Goal: Task Accomplishment & Management: Use online tool/utility

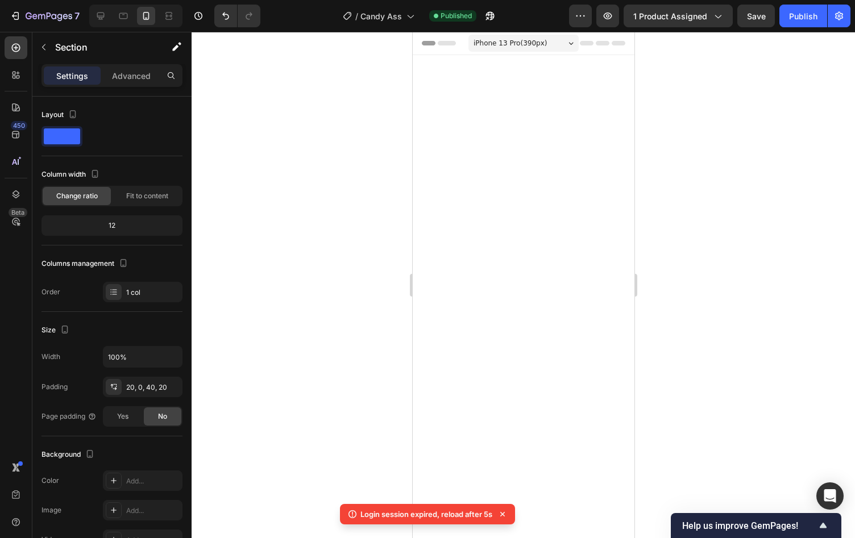
scroll to position [677, 0]
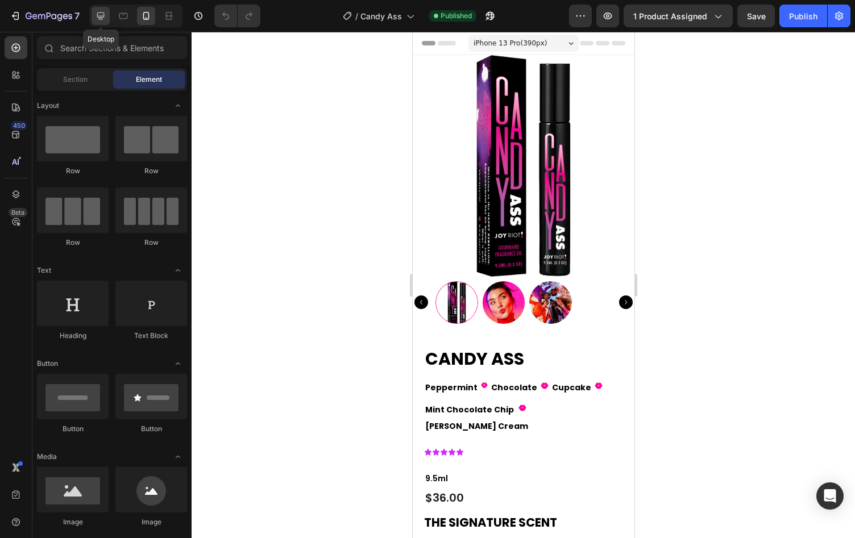
click at [101, 11] on icon at bounding box center [100, 15] width 11 height 11
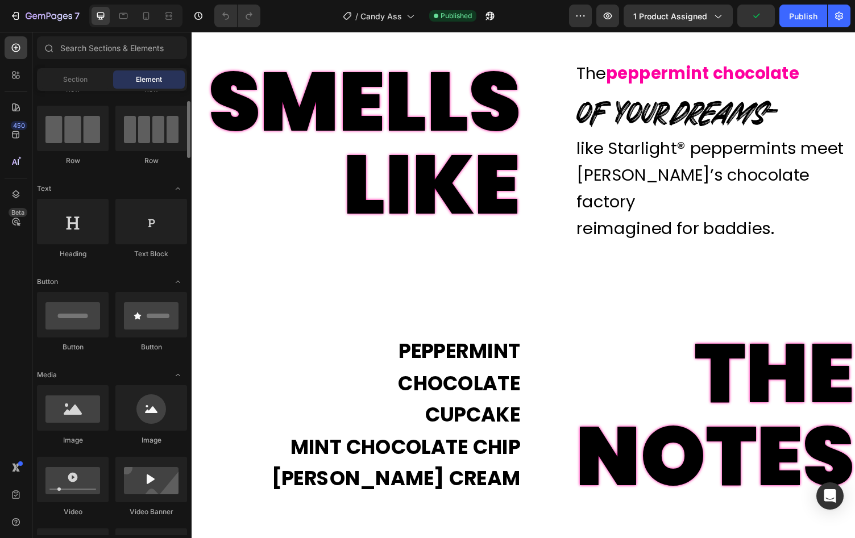
scroll to position [82, 0]
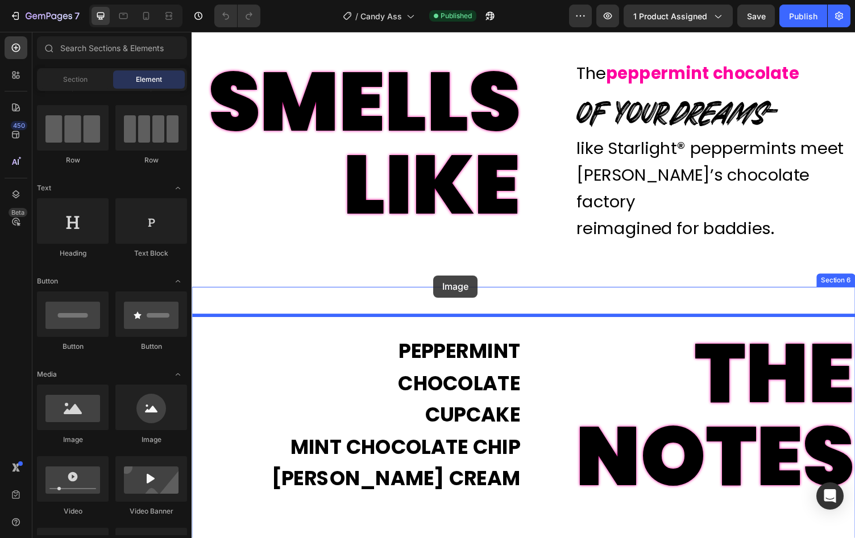
drag, startPoint x: 283, startPoint y: 442, endPoint x: 440, endPoint y: 283, distance: 224.3
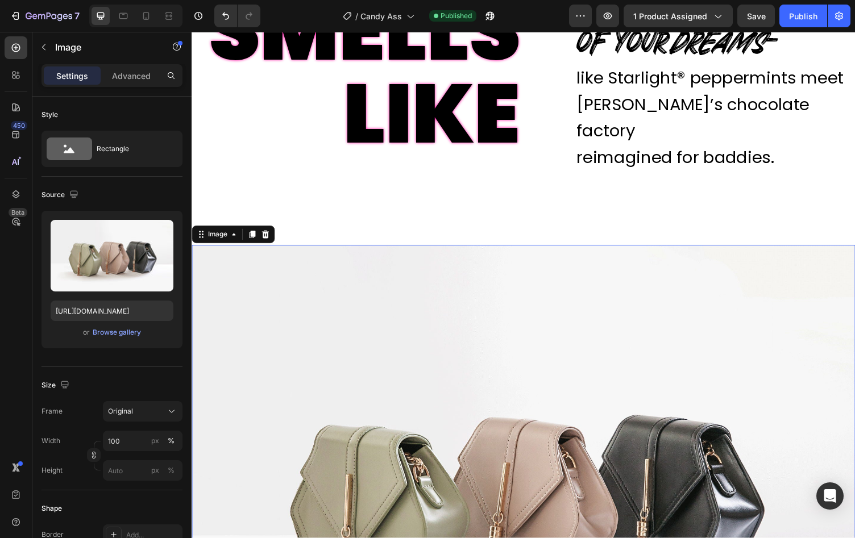
scroll to position [1444, 0]
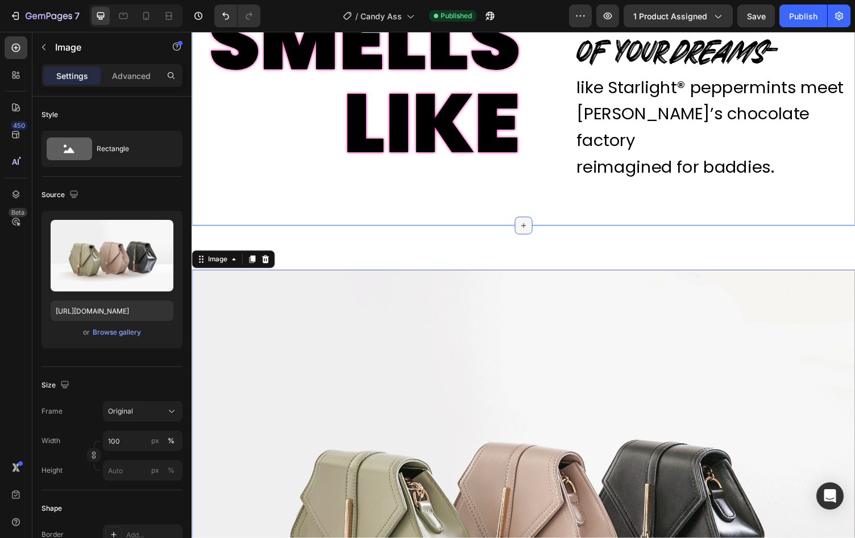
click at [533, 227] on icon at bounding box center [532, 231] width 9 height 9
click at [488, 453] on img at bounding box center [533, 533] width 682 height 512
click at [272, 259] on div at bounding box center [267, 266] width 14 height 14
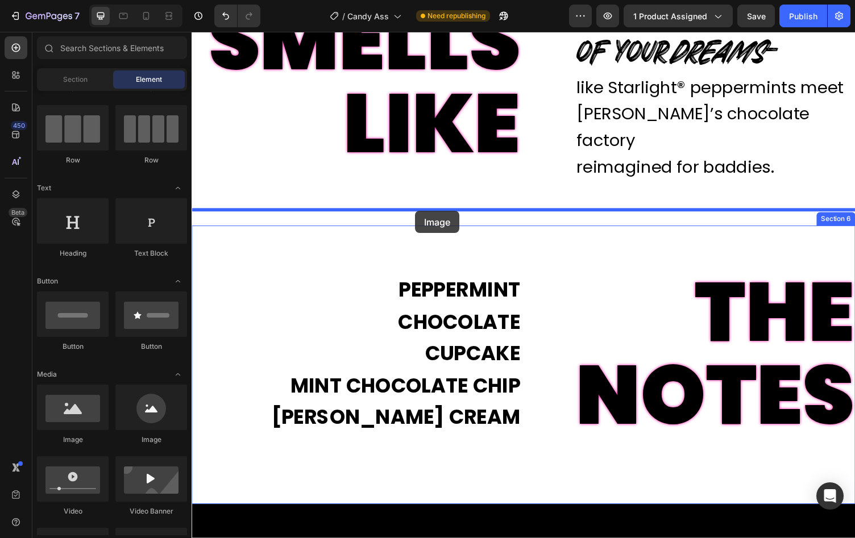
drag, startPoint x: 269, startPoint y: 440, endPoint x: 421, endPoint y: 216, distance: 270.9
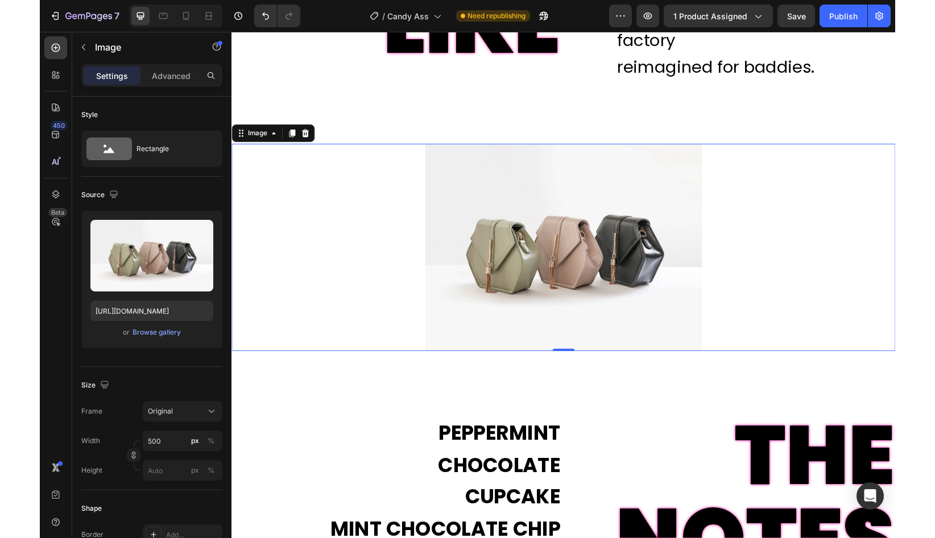
scroll to position [1548, 0]
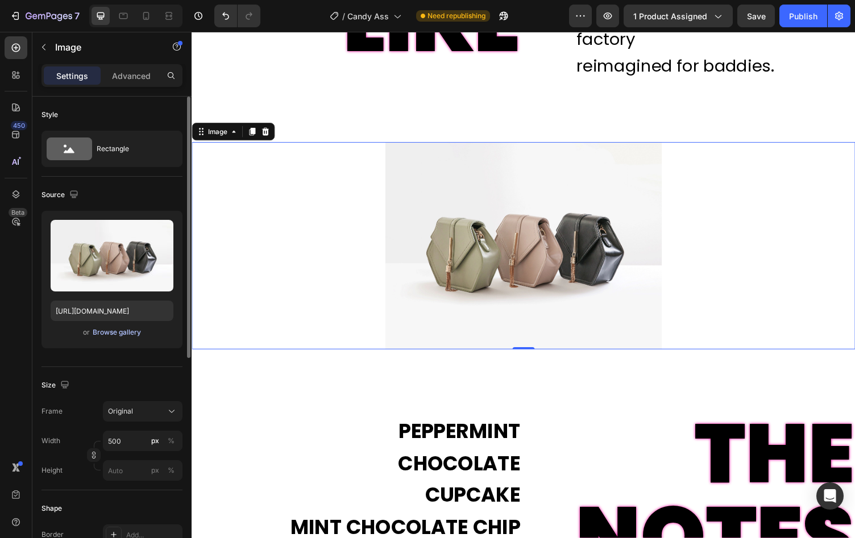
click at [124, 336] on div "Browse gallery" at bounding box center [117, 332] width 48 height 10
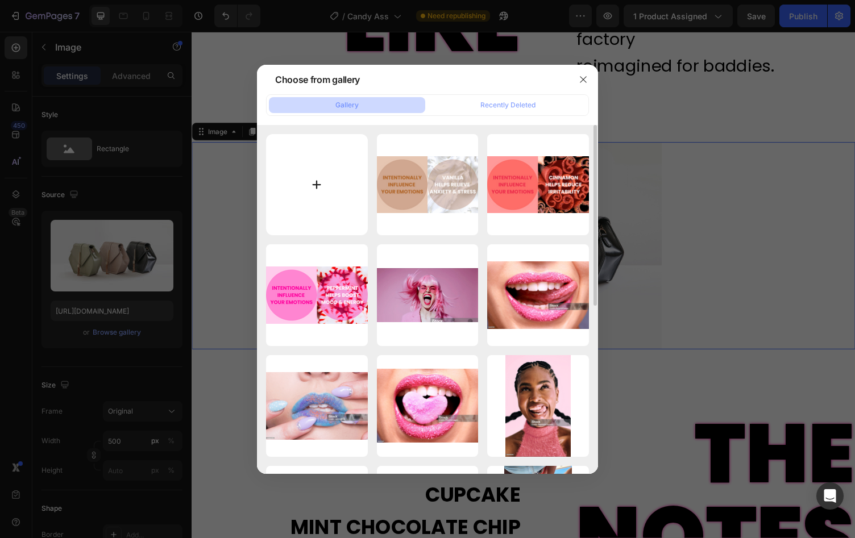
click at [345, 202] on input "file" at bounding box center [317, 185] width 102 height 102
type input "C:\fakepath\Candy Ass Notes Cropped.png"
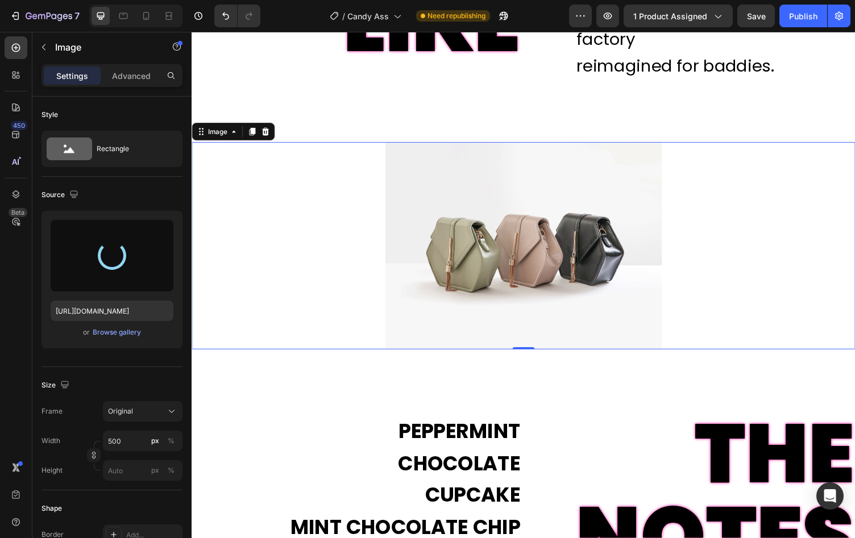
type input "[URL][DOMAIN_NAME]"
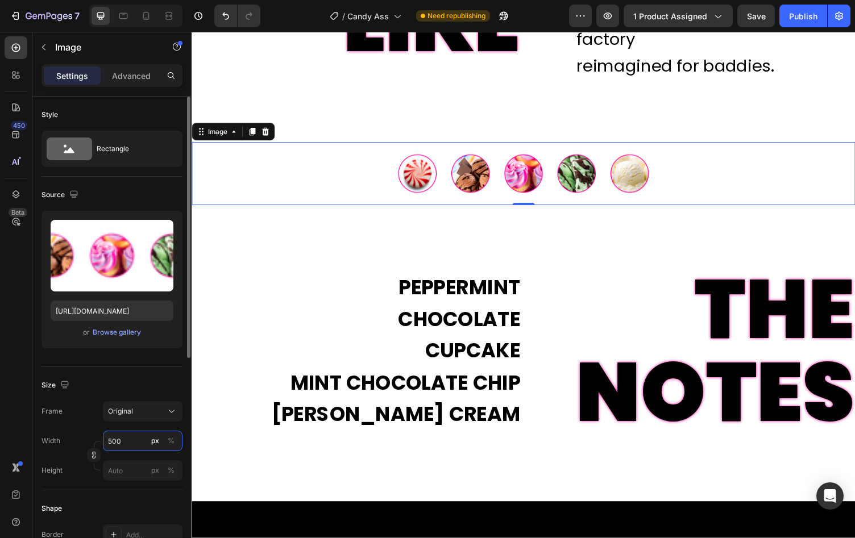
drag, startPoint x: 125, startPoint y: 442, endPoint x: 92, endPoint y: 442, distance: 33.5
click at [92, 442] on div "Width 500 px % Height px %" at bounding box center [111, 456] width 141 height 50
drag, startPoint x: 125, startPoint y: 438, endPoint x: 105, endPoint y: 438, distance: 20.5
click at [105, 438] on input "500" at bounding box center [143, 441] width 80 height 20
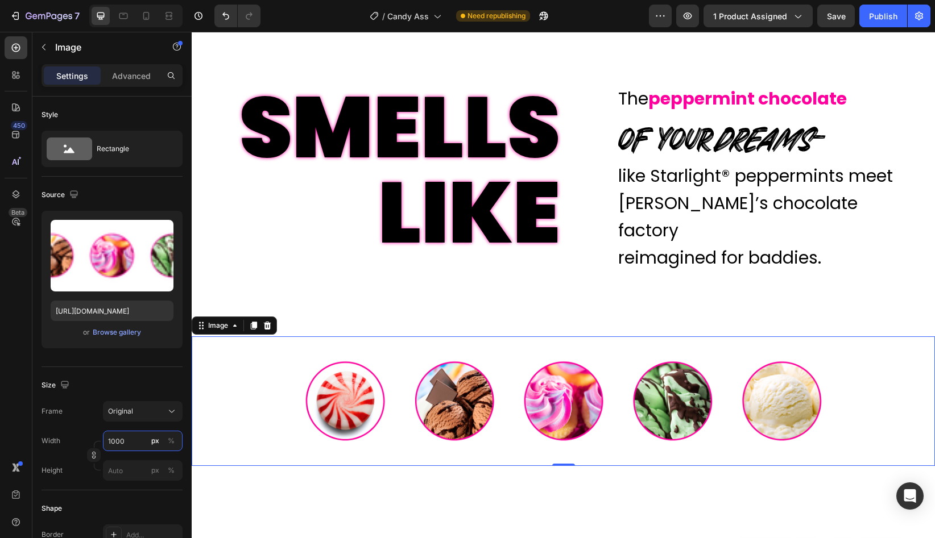
scroll to position [1420, 0]
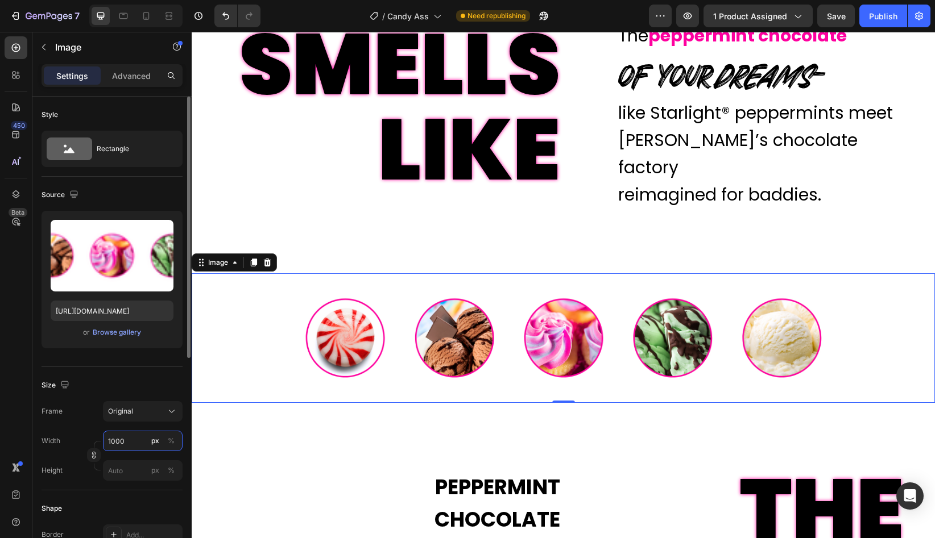
drag, startPoint x: 132, startPoint y: 439, endPoint x: 111, endPoint y: 442, distance: 20.7
click at [111, 442] on input "1000" at bounding box center [143, 441] width 80 height 20
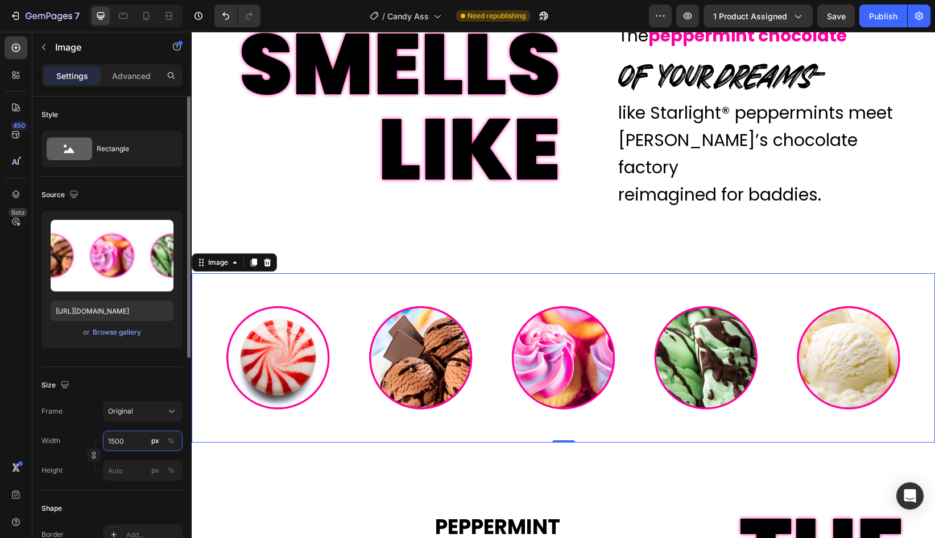
drag, startPoint x: 125, startPoint y: 442, endPoint x: 110, endPoint y: 442, distance: 14.8
click at [110, 442] on input "1500" at bounding box center [143, 441] width 80 height 20
click at [117, 441] on input "1450" at bounding box center [143, 441] width 80 height 20
click at [116, 441] on input "1450" at bounding box center [143, 441] width 80 height 20
type input "1400"
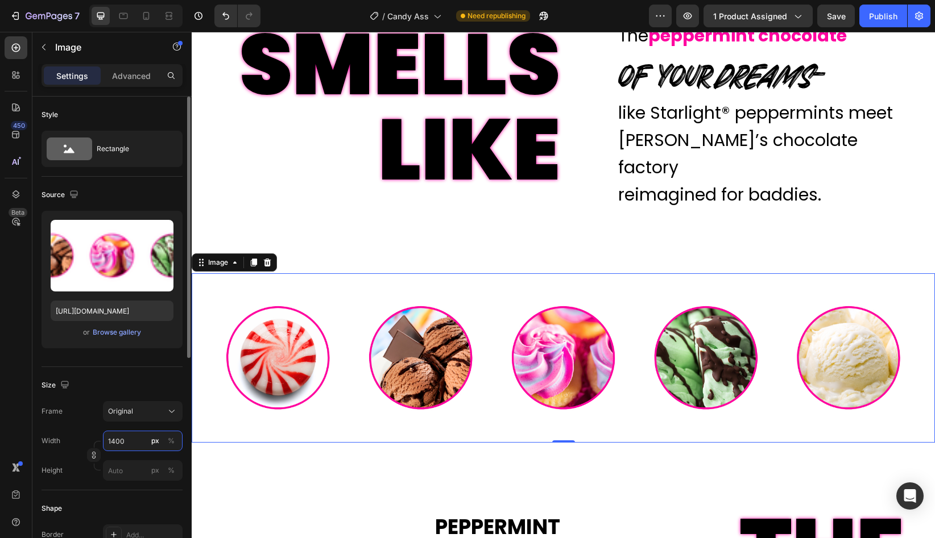
click at [135, 441] on input "1400" at bounding box center [143, 441] width 80 height 20
click at [145, 15] on icon at bounding box center [145, 15] width 11 height 11
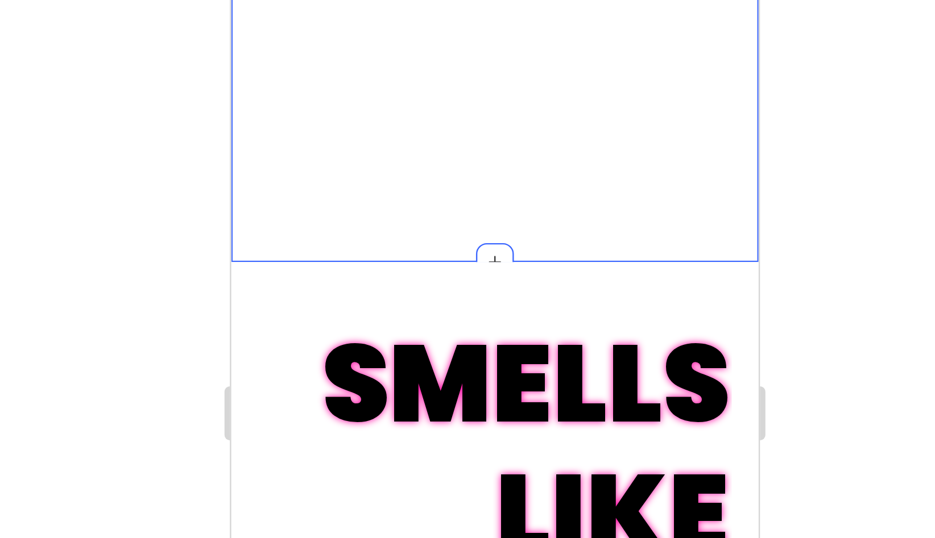
scroll to position [1152, 0]
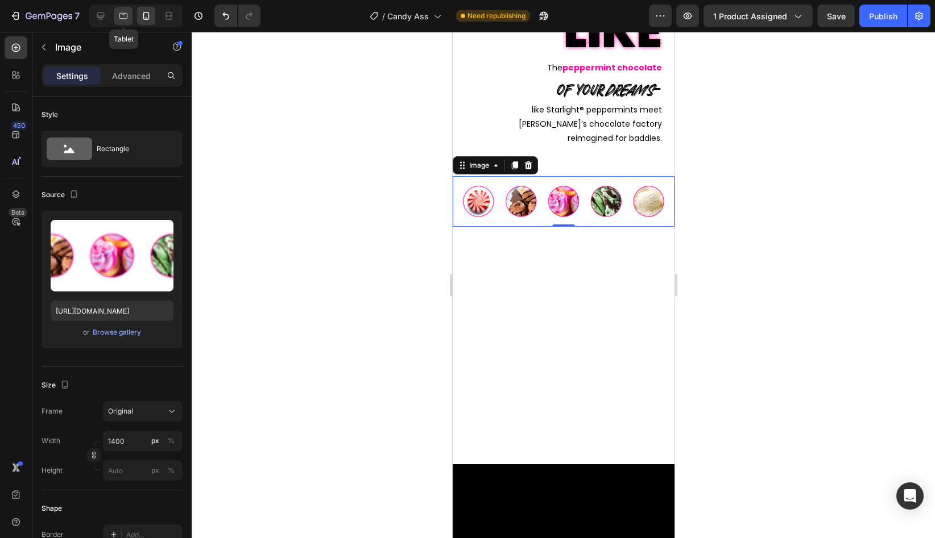
click at [121, 18] on icon at bounding box center [123, 15] width 11 height 11
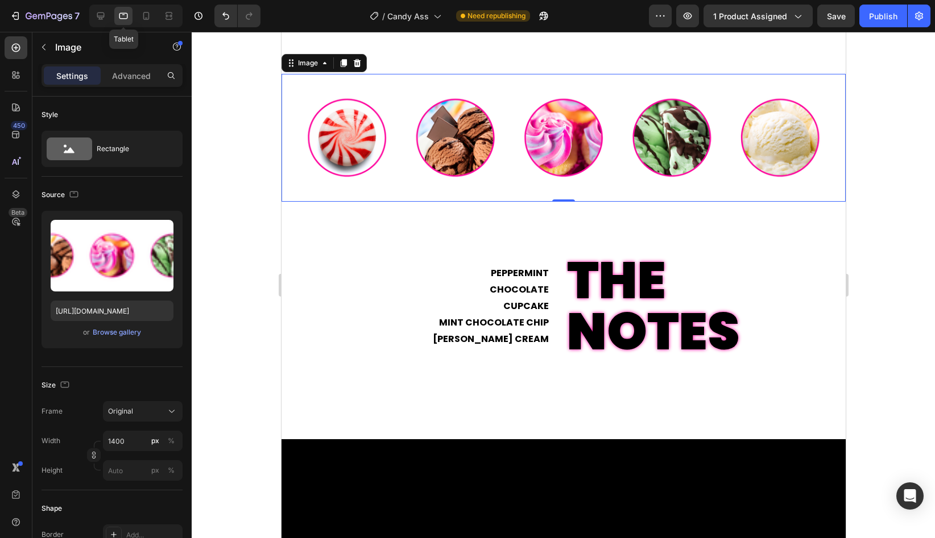
scroll to position [1244, 0]
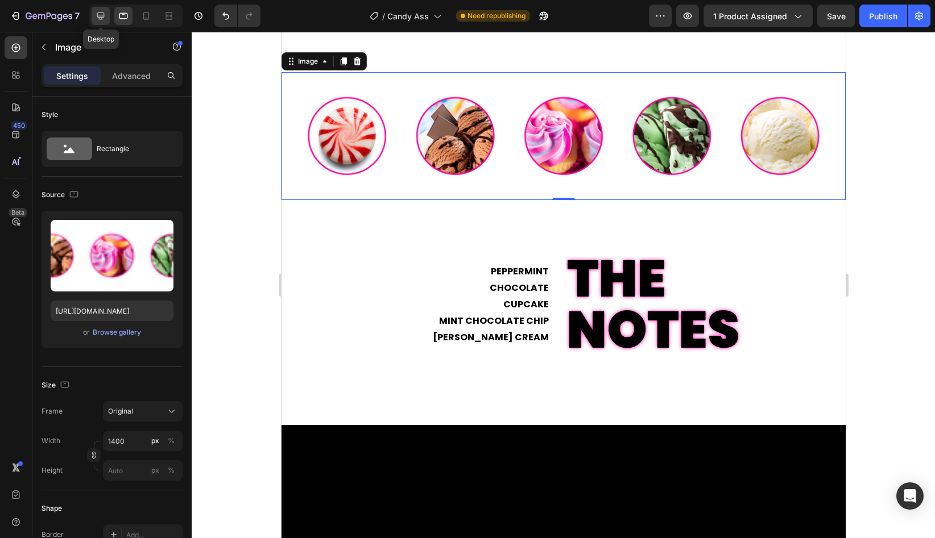
click at [100, 18] on icon at bounding box center [100, 16] width 7 height 7
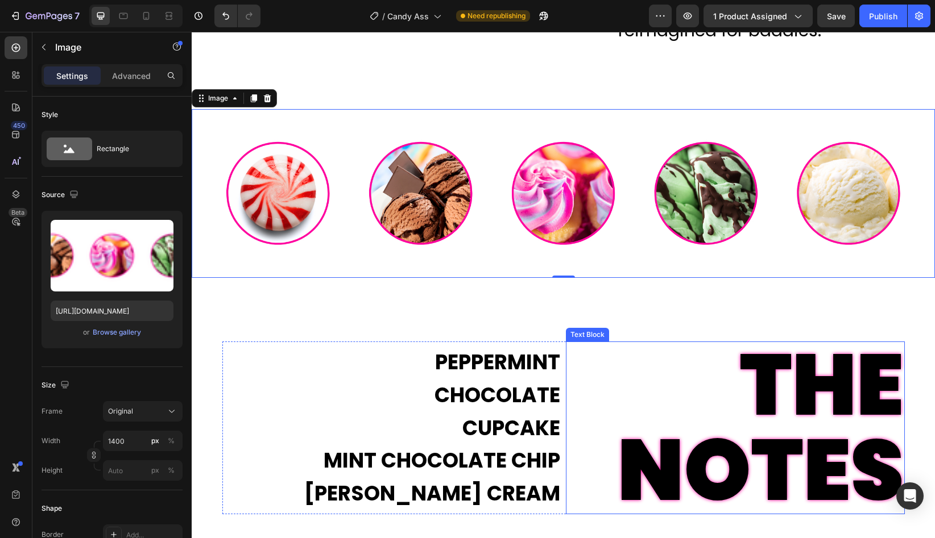
scroll to position [1333, 0]
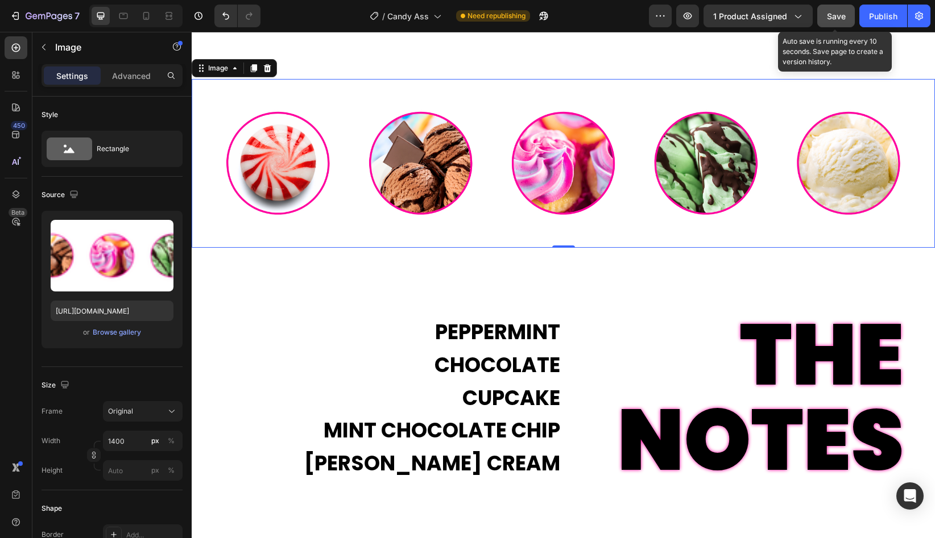
click at [832, 19] on span "Save" at bounding box center [836, 16] width 19 height 10
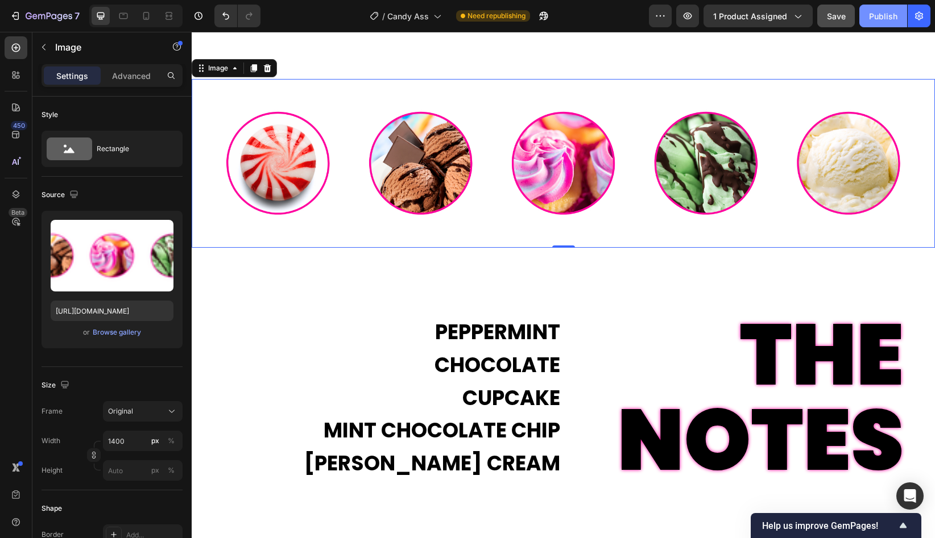
click at [854, 24] on button "Publish" at bounding box center [883, 16] width 48 height 23
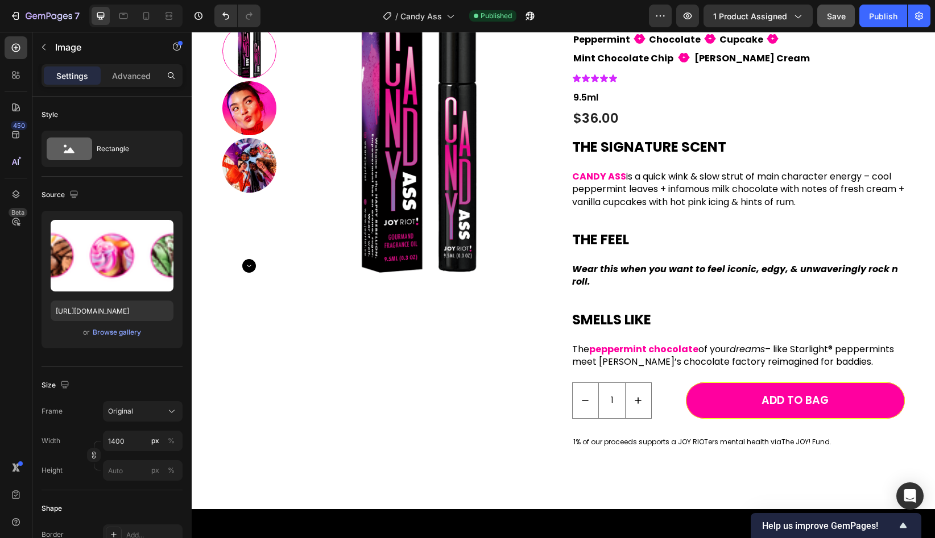
scroll to position [0, 0]
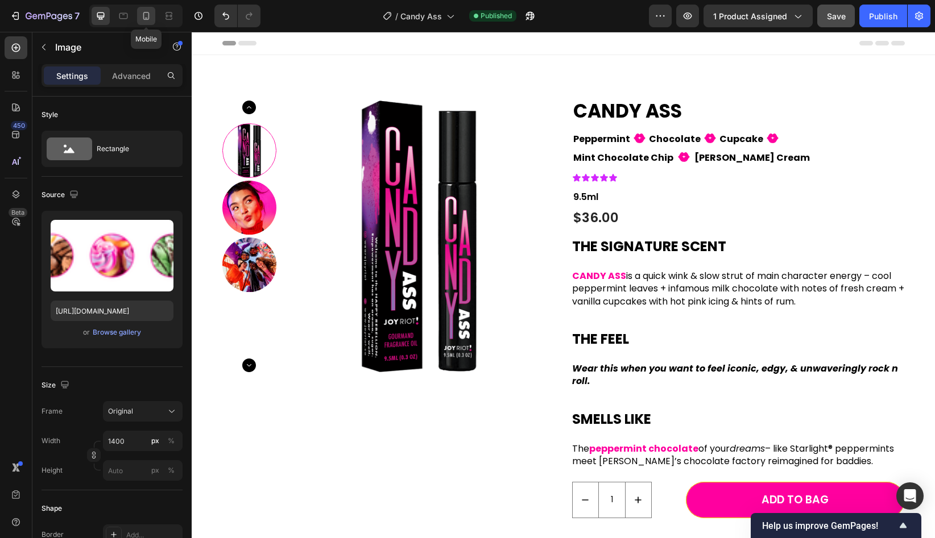
click at [142, 18] on icon at bounding box center [145, 15] width 11 height 11
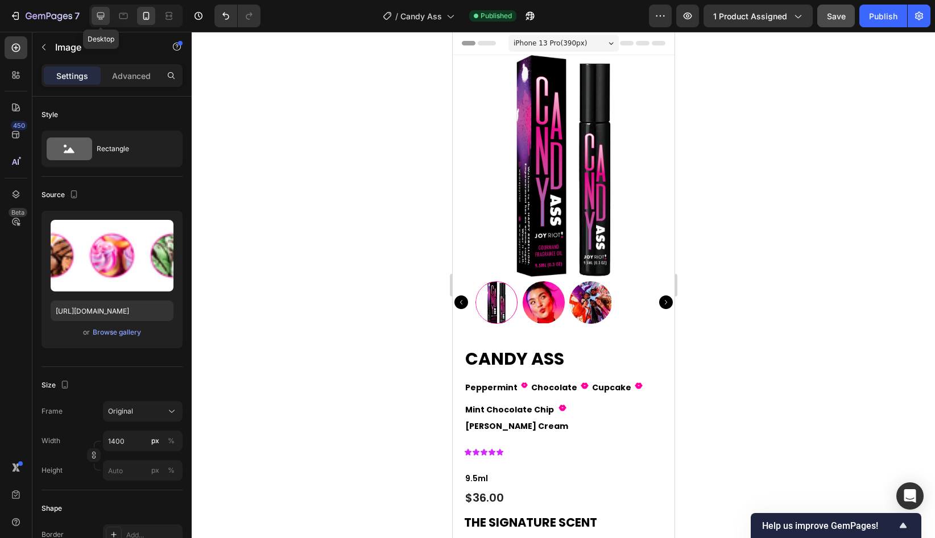
click at [102, 19] on icon at bounding box center [100, 16] width 7 height 7
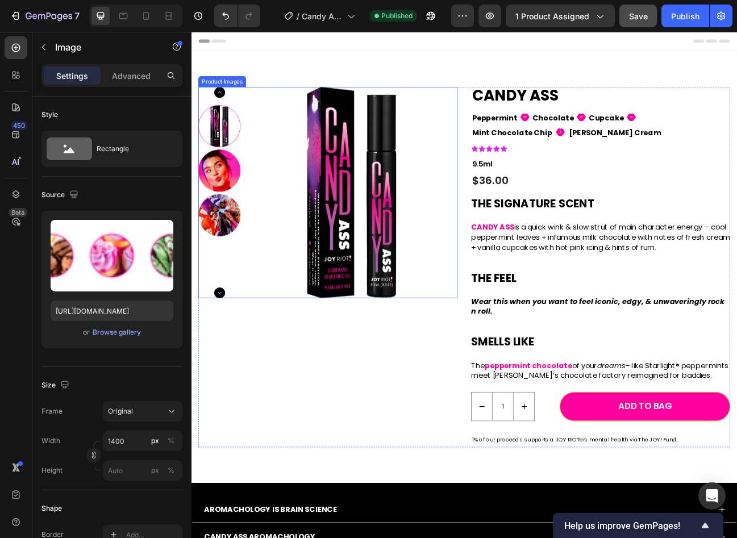
click at [399, 168] on img at bounding box center [392, 233] width 264 height 264
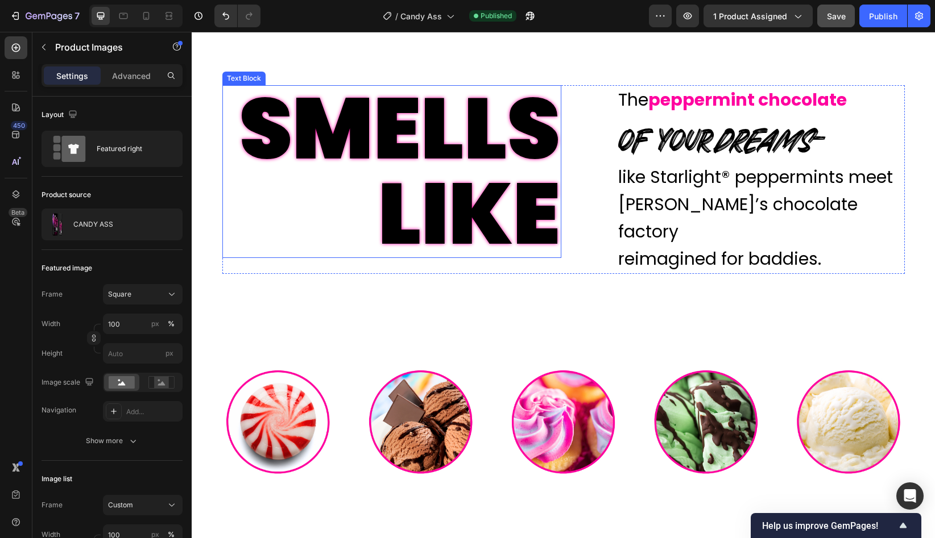
scroll to position [1389, 0]
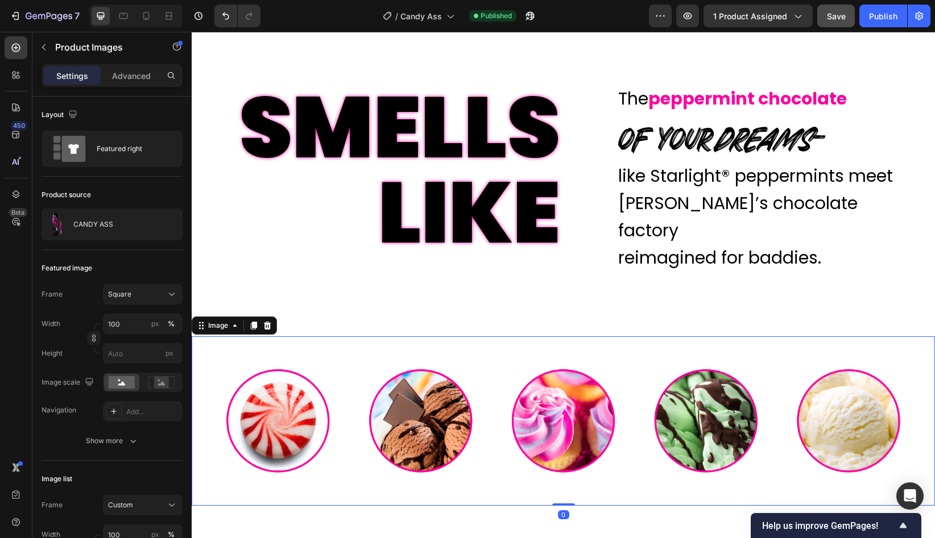
click at [434, 457] on img at bounding box center [563, 421] width 743 height 169
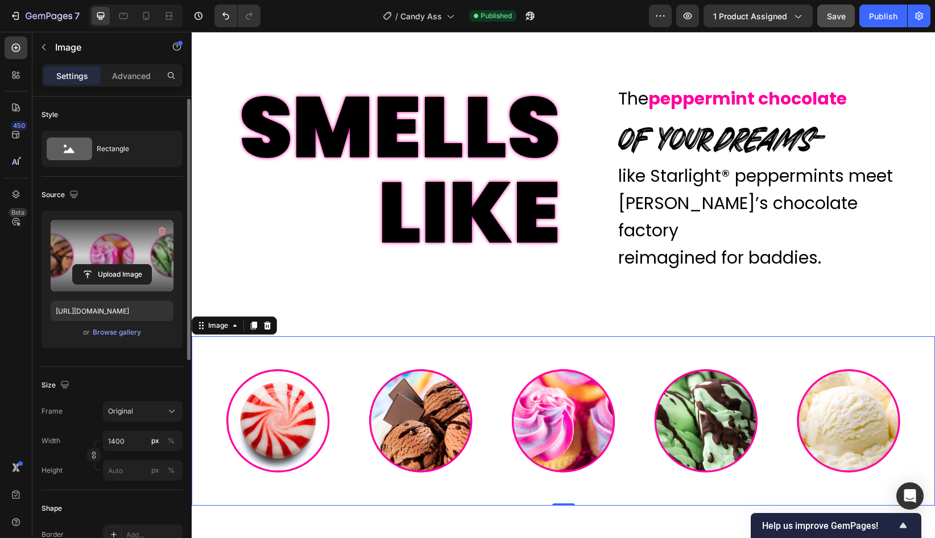
scroll to position [2, 0]
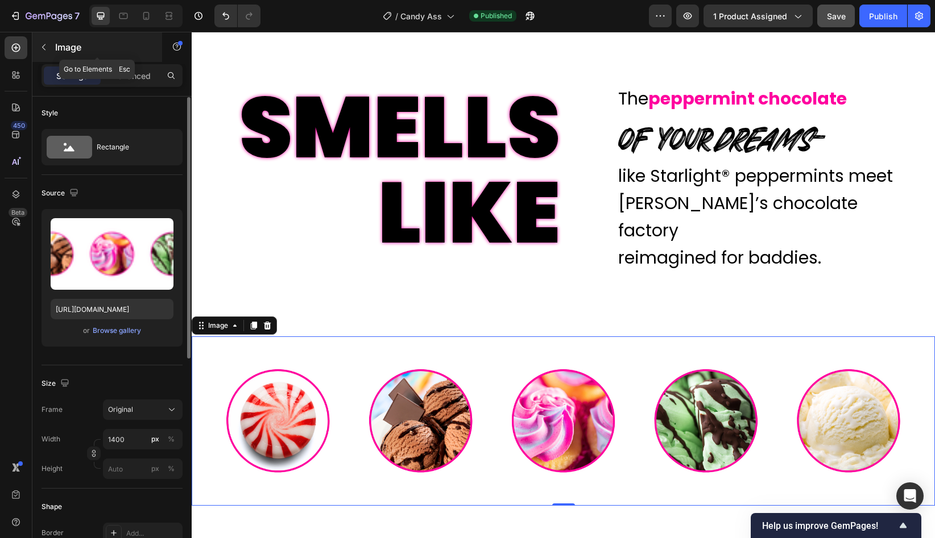
click at [42, 40] on button "button" at bounding box center [44, 47] width 18 height 18
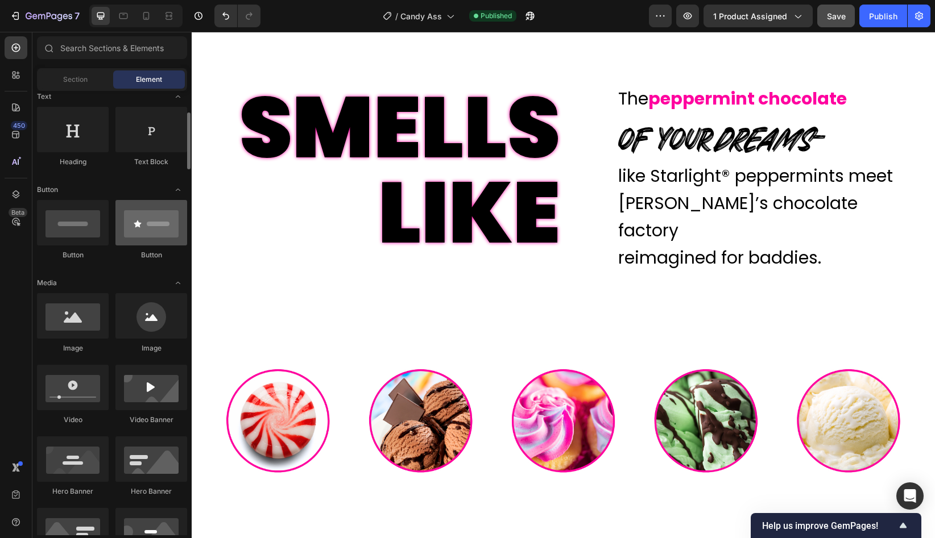
scroll to position [173, 0]
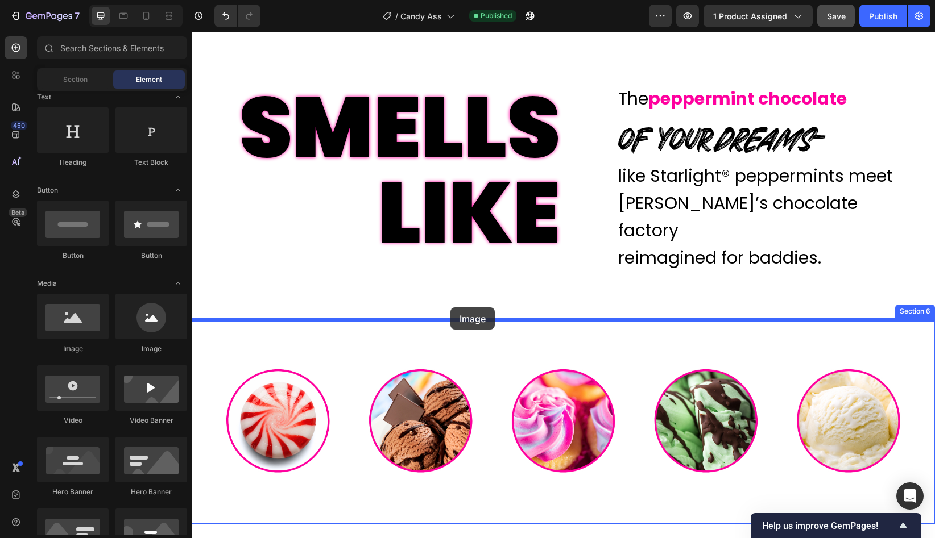
drag, startPoint x: 341, startPoint y: 350, endPoint x: 450, endPoint y: 308, distance: 117.0
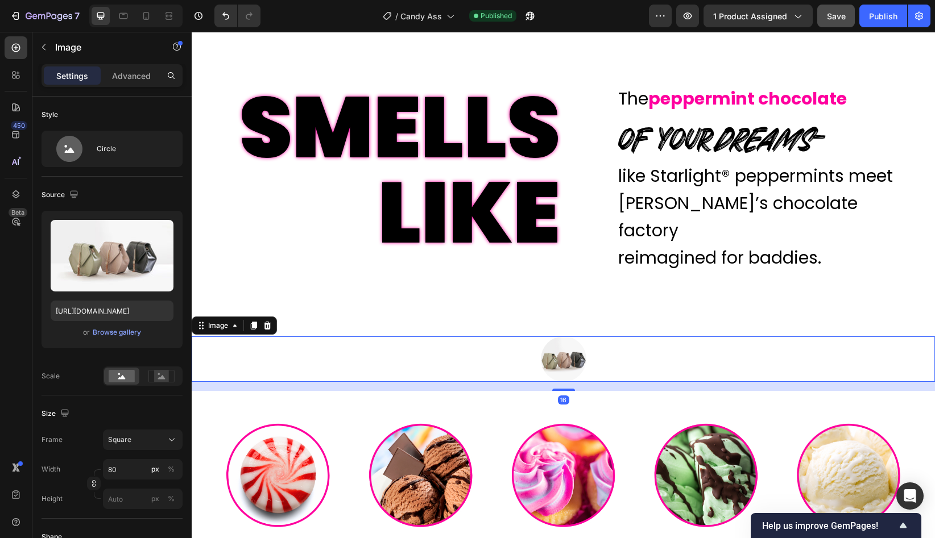
click at [571, 346] on img at bounding box center [563, 359] width 45 height 45
drag, startPoint x: 127, startPoint y: 472, endPoint x: 79, endPoint y: 470, distance: 47.8
click at [79, 470] on div "Width 80 px %" at bounding box center [111, 469] width 141 height 20
drag, startPoint x: 122, startPoint y: 466, endPoint x: 102, endPoint y: 466, distance: 19.9
click at [102, 466] on div "Width 80 px %" at bounding box center [111, 469] width 141 height 20
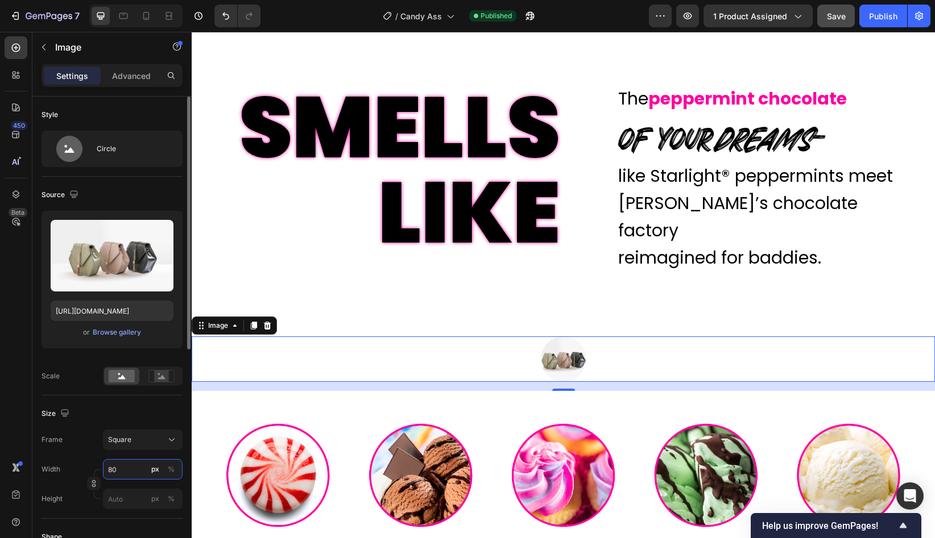
type input "5"
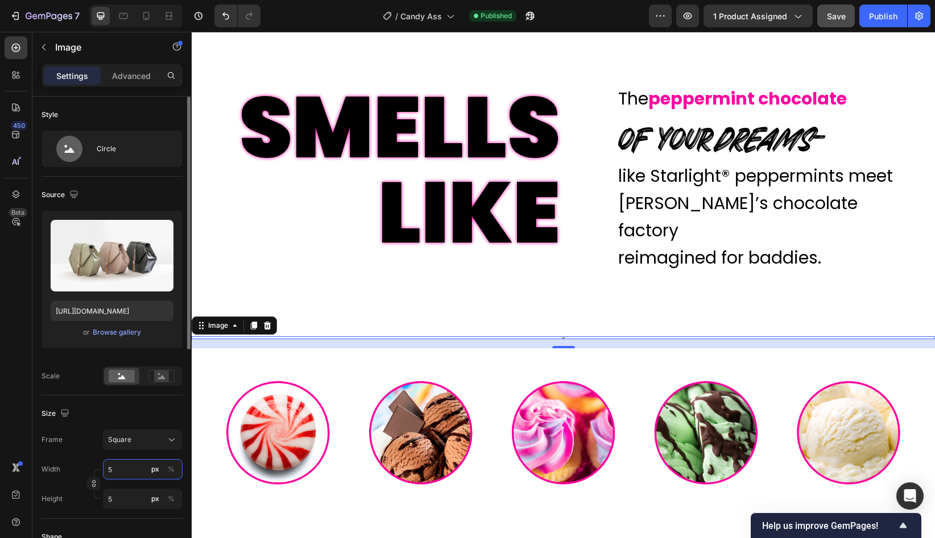
type input "50"
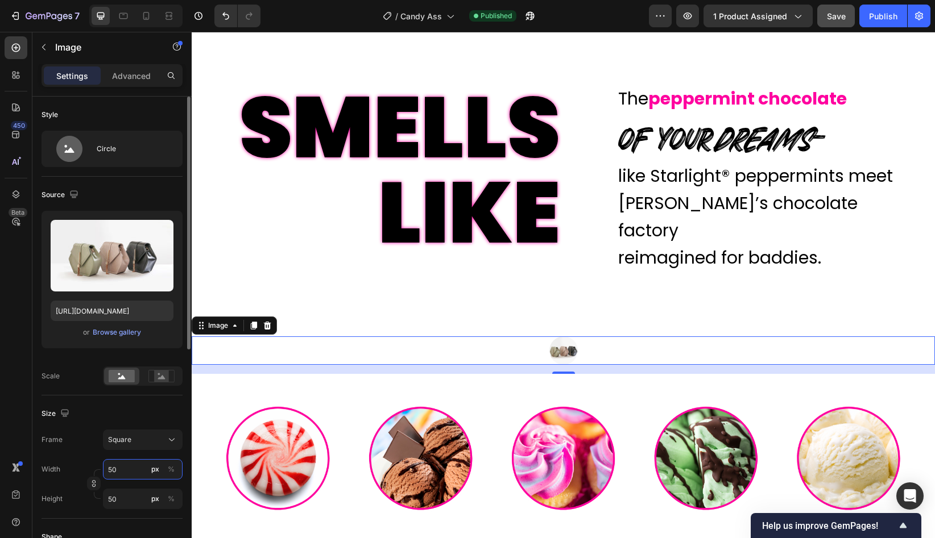
type input "500"
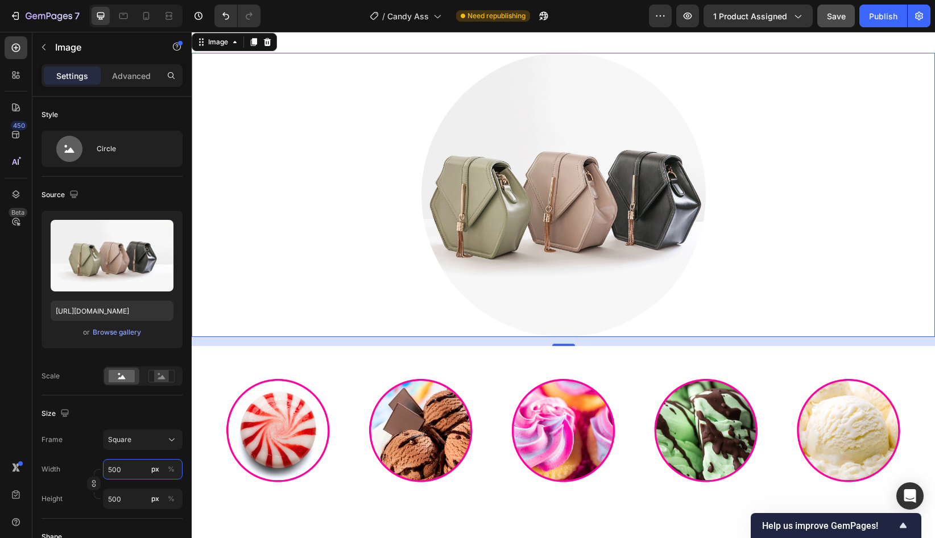
scroll to position [1665, 0]
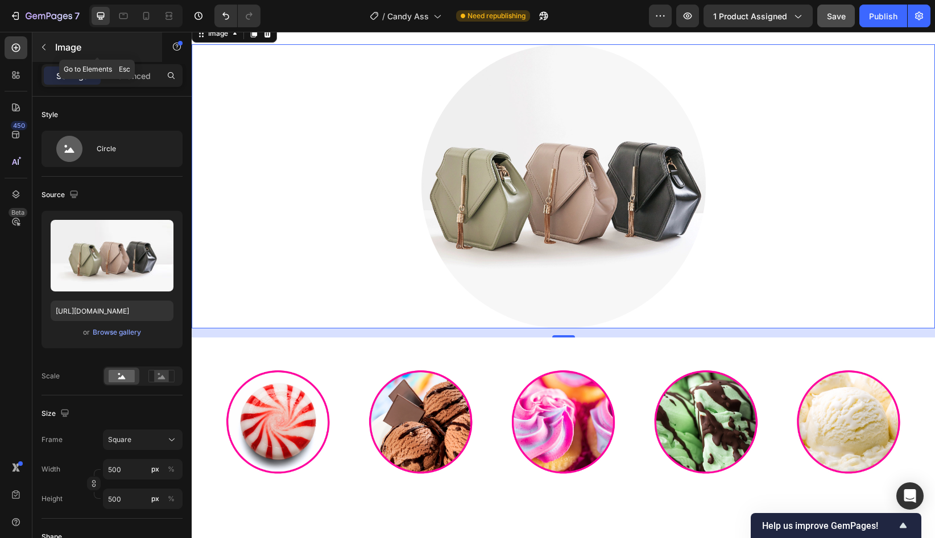
click at [44, 45] on icon "button" at bounding box center [43, 47] width 9 height 9
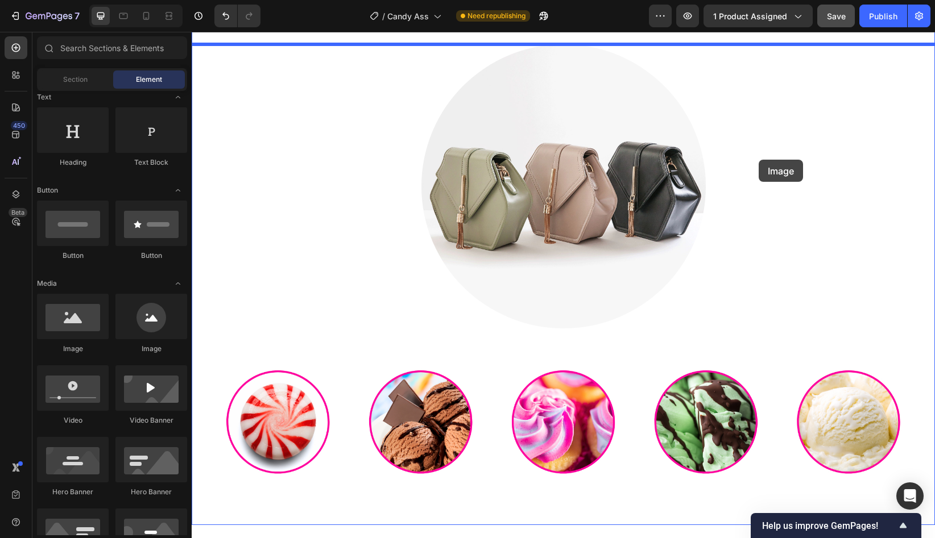
drag, startPoint x: 343, startPoint y: 348, endPoint x: 758, endPoint y: 159, distance: 455.4
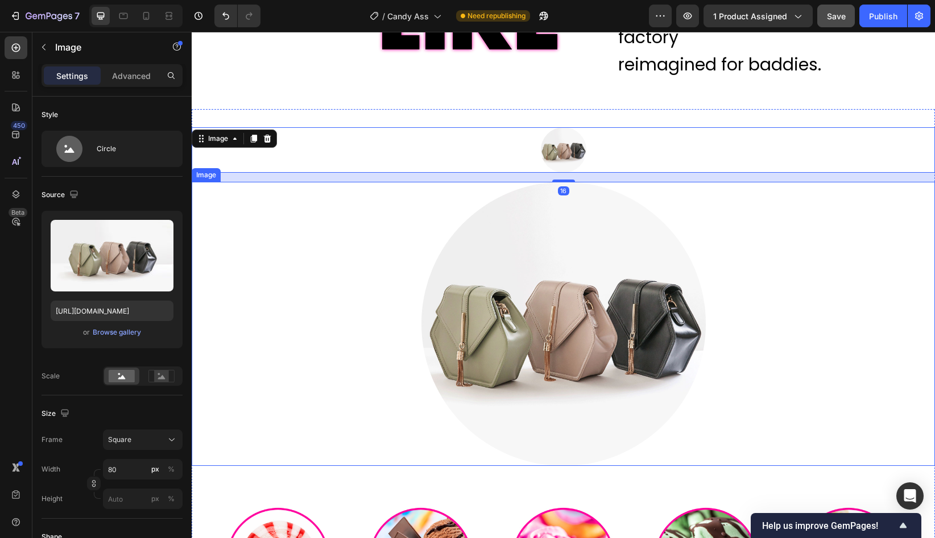
scroll to position [1571, 0]
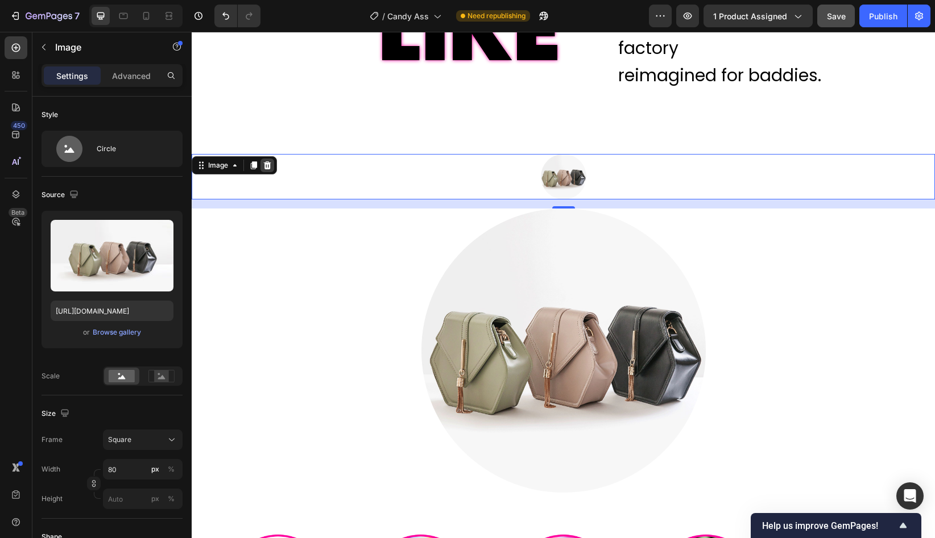
click at [269, 161] on icon at bounding box center [267, 165] width 7 height 8
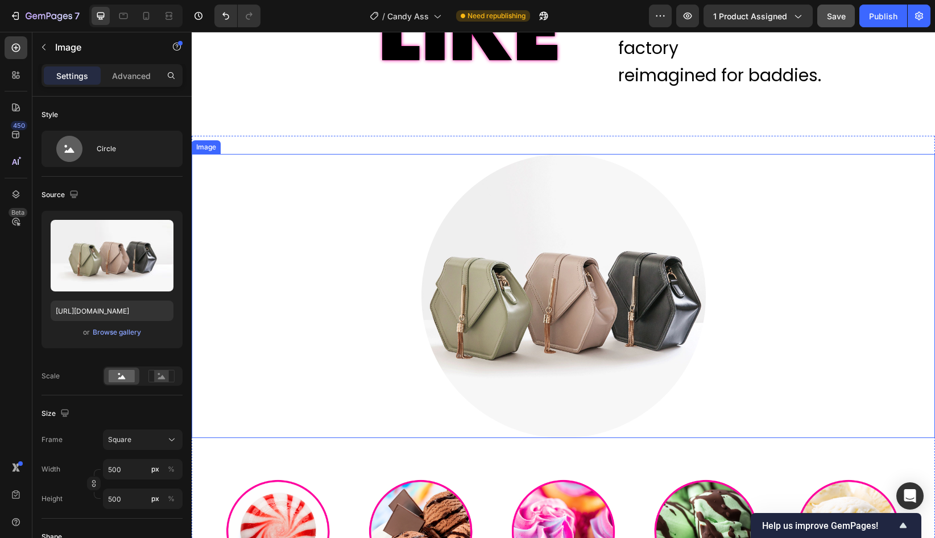
click at [477, 259] on img at bounding box center [563, 296] width 284 height 284
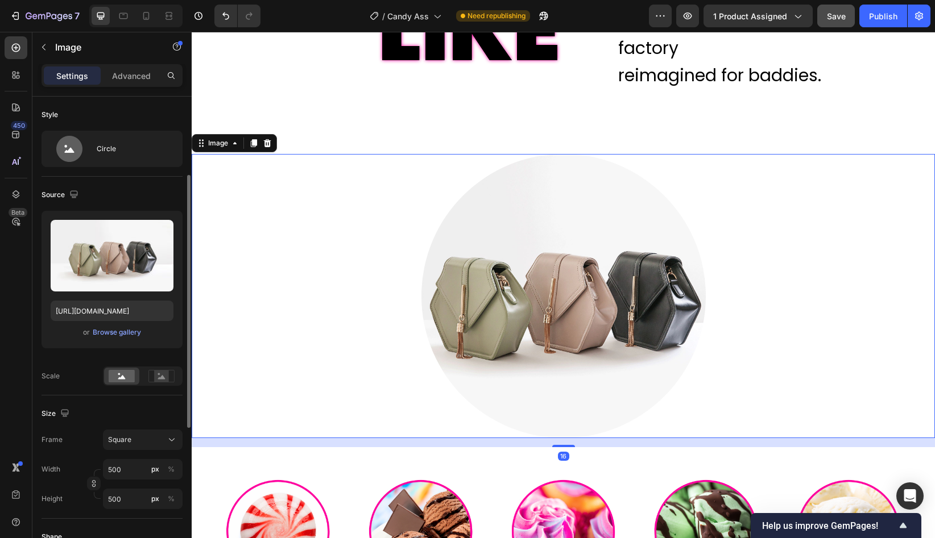
scroll to position [75, 0]
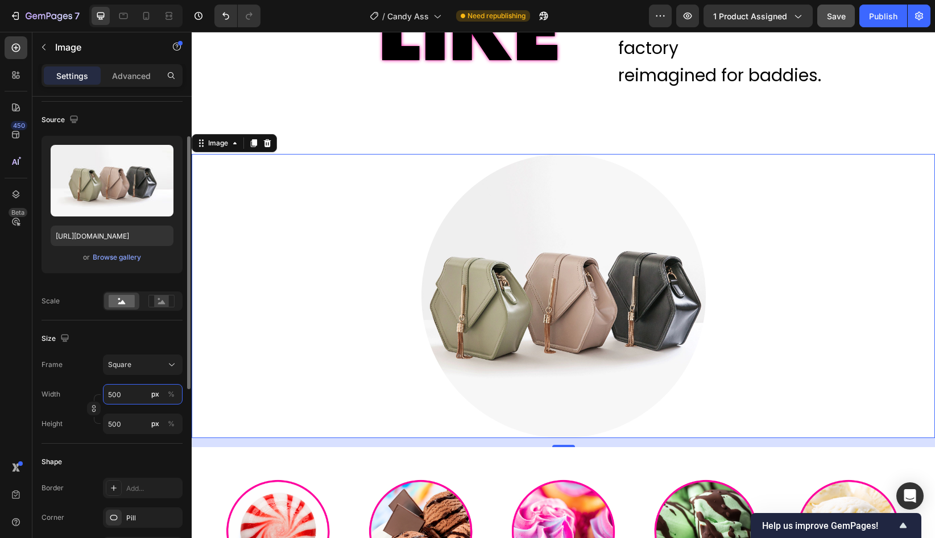
drag, startPoint x: 123, startPoint y: 395, endPoint x: 106, endPoint y: 395, distance: 17.6
click at [106, 395] on input "500" at bounding box center [143, 394] width 80 height 20
drag, startPoint x: 123, startPoint y: 395, endPoint x: 105, endPoint y: 392, distance: 18.3
click at [105, 392] on input "500" at bounding box center [143, 394] width 80 height 20
type input "3"
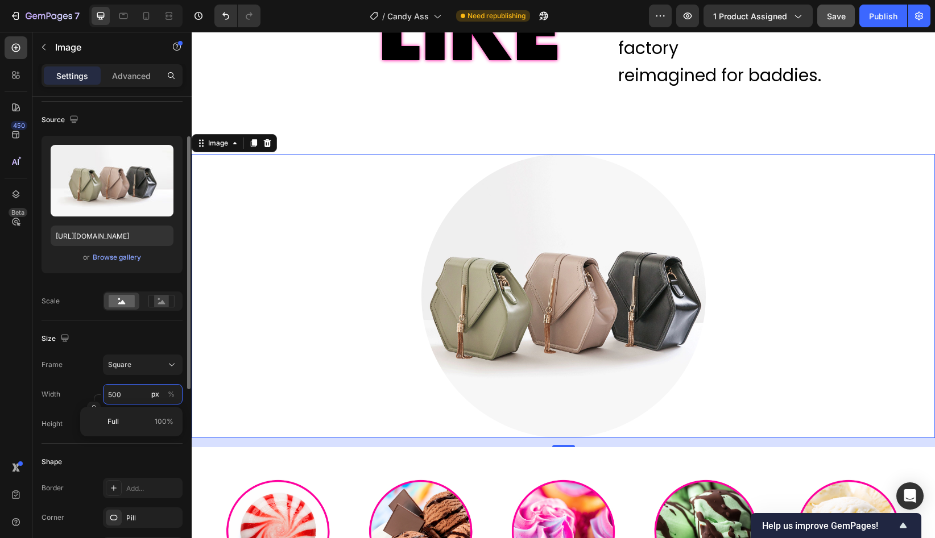
type input "3"
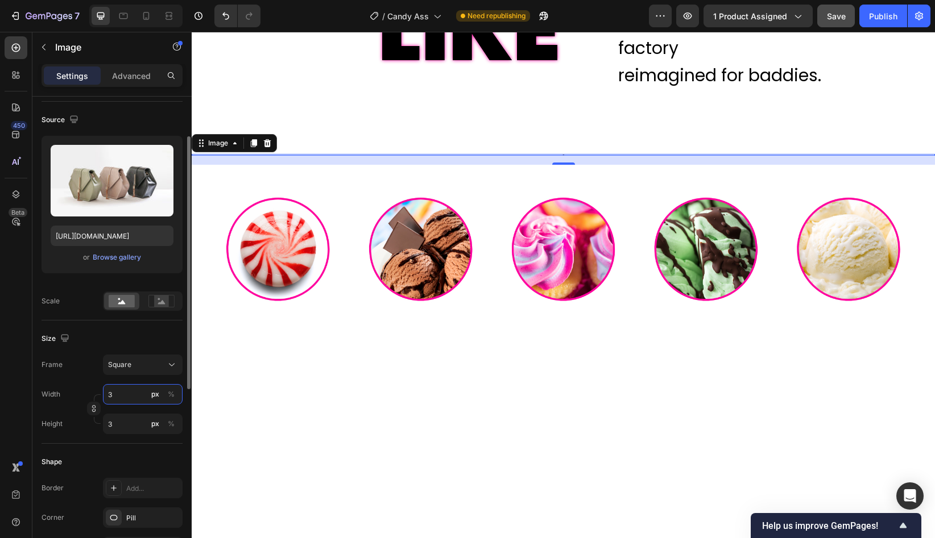
type input "30"
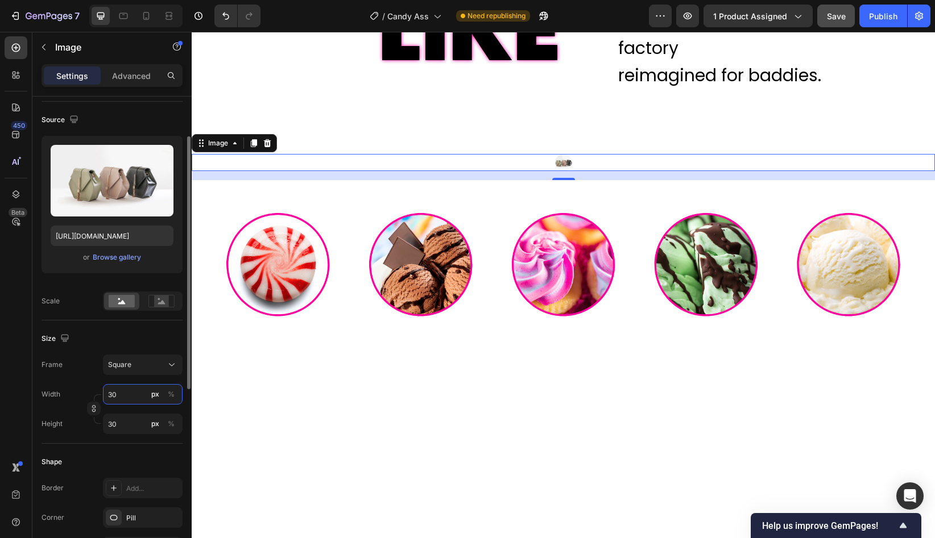
type input "300"
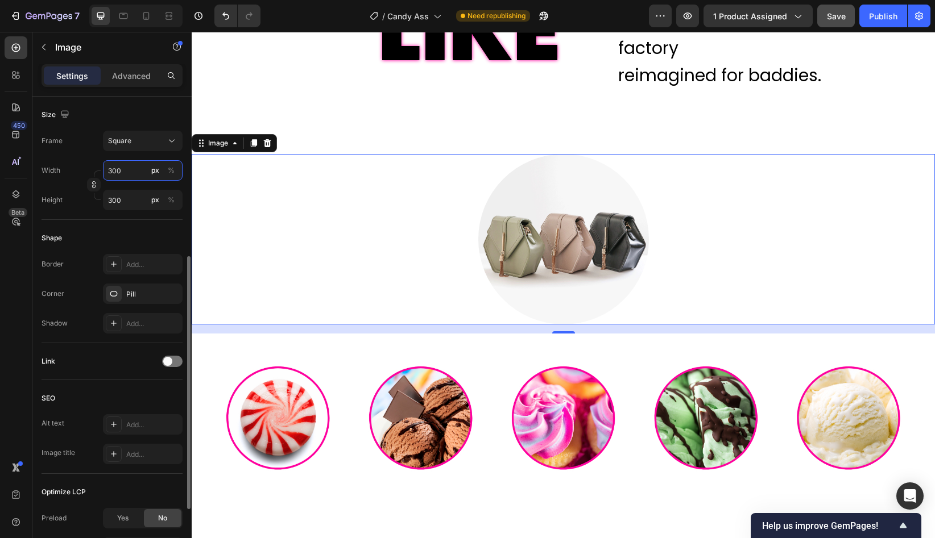
scroll to position [297, 0]
click at [128, 80] on p "Advanced" at bounding box center [131, 76] width 39 height 12
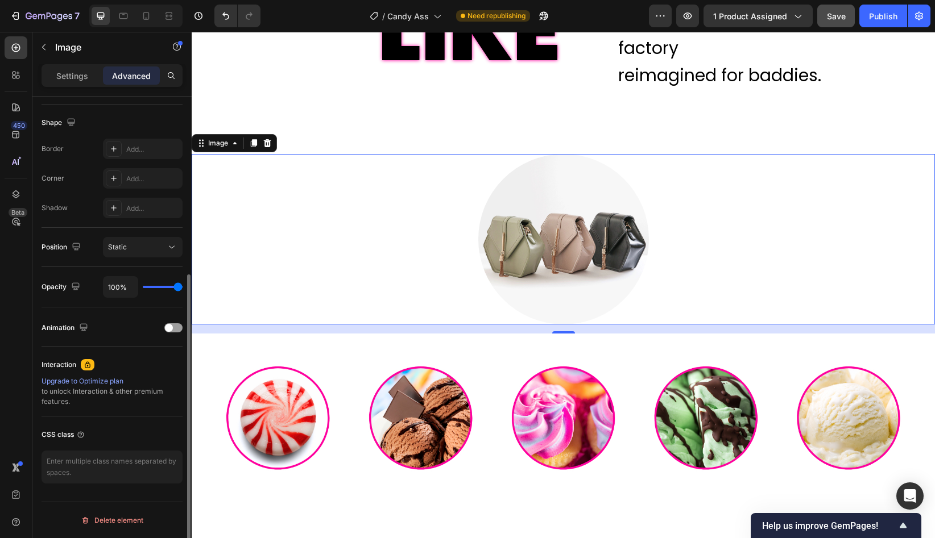
scroll to position [284, 0]
click at [74, 73] on p "Settings" at bounding box center [72, 76] width 32 height 12
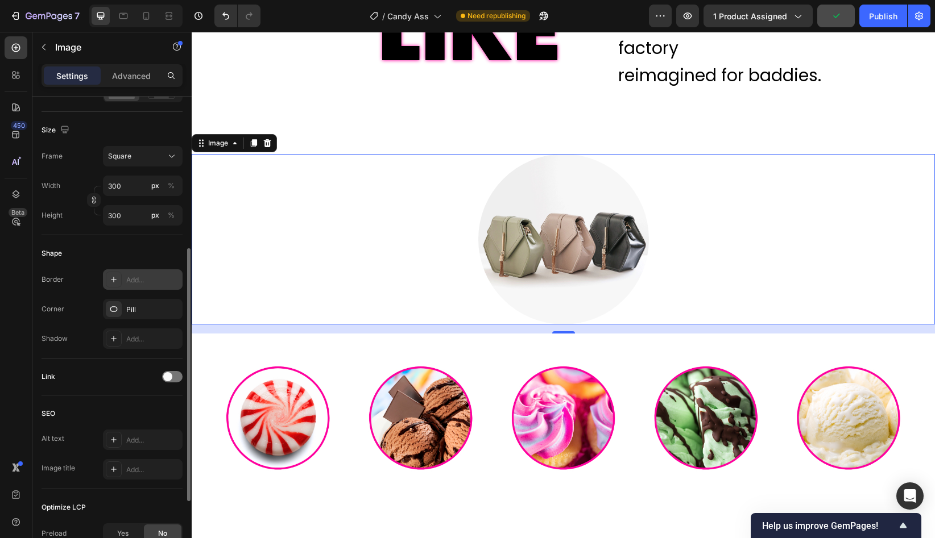
click at [141, 281] on div "Add..." at bounding box center [152, 280] width 53 height 10
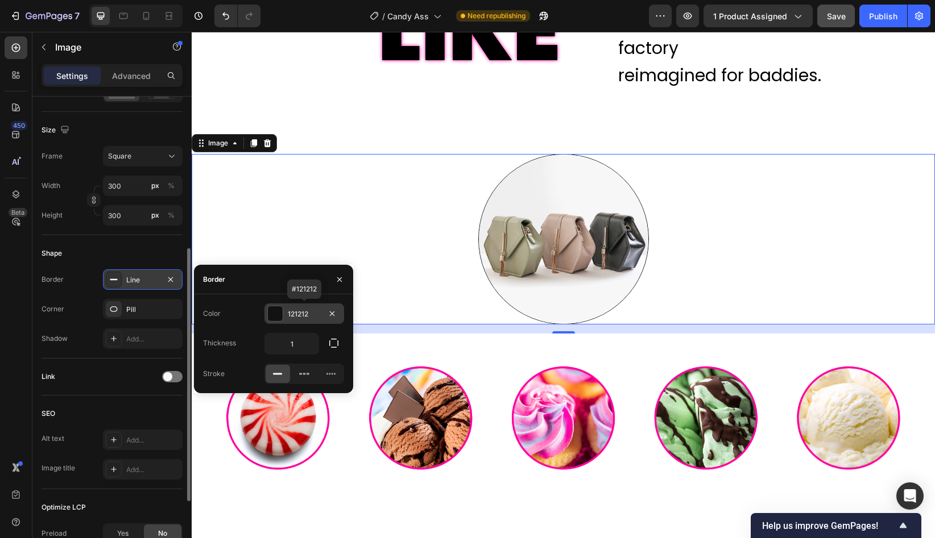
click at [305, 313] on div "121212" at bounding box center [304, 314] width 33 height 10
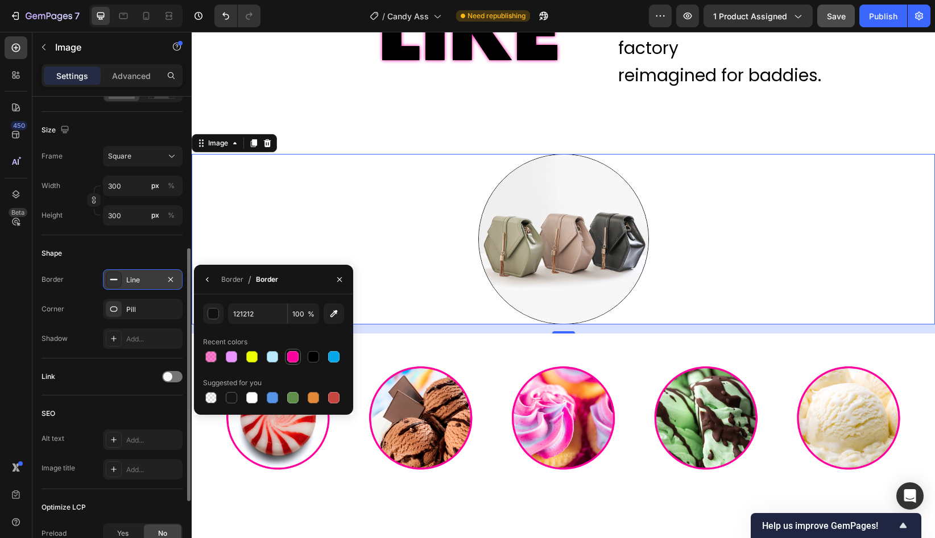
click at [297, 359] on div at bounding box center [292, 356] width 11 height 11
type input "FF009F"
click at [210, 276] on icon "button" at bounding box center [207, 279] width 9 height 9
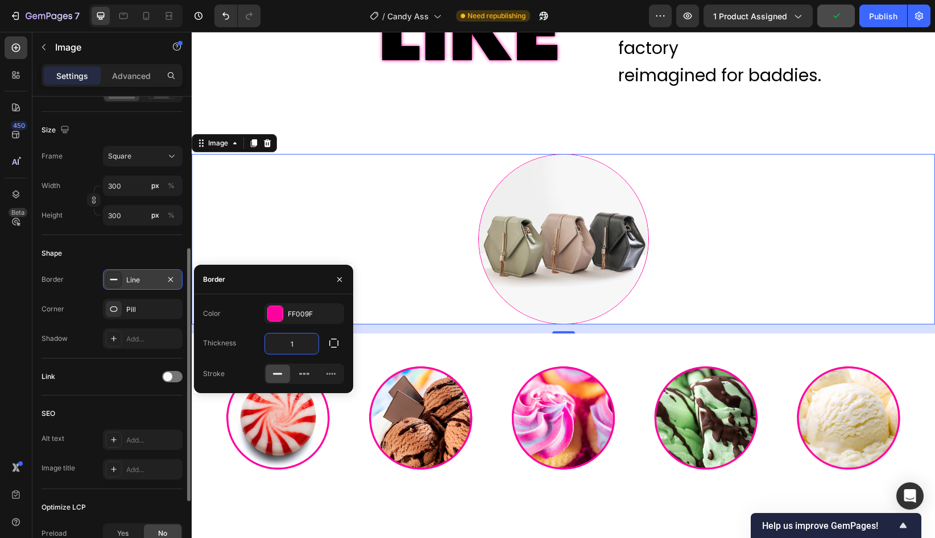
drag, startPoint x: 308, startPoint y: 344, endPoint x: 279, endPoint y: 343, distance: 29.0
click at [279, 343] on input "1" at bounding box center [291, 344] width 53 height 20
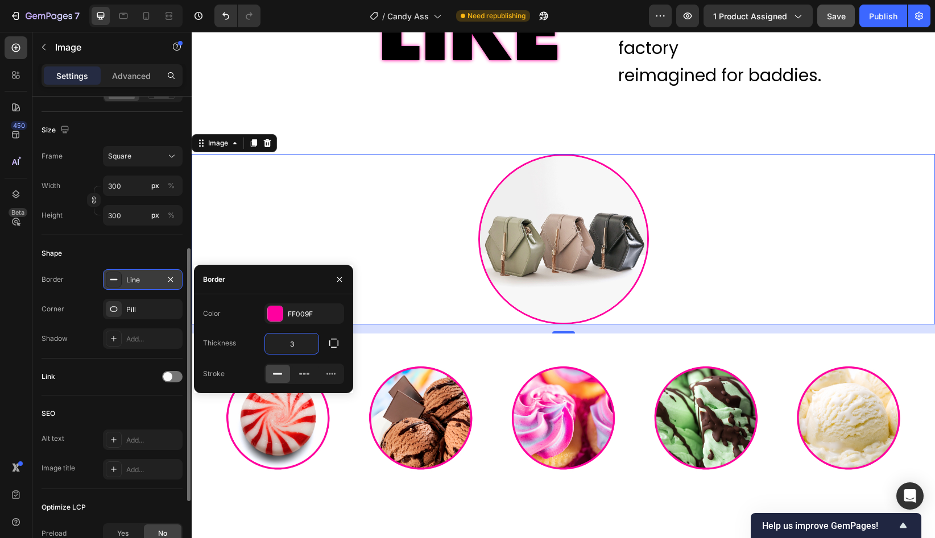
drag, startPoint x: 296, startPoint y: 344, endPoint x: 287, endPoint y: 344, distance: 9.7
click at [287, 344] on input "3" at bounding box center [291, 344] width 53 height 20
type input "5"
type input "4"
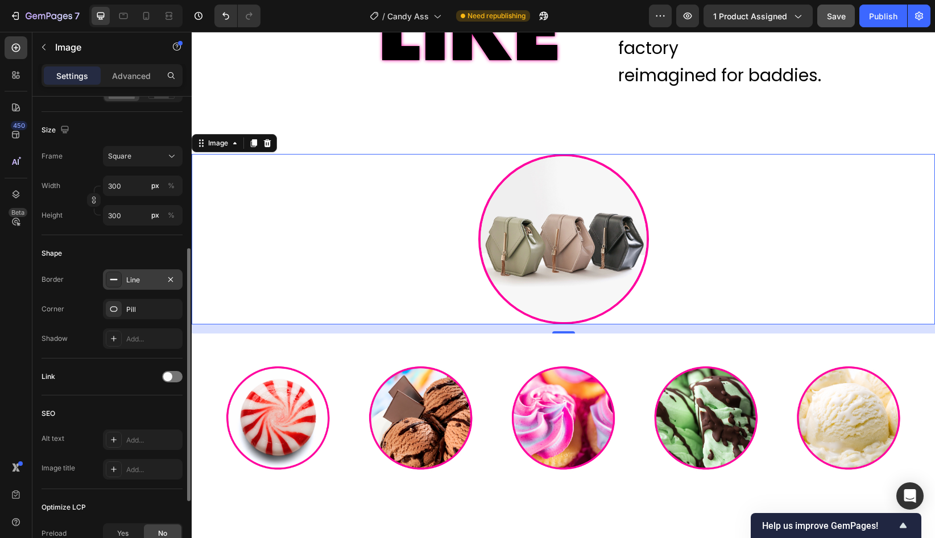
click at [568, 219] on img at bounding box center [563, 239] width 171 height 171
click at [522, 244] on img at bounding box center [563, 239] width 171 height 171
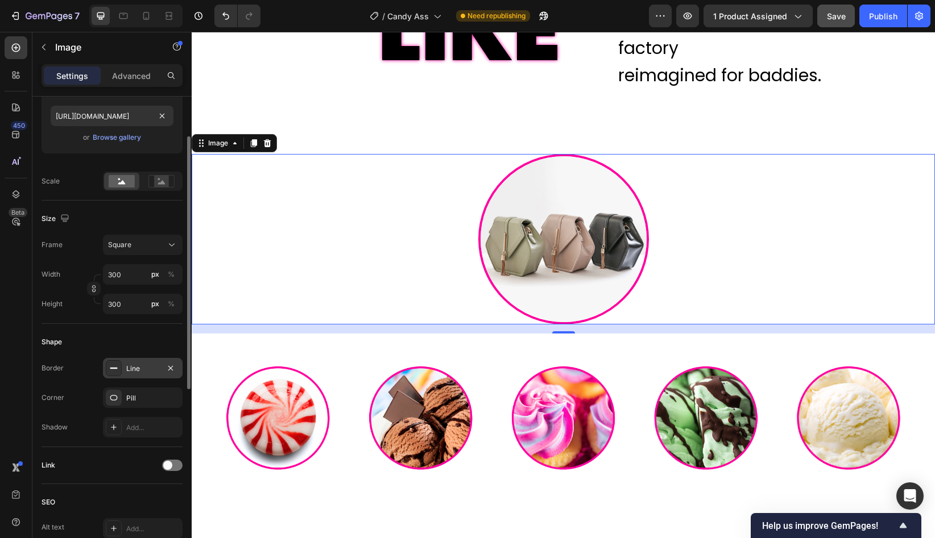
scroll to position [0, 0]
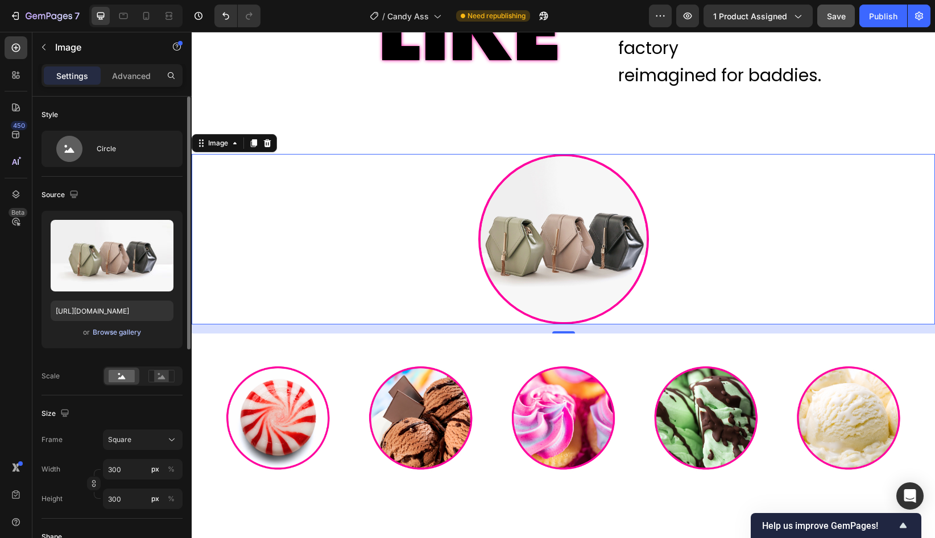
click at [111, 333] on div "Browse gallery" at bounding box center [117, 332] width 48 height 10
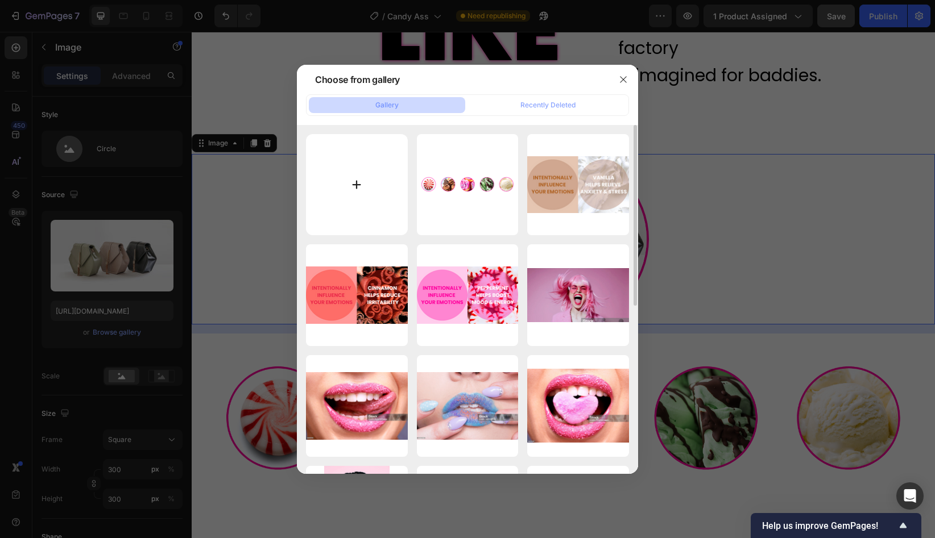
click at [361, 184] on input "file" at bounding box center [357, 185] width 102 height 102
type input "C:\fakepath\Candy Ass Peppermint.png"
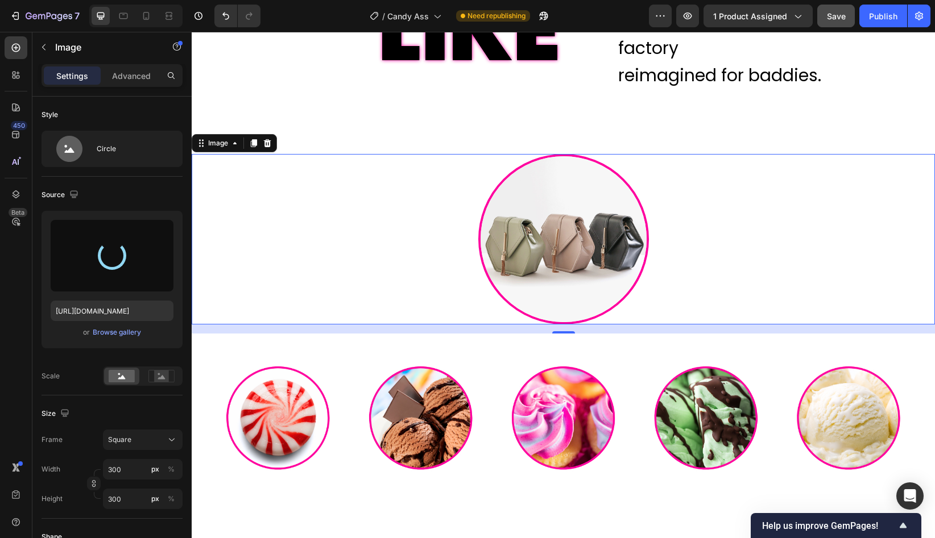
type input "[URL][DOMAIN_NAME]"
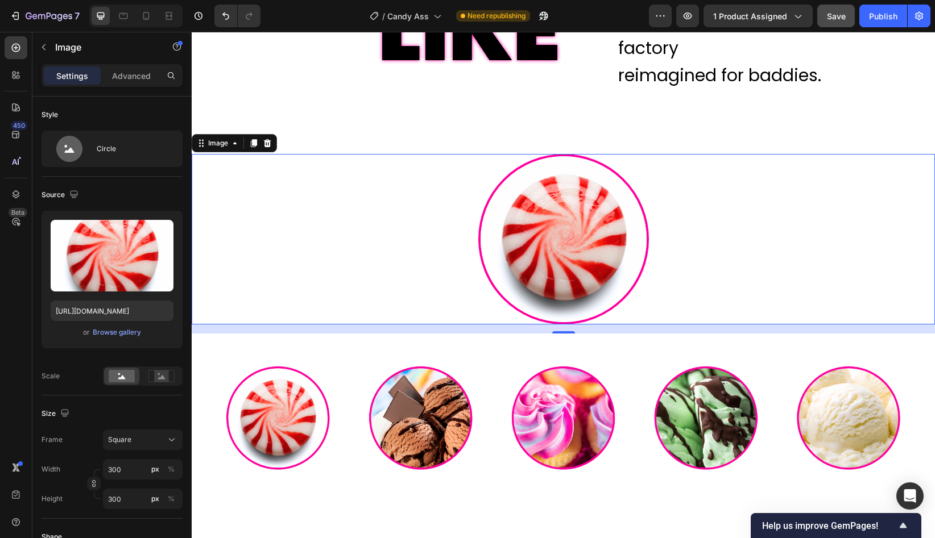
click at [661, 211] on div at bounding box center [563, 239] width 743 height 171
click at [41, 45] on icon "button" at bounding box center [43, 47] width 9 height 9
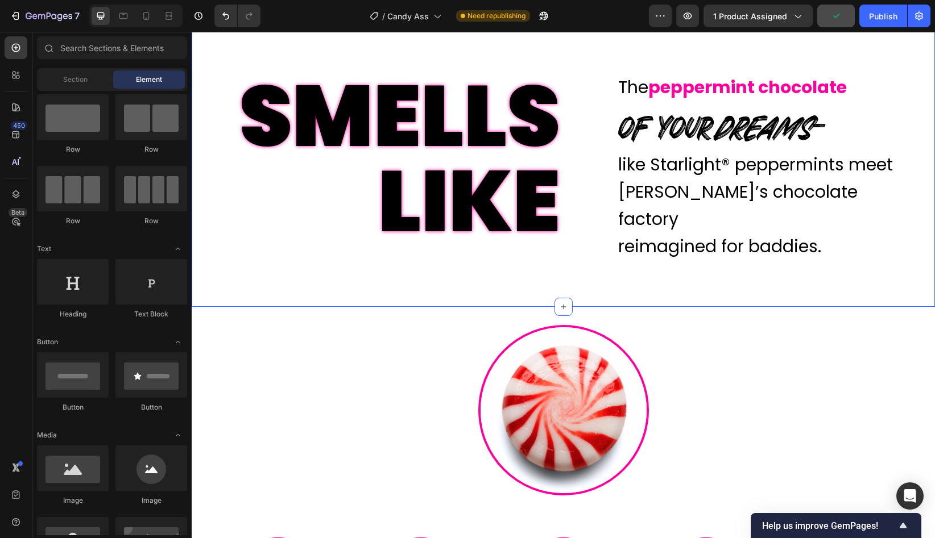
scroll to position [1547, 0]
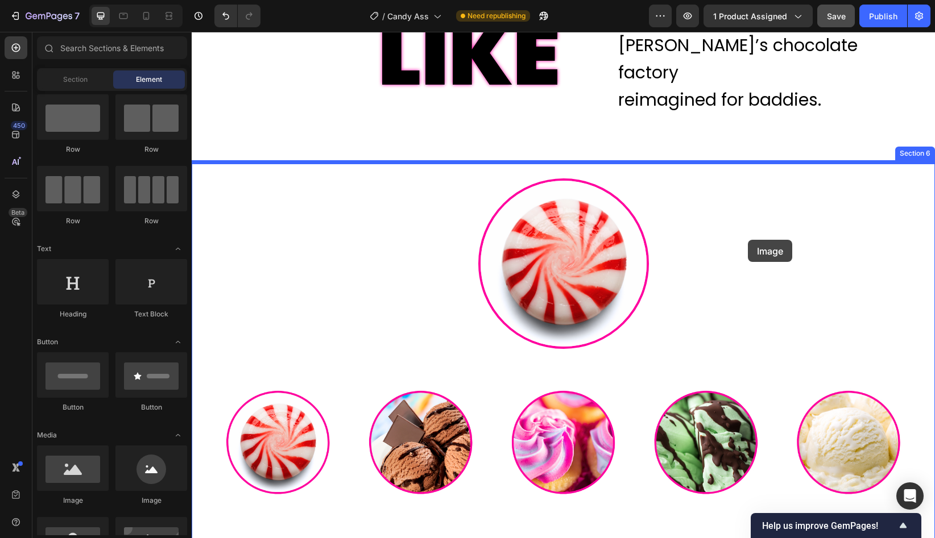
drag, startPoint x: 351, startPoint y: 497, endPoint x: 748, endPoint y: 240, distance: 472.2
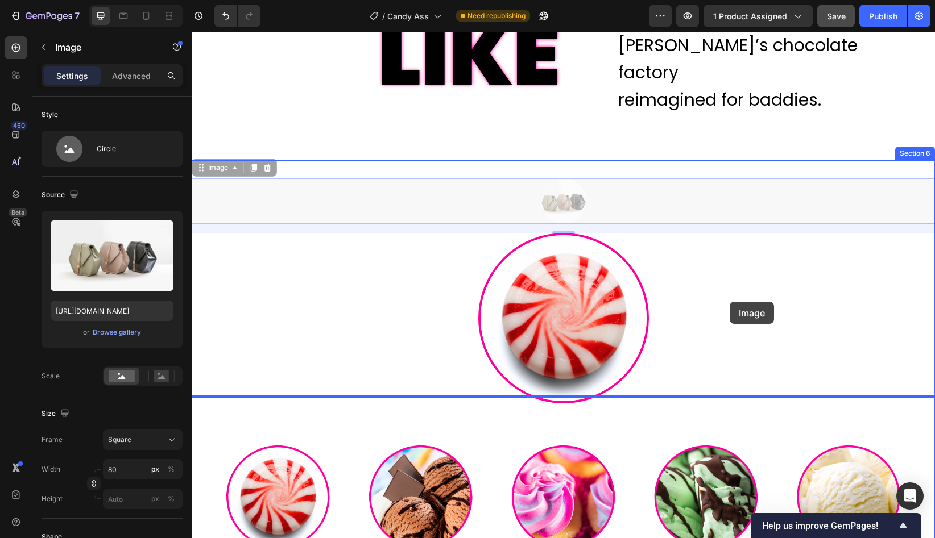
drag, startPoint x: 646, startPoint y: 182, endPoint x: 729, endPoint y: 302, distance: 145.9
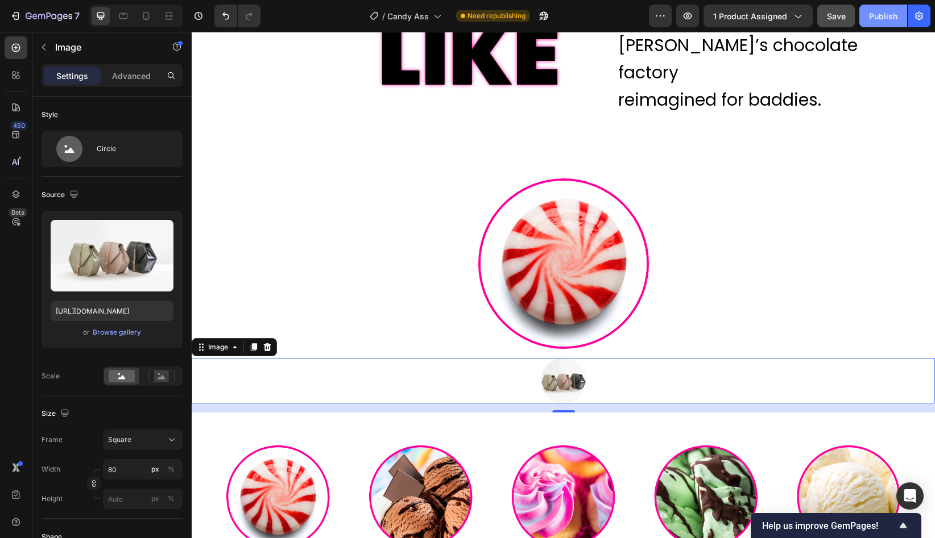
click at [854, 15] on div "Publish" at bounding box center [883, 16] width 28 height 12
click at [337, 360] on div at bounding box center [563, 380] width 743 height 45
click at [269, 343] on icon at bounding box center [267, 347] width 7 height 8
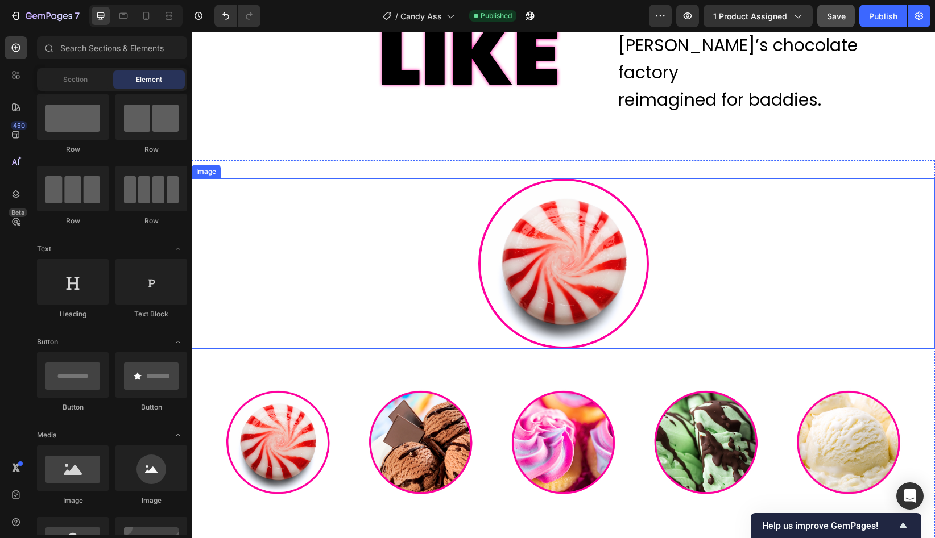
click at [342, 190] on div at bounding box center [563, 263] width 743 height 171
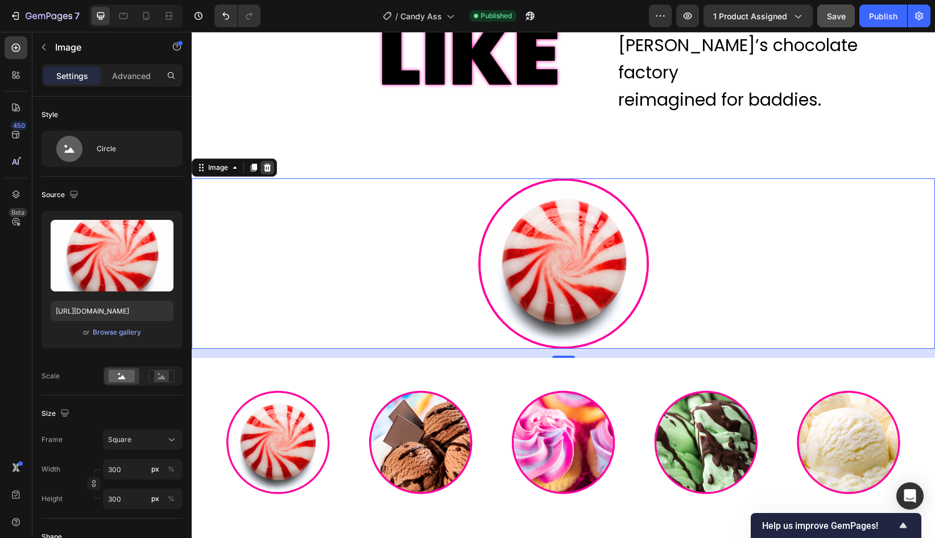
click at [270, 164] on icon at bounding box center [267, 168] width 7 height 8
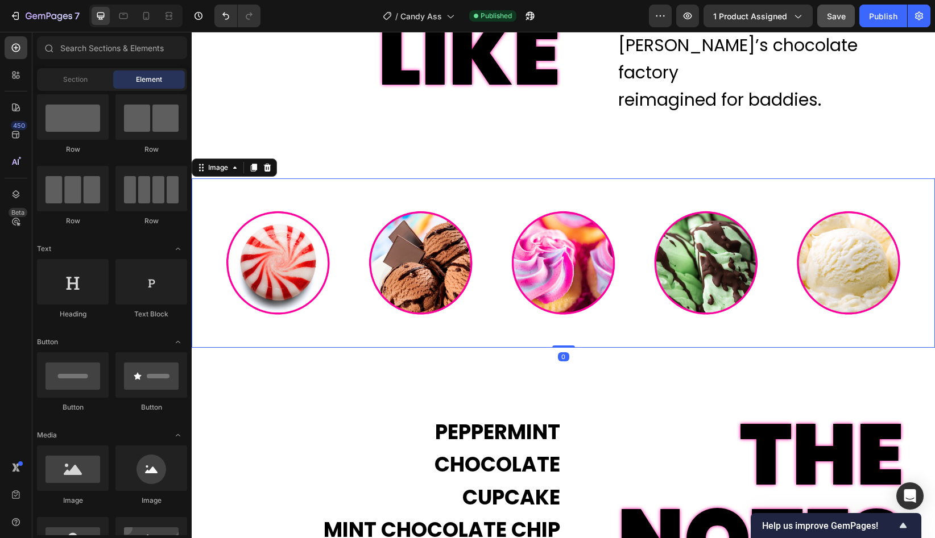
click at [306, 229] on img at bounding box center [563, 262] width 743 height 169
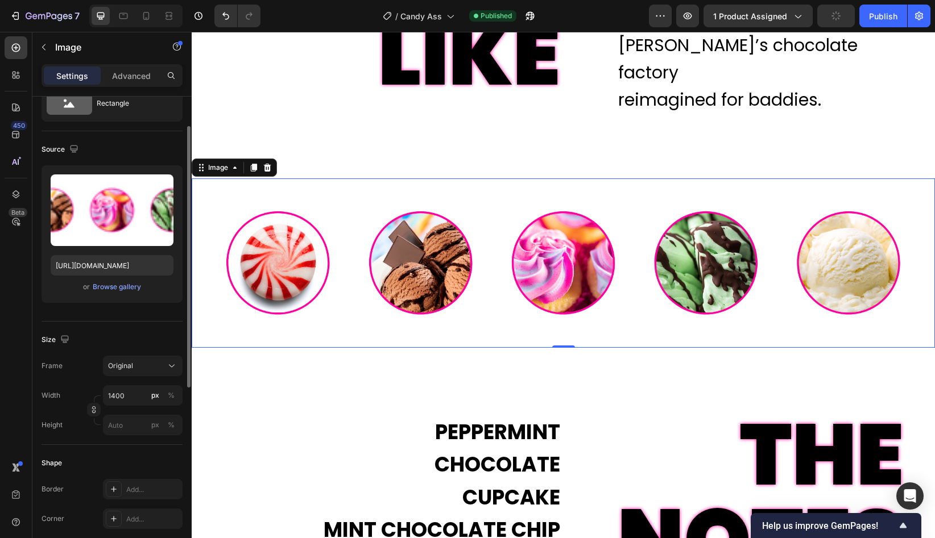
scroll to position [51, 0]
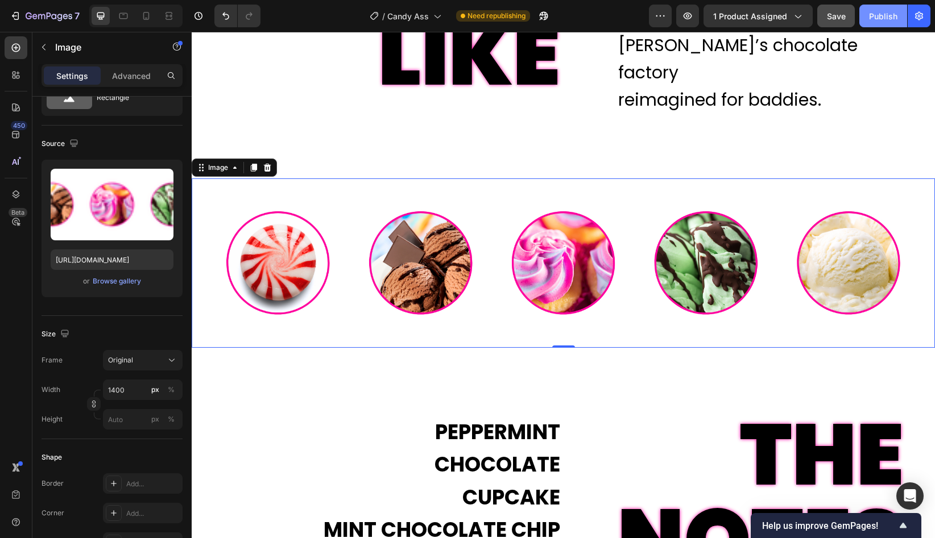
click at [854, 20] on div "Publish" at bounding box center [883, 16] width 28 height 12
click at [361, 209] on img at bounding box center [563, 262] width 743 height 169
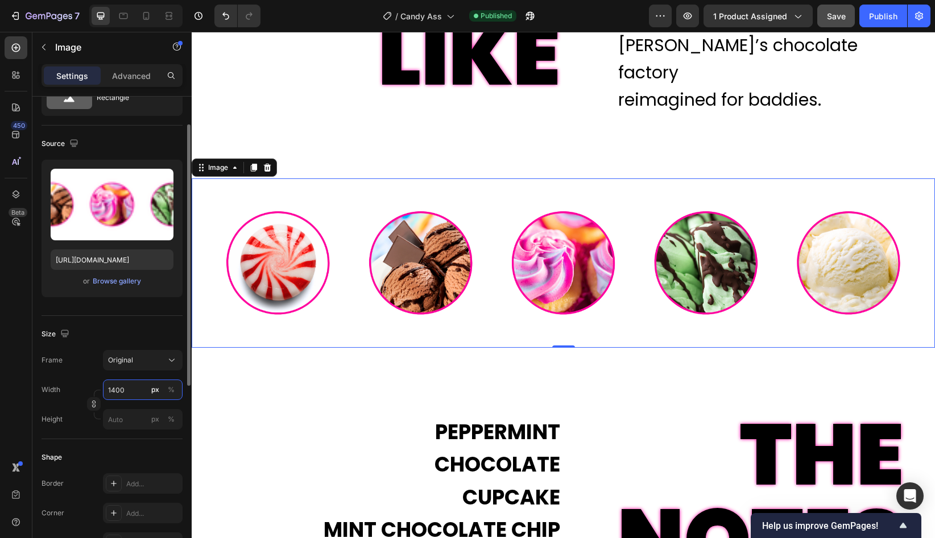
drag, startPoint x: 132, startPoint y: 393, endPoint x: 126, endPoint y: 393, distance: 6.3
click at [126, 393] on input "1400" at bounding box center [143, 390] width 80 height 20
drag, startPoint x: 115, startPoint y: 389, endPoint x: 105, endPoint y: 389, distance: 10.2
click at [105, 389] on input "1700" at bounding box center [143, 390] width 80 height 20
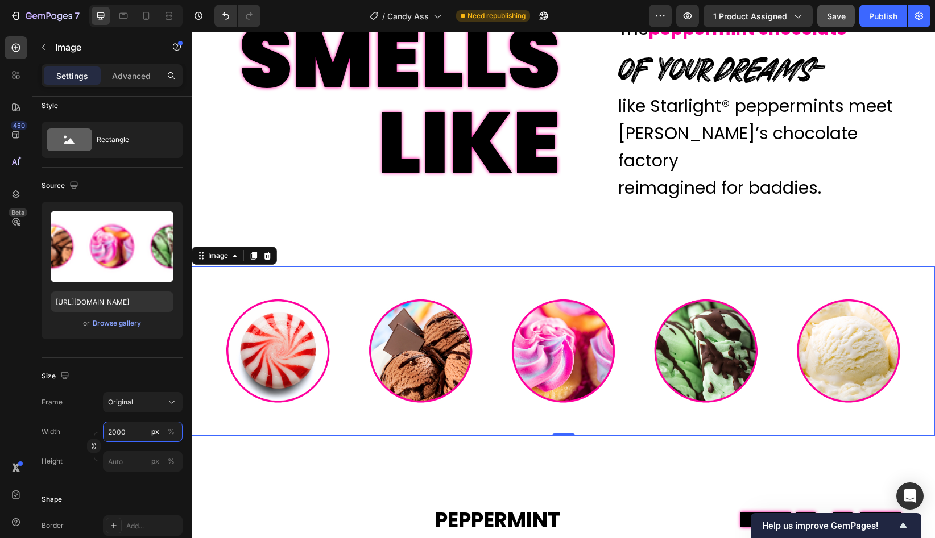
scroll to position [1463, 0]
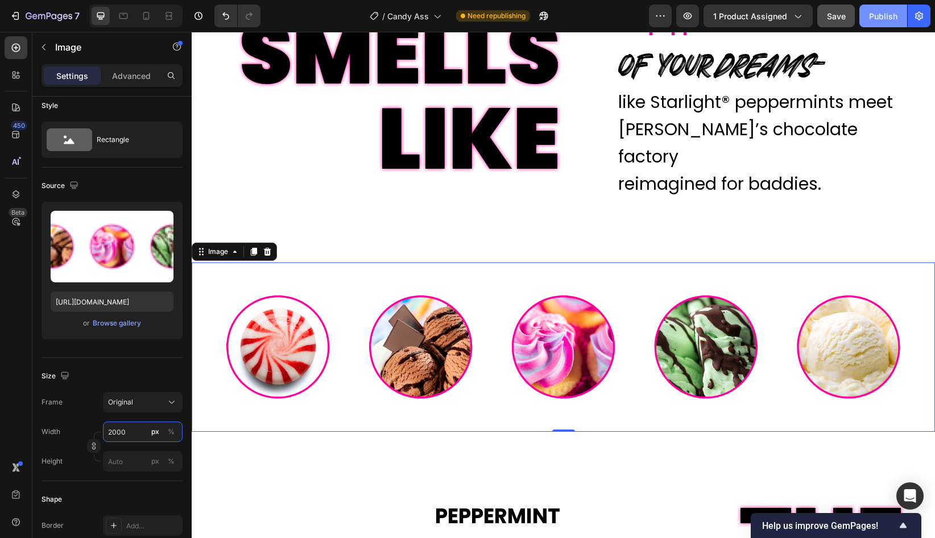
type input "2000"
click at [854, 23] on button "Publish" at bounding box center [883, 16] width 48 height 23
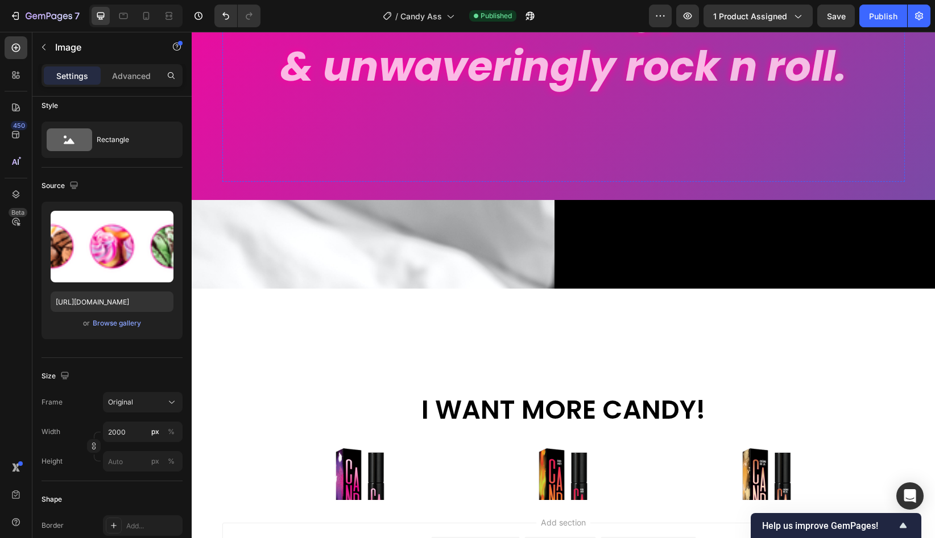
scroll to position [2633, 0]
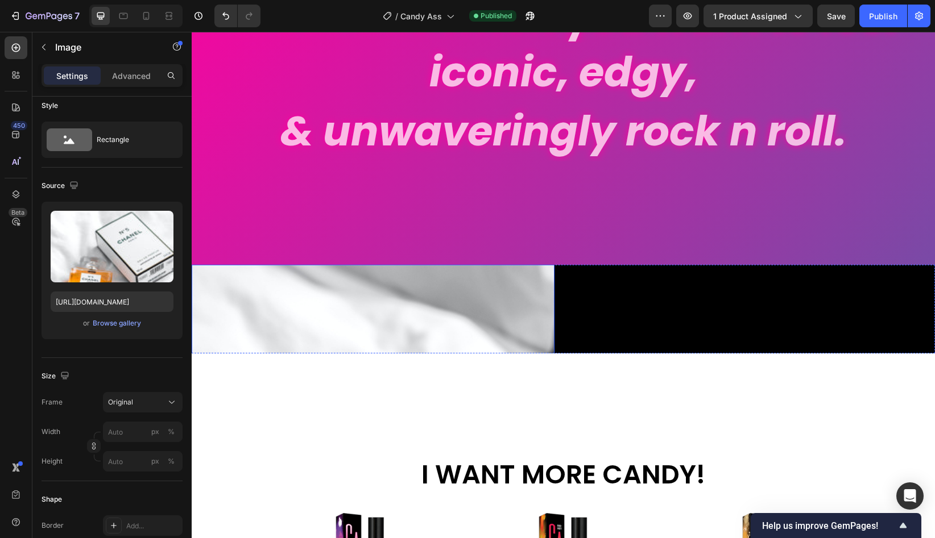
click at [510, 322] on img at bounding box center [373, 536] width 363 height 543
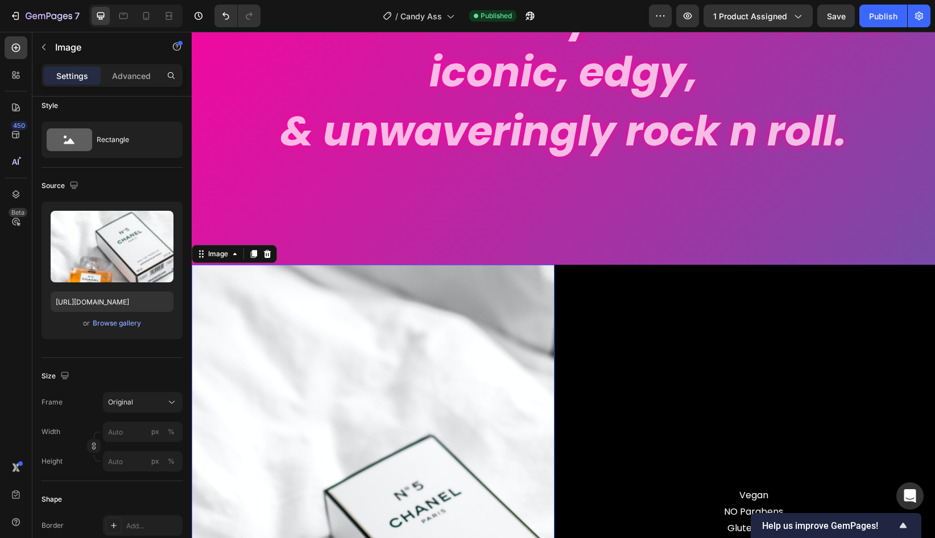
scroll to position [2804, 0]
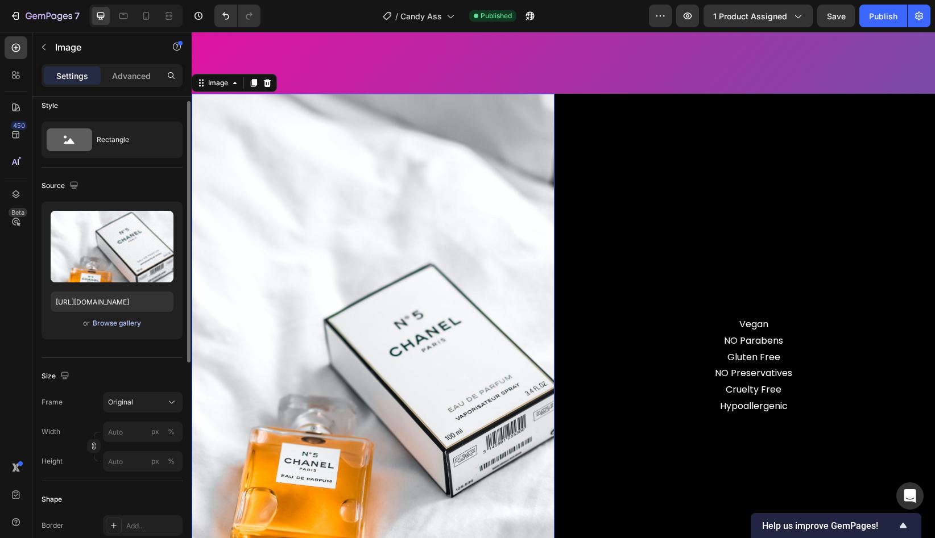
click at [121, 323] on div "Browse gallery" at bounding box center [117, 323] width 48 height 10
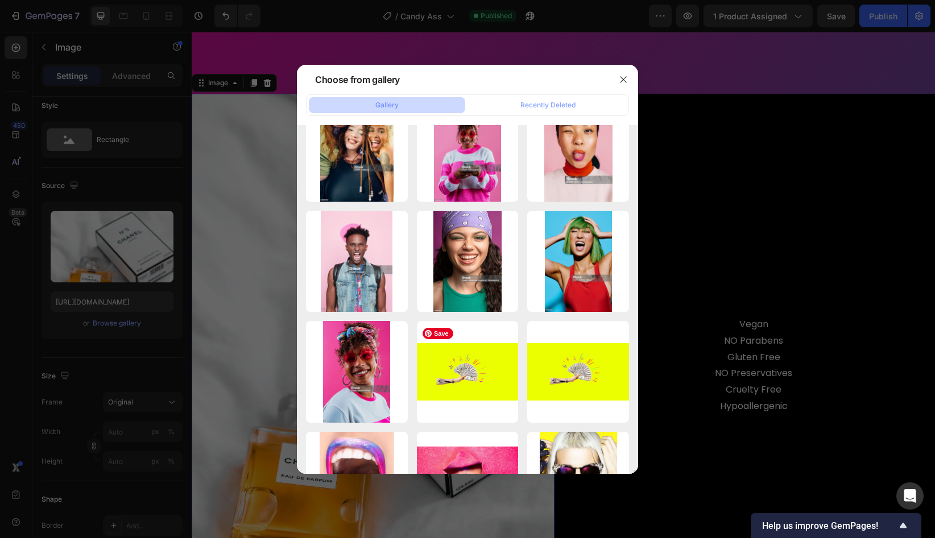
scroll to position [778, 0]
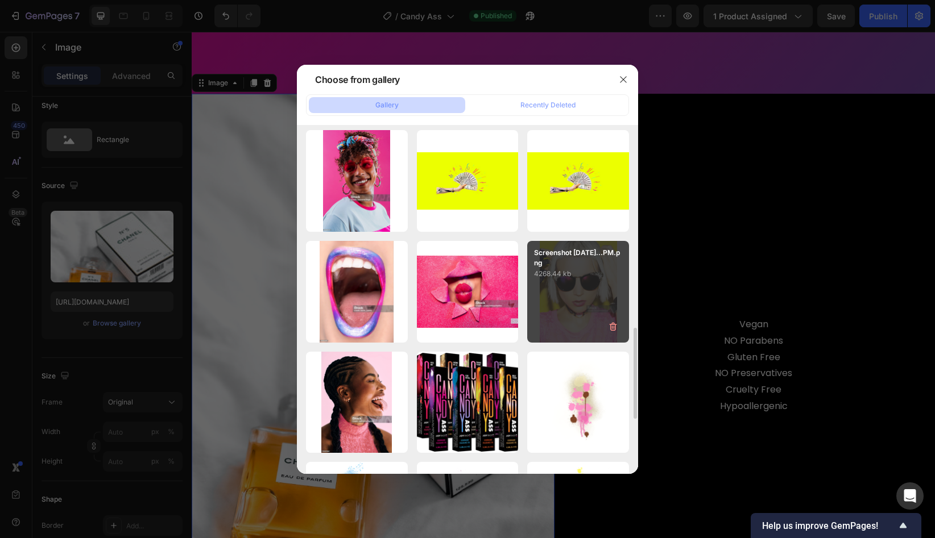
click at [593, 284] on div "Screenshot [DATE]...PM.png 4268.44 kb" at bounding box center [578, 292] width 102 height 102
type input "[URL][DOMAIN_NAME]"
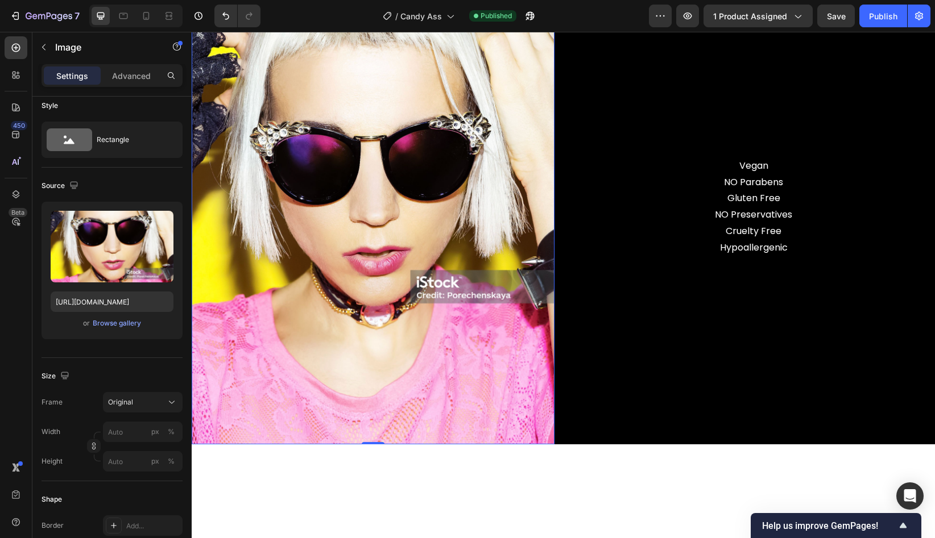
scroll to position [2930, 0]
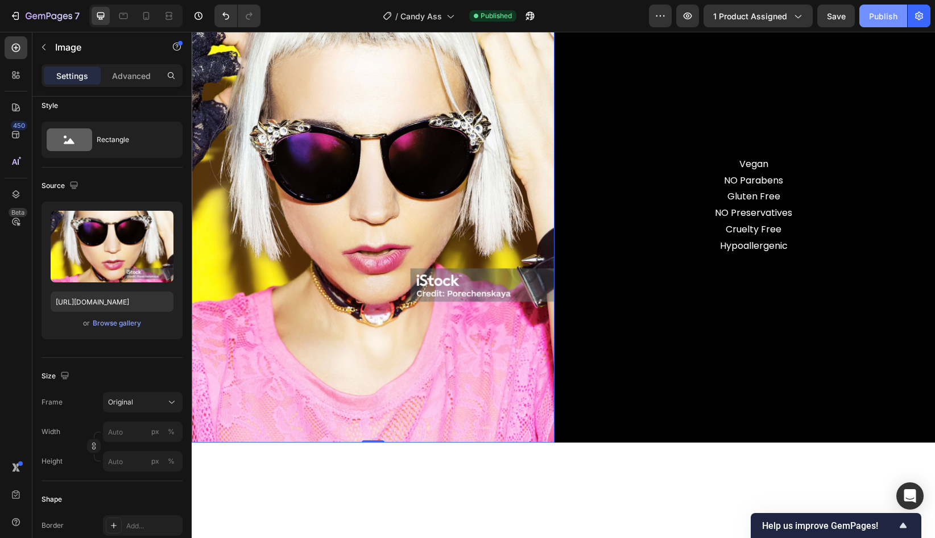
click at [854, 18] on div "Publish" at bounding box center [883, 16] width 28 height 12
click at [147, 21] on icon at bounding box center [145, 15] width 11 height 11
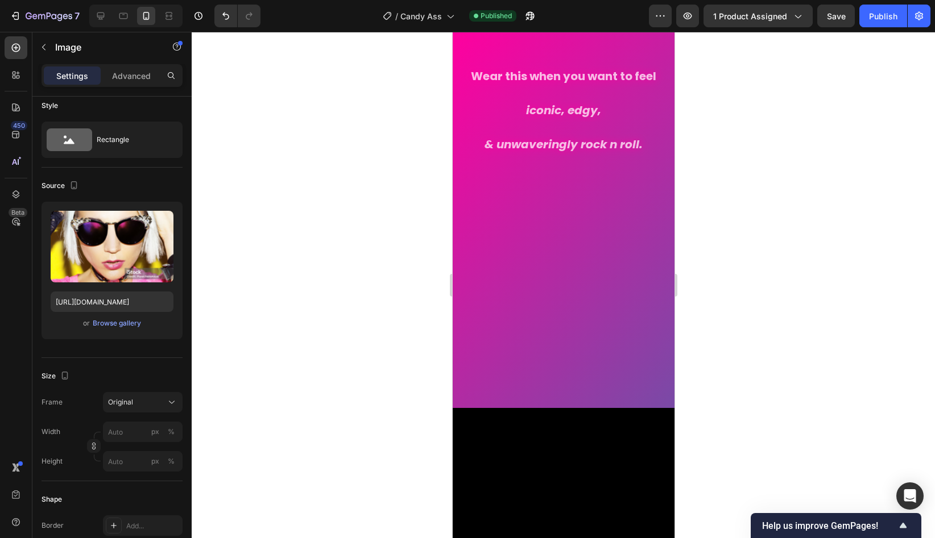
scroll to position [2504, 0]
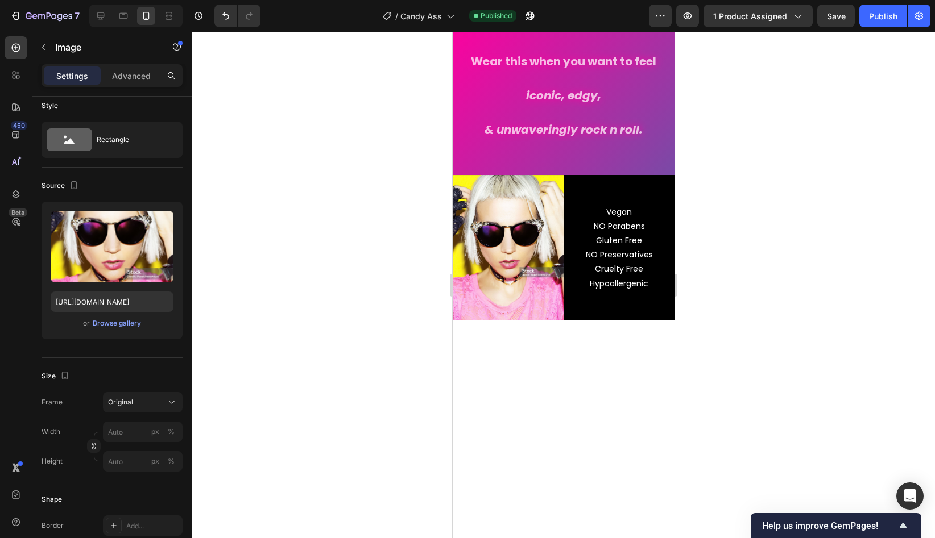
click at [763, 342] on div at bounding box center [563, 285] width 743 height 507
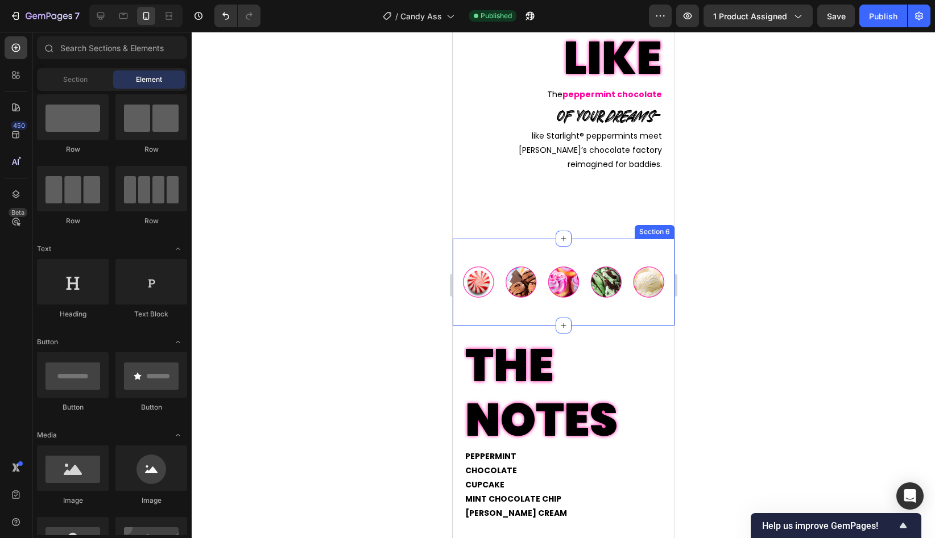
scroll to position [1447, 0]
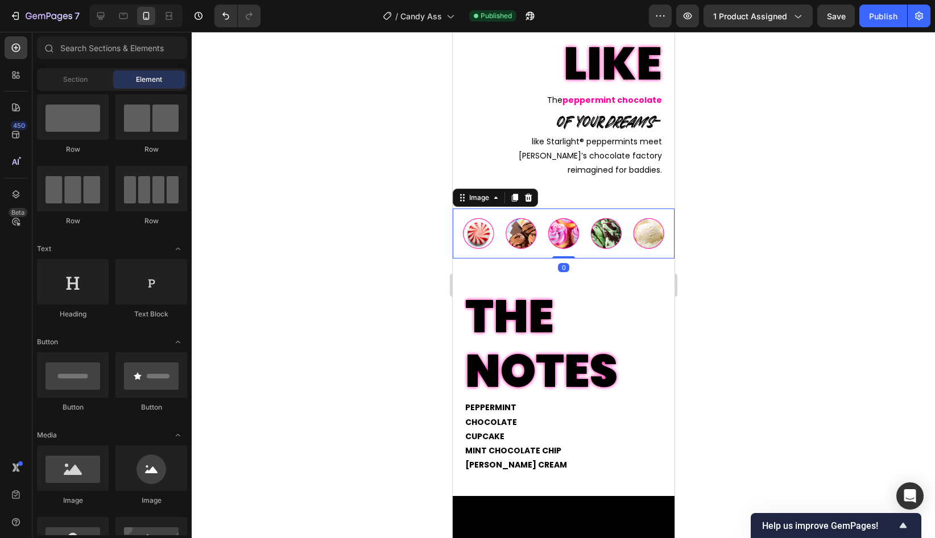
click at [570, 238] on img at bounding box center [563, 234] width 222 height 51
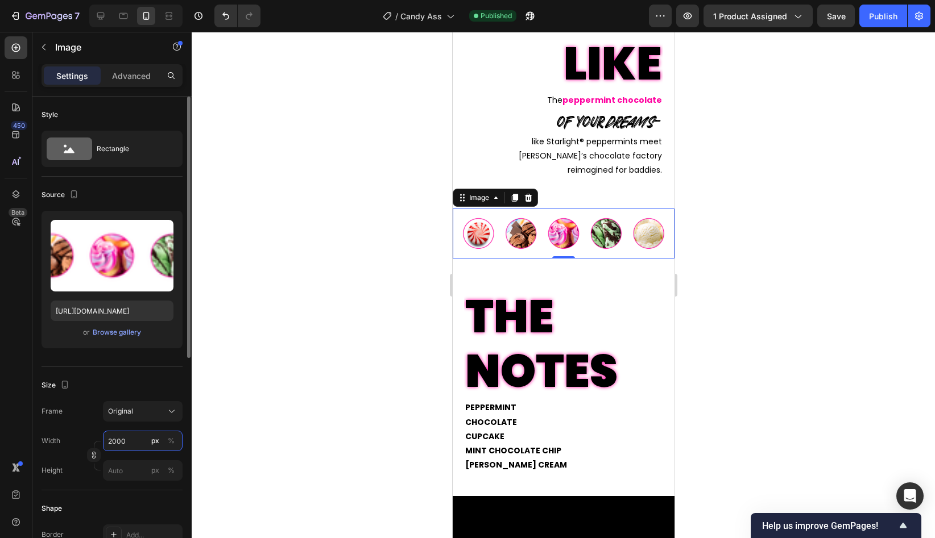
click at [126, 442] on input "2000" at bounding box center [143, 441] width 80 height 20
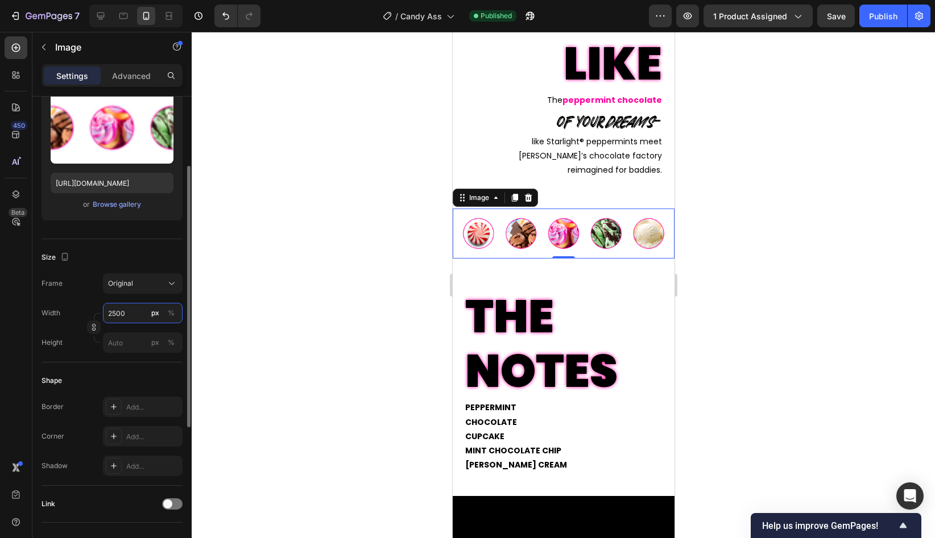
scroll to position [128, 0]
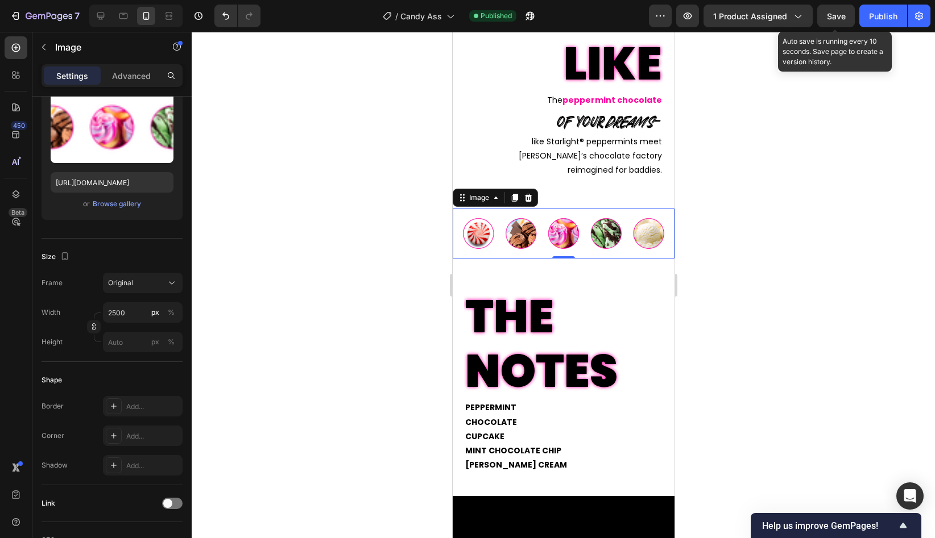
click at [842, 20] on div "Save" at bounding box center [836, 16] width 19 height 12
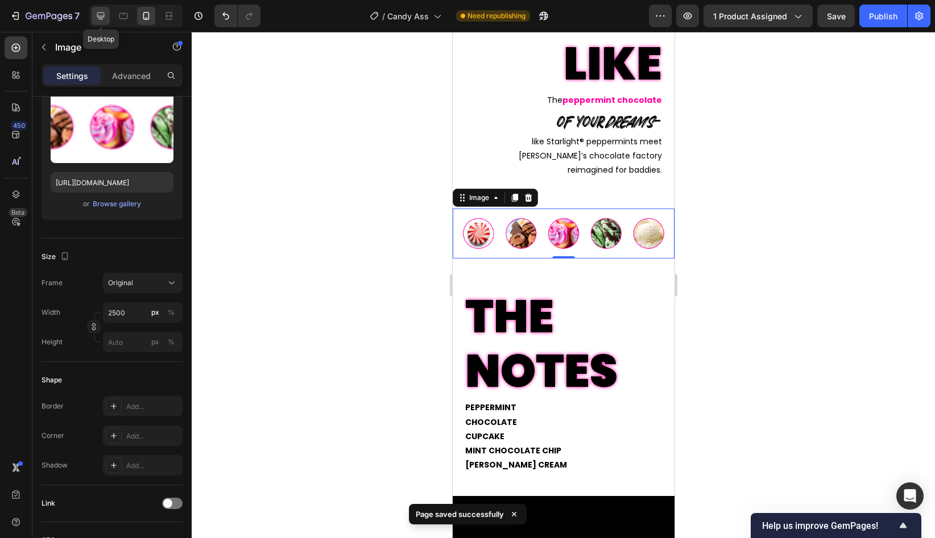
click at [99, 17] on icon at bounding box center [100, 16] width 7 height 7
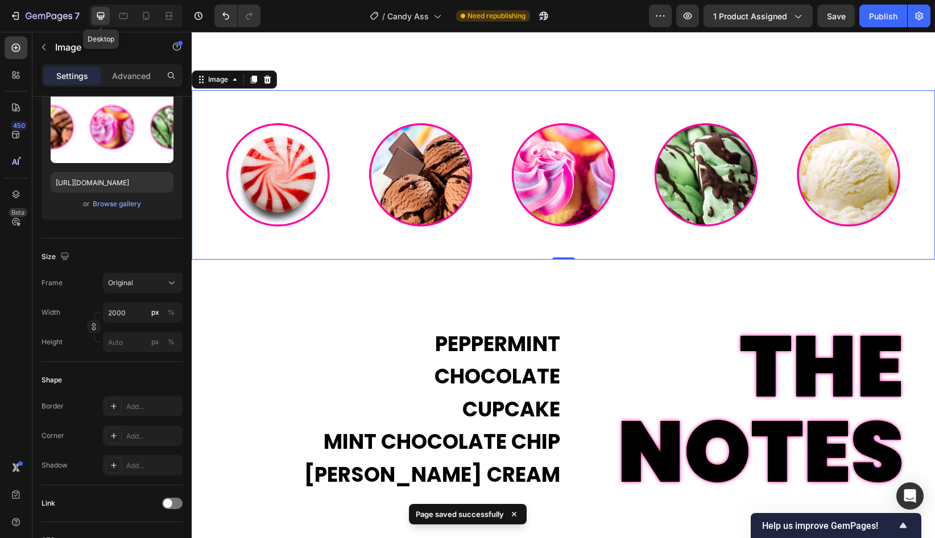
scroll to position [1638, 0]
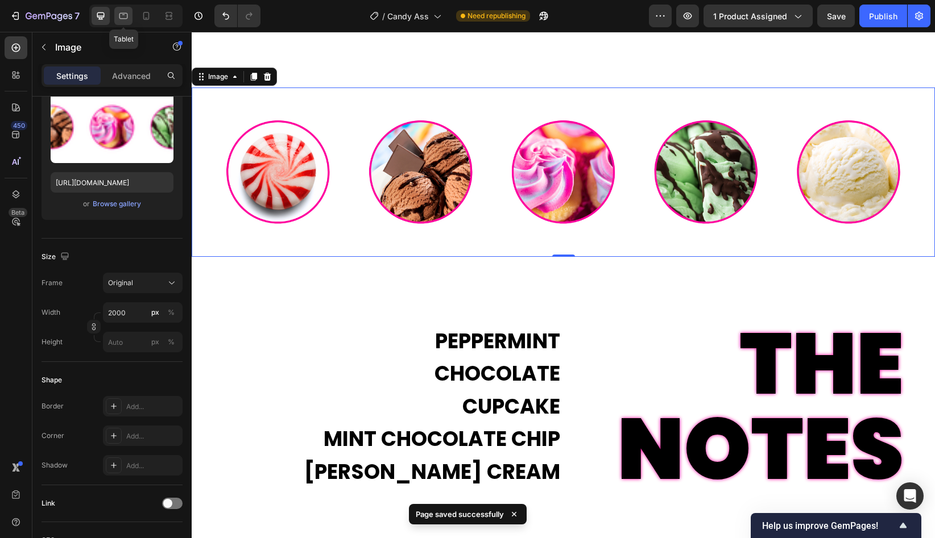
click at [123, 16] on icon at bounding box center [123, 15] width 11 height 11
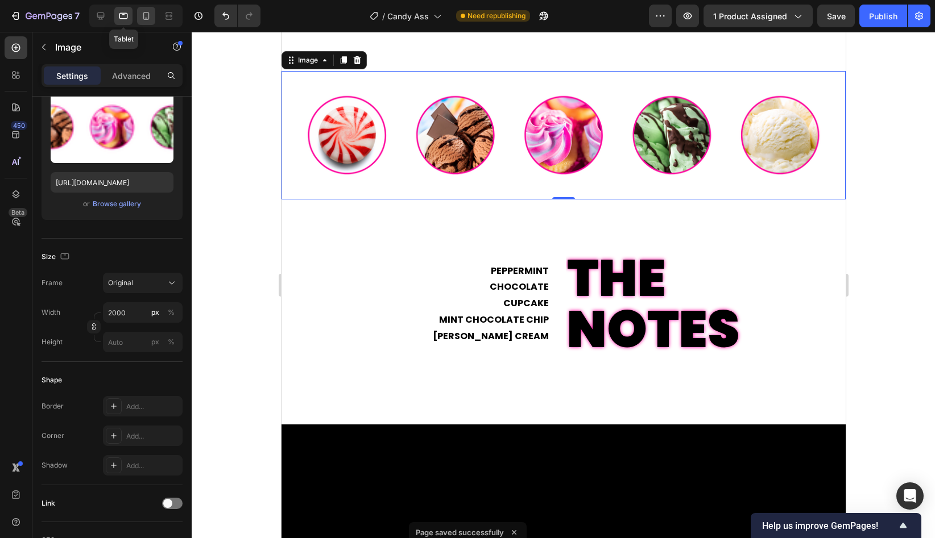
scroll to position [1558, 0]
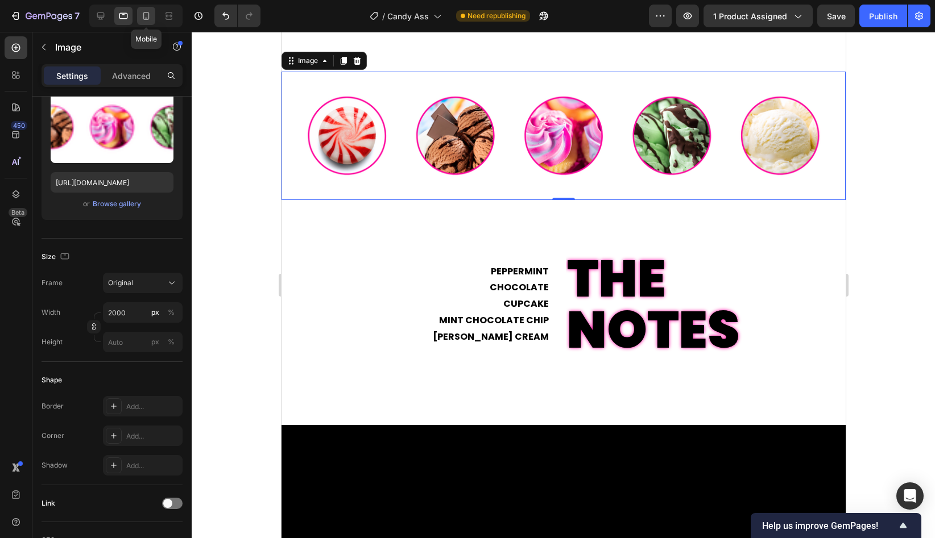
click at [149, 16] on icon at bounding box center [145, 15] width 11 height 11
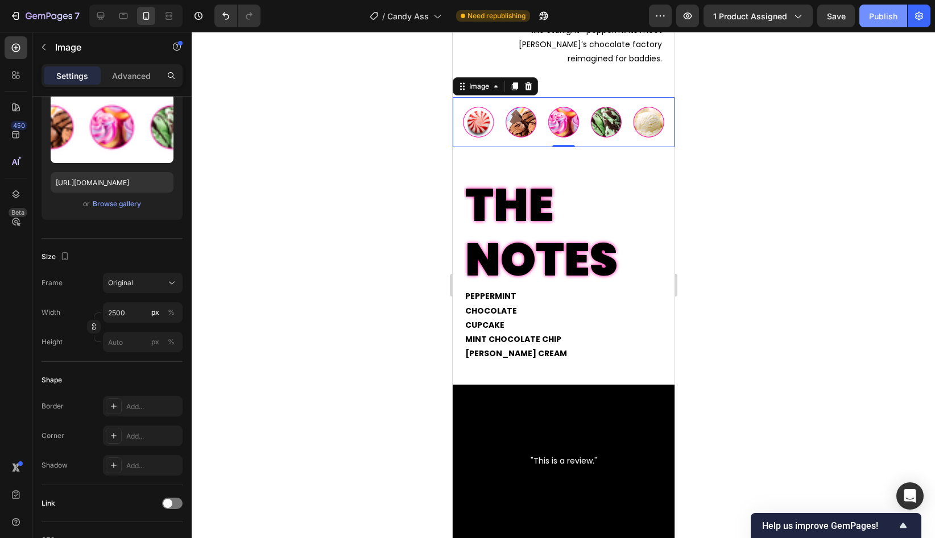
click at [854, 20] on div "Publish" at bounding box center [883, 16] width 28 height 12
click at [113, 315] on input "2500" at bounding box center [143, 312] width 80 height 20
drag, startPoint x: 136, startPoint y: 313, endPoint x: 110, endPoint y: 313, distance: 26.7
click at [110, 313] on input "2500" at bounding box center [143, 312] width 80 height 20
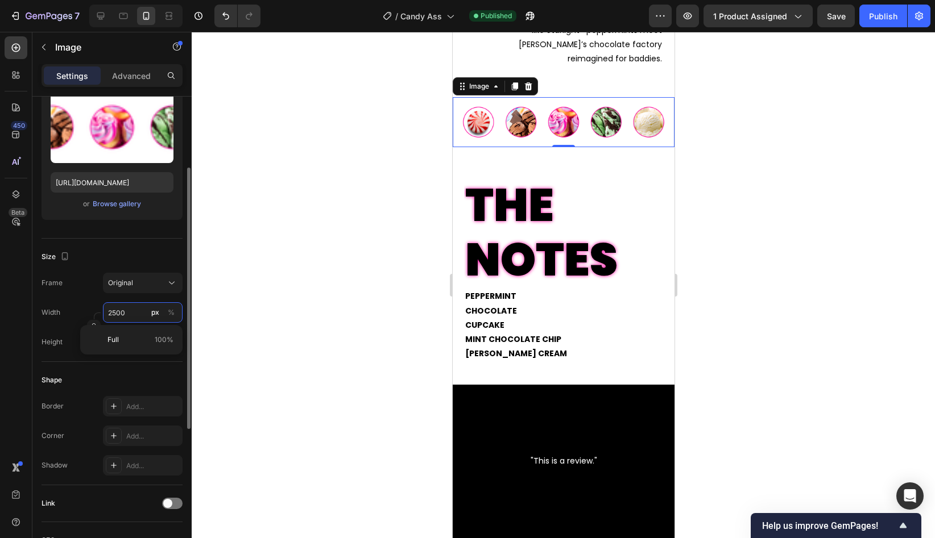
click at [117, 313] on input "2500" at bounding box center [143, 312] width 80 height 20
click at [114, 313] on input "2500" at bounding box center [143, 312] width 80 height 20
type input "2700"
click at [854, 23] on button "Publish" at bounding box center [883, 16] width 48 height 23
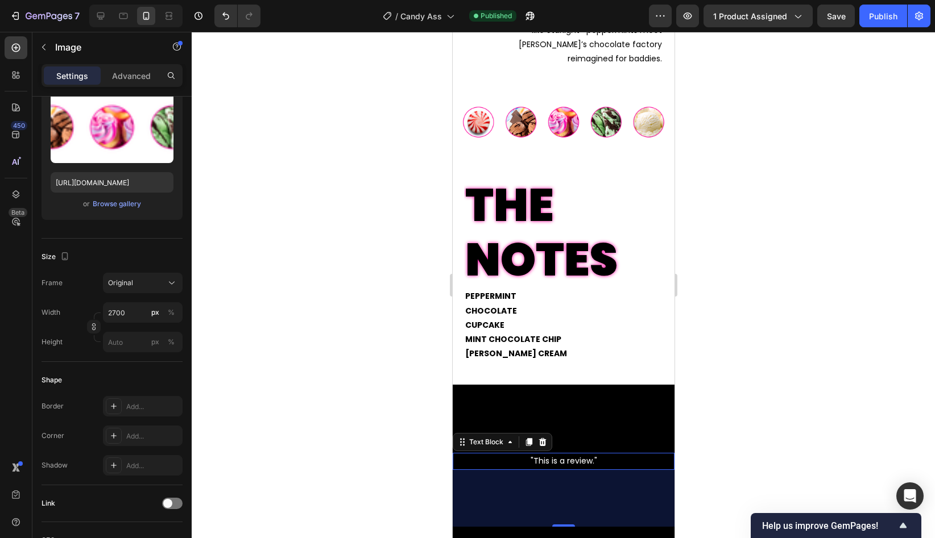
click at [590, 463] on p ""This is a review."" at bounding box center [562, 461] width 219 height 14
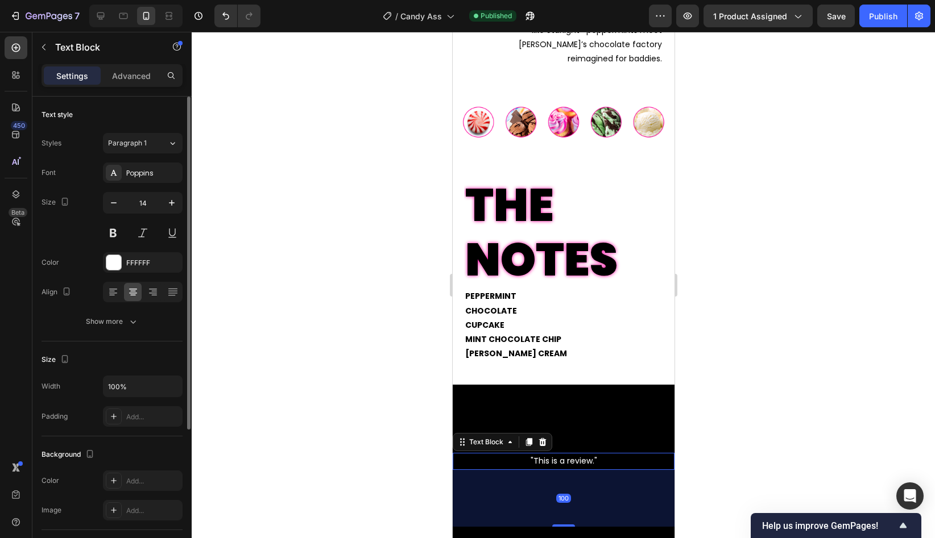
click at [590, 463] on p ""This is a review."" at bounding box center [562, 461] width 219 height 14
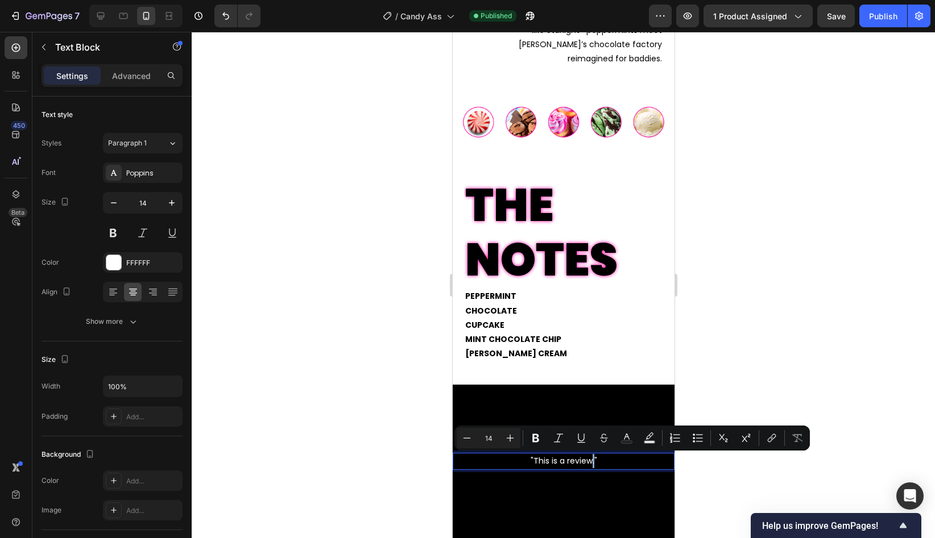
click at [592, 462] on p ""This is a review."" at bounding box center [562, 461] width 219 height 14
drag, startPoint x: 591, startPoint y: 463, endPoint x: 558, endPoint y: 464, distance: 32.4
click at [558, 464] on p ""This is a review."" at bounding box center [562, 461] width 219 height 14
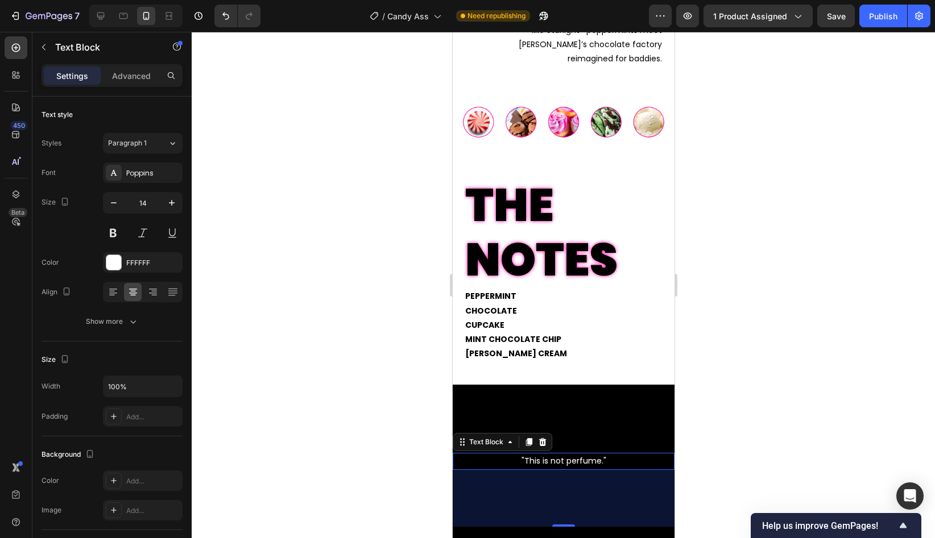
click at [601, 463] on p ""This is not perfume."" at bounding box center [562, 461] width 219 height 14
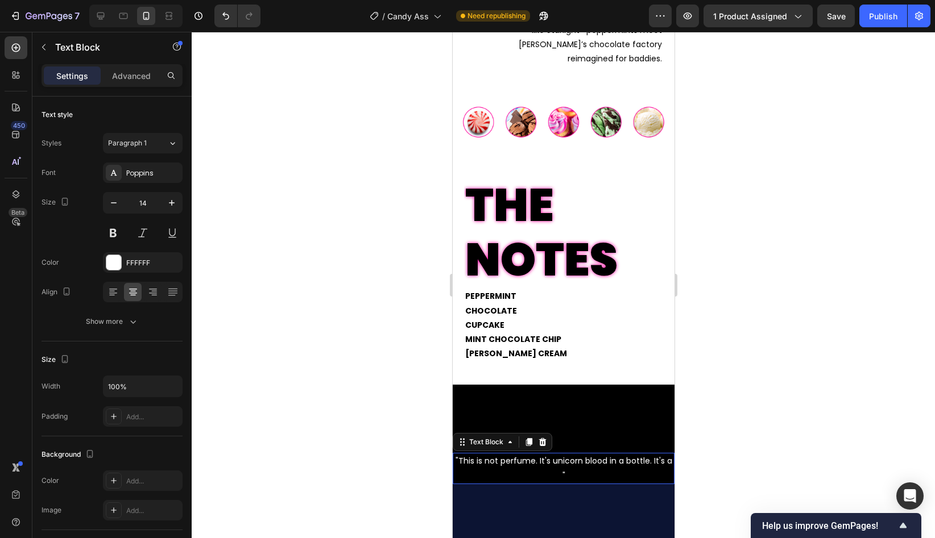
click at [669, 462] on p ""This is not perfume. It's unicorn blood in a bottle. It's a "" at bounding box center [562, 468] width 219 height 28
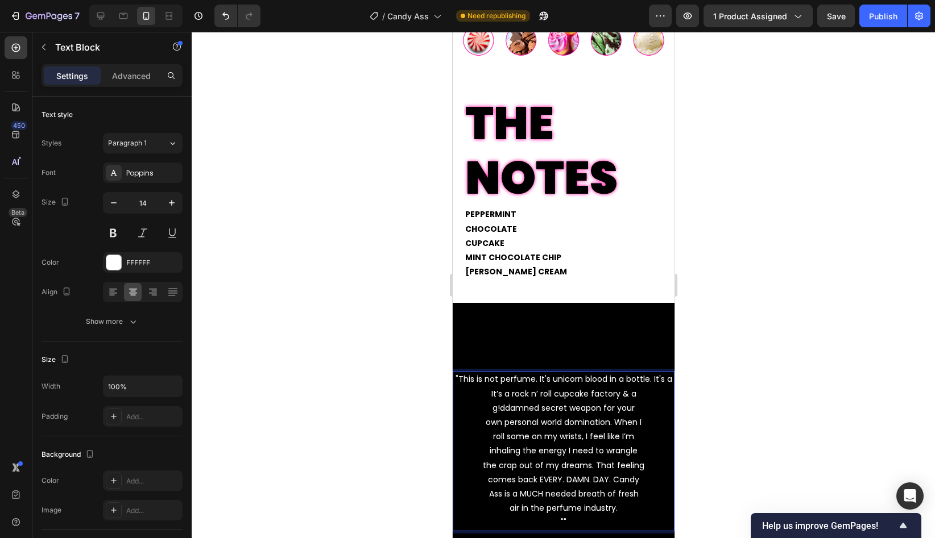
scroll to position [1641, 0]
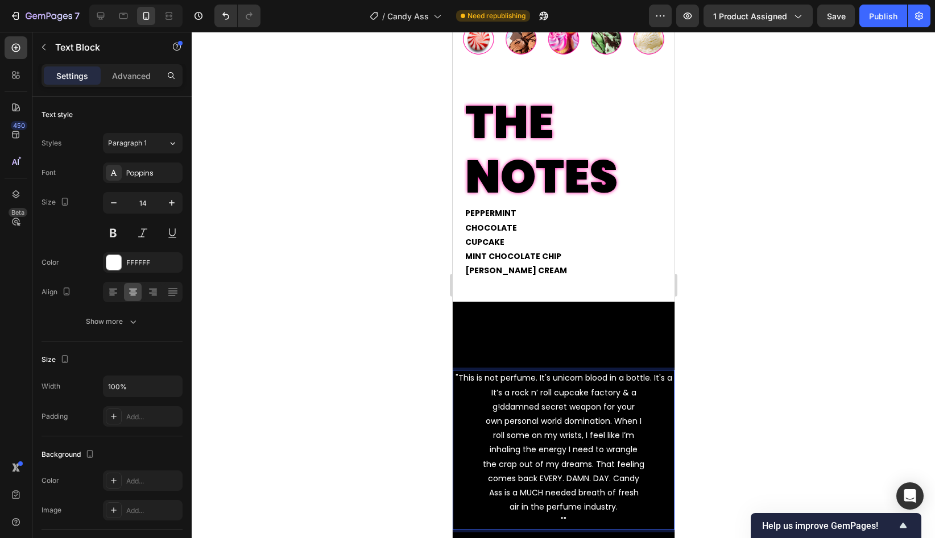
click at [491, 392] on p ""This is not perfume. It's unicorn blood in a bottle. It's a It’s a rock n’ rol…" at bounding box center [562, 385] width 219 height 28
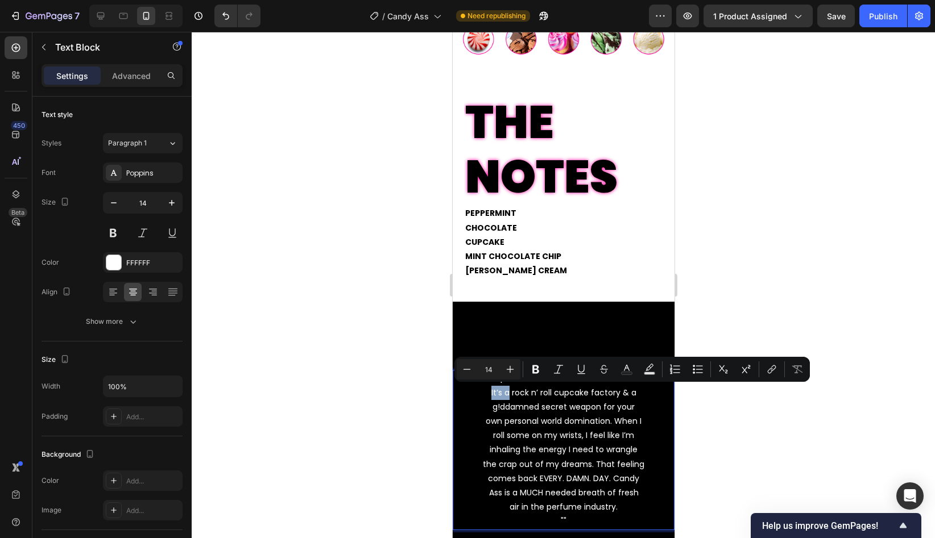
drag, startPoint x: 510, startPoint y: 395, endPoint x: 488, endPoint y: 395, distance: 21.6
click at [488, 395] on p ""This is not perfume. It's unicorn blood in a bottle. It's a It’s a rock n’ rol…" at bounding box center [562, 385] width 219 height 28
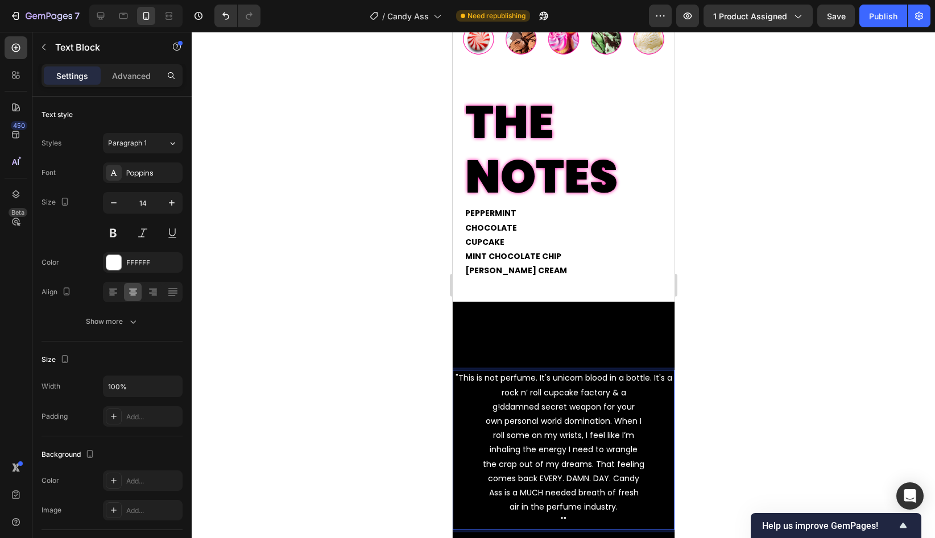
click at [499, 395] on p ""This is not perfume. It's unicorn blood in a bottle. It's a rock n’ roll cupca…" at bounding box center [562, 385] width 219 height 28
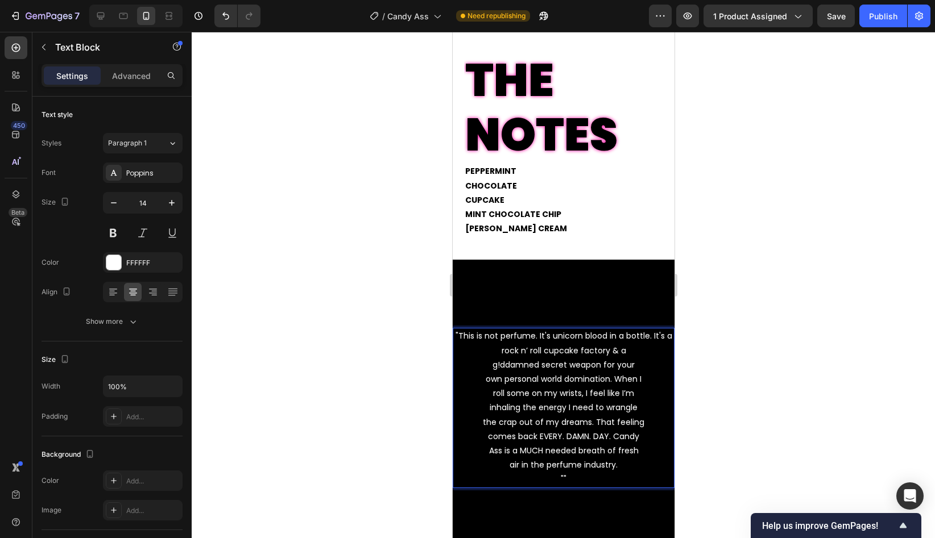
scroll to position [1697, 0]
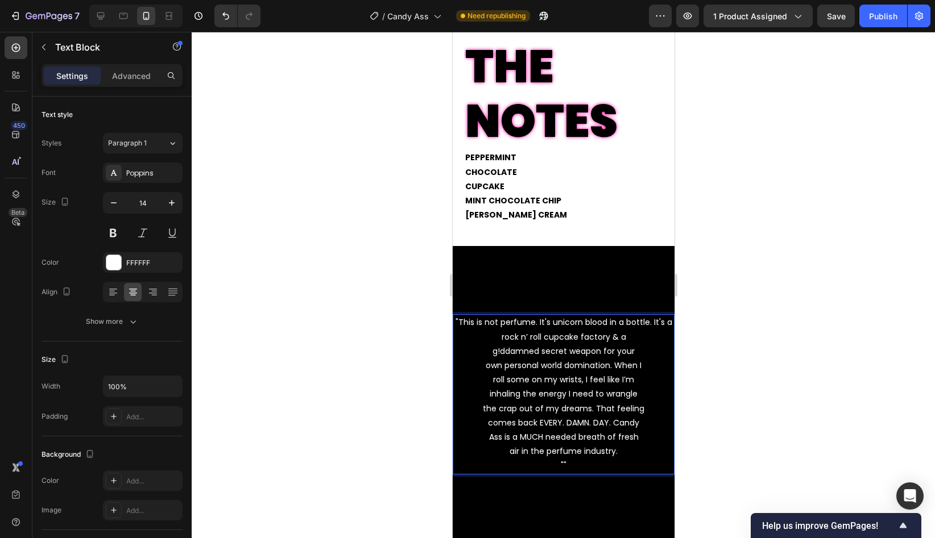
click at [667, 327] on p ""This is not perfume. It's unicorn blood in a bottle. It's a rock n’ roll cupca…" at bounding box center [562, 329] width 219 height 28
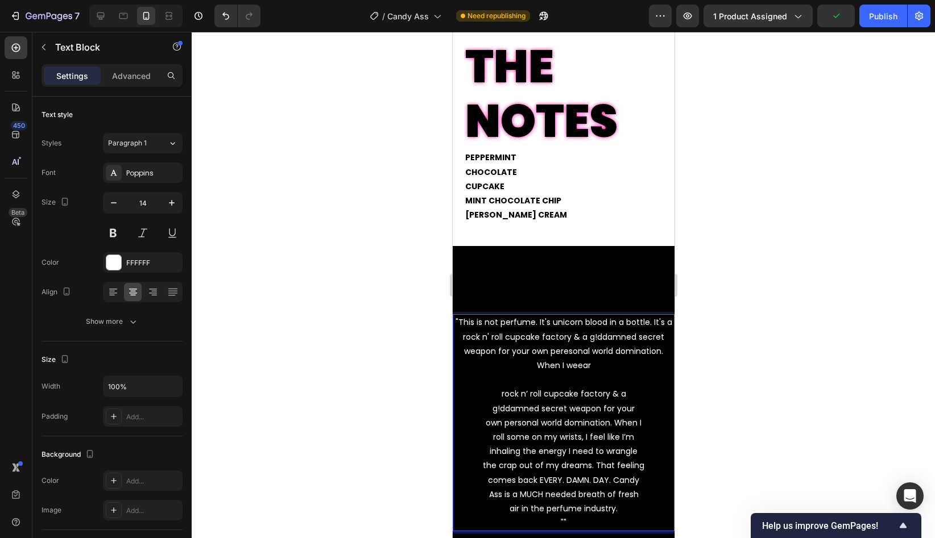
click at [599, 366] on p ""This is not perfume. It's unicorn blood in a bottle. It's a rock n' roll cupca…" at bounding box center [562, 358] width 219 height 86
click at [567, 354] on p ""This is not perfume. It's unicorn blood in a bottle. It's a rock n' roll cupca…" at bounding box center [562, 358] width 219 height 86
click at [589, 366] on p ""This is not perfume. It's unicorn blood in a bottle. It's a rock n' roll cupca…" at bounding box center [562, 358] width 219 height 86
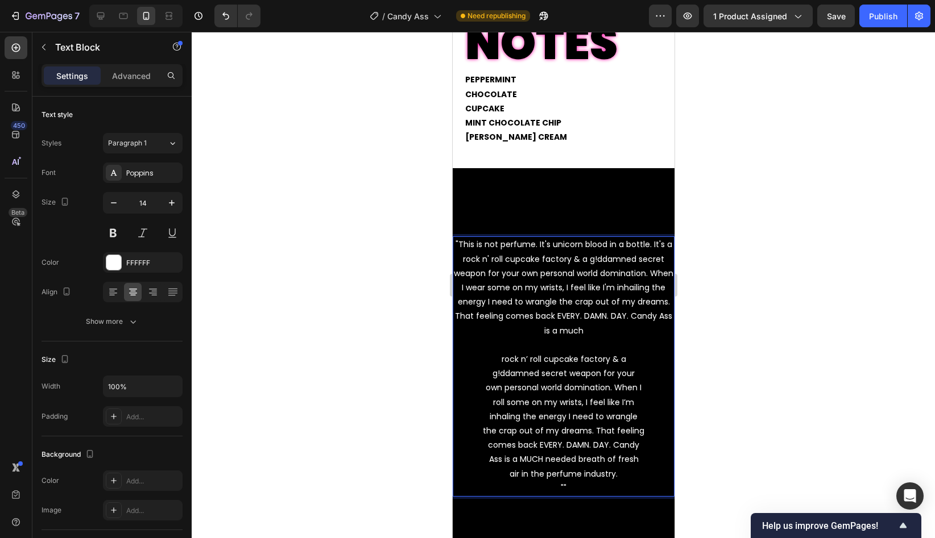
scroll to position [1782, 0]
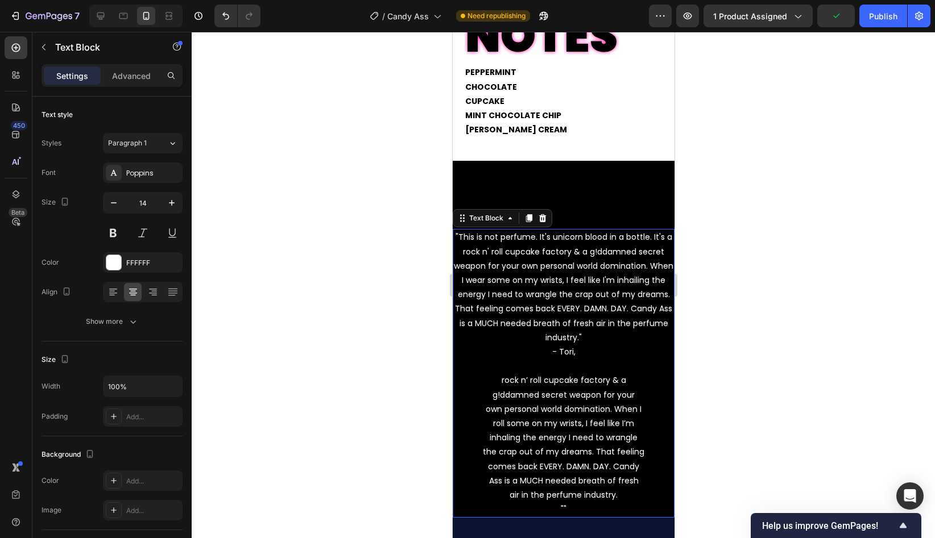
click at [593, 356] on p ""This is not perfume. It's unicorn blood in a bottle. It's a rock n' roll cupca…" at bounding box center [562, 308] width 219 height 157
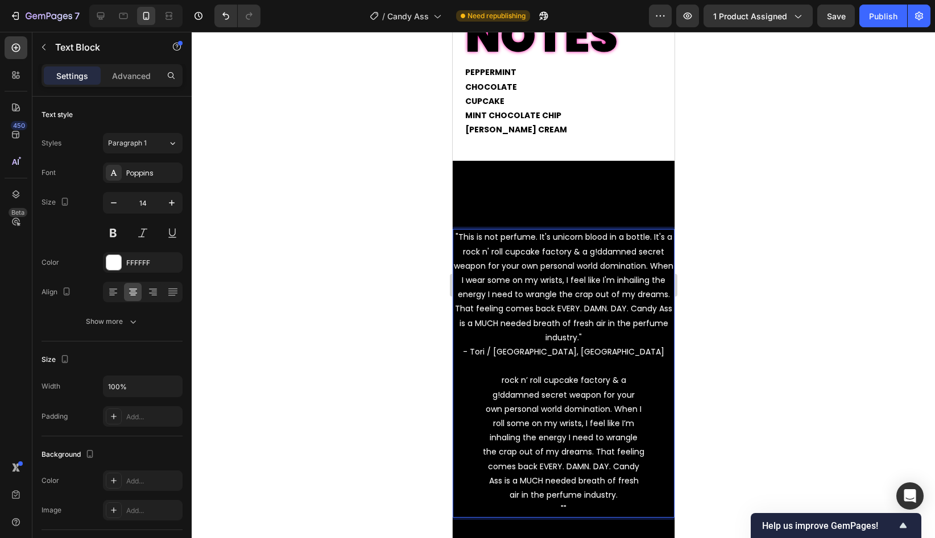
click at [623, 497] on p "air in the perfume industry." at bounding box center [562, 495] width 219 height 14
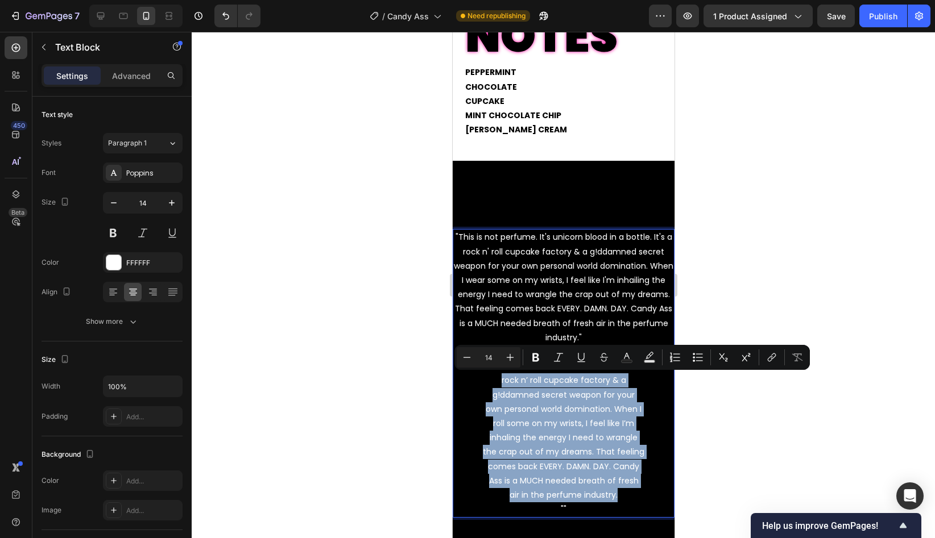
drag, startPoint x: 626, startPoint y: 497, endPoint x: 500, endPoint y: 381, distance: 171.8
click at [500, 381] on div ""This is not perfume. It's unicorn blood in a bottle. It's a rock n' roll cupca…" at bounding box center [563, 373] width 222 height 289
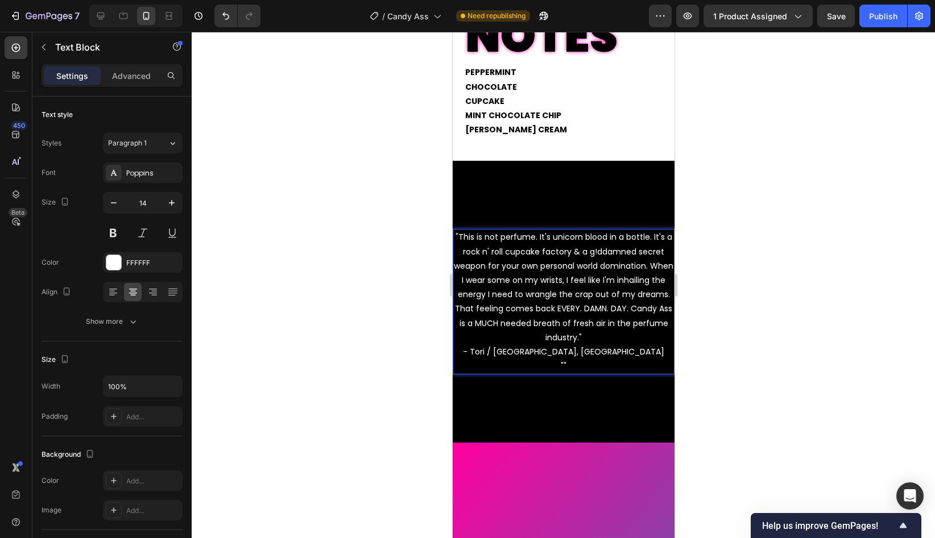
click at [573, 365] on p """" at bounding box center [562, 366] width 219 height 14
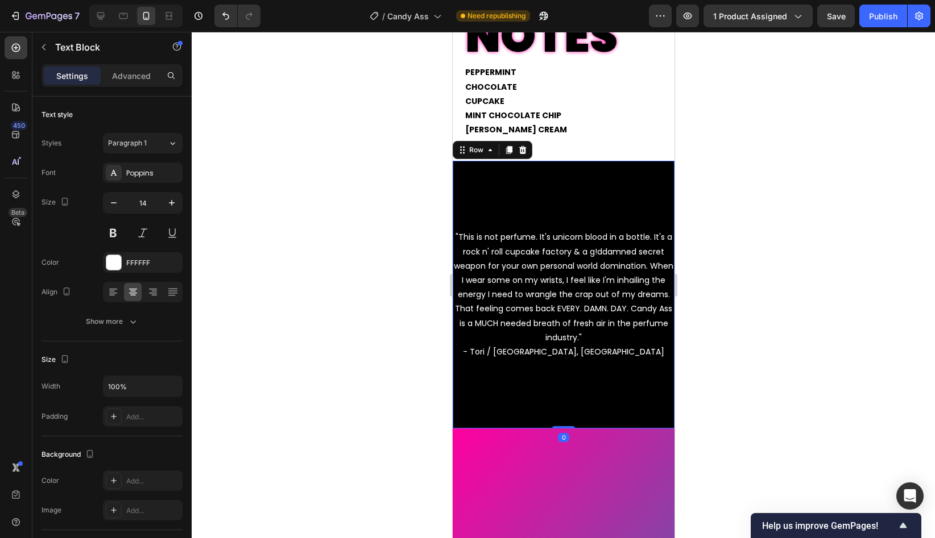
click at [620, 395] on div ""This is not perfume. It's unicorn blood in a bottle. It's a rock n' roll cupca…" at bounding box center [563, 294] width 222 height 245
click at [612, 347] on p ""This is not perfume. It's unicorn blood in a bottle. It's a rock n' roll cupca…" at bounding box center [562, 294] width 219 height 129
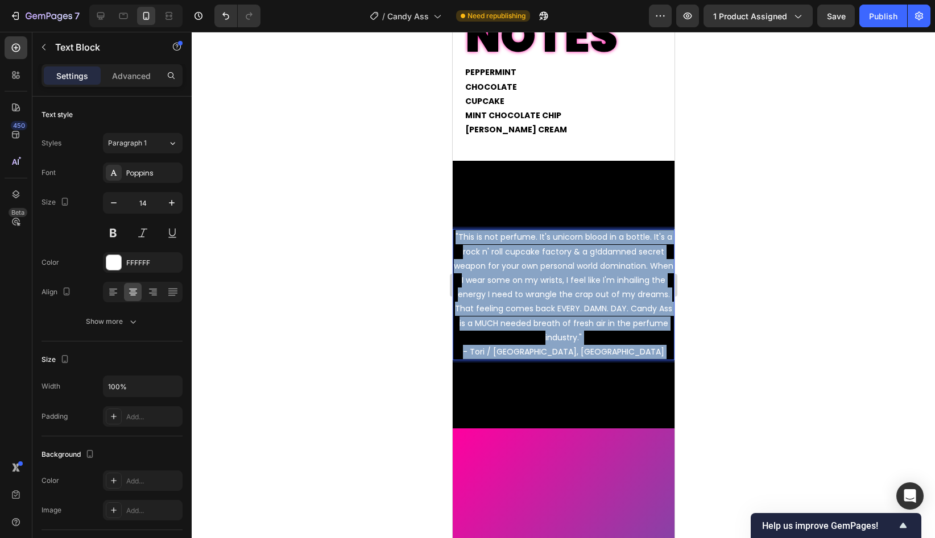
drag, startPoint x: 622, startPoint y: 349, endPoint x: 468, endPoint y: 251, distance: 182.8
click at [468, 251] on p ""This is not perfume. It's unicorn blood in a bottle. It's a rock n' roll cupca…" at bounding box center [562, 294] width 219 height 129
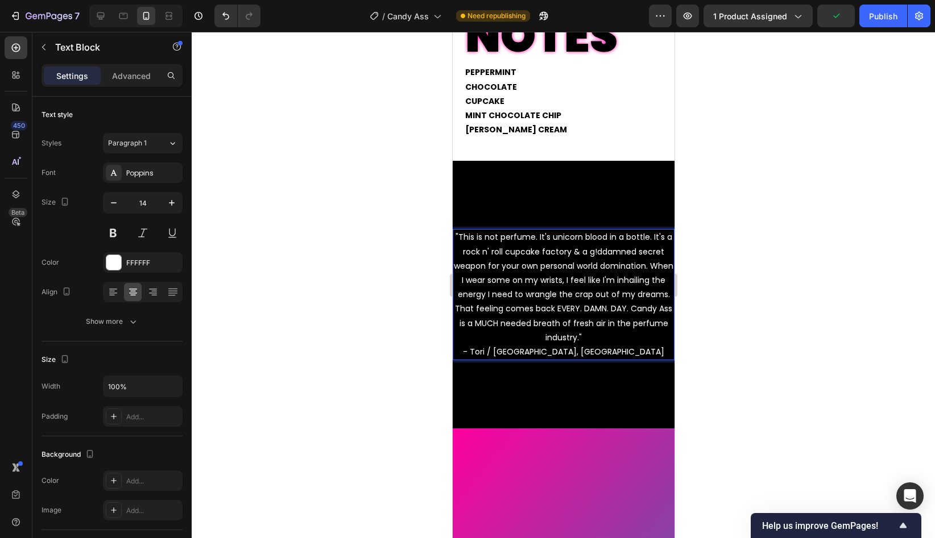
click at [460, 238] on p ""This is not perfume. It's unicorn blood in a bottle. It's a rock n' roll cupca…" at bounding box center [562, 294] width 219 height 129
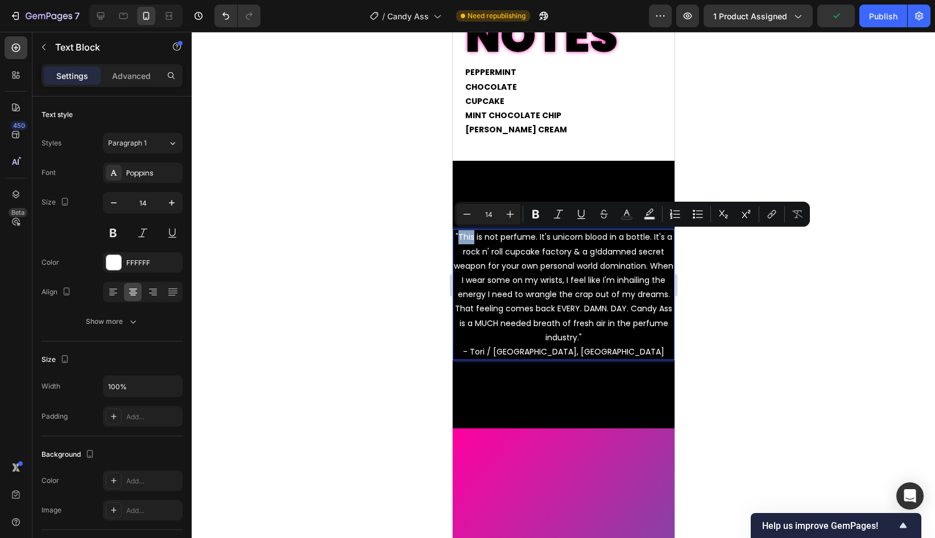
click at [467, 243] on p ""This is not perfume. It's unicorn blood in a bottle. It's a rock n' roll cupca…" at bounding box center [562, 294] width 219 height 129
click at [458, 233] on p ""This is not perfume. It's unicorn blood in a bottle. It's a rock n' roll cupca…" at bounding box center [562, 294] width 219 height 129
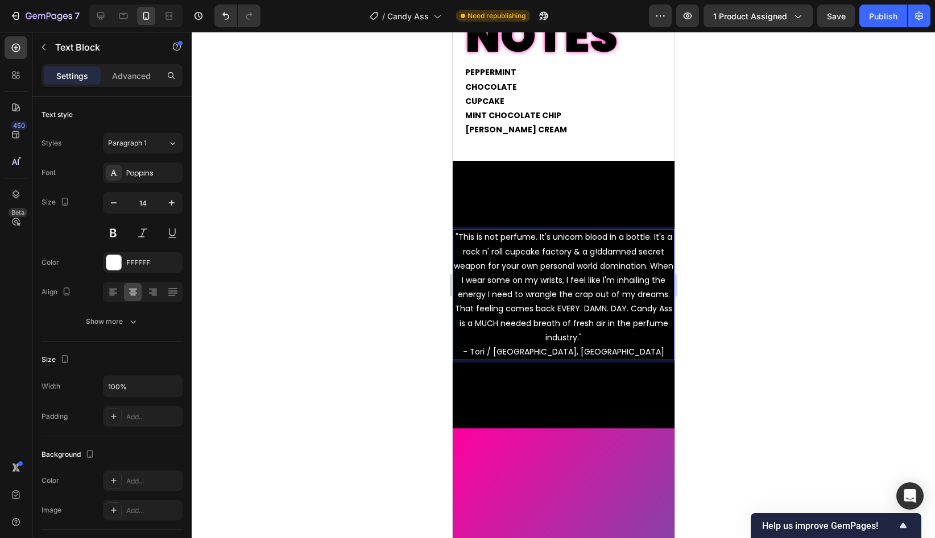
click at [611, 355] on p ""This is not perfume. It's unicorn blood in a bottle. It's a rock n' roll cupca…" at bounding box center [562, 294] width 219 height 129
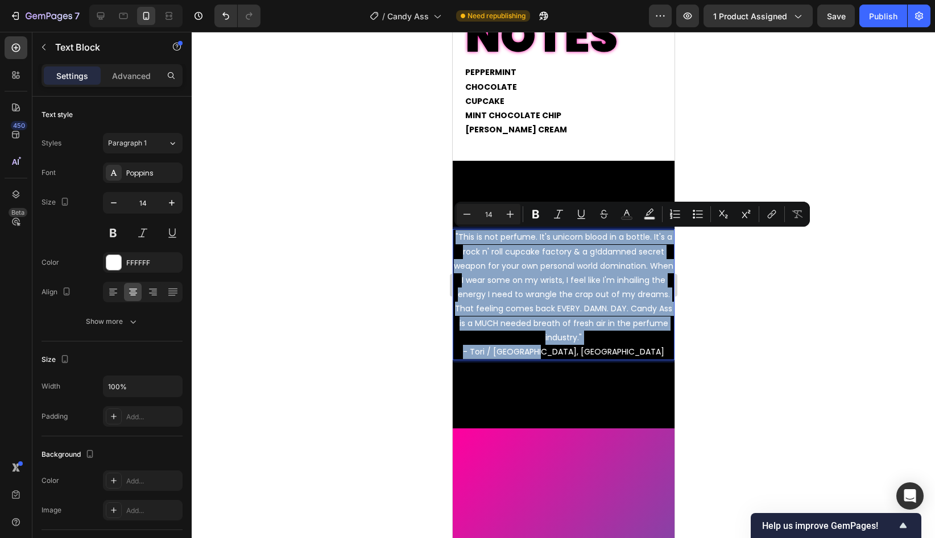
drag, startPoint x: 609, startPoint y: 352, endPoint x: 455, endPoint y: 238, distance: 192.3
click at [455, 238] on p ""This is not perfume. It's unicorn blood in a bottle. It's a rock n' roll cupca…" at bounding box center [562, 294] width 219 height 129
copy p ""This is not perfume. It's unicorn blood in a bottle. It's a rock n' roll cupca…"
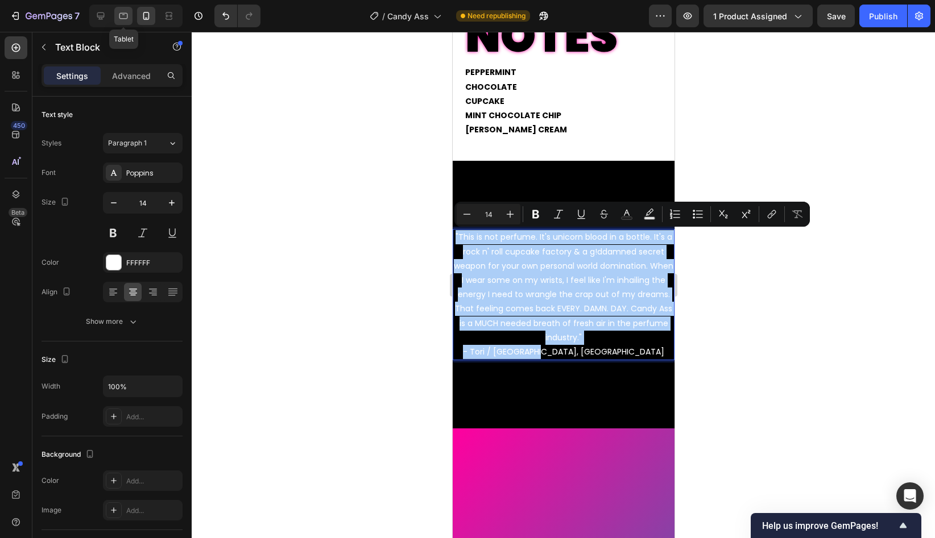
click at [122, 14] on icon at bounding box center [123, 14] width 3 height 1
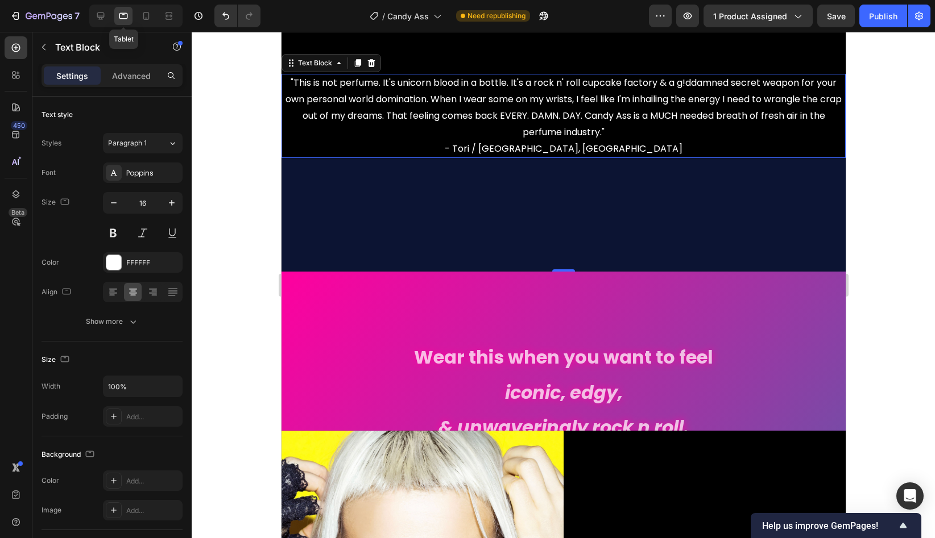
scroll to position [1973, 0]
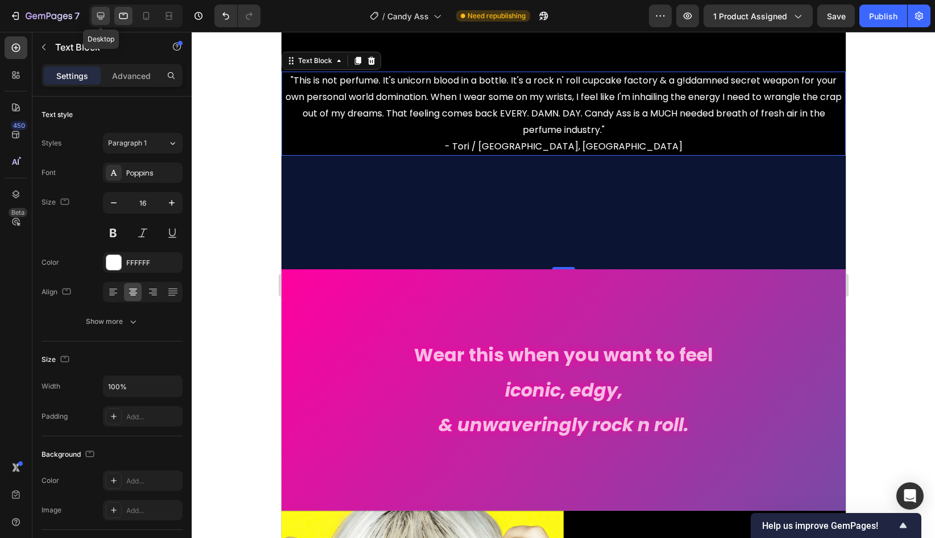
click at [102, 19] on icon at bounding box center [100, 16] width 7 height 7
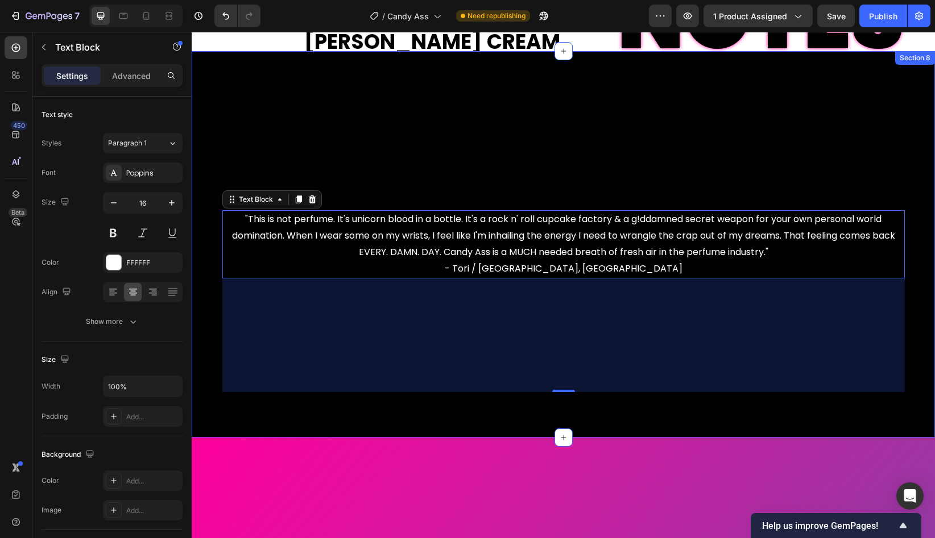
scroll to position [1874, 0]
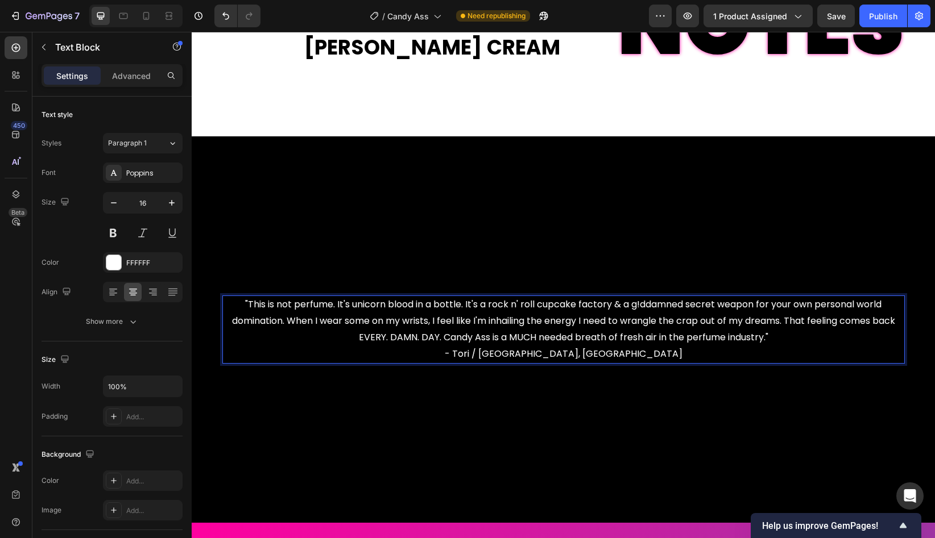
click at [465, 309] on p ""This is not perfume. It's unicorn blood in a bottle. It's a rock n' roll cupca…" at bounding box center [563, 329] width 680 height 65
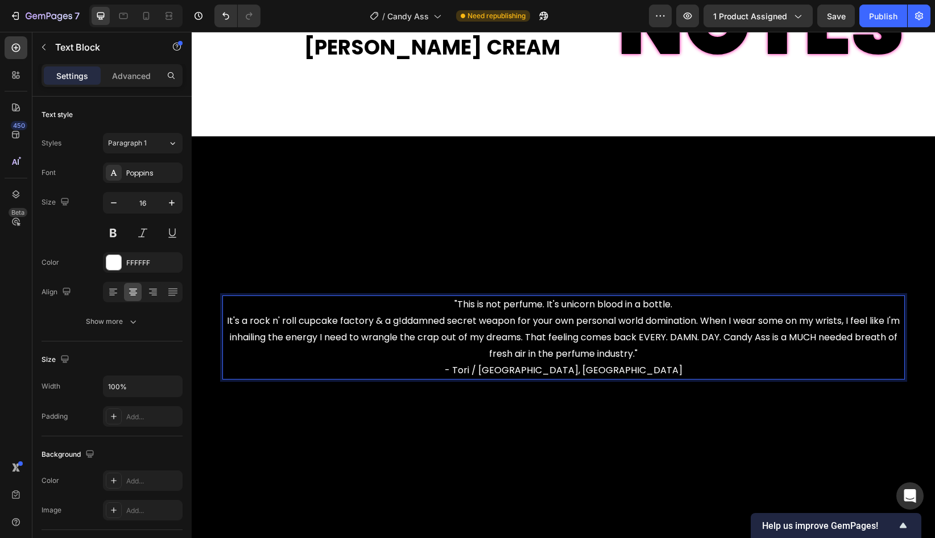
click at [702, 324] on p ""This is not perfume. It's unicorn blood in a bottle. It's a rock n' roll cupca…" at bounding box center [563, 338] width 680 height 82
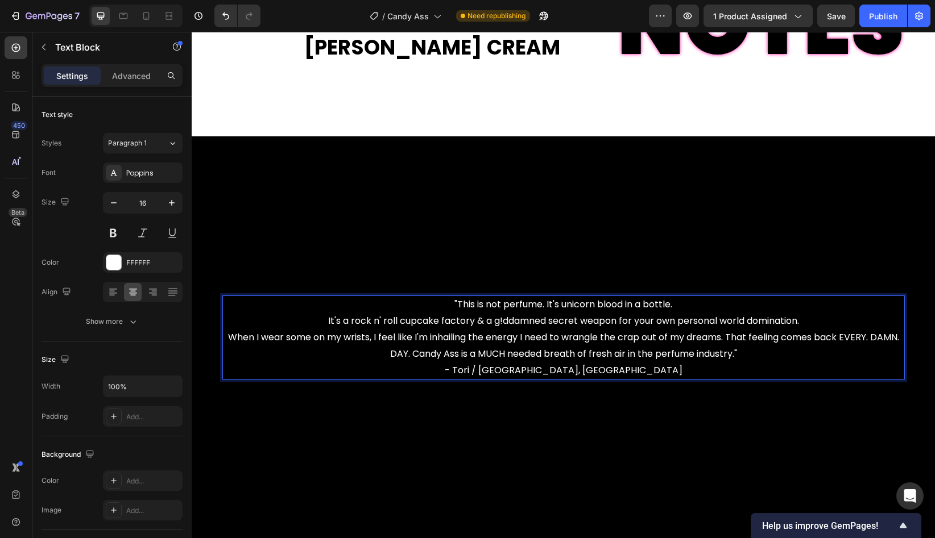
click at [730, 337] on p ""This is not perfume. It's unicorn blood in a bottle. It's a rock n' roll cupca…" at bounding box center [563, 338] width 680 height 82
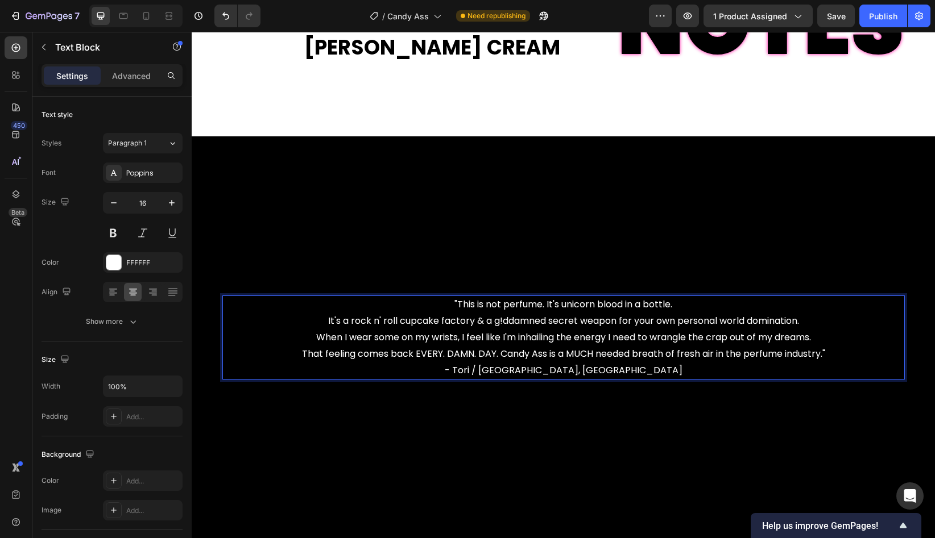
click at [499, 354] on p ""This is not perfume. It's unicorn blood in a bottle. It's a rock n' roll cupca…" at bounding box center [563, 338] width 680 height 82
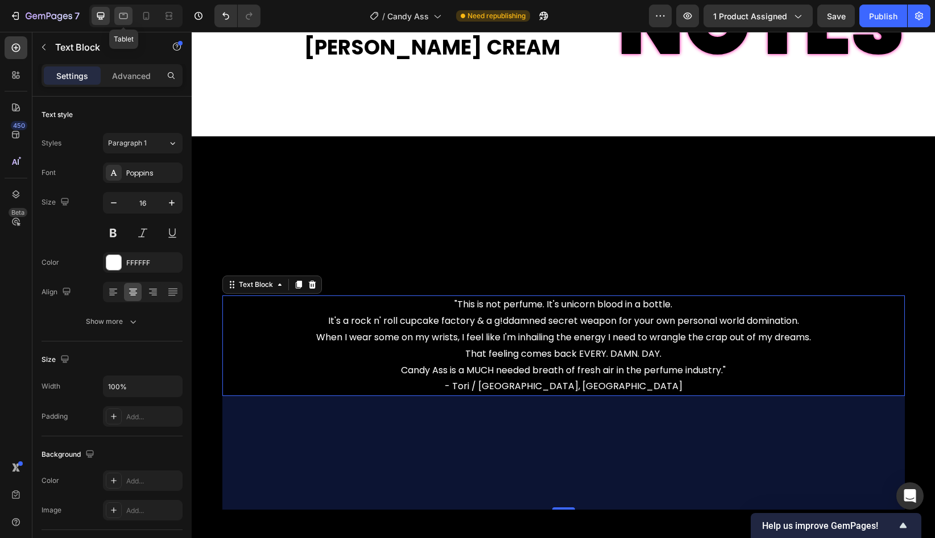
click at [123, 14] on icon at bounding box center [123, 15] width 11 height 11
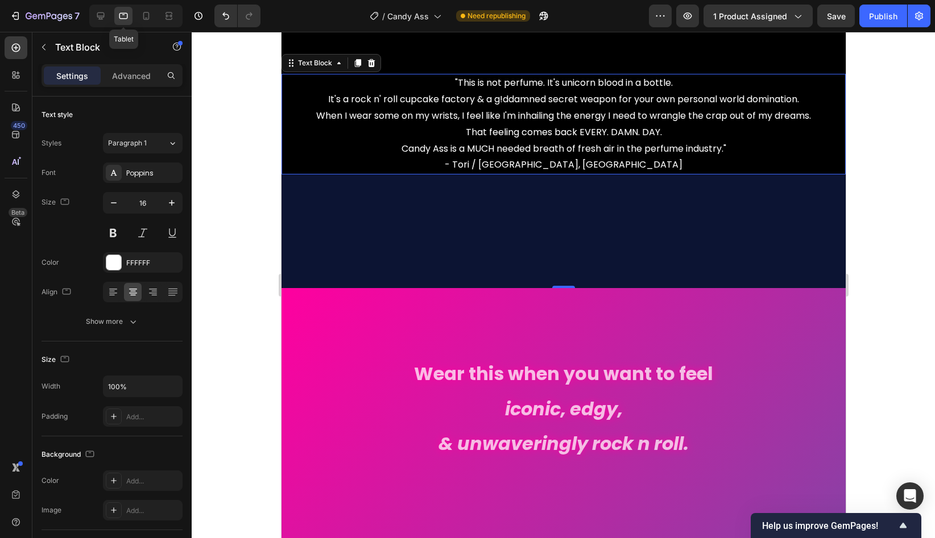
scroll to position [1973, 0]
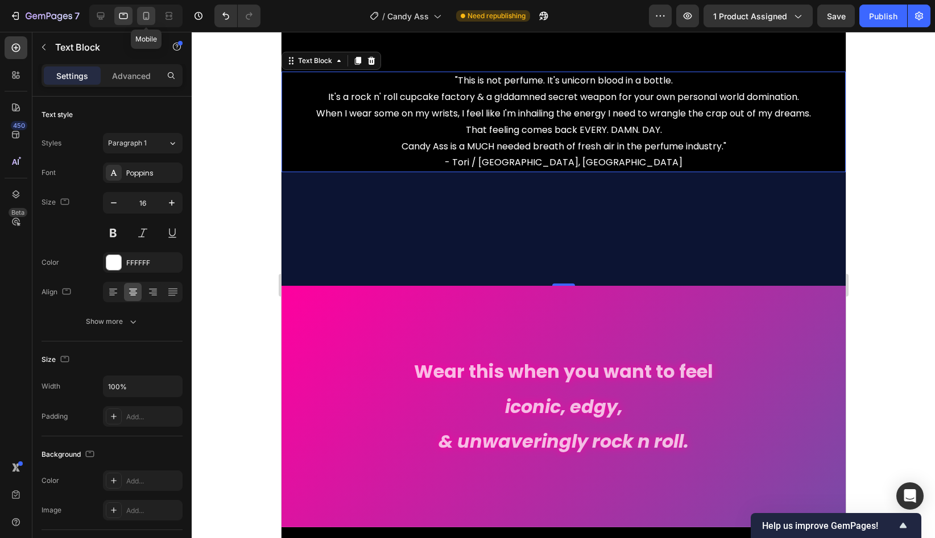
click at [145, 16] on icon at bounding box center [145, 15] width 11 height 11
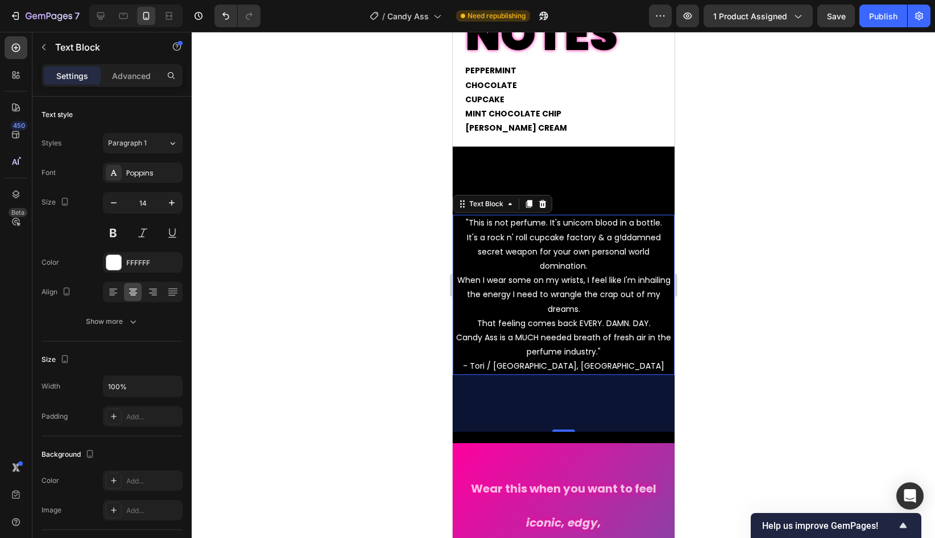
scroll to position [1781, 0]
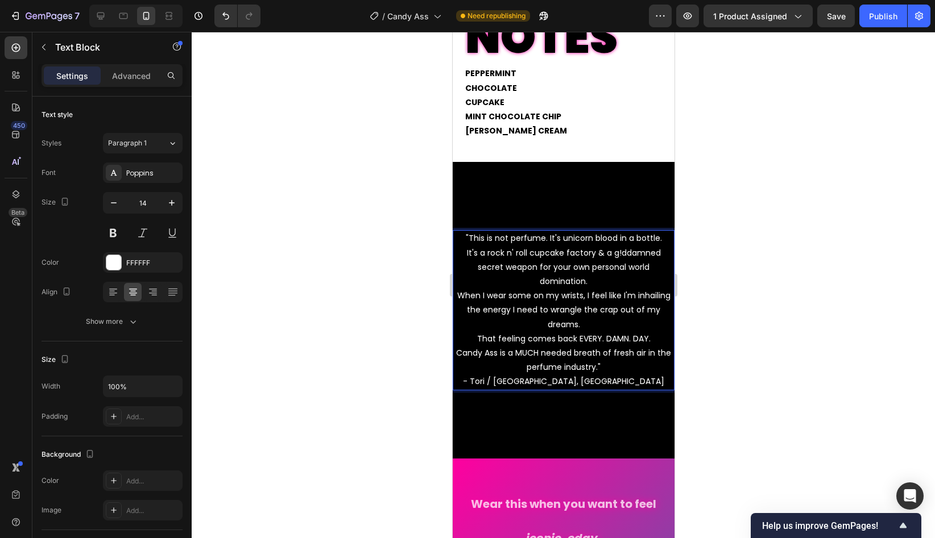
click at [476, 326] on p ""This is not perfume. It's unicorn blood in a bottle. It's a rock n' roll cupca…" at bounding box center [562, 309] width 219 height 157
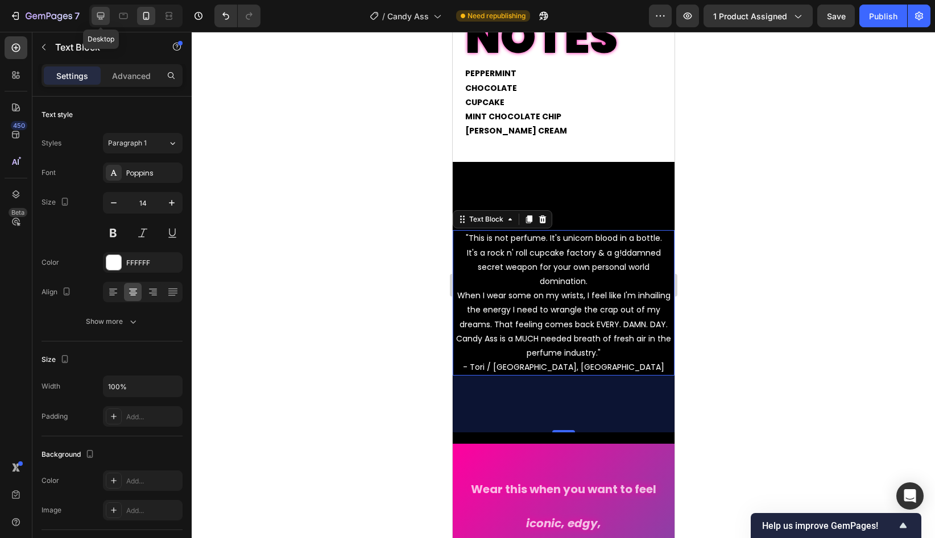
click at [98, 14] on icon at bounding box center [100, 15] width 11 height 11
type input "16"
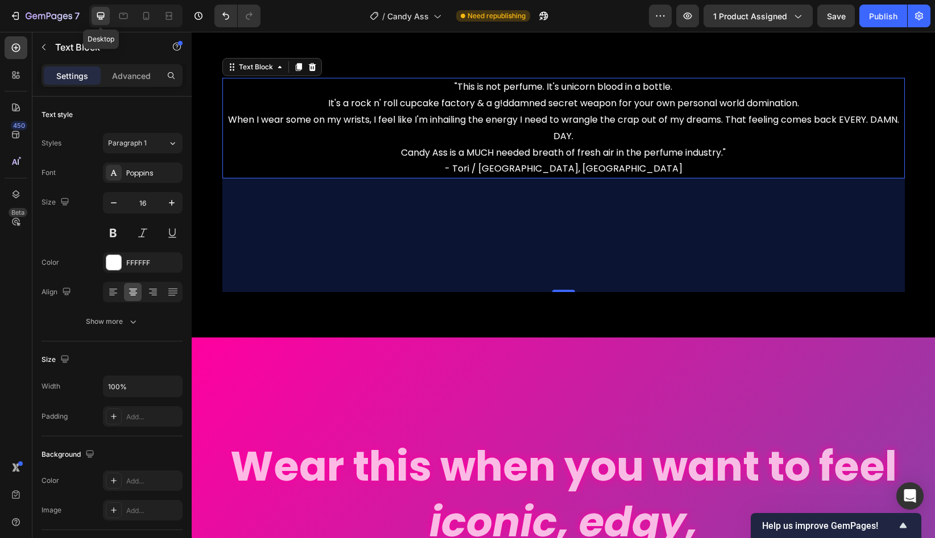
scroll to position [2098, 0]
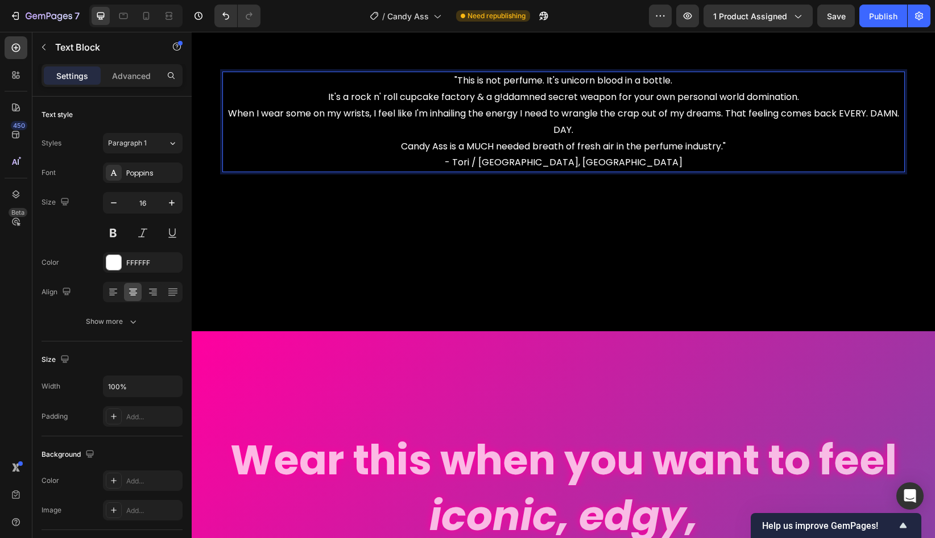
click at [728, 115] on p ""This is not perfume. It's unicorn blood in a bottle. It's a rock n' roll cupca…" at bounding box center [563, 122] width 680 height 98
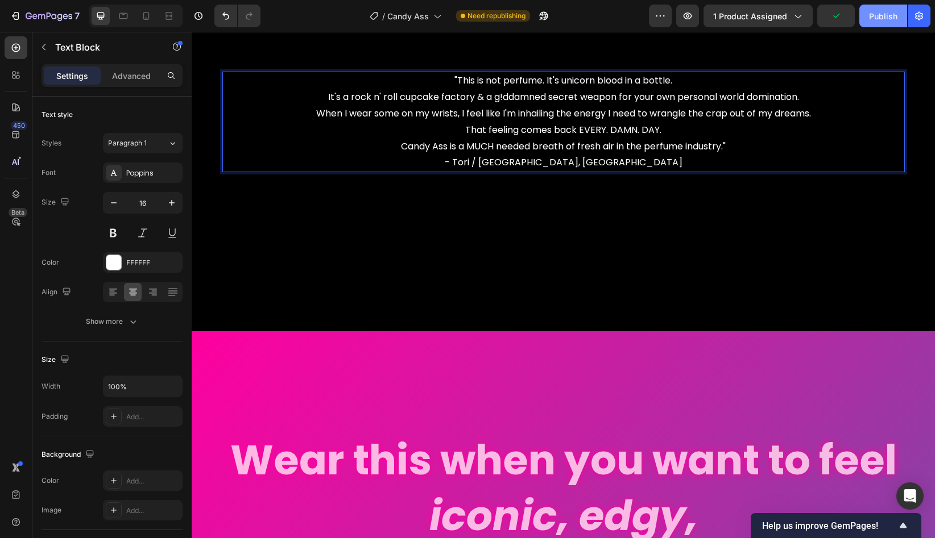
click at [854, 16] on div "Publish" at bounding box center [883, 16] width 28 height 12
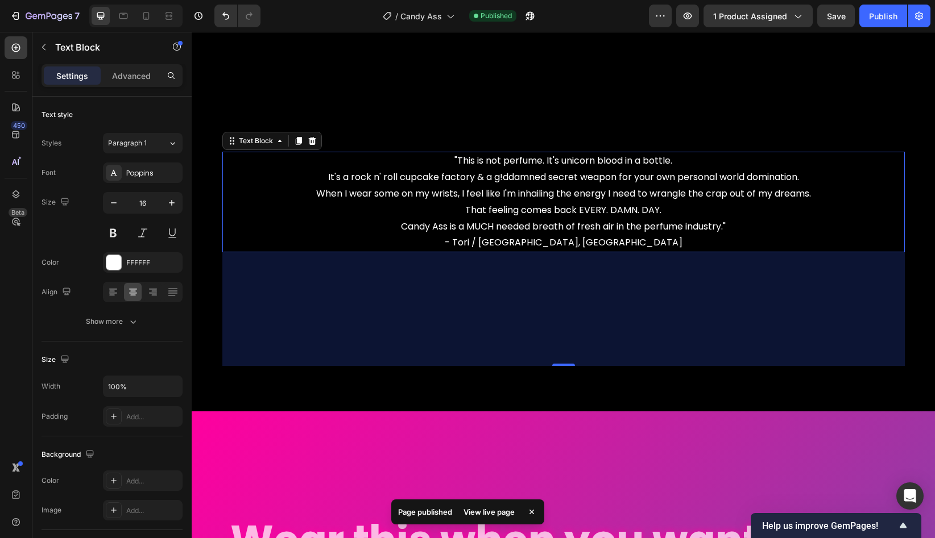
scroll to position [2017, 0]
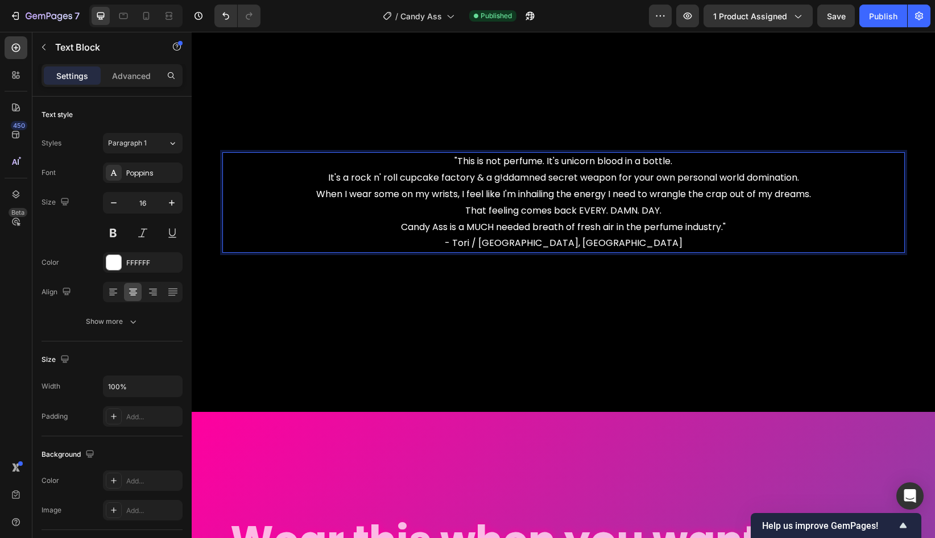
click at [539, 197] on p ""This is not perfume. It's unicorn blood in a bottle. It's a rock n' roll cupca…" at bounding box center [563, 202] width 680 height 98
click at [625, 214] on p ""This is not perfume. It's unicorn blood in a bottle. It's a rock n' roll cupca…" at bounding box center [563, 202] width 680 height 98
click at [854, 25] on button "Publish" at bounding box center [883, 16] width 48 height 23
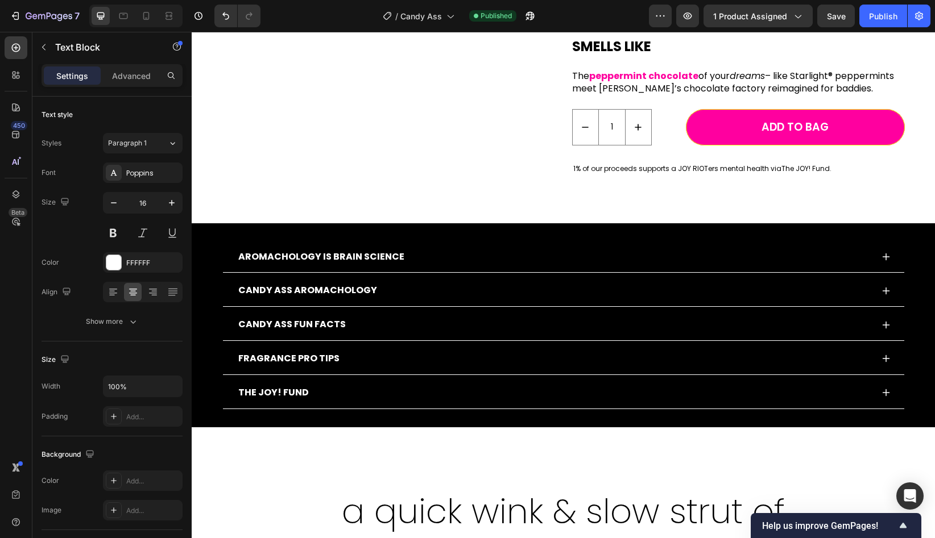
scroll to position [868, 0]
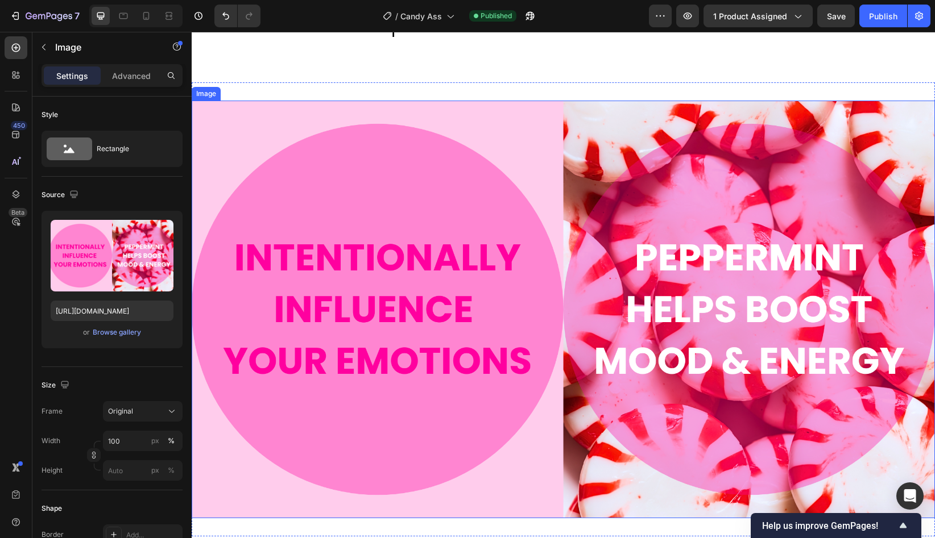
click at [506, 235] on img at bounding box center [563, 310] width 743 height 418
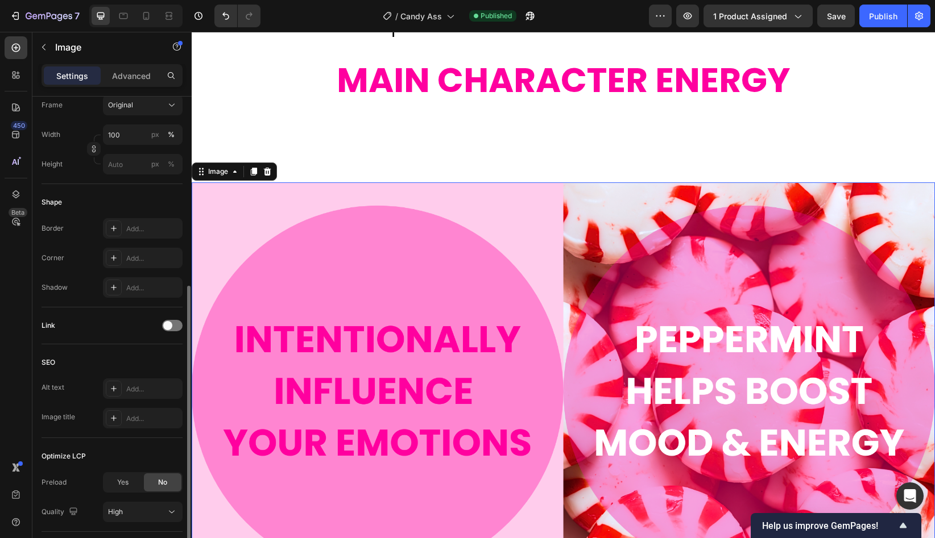
scroll to position [384, 0]
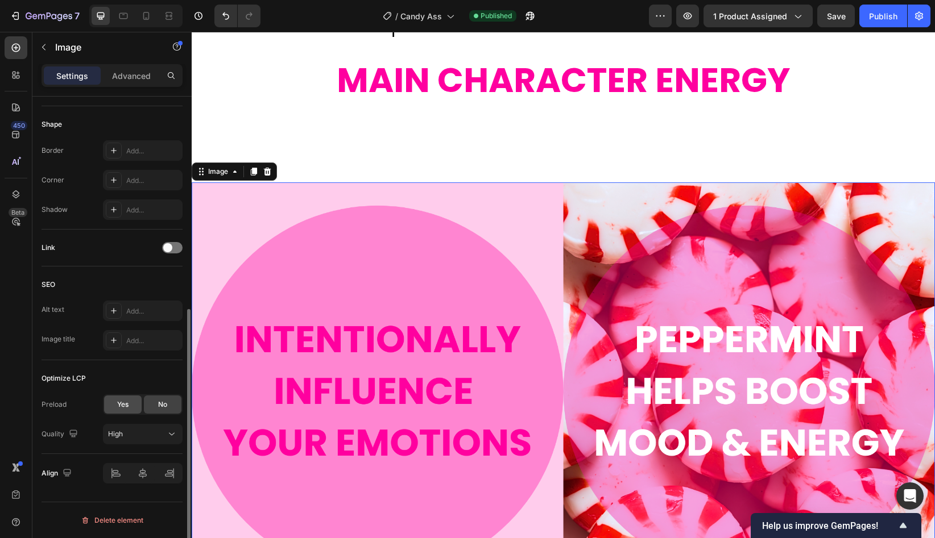
click at [132, 408] on div "Yes" at bounding box center [123, 405] width 38 height 18
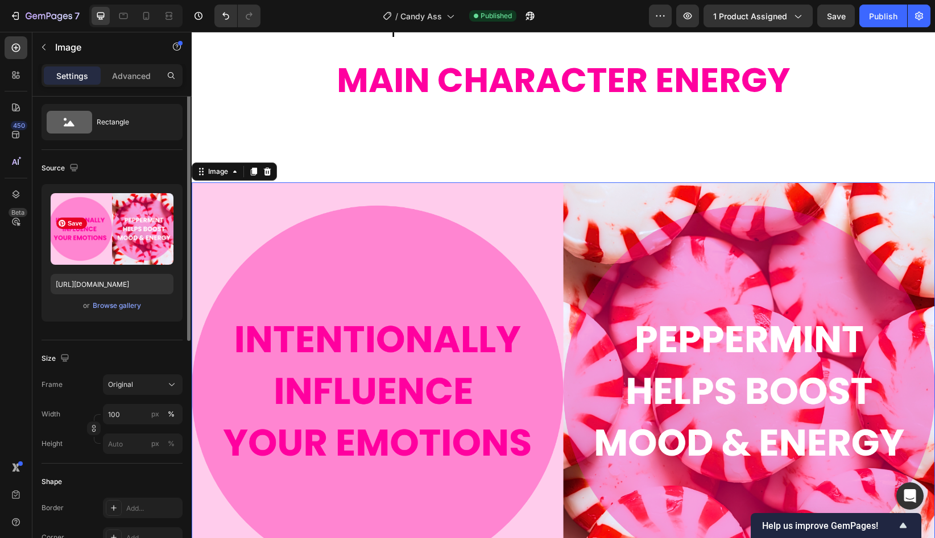
scroll to position [0, 0]
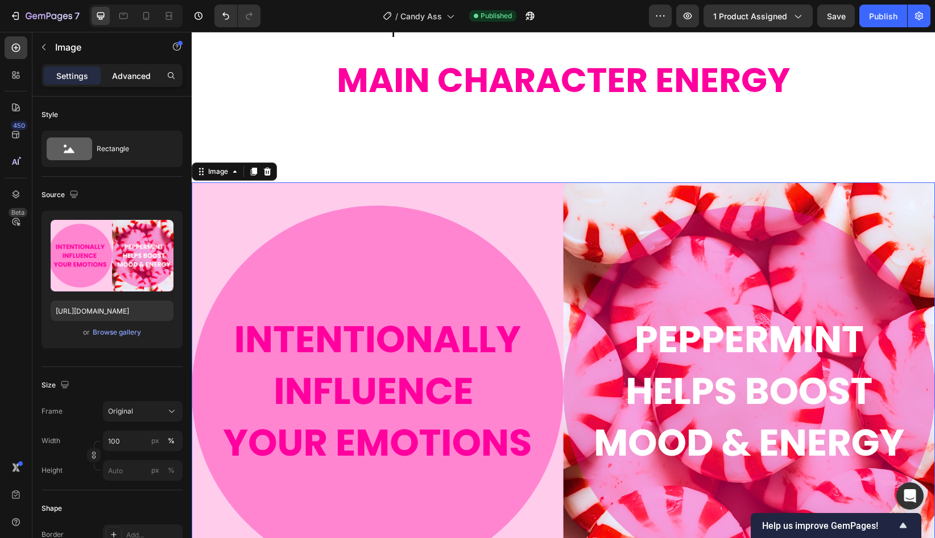
click at [123, 83] on div "Advanced" at bounding box center [131, 76] width 57 height 18
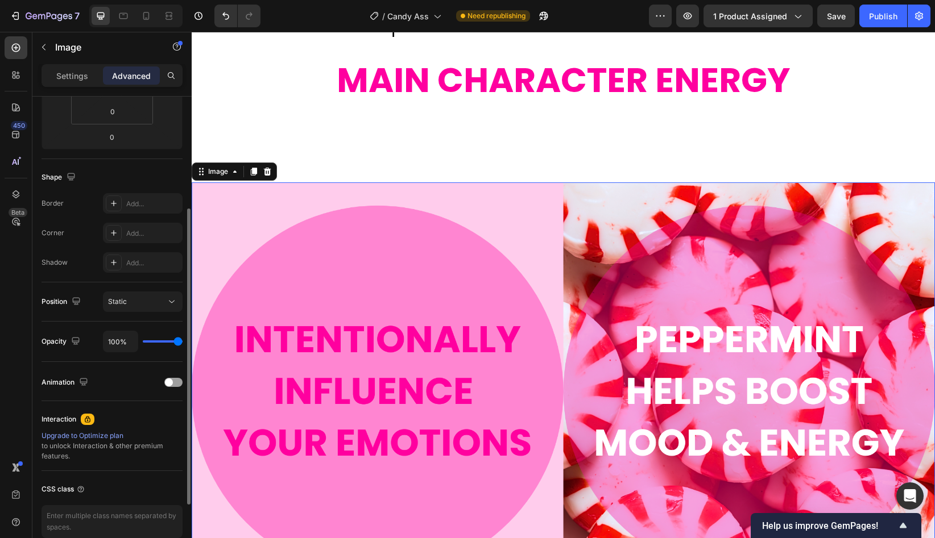
scroll to position [231, 0]
click at [173, 301] on icon at bounding box center [171, 299] width 11 height 11
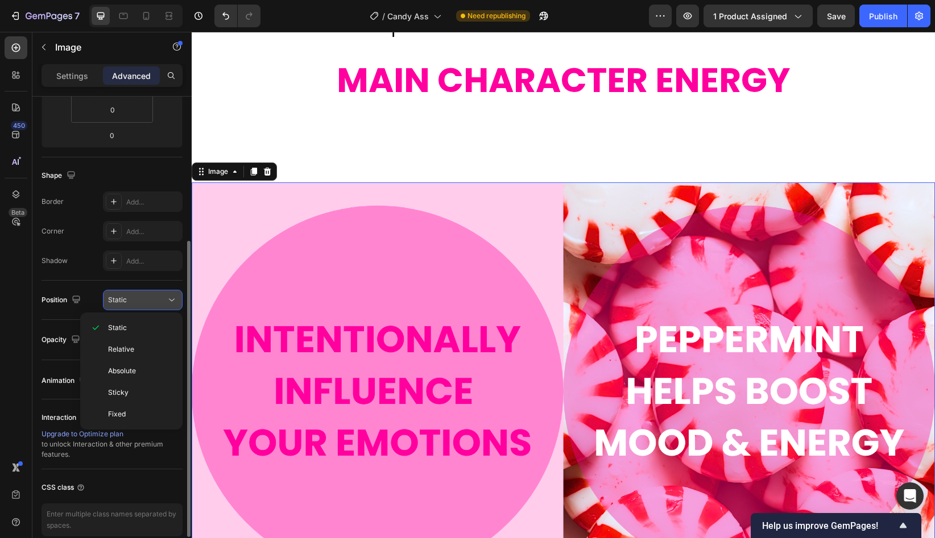
click at [173, 301] on icon at bounding box center [171, 299] width 11 height 11
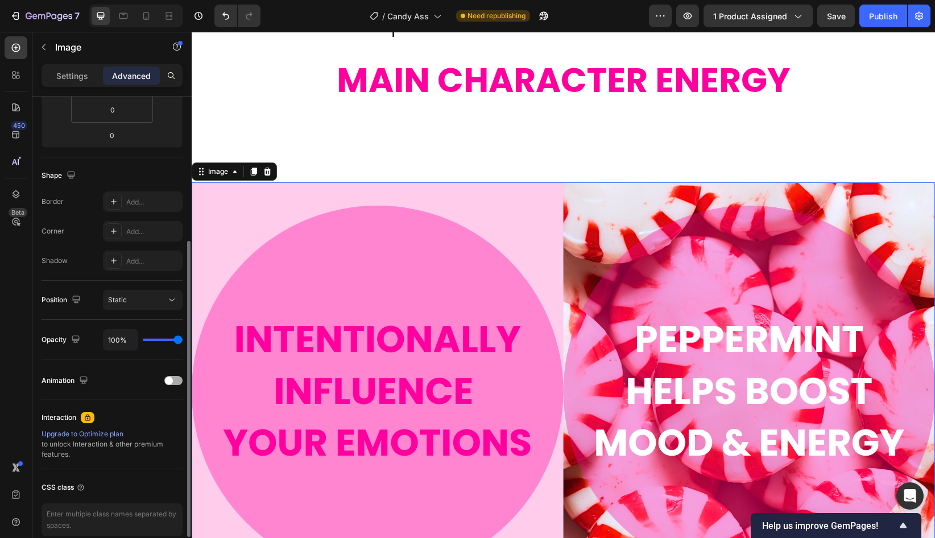
click at [172, 383] on div at bounding box center [173, 380] width 18 height 9
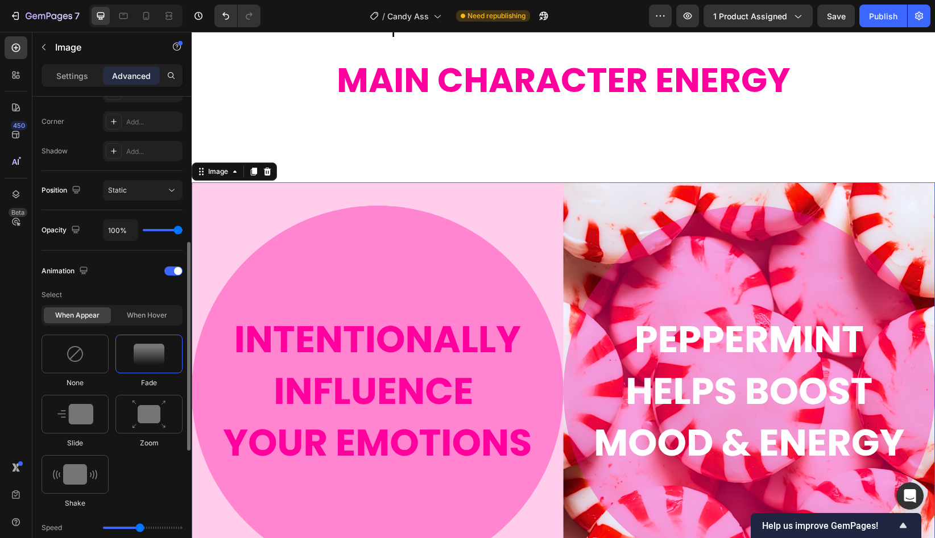
scroll to position [338, 0]
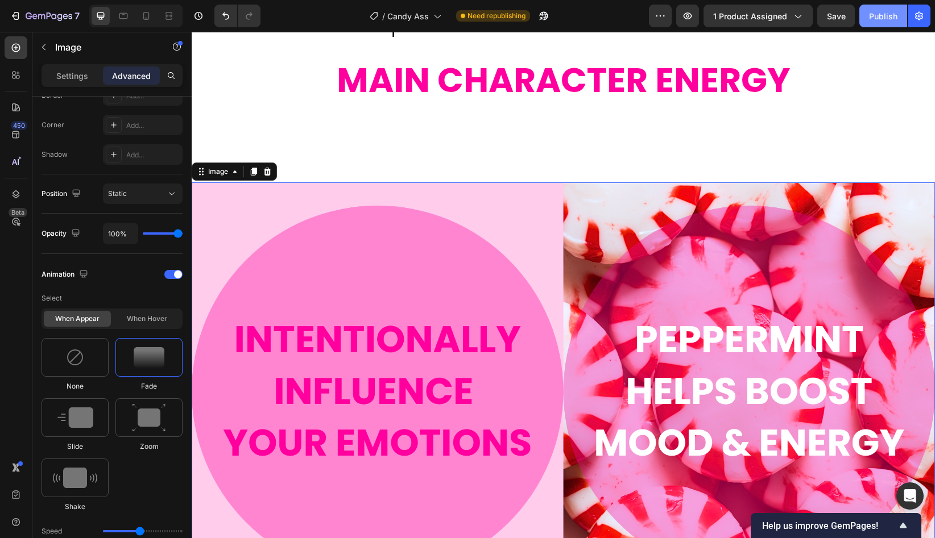
click at [854, 21] on div "Publish" at bounding box center [883, 16] width 28 height 12
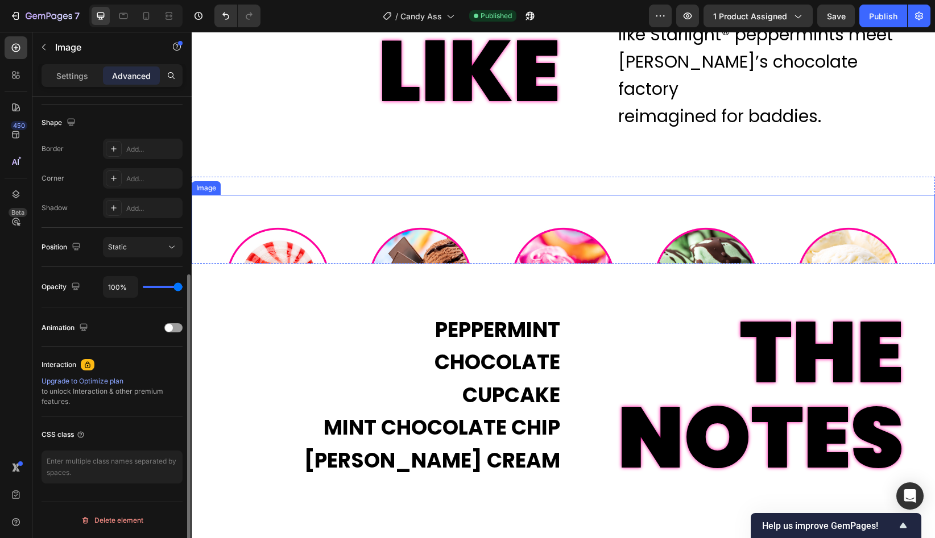
scroll to position [284, 0]
click at [453, 217] on img at bounding box center [563, 279] width 743 height 169
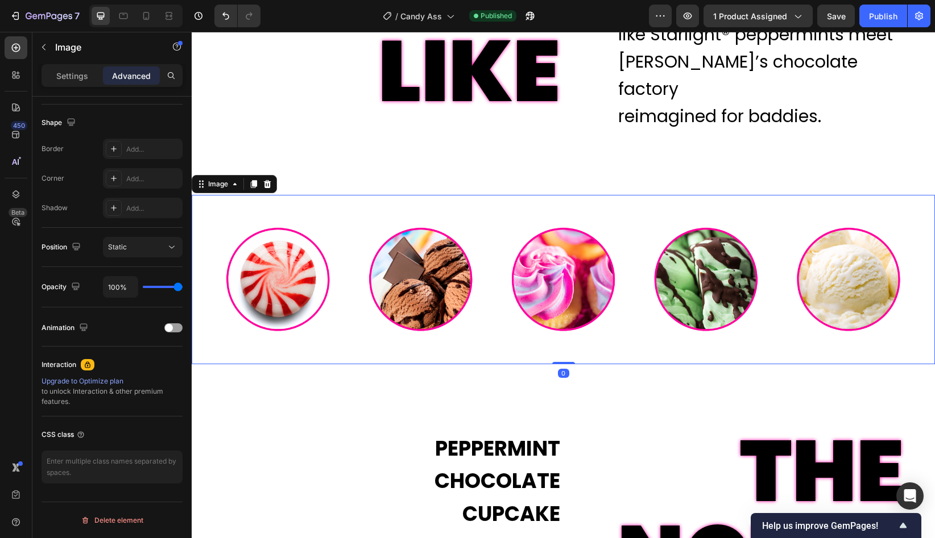
click at [123, 78] on p "Advanced" at bounding box center [131, 76] width 39 height 12
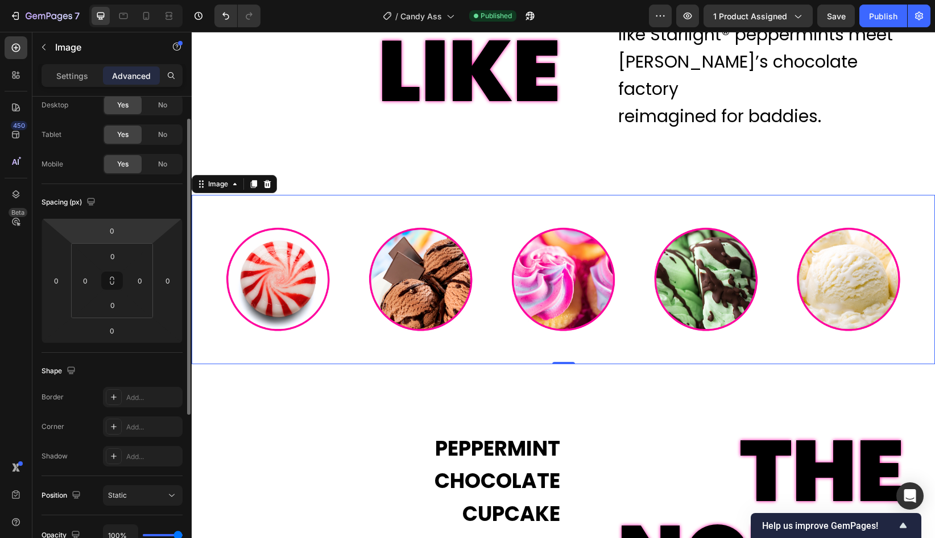
scroll to position [0, 0]
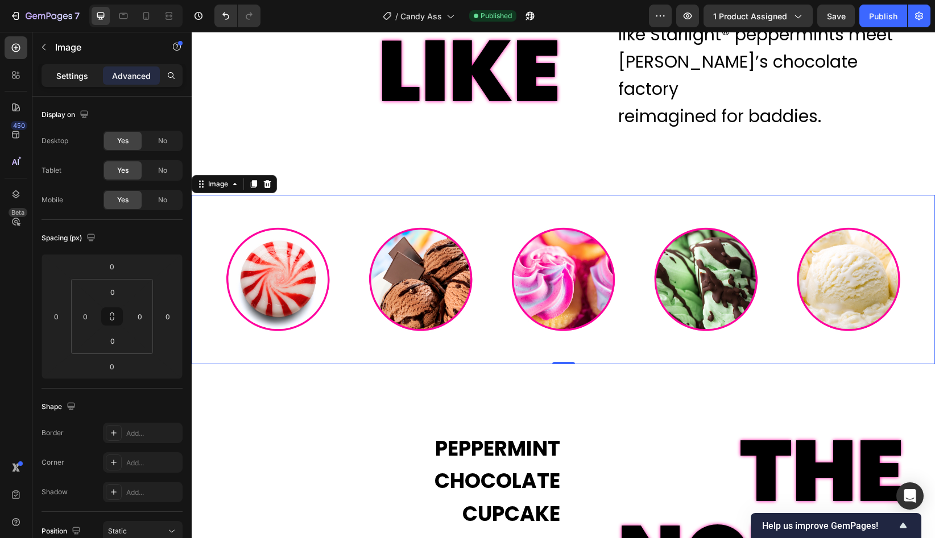
click at [82, 70] on p "Settings" at bounding box center [72, 76] width 32 height 12
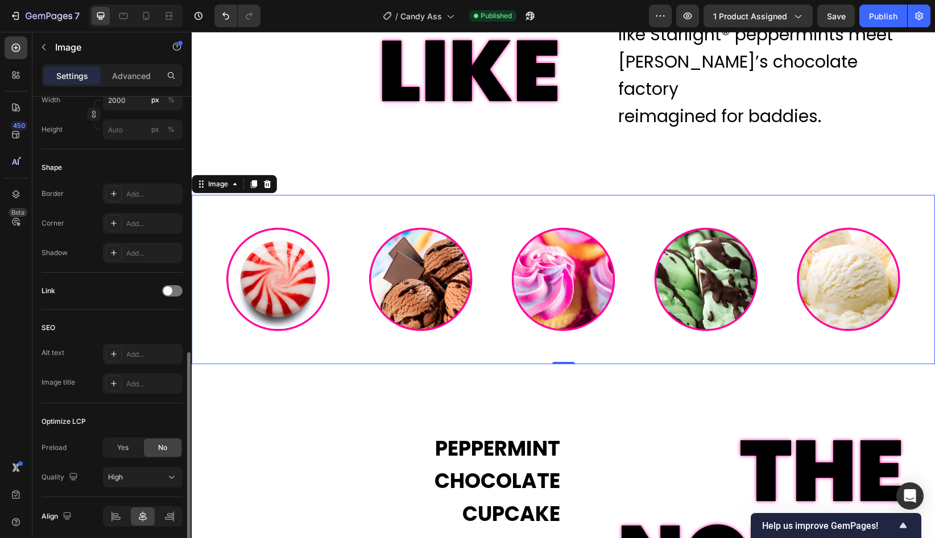
scroll to position [384, 0]
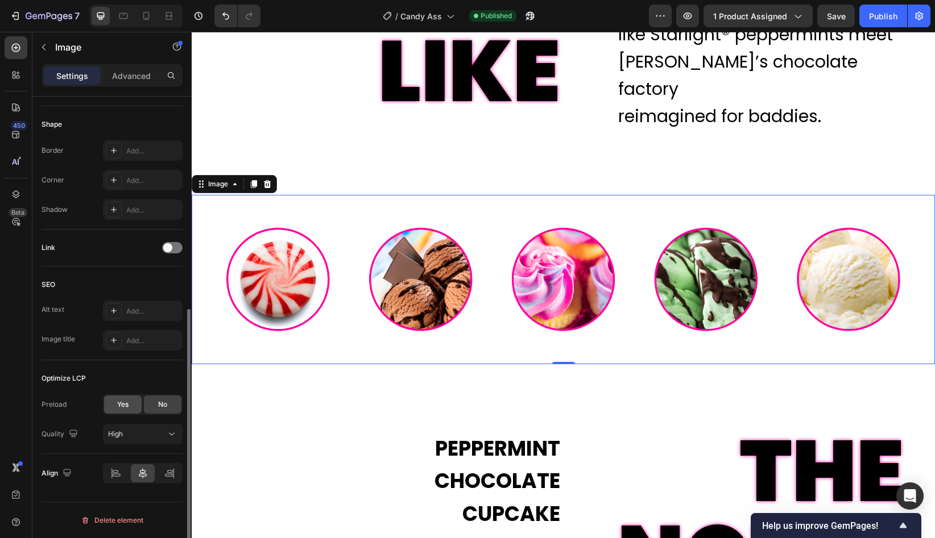
click at [124, 406] on span "Yes" at bounding box center [122, 405] width 11 height 10
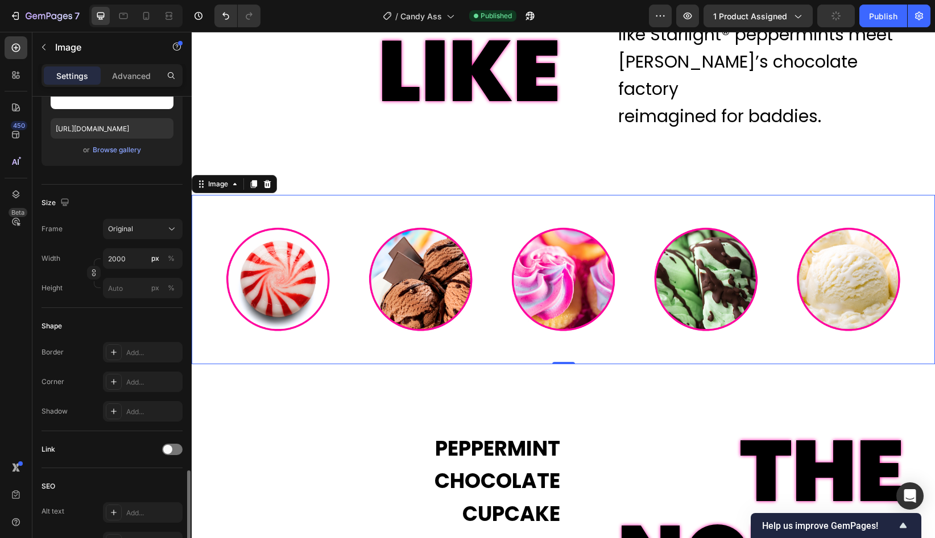
scroll to position [0, 0]
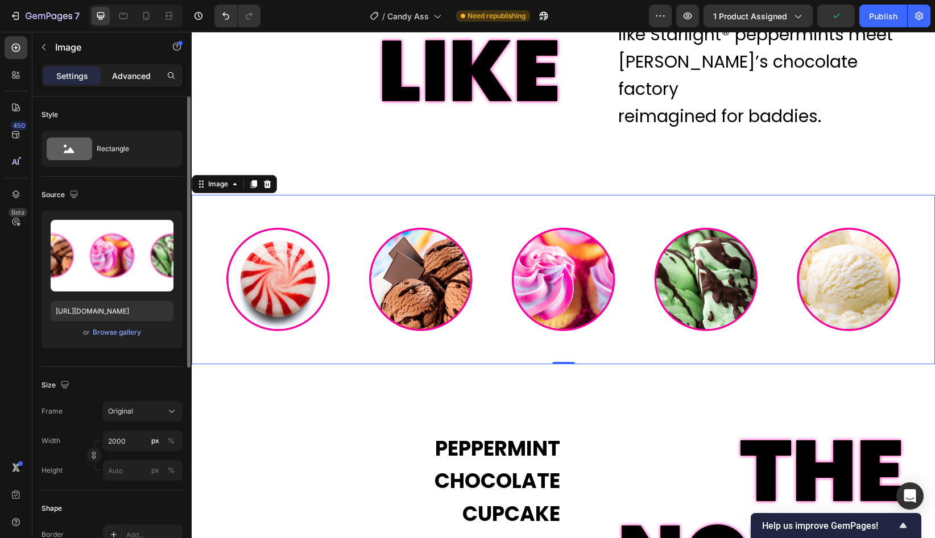
click at [127, 77] on p "Advanced" at bounding box center [131, 76] width 39 height 12
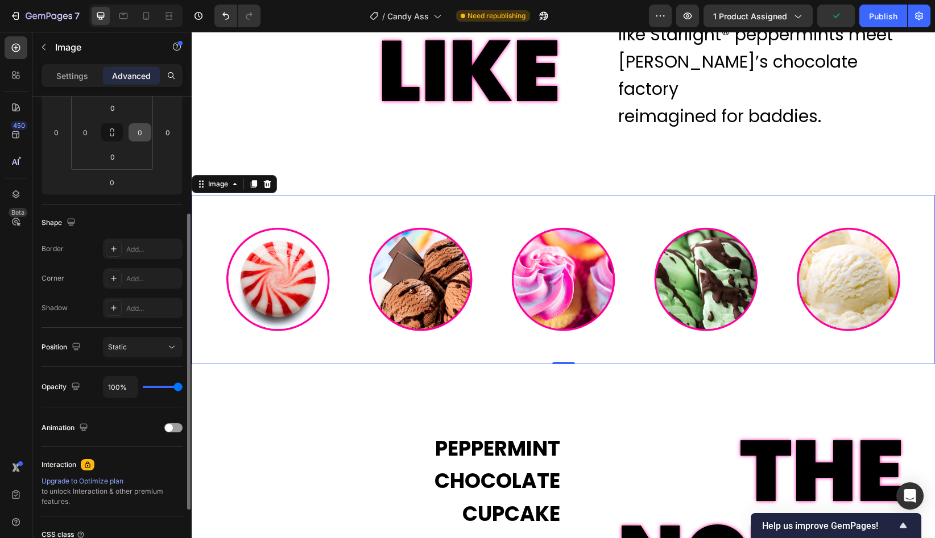
scroll to position [185, 0]
click at [172, 426] on span at bounding box center [169, 427] width 8 height 8
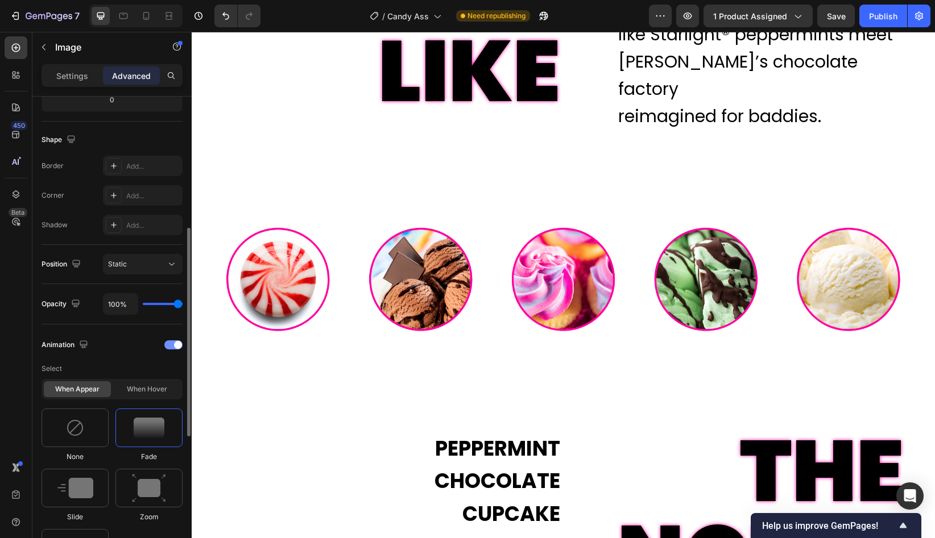
scroll to position [293, 0]
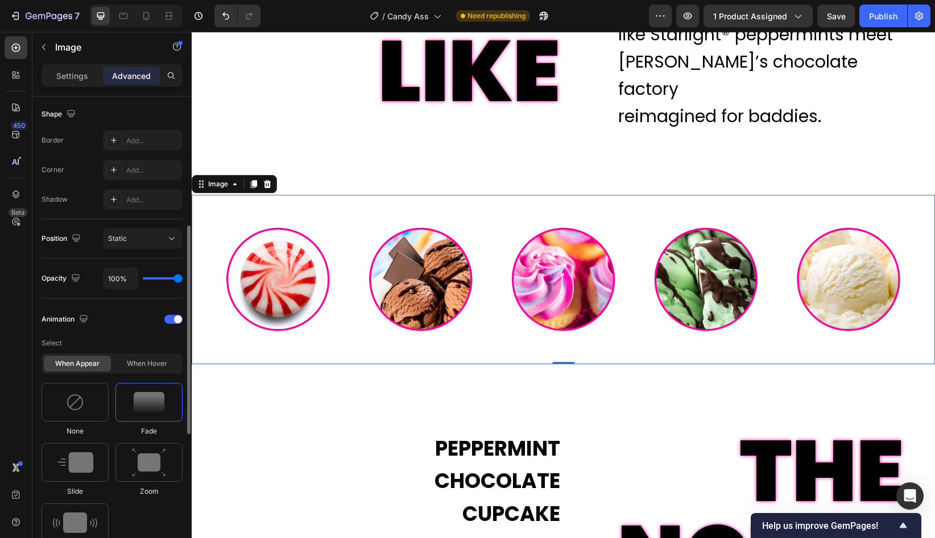
click at [157, 405] on img at bounding box center [149, 402] width 31 height 20
click at [854, 9] on button "Publish" at bounding box center [883, 16] width 48 height 23
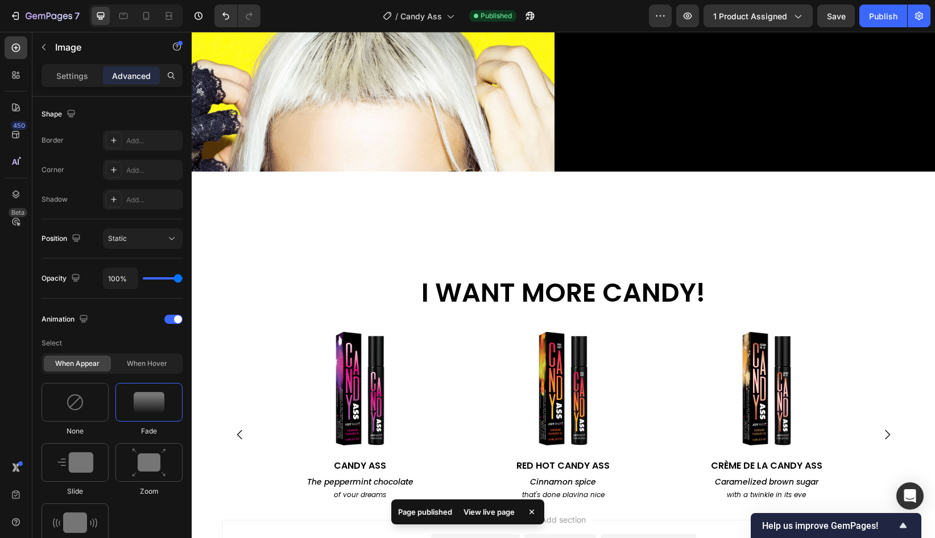
scroll to position [3027, 0]
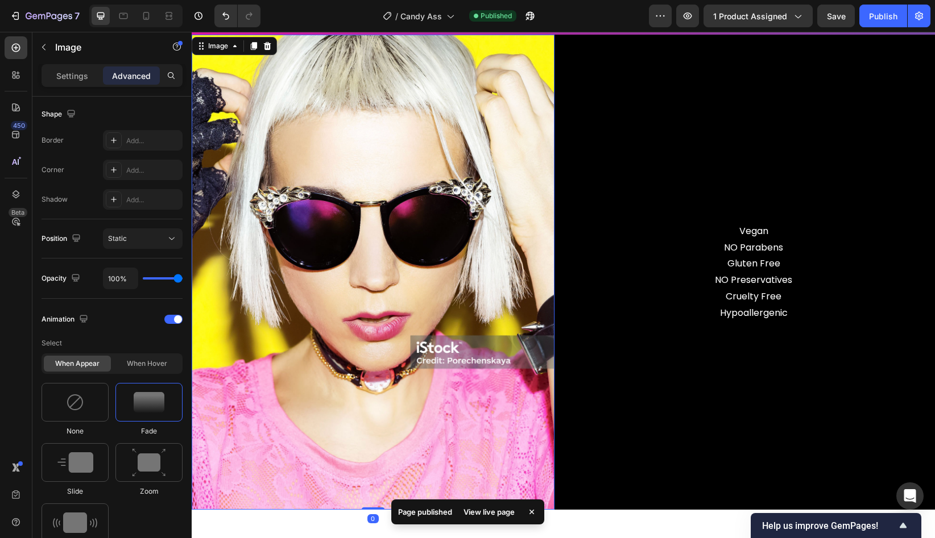
click at [464, 122] on img at bounding box center [373, 272] width 363 height 475
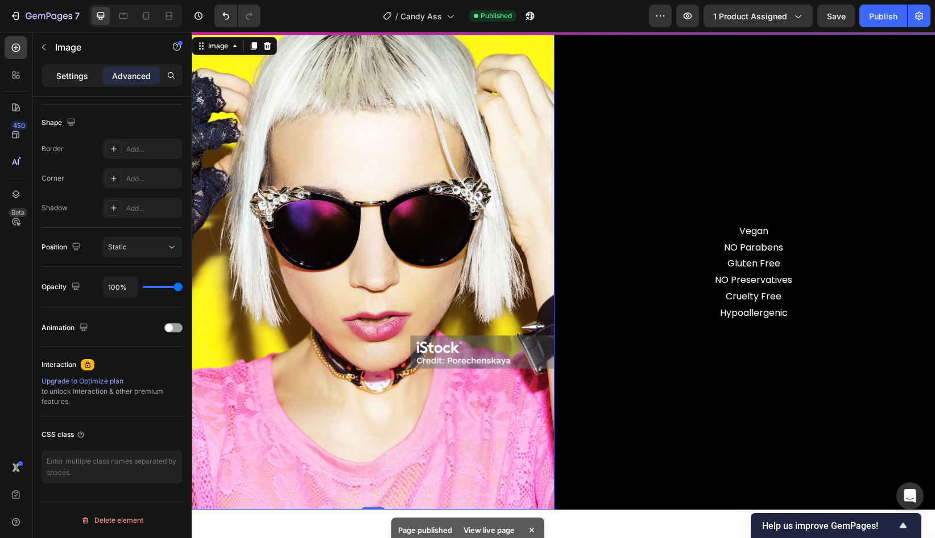
click at [75, 84] on div "Settings" at bounding box center [72, 76] width 57 height 18
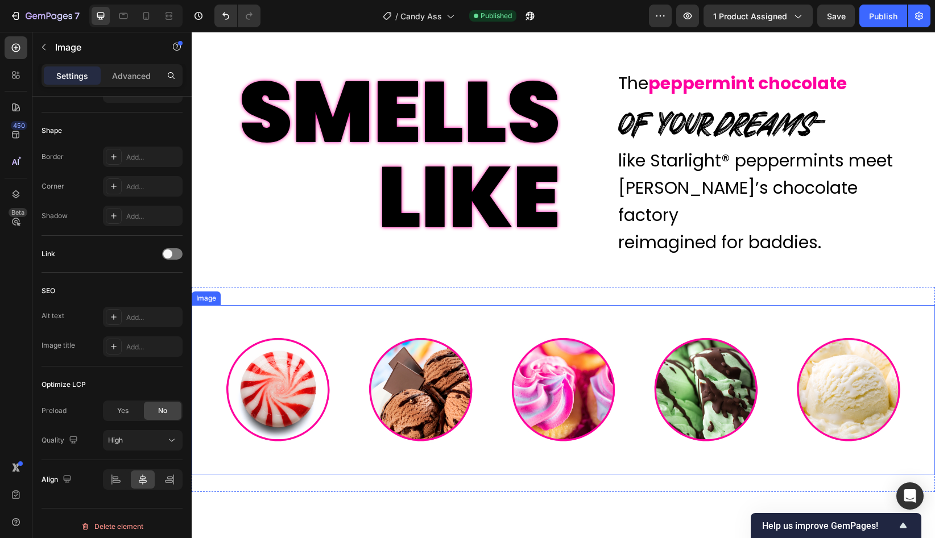
scroll to position [1485, 0]
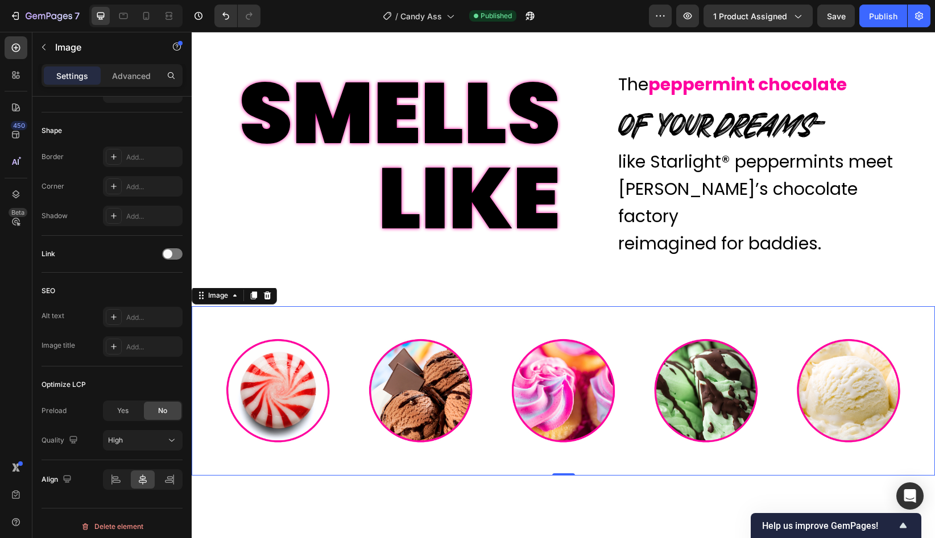
click at [507, 388] on img at bounding box center [563, 390] width 743 height 169
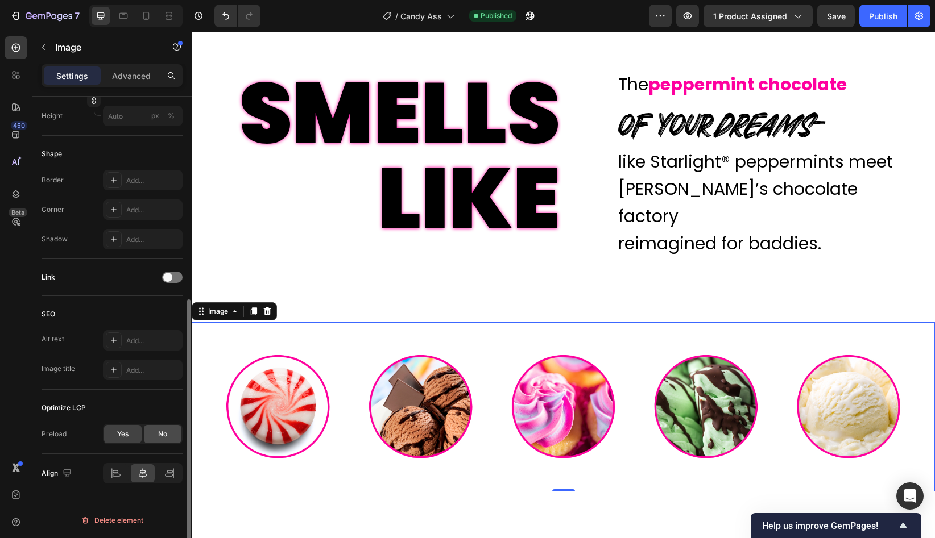
click at [160, 435] on span "No" at bounding box center [162, 434] width 9 height 10
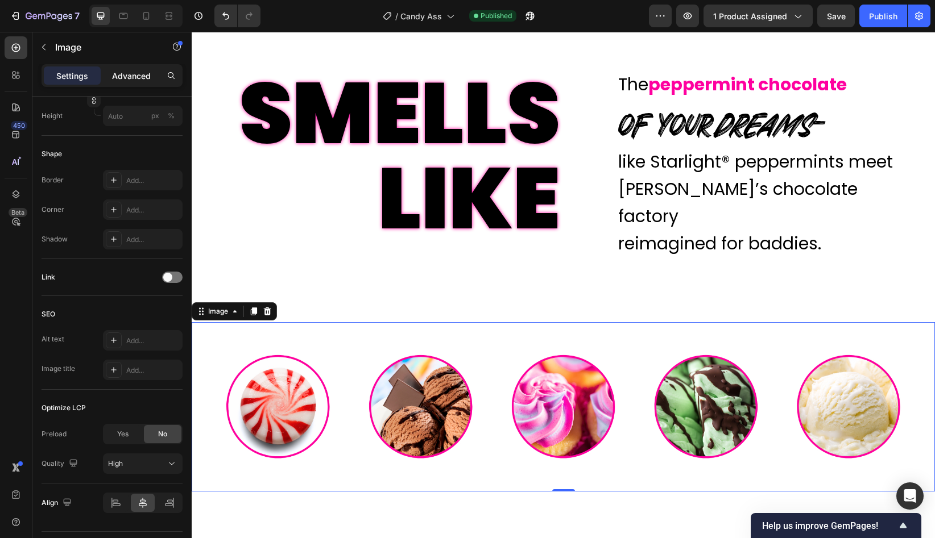
click at [127, 75] on p "Advanced" at bounding box center [131, 76] width 39 height 12
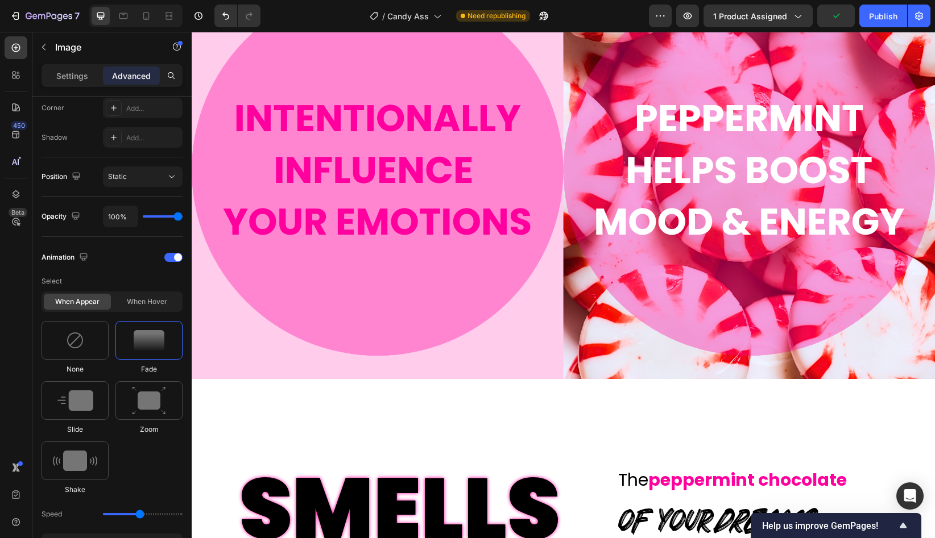
scroll to position [1073, 0]
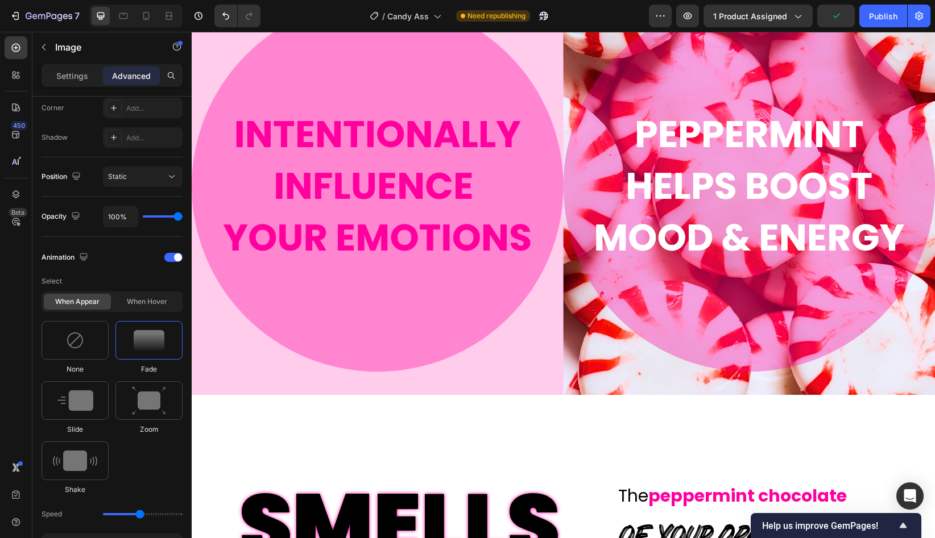
click at [432, 294] on img at bounding box center [563, 186] width 743 height 418
click at [334, 273] on img at bounding box center [563, 186] width 743 height 418
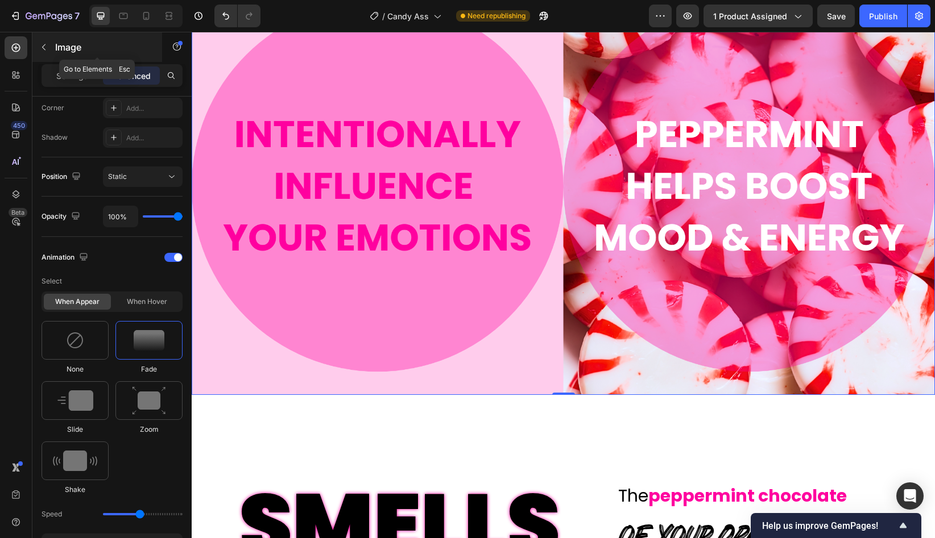
click at [56, 47] on p "Image" at bounding box center [103, 47] width 97 height 14
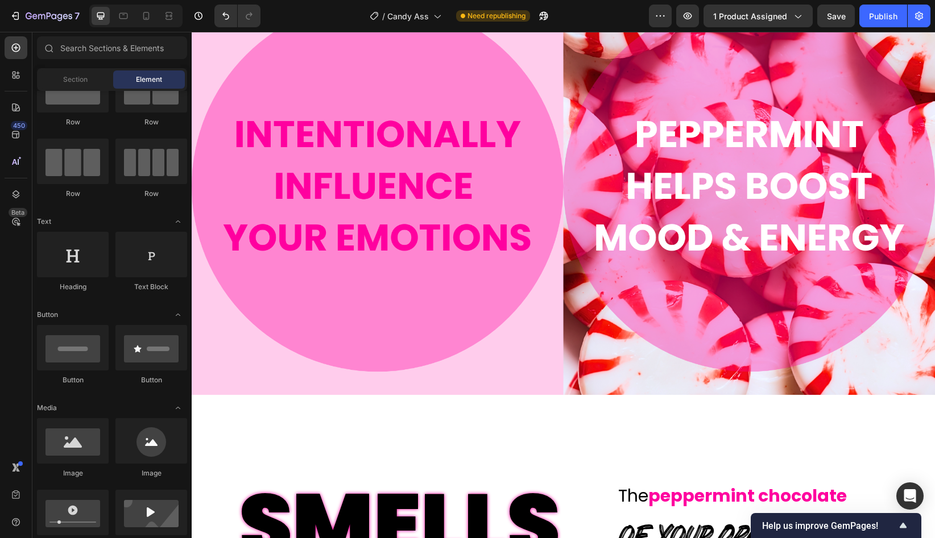
scroll to position [0, 0]
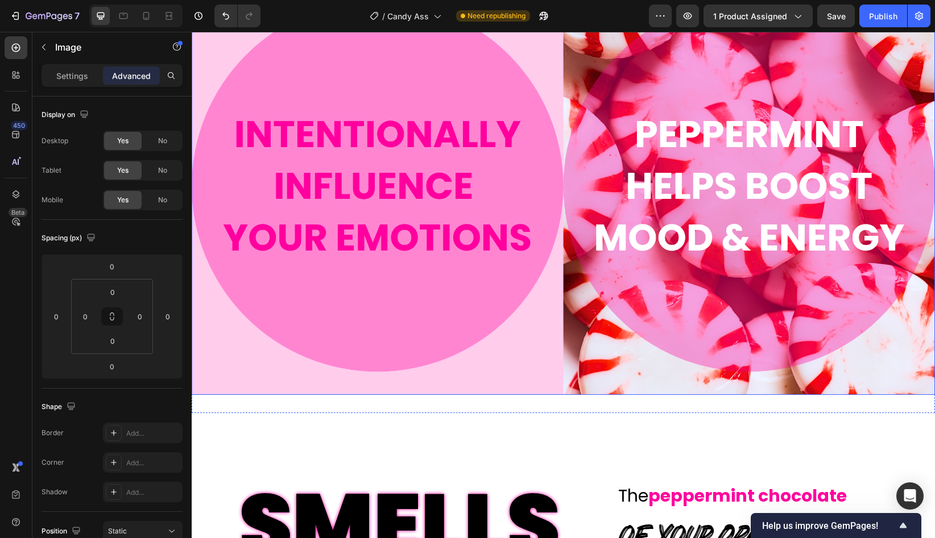
click at [355, 240] on img at bounding box center [563, 186] width 743 height 418
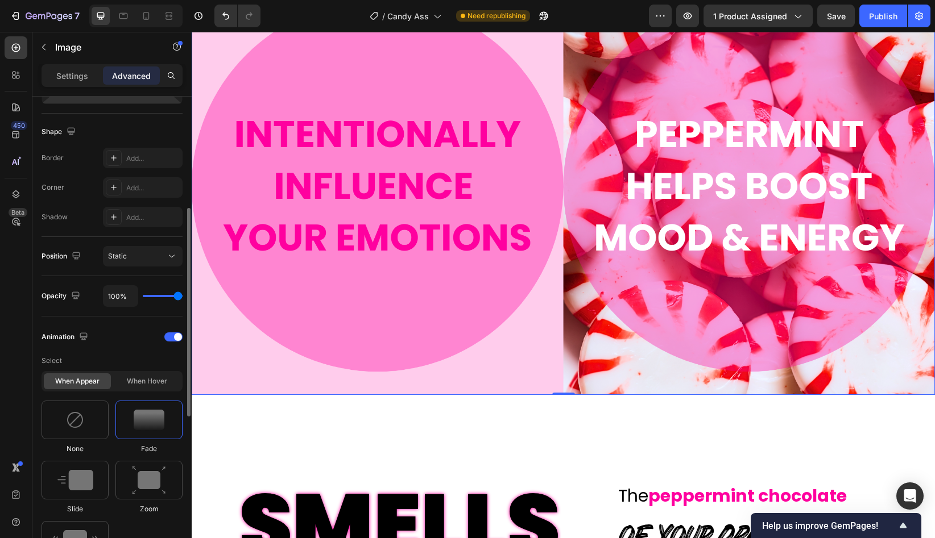
scroll to position [248, 0]
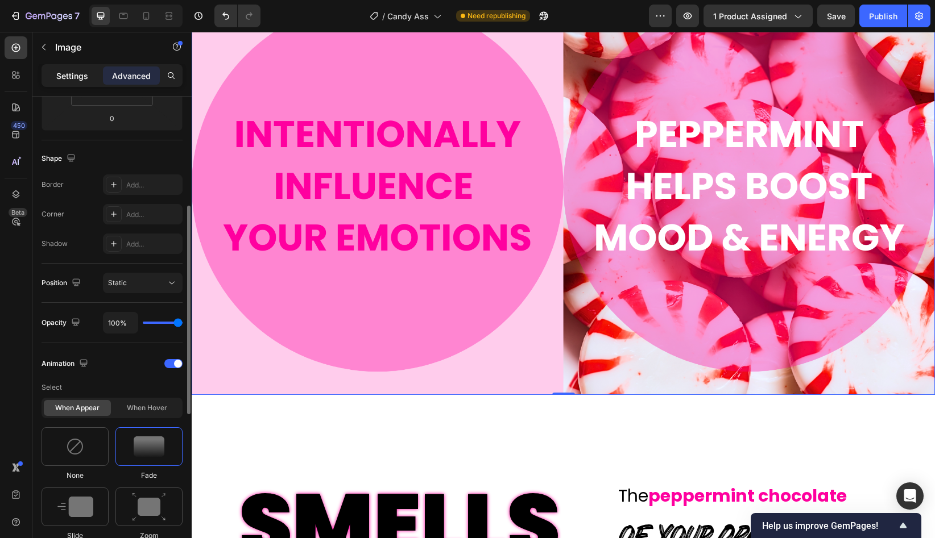
click at [78, 77] on p "Settings" at bounding box center [72, 76] width 32 height 12
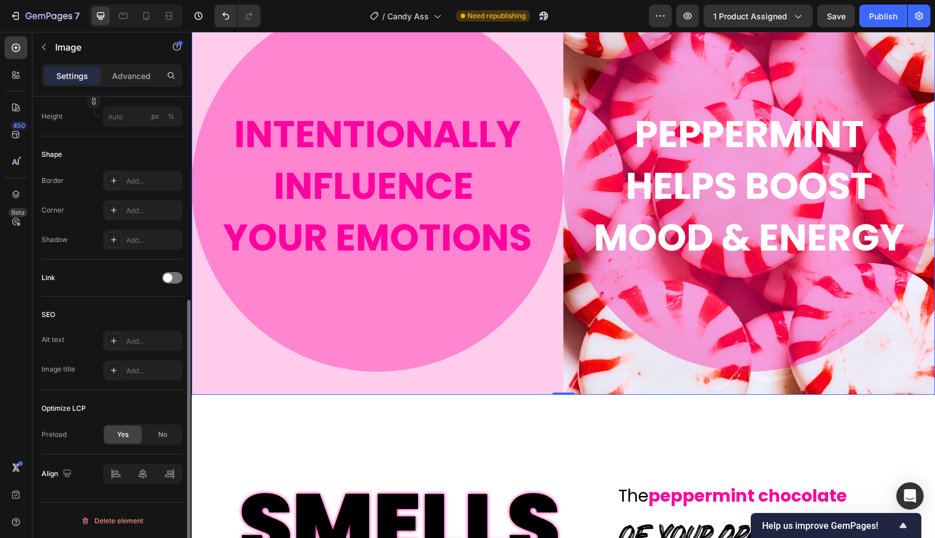
scroll to position [355, 0]
click at [161, 429] on span "No" at bounding box center [162, 434] width 9 height 10
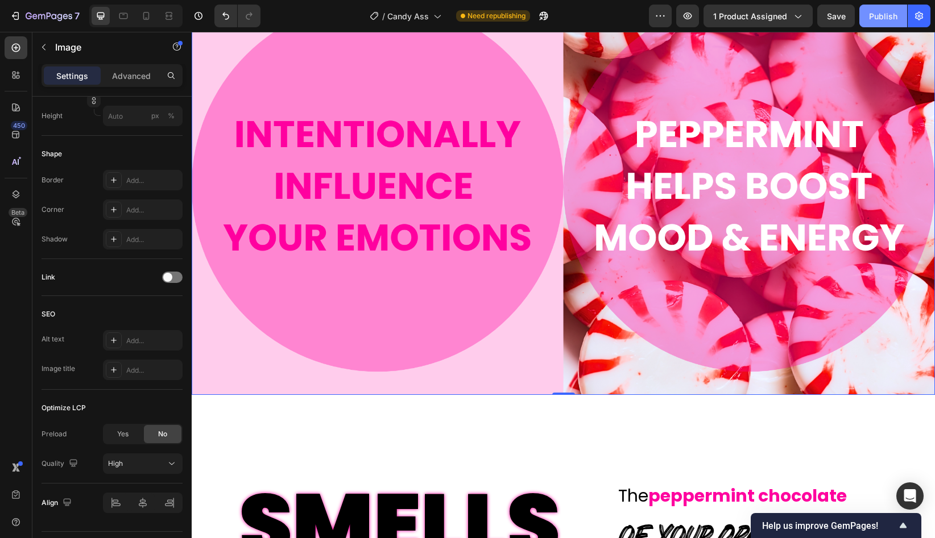
click at [854, 23] on button "Publish" at bounding box center [883, 16] width 48 height 23
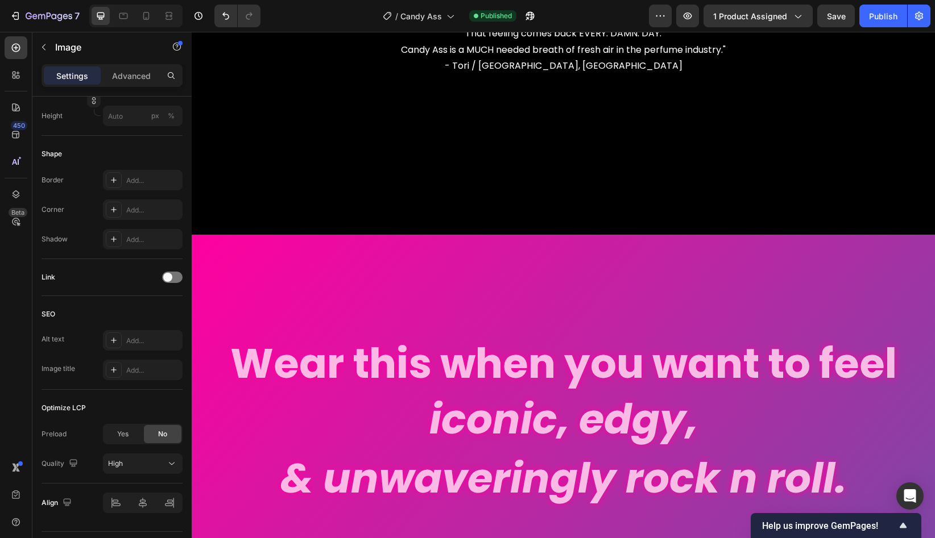
scroll to position [2252, 0]
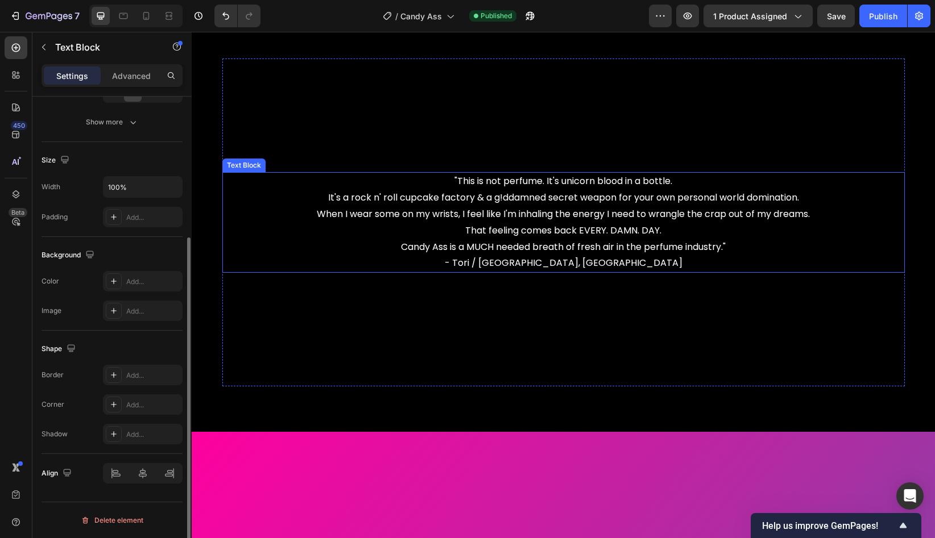
click at [512, 204] on p ""This is not perfume. It's unicorn blood in a bottle. It's a rock n' roll cupca…" at bounding box center [563, 222] width 680 height 98
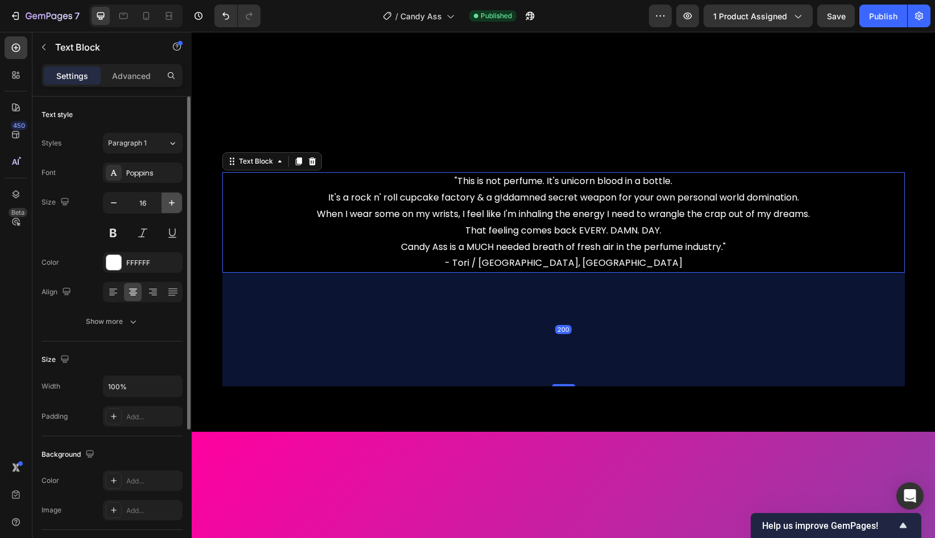
click at [170, 201] on icon "button" at bounding box center [171, 202] width 11 height 11
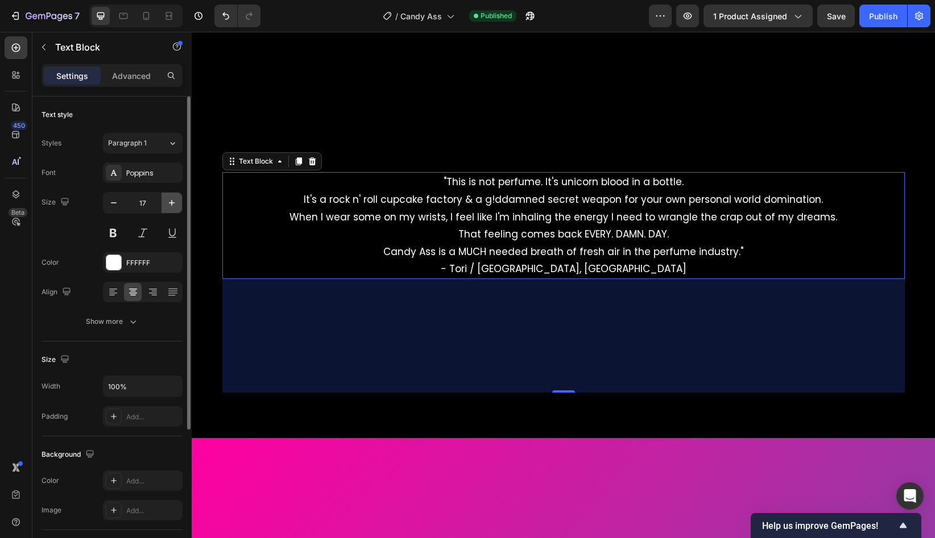
click at [170, 201] on icon "button" at bounding box center [171, 202] width 11 height 11
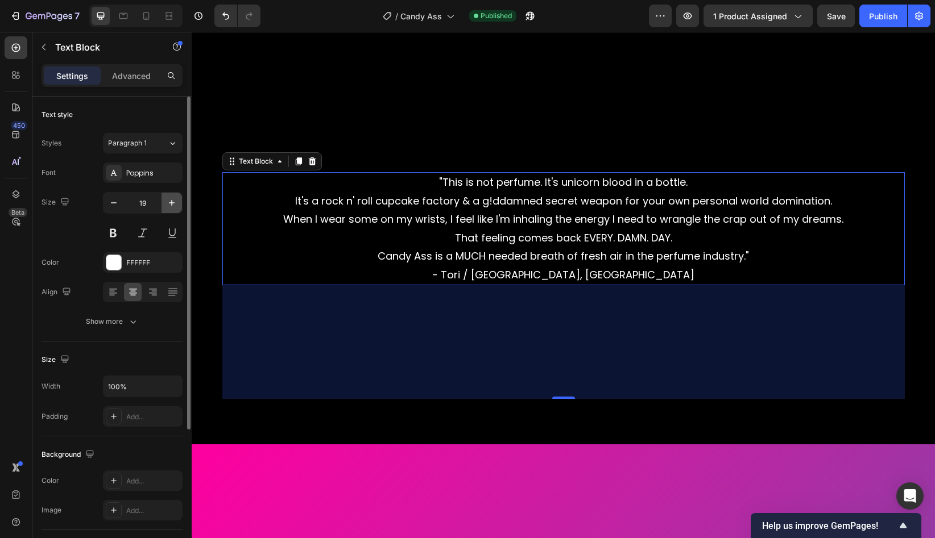
click at [170, 201] on icon "button" at bounding box center [171, 202] width 11 height 11
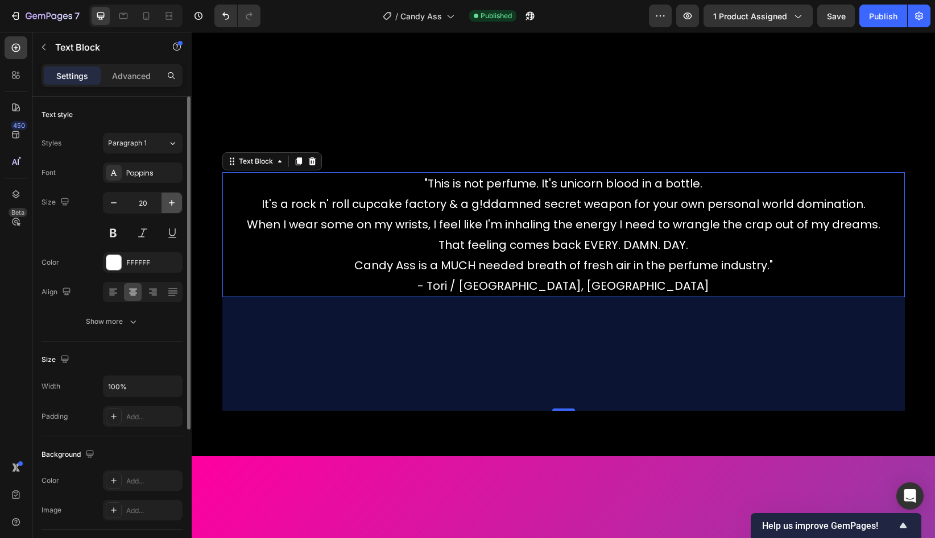
click at [170, 201] on icon "button" at bounding box center [171, 202] width 11 height 11
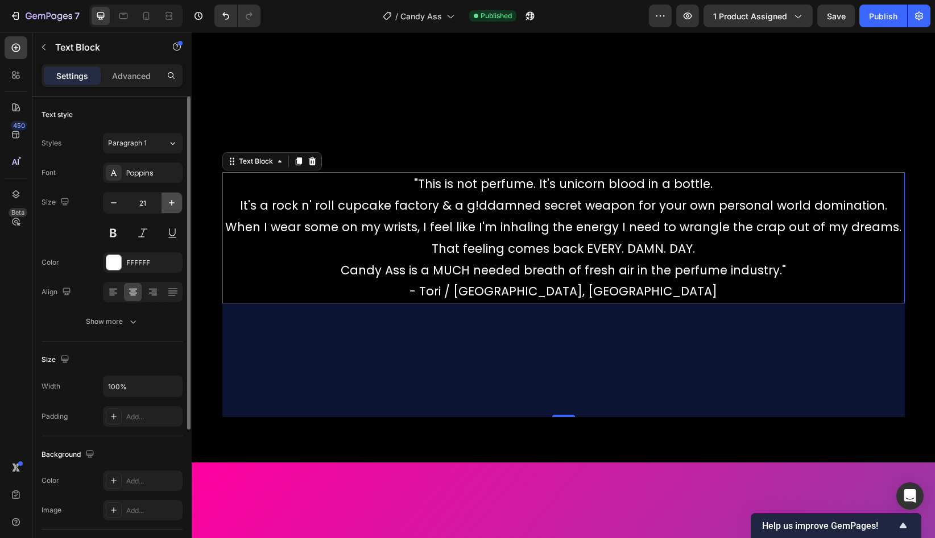
click at [170, 201] on icon "button" at bounding box center [171, 202] width 11 height 11
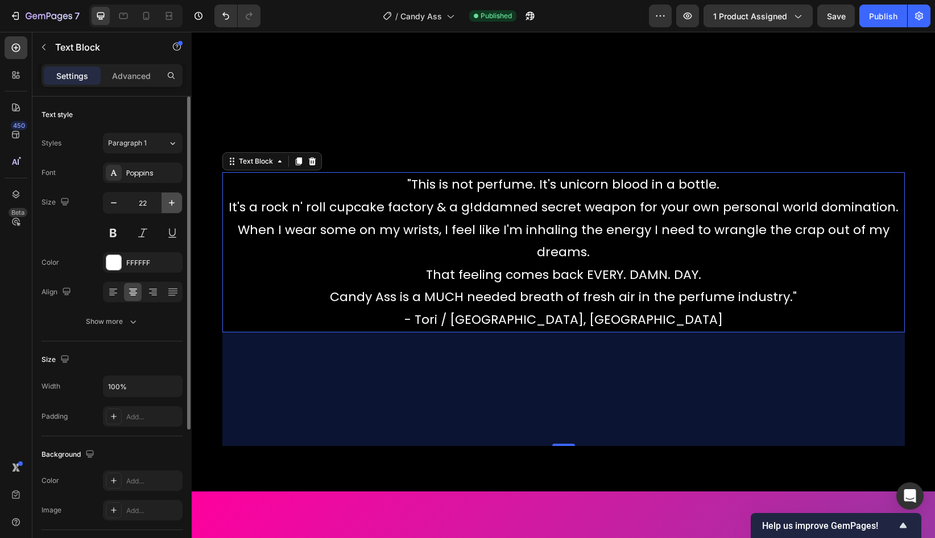
click at [170, 201] on icon "button" at bounding box center [171, 202] width 11 height 11
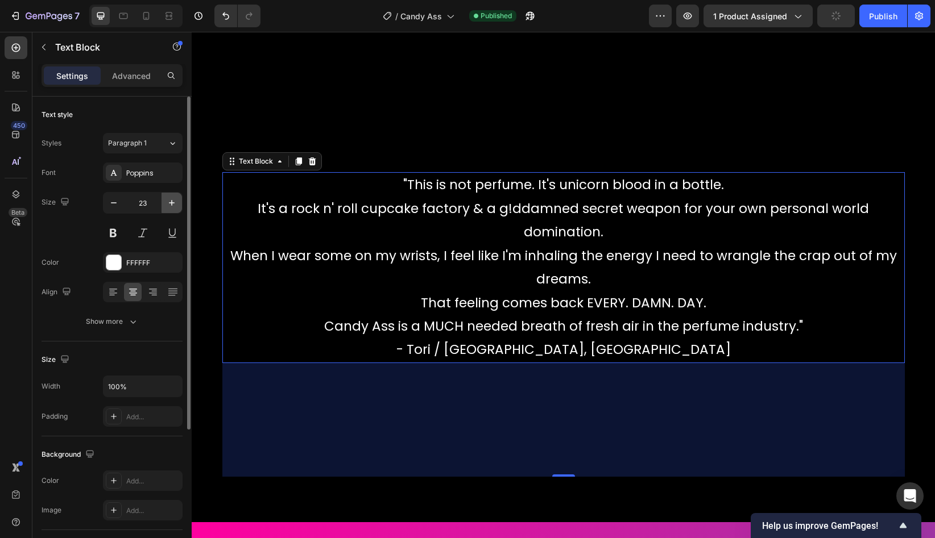
click at [170, 201] on icon "button" at bounding box center [171, 202] width 11 height 11
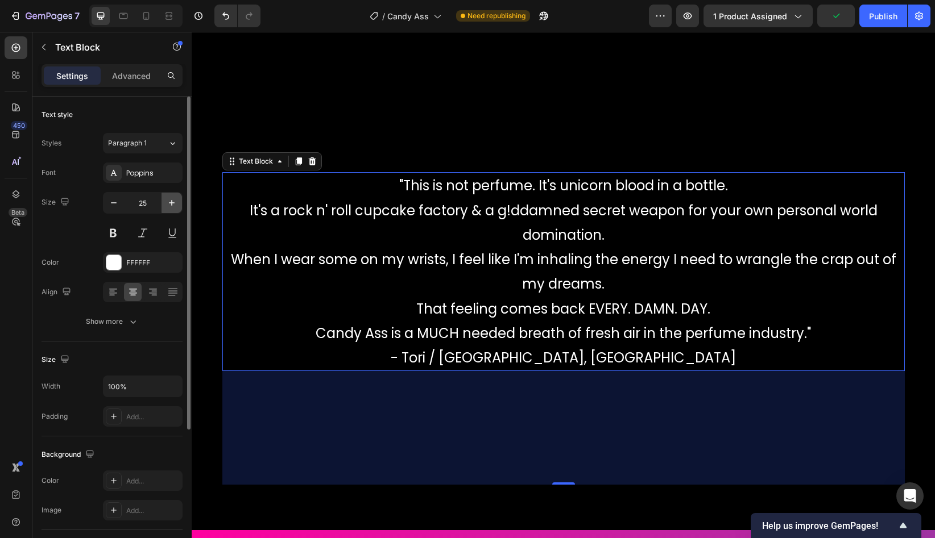
click at [170, 201] on icon "button" at bounding box center [171, 202] width 11 height 11
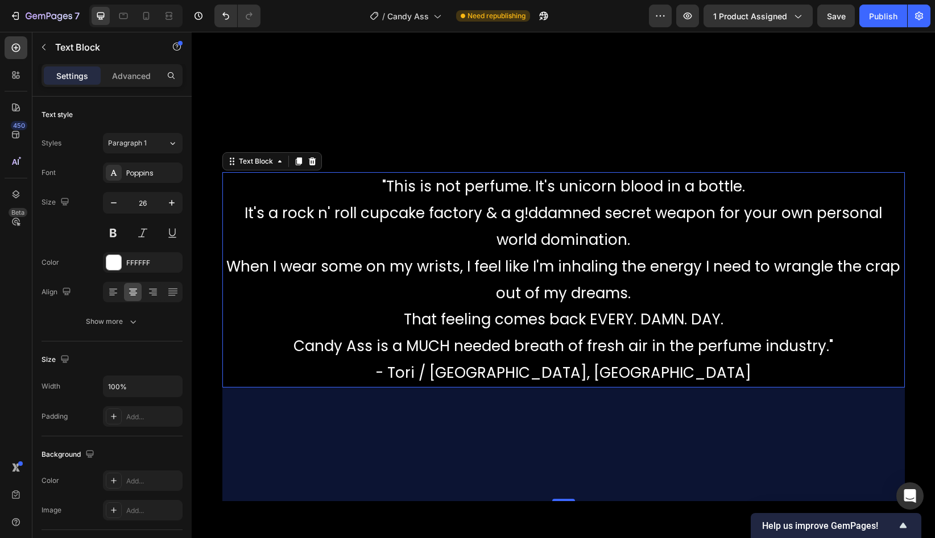
click at [724, 214] on p ""This is not perfume. It's unicorn blood in a bottle. It's a rock n' roll cupca…" at bounding box center [563, 279] width 680 height 213
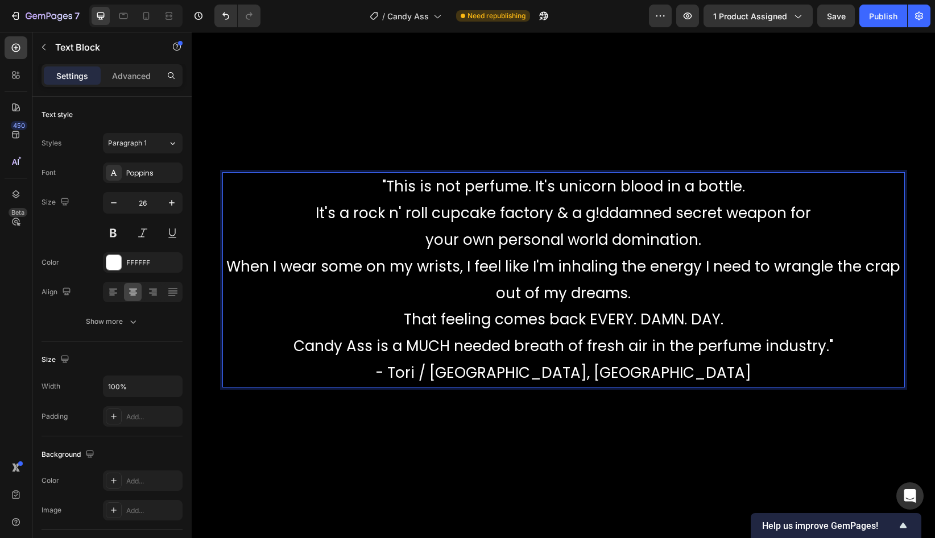
click at [755, 271] on p ""This is not perfume. It's unicorn blood in a bottle. It's a rock n' roll cupca…" at bounding box center [563, 279] width 680 height 213
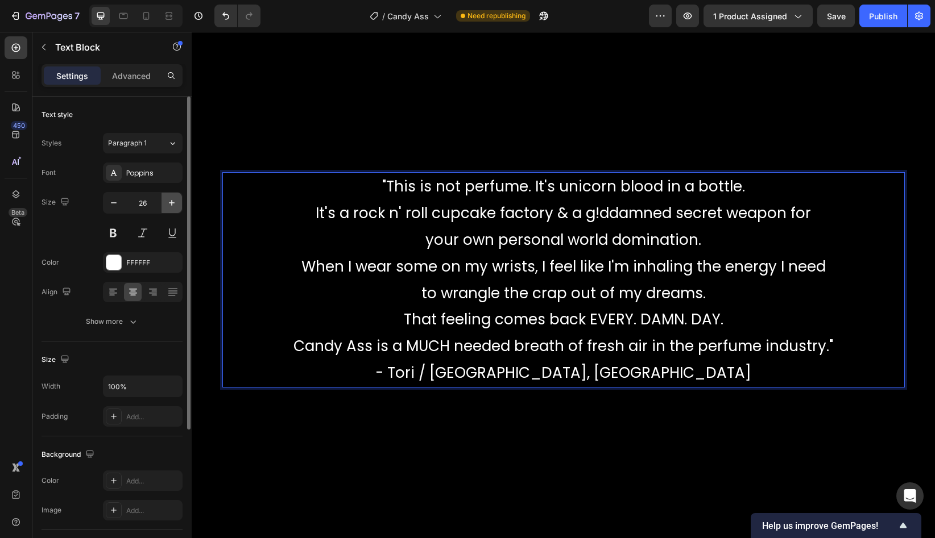
click at [171, 204] on icon "button" at bounding box center [172, 203] width 6 height 6
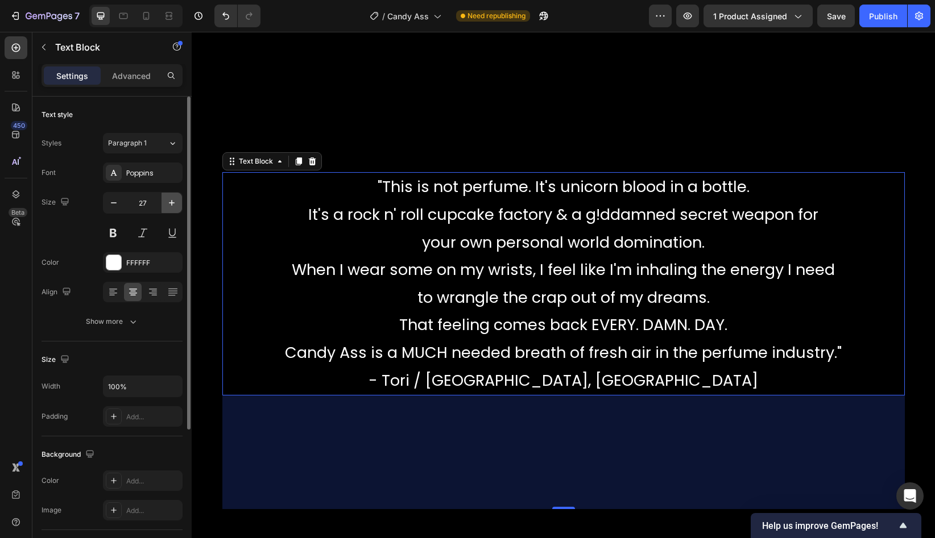
click at [171, 204] on icon "button" at bounding box center [172, 203] width 6 height 6
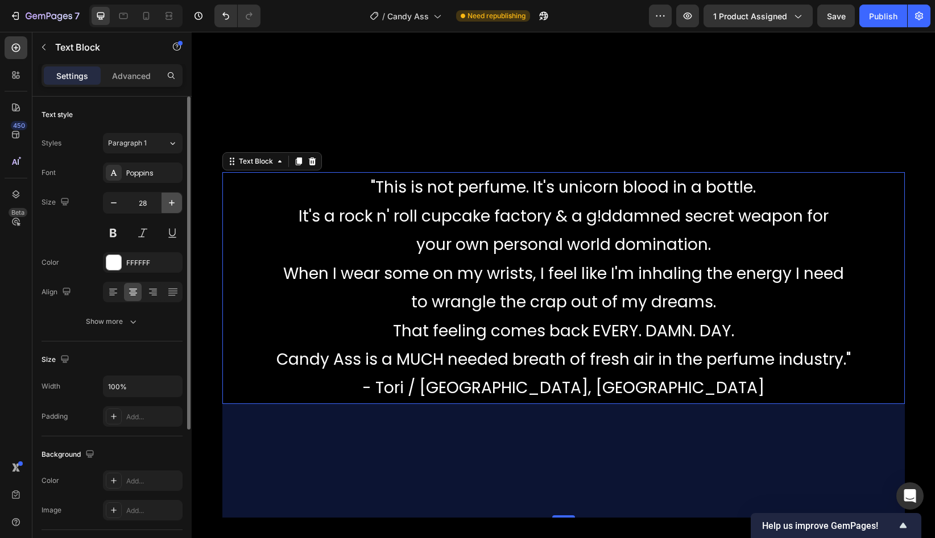
click at [171, 204] on icon "button" at bounding box center [172, 203] width 6 height 6
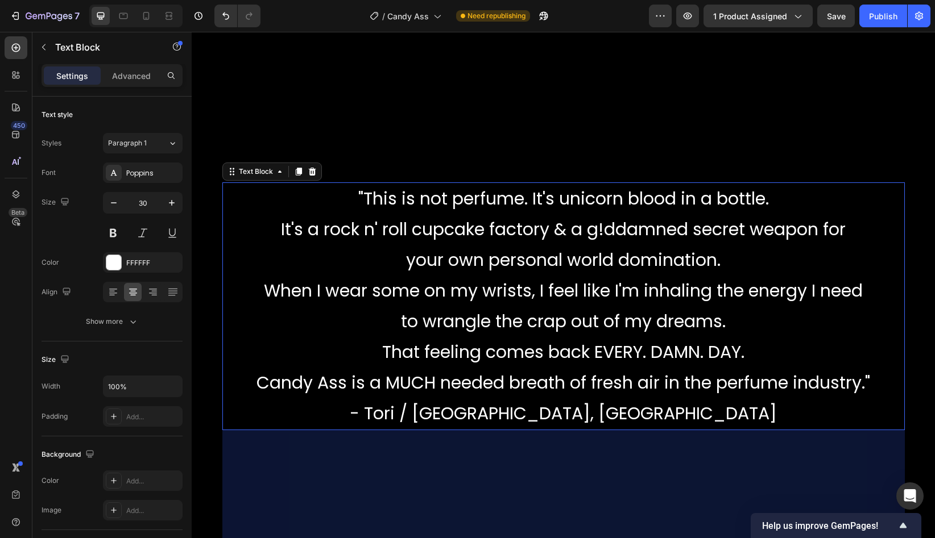
scroll to position [2242, 0]
click at [854, 19] on div "Publish" at bounding box center [883, 16] width 28 height 12
click at [147, 17] on icon at bounding box center [145, 15] width 11 height 11
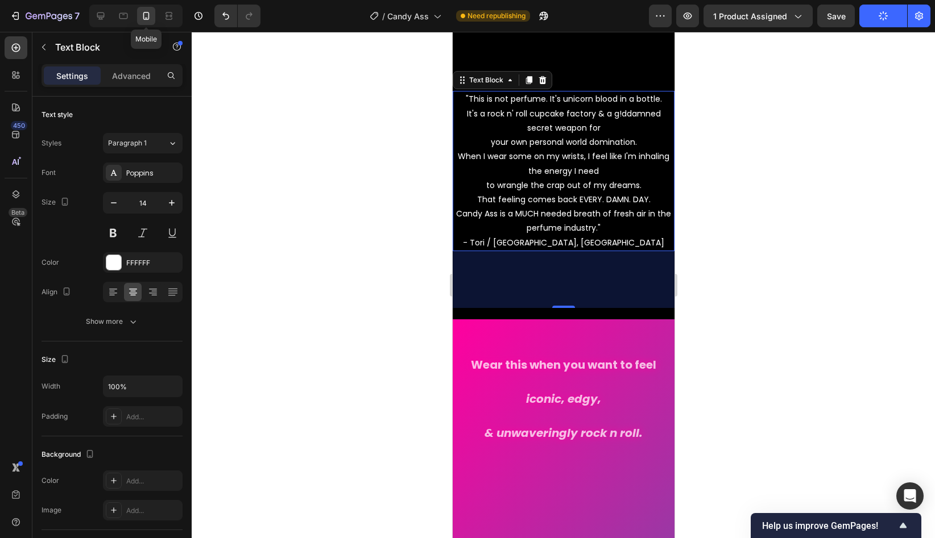
scroll to position [2261, 0]
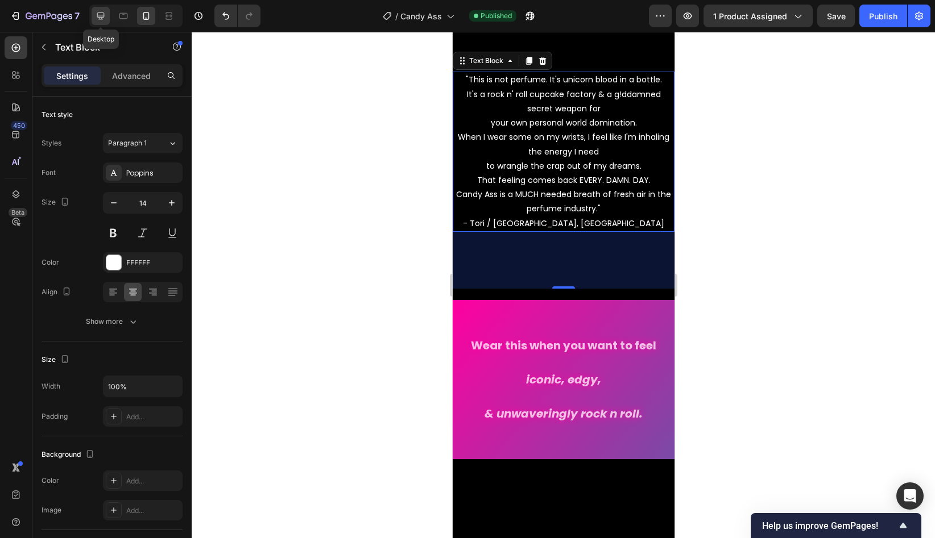
click at [106, 21] on icon at bounding box center [100, 15] width 11 height 11
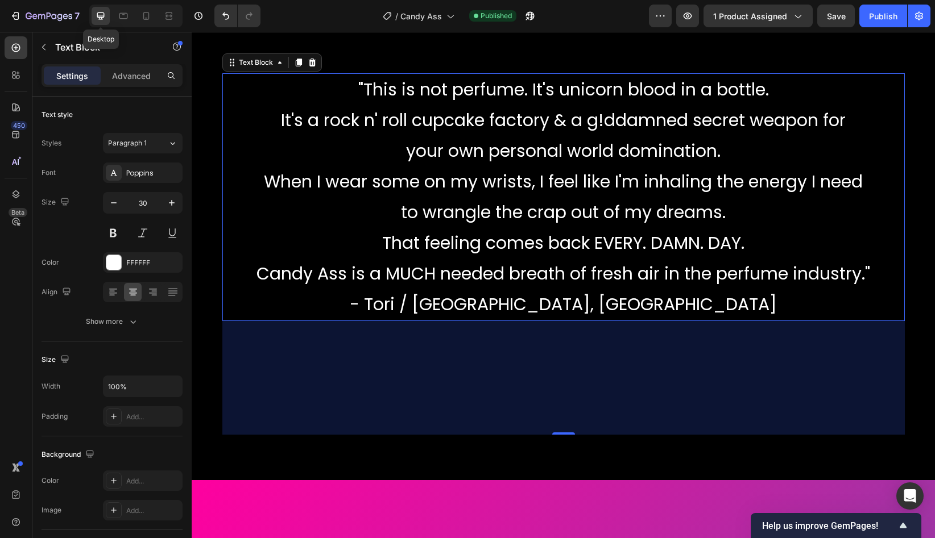
scroll to position [2352, 0]
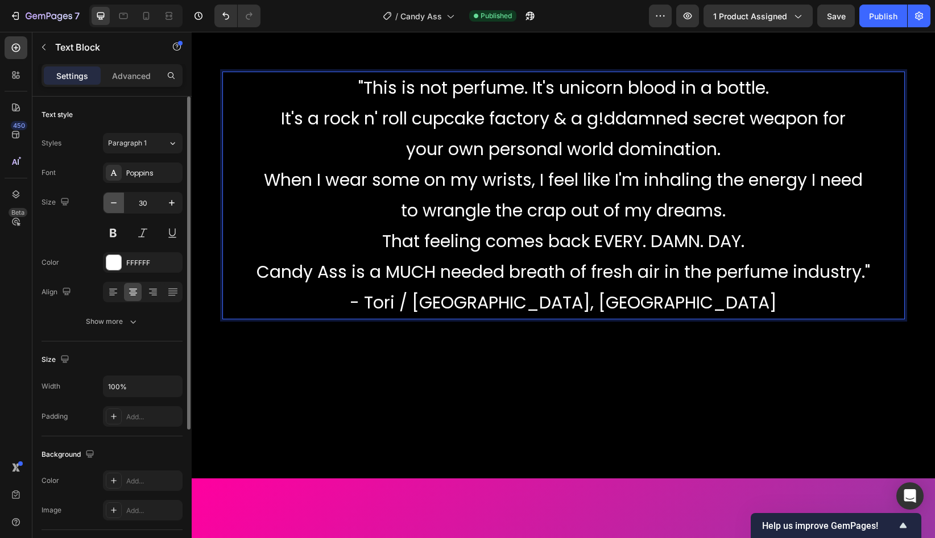
click at [112, 206] on icon "button" at bounding box center [113, 202] width 11 height 11
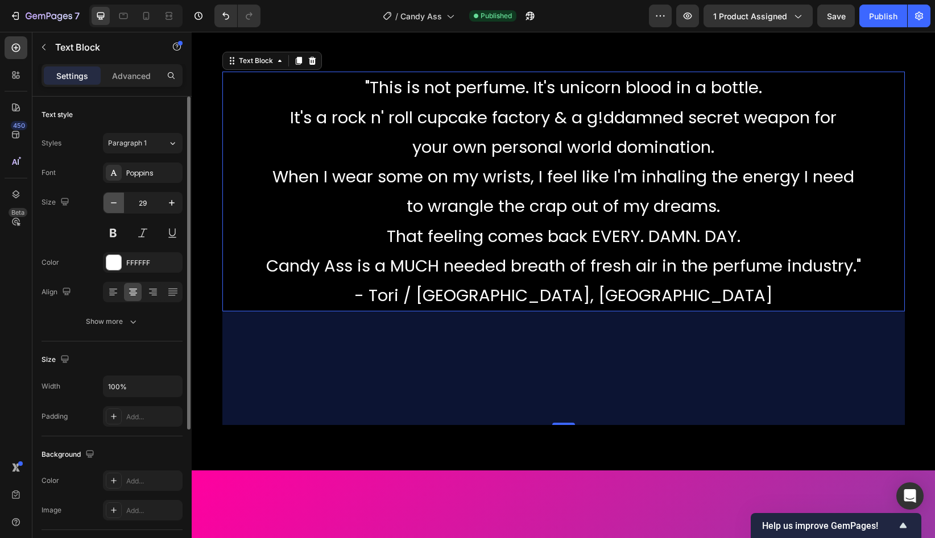
click at [112, 206] on icon "button" at bounding box center [113, 202] width 11 height 11
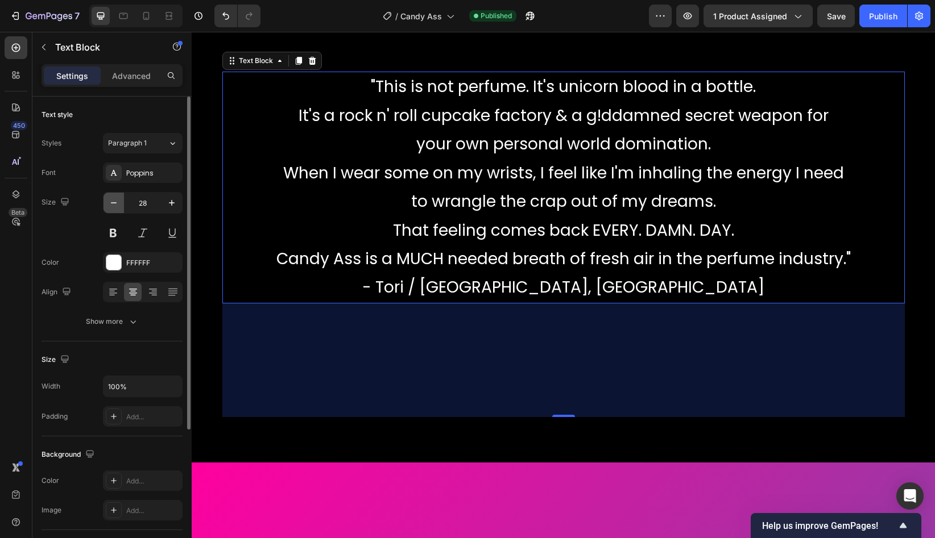
click at [112, 206] on icon "button" at bounding box center [113, 202] width 11 height 11
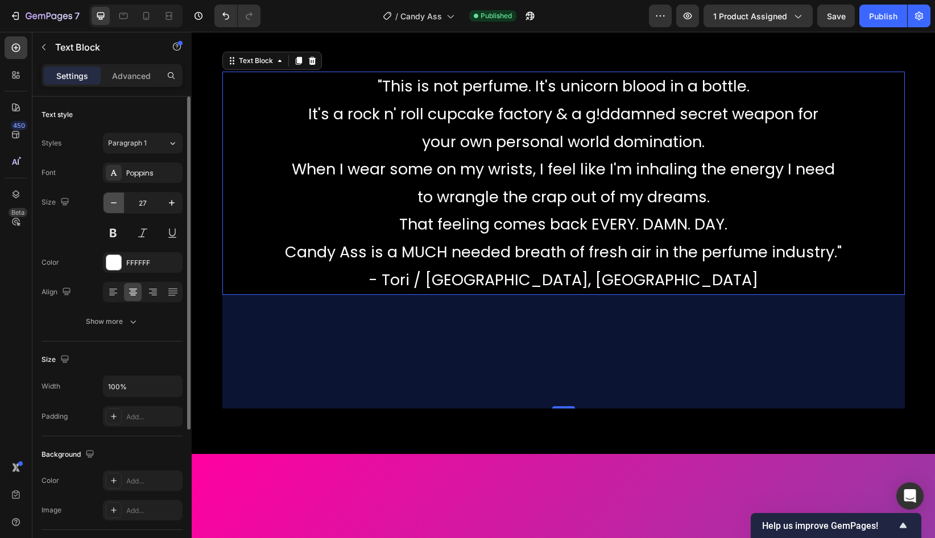
click at [112, 206] on icon "button" at bounding box center [113, 202] width 11 height 11
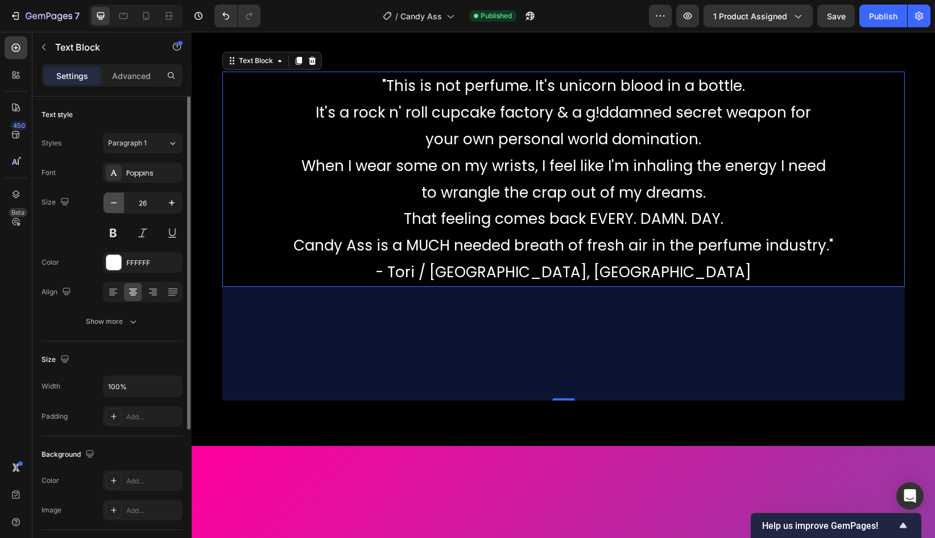
click at [112, 206] on icon "button" at bounding box center [113, 202] width 11 height 11
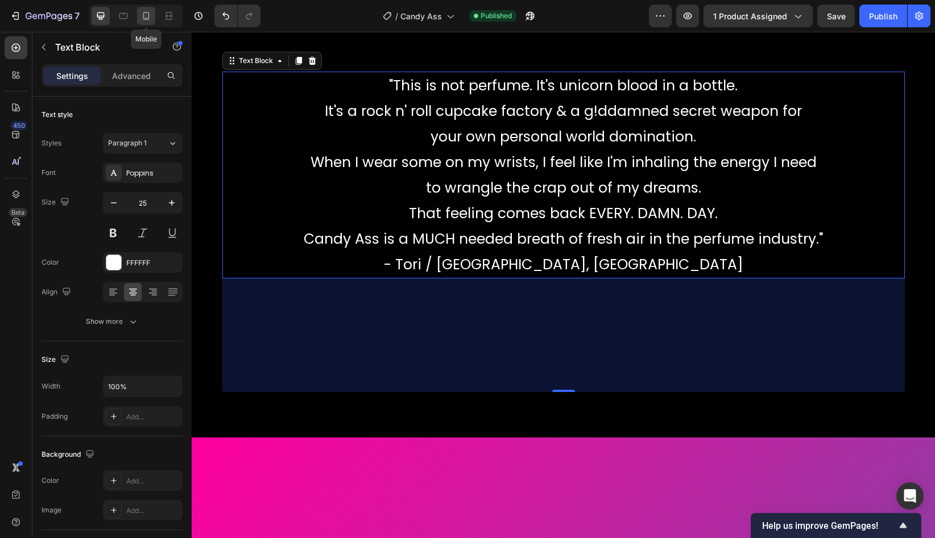
click at [146, 16] on icon at bounding box center [145, 15] width 11 height 11
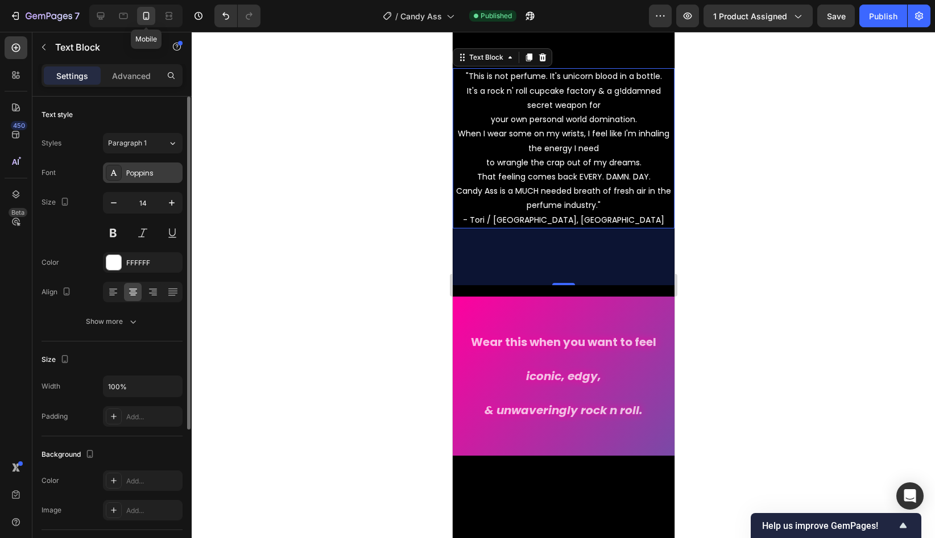
scroll to position [2261, 0]
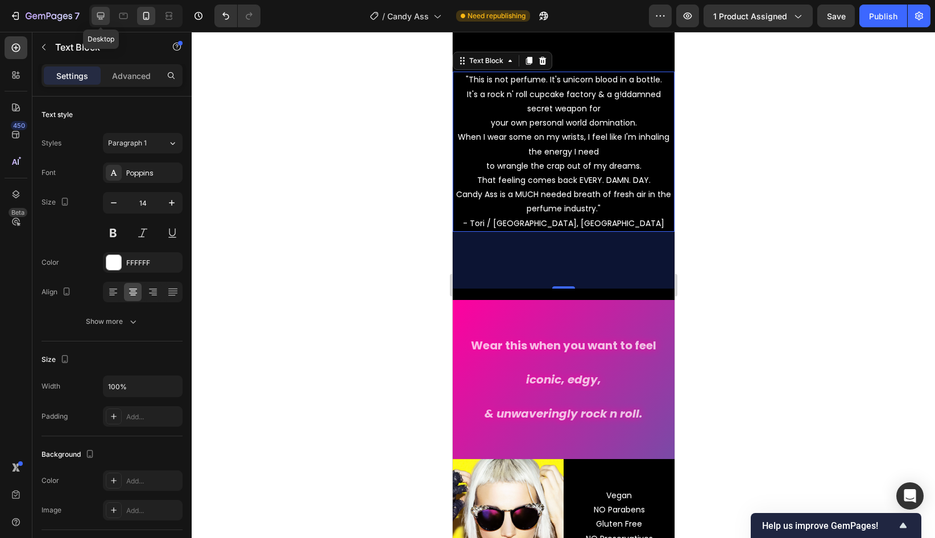
click at [98, 22] on div at bounding box center [101, 16] width 18 height 18
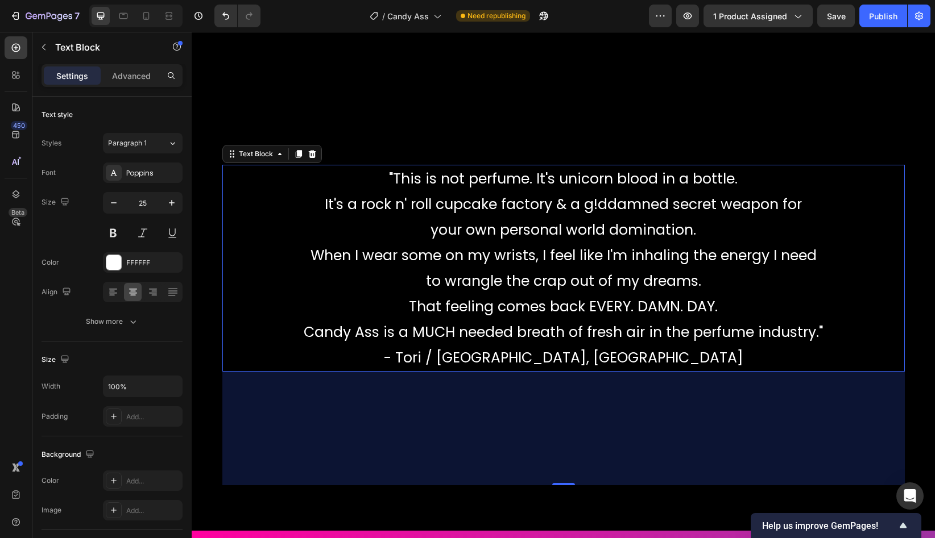
scroll to position [2259, 0]
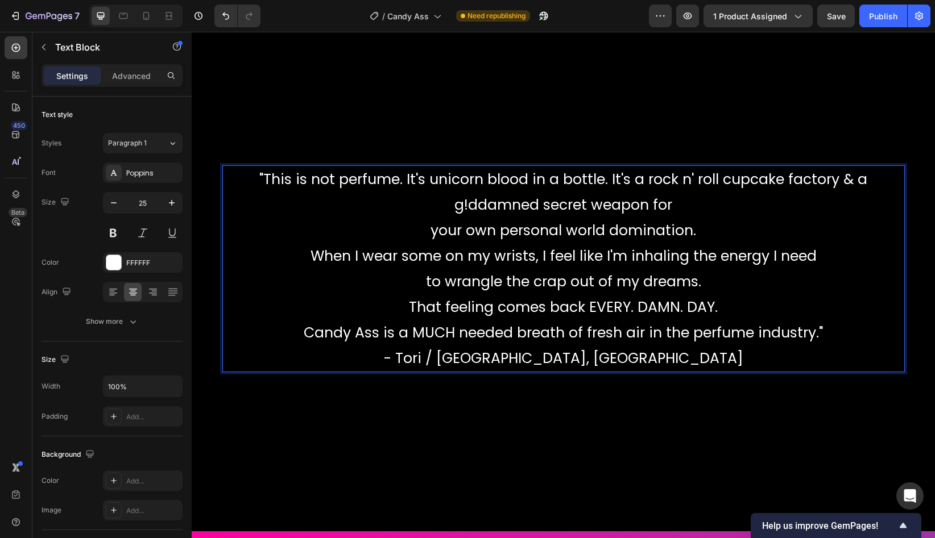
click at [437, 209] on p ""This is not perfume. It's unicorn blood in a bottle. It's a rock n' roll cupca…" at bounding box center [563, 269] width 680 height 205
click at [422, 230] on p ""This is not perfume. It's unicorn blood in a bottle. It's a rock n' roll cupca…" at bounding box center [563, 269] width 680 height 205
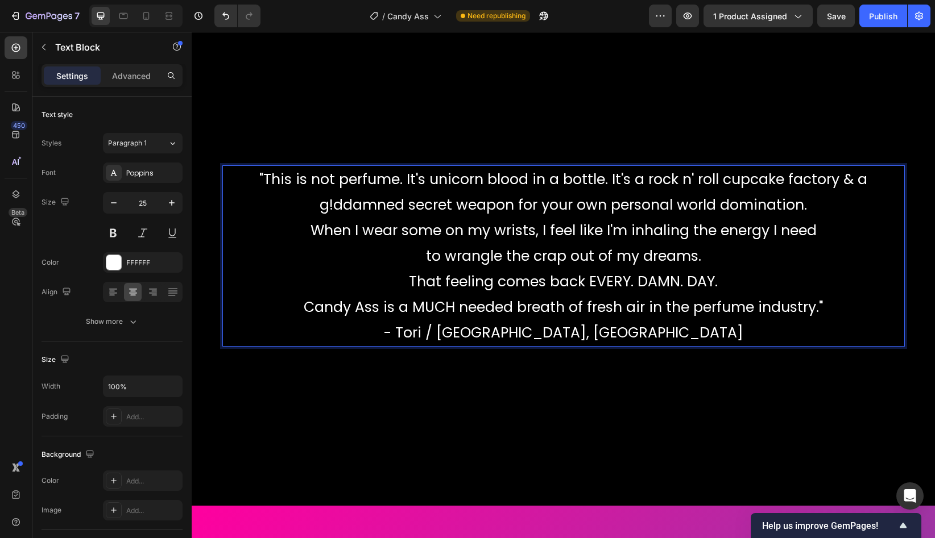
click at [300, 236] on p ""This is not perfume. It's unicorn blood in a bottle. It's a rock n' roll cupca…" at bounding box center [563, 256] width 680 height 179
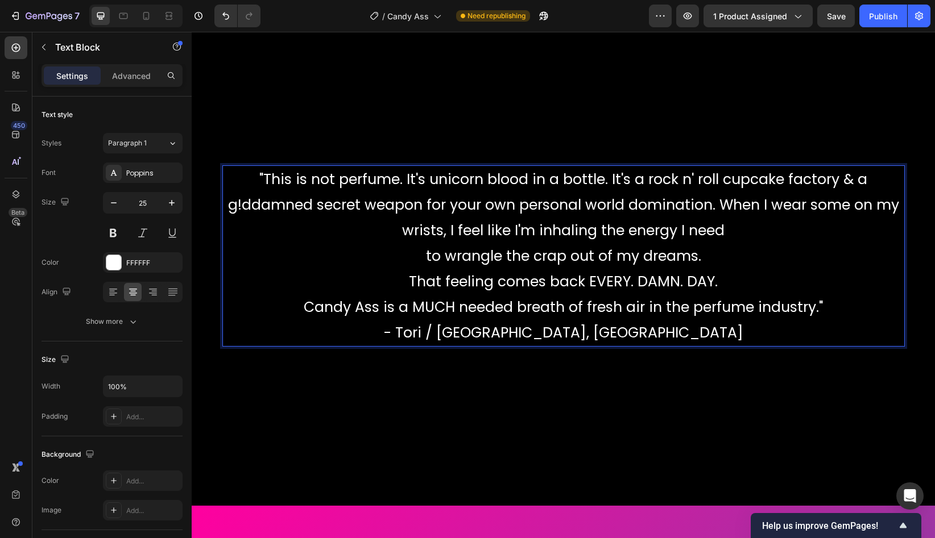
click at [409, 265] on p ""This is not perfume. It's unicorn blood in a bottle. It's a rock n' roll cupca…" at bounding box center [563, 256] width 680 height 179
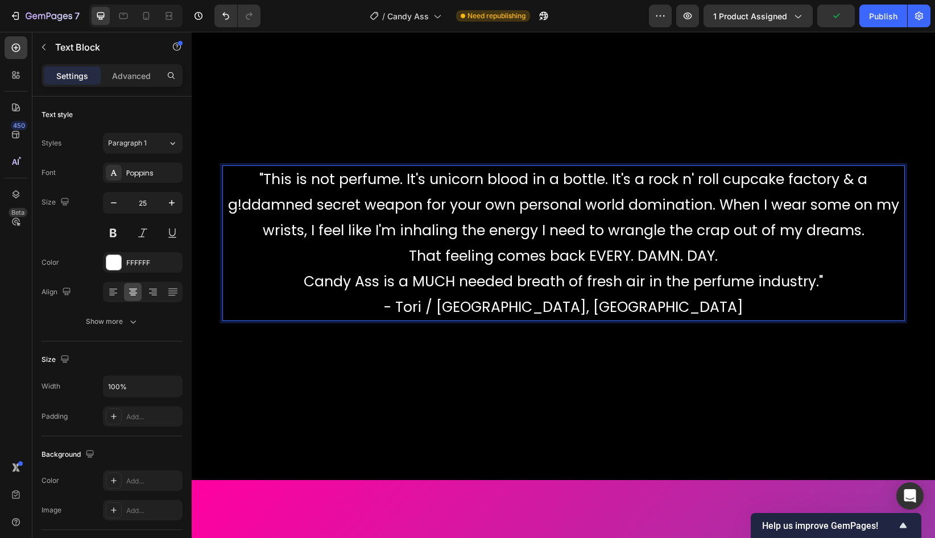
click at [412, 261] on p ""This is not perfume. It's unicorn blood in a bottle. It's a rock n' roll cupca…" at bounding box center [563, 243] width 680 height 153
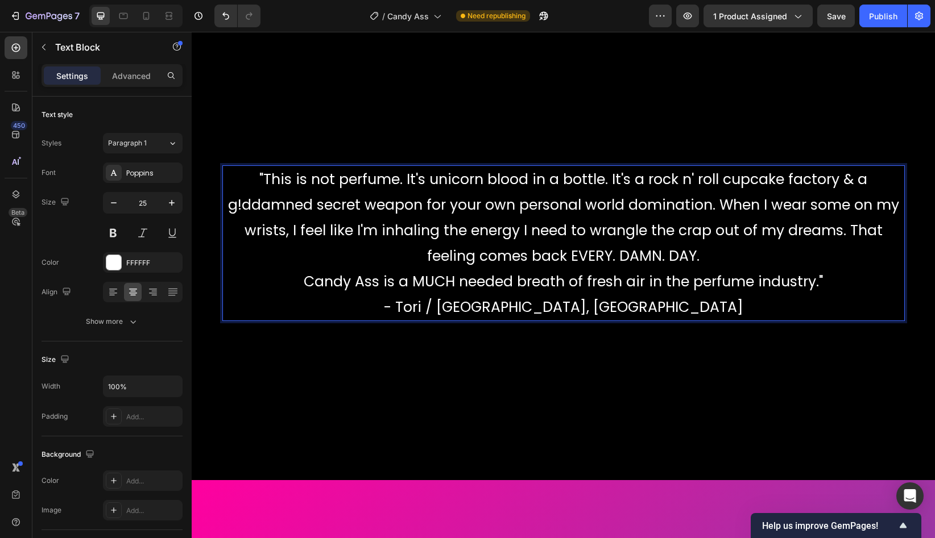
click at [300, 278] on p ""This is not perfume. It's unicorn blood in a bottle. It's a rock n' roll cupca…" at bounding box center [563, 243] width 680 height 153
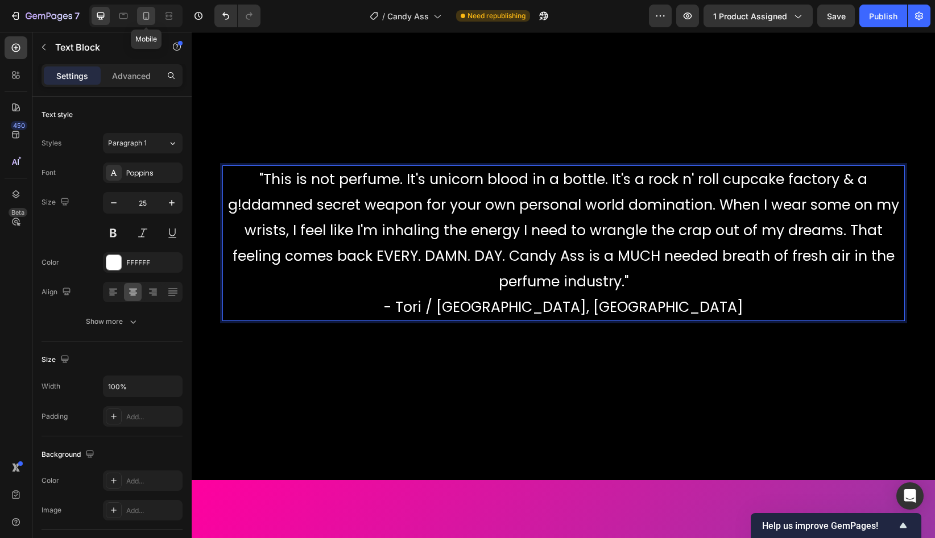
click at [146, 18] on icon at bounding box center [146, 18] width 3 height 1
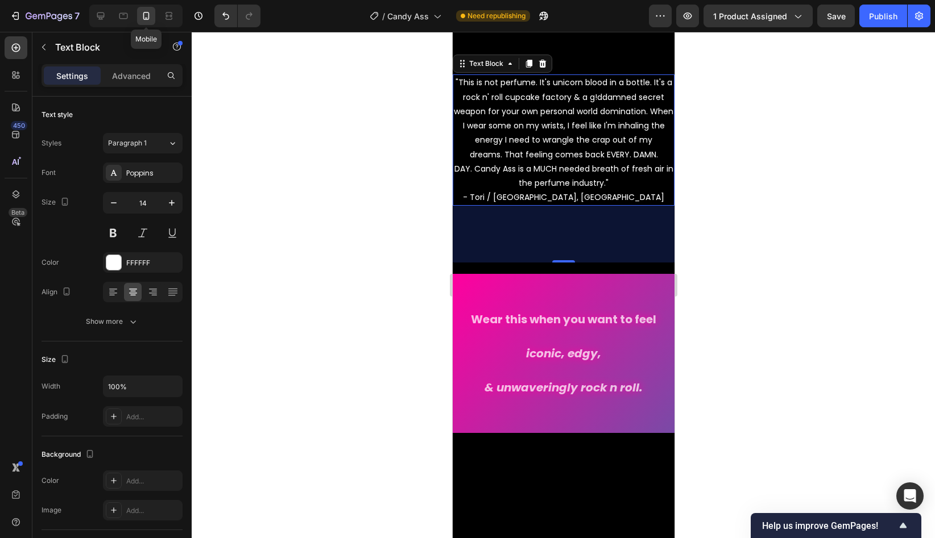
scroll to position [2261, 0]
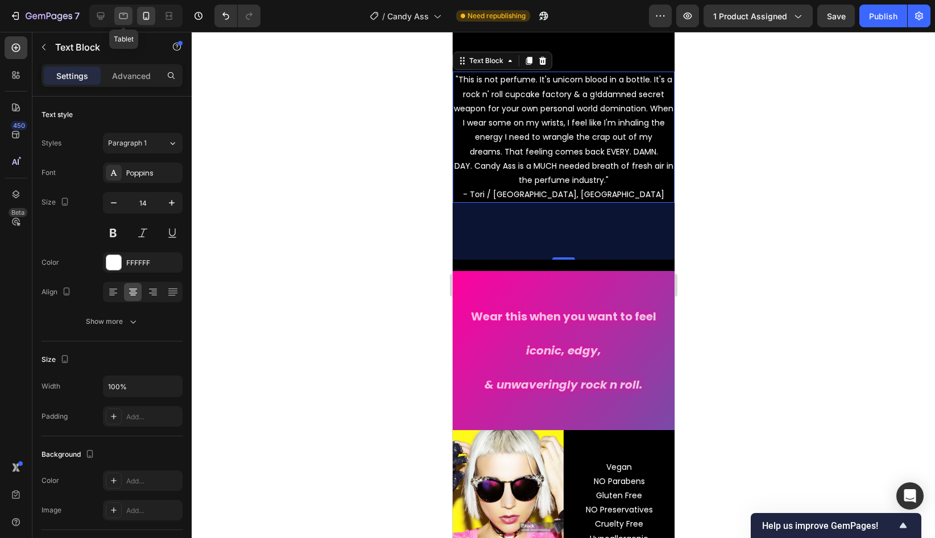
click at [119, 19] on icon at bounding box center [123, 15] width 11 height 11
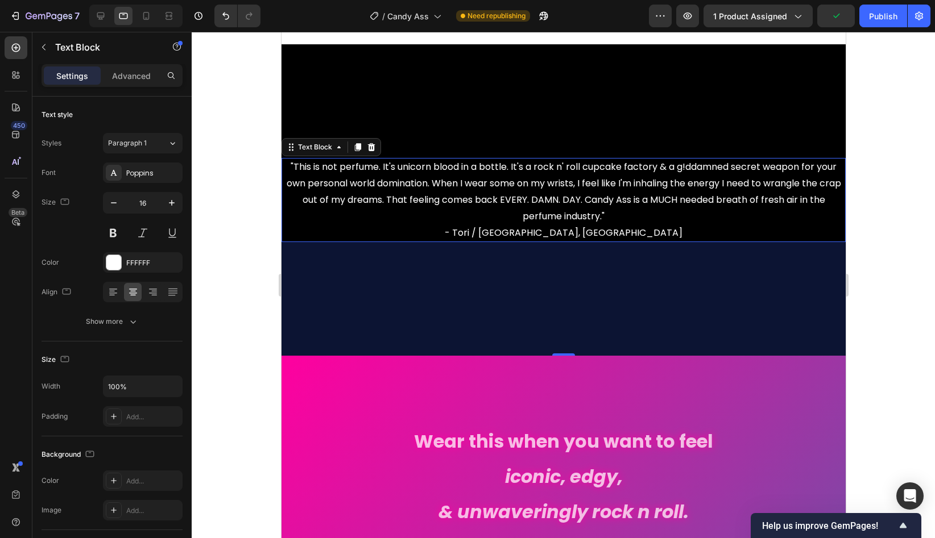
scroll to position [2187, 0]
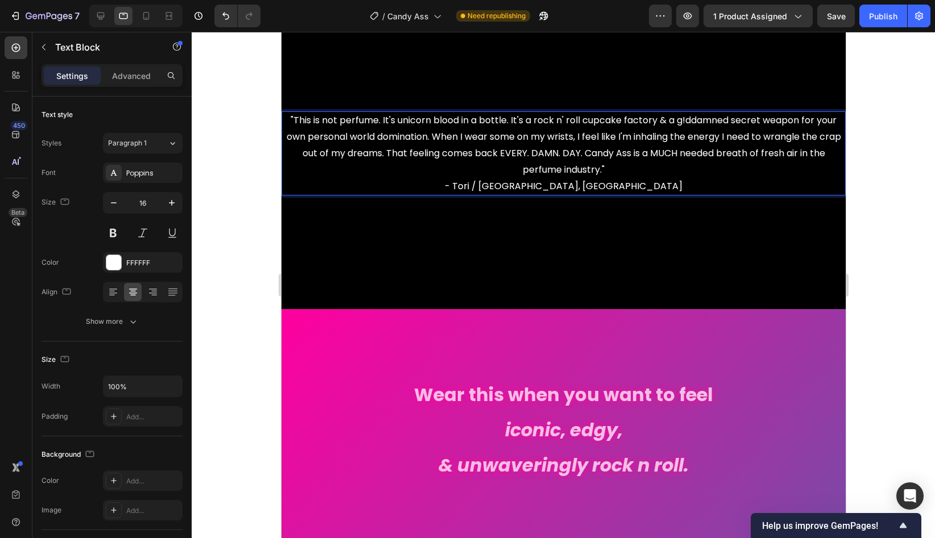
click at [732, 123] on p ""This is not perfume. It's unicorn blood in a bottle. It's a rock n' roll cupca…" at bounding box center [563, 154] width 562 height 82
click at [802, 122] on p ""This is not perfume. It's unicorn blood in a bottle. It's a rock n' roll cupca…" at bounding box center [563, 154] width 562 height 82
click at [148, 15] on icon at bounding box center [146, 16] width 6 height 8
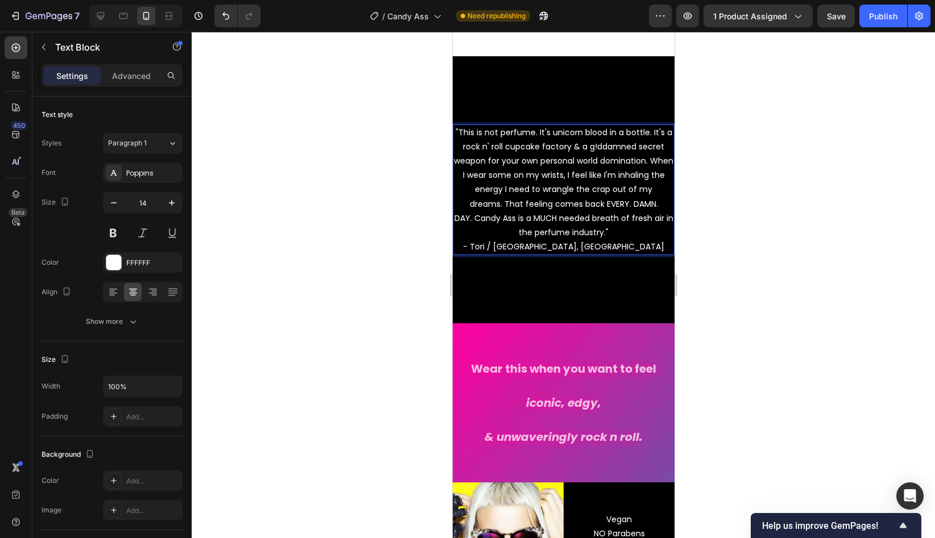
scroll to position [2154, 0]
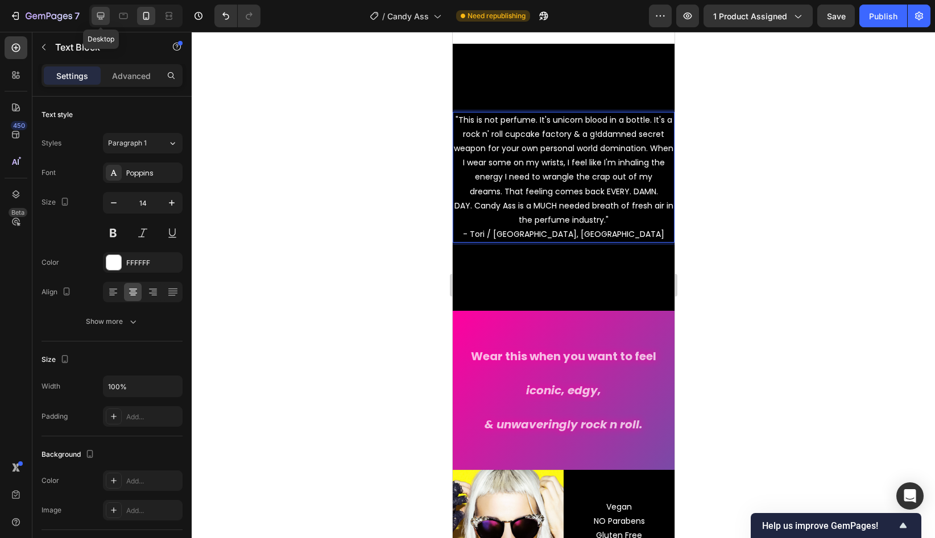
click at [100, 15] on icon at bounding box center [100, 16] width 7 height 7
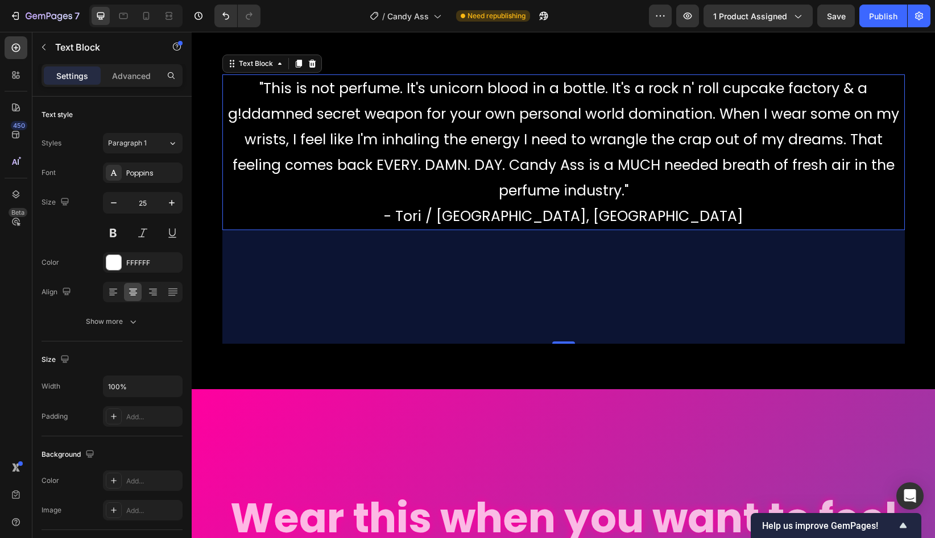
scroll to position [2352, 0]
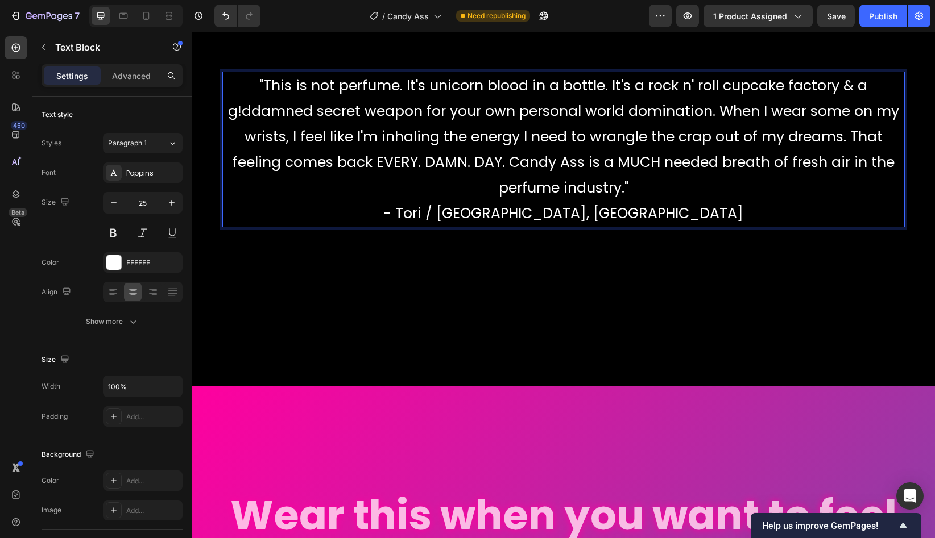
click at [632, 111] on p ""This is not perfume. It's unicorn blood in a bottle. It's a rock n' roll cupca…" at bounding box center [563, 149] width 680 height 153
click at [147, 15] on icon at bounding box center [145, 15] width 11 height 11
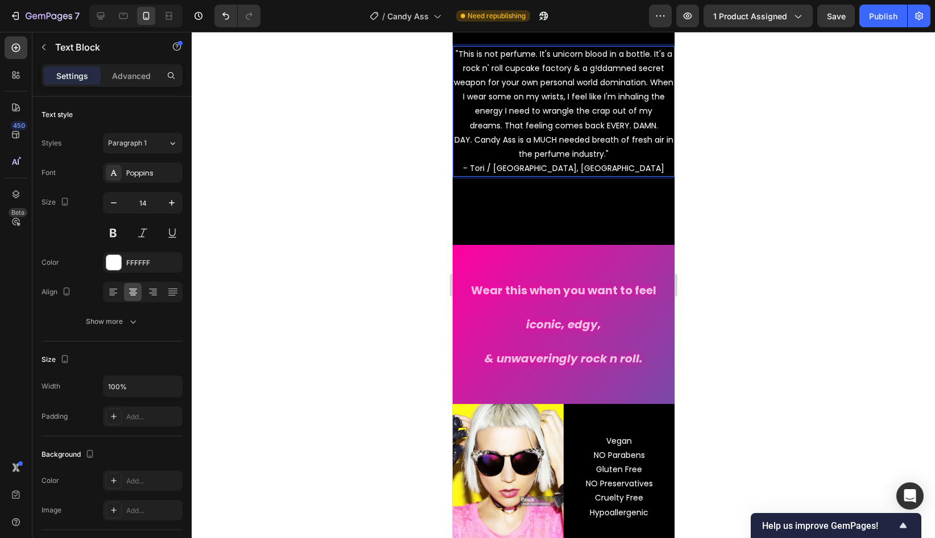
scroll to position [2153, 0]
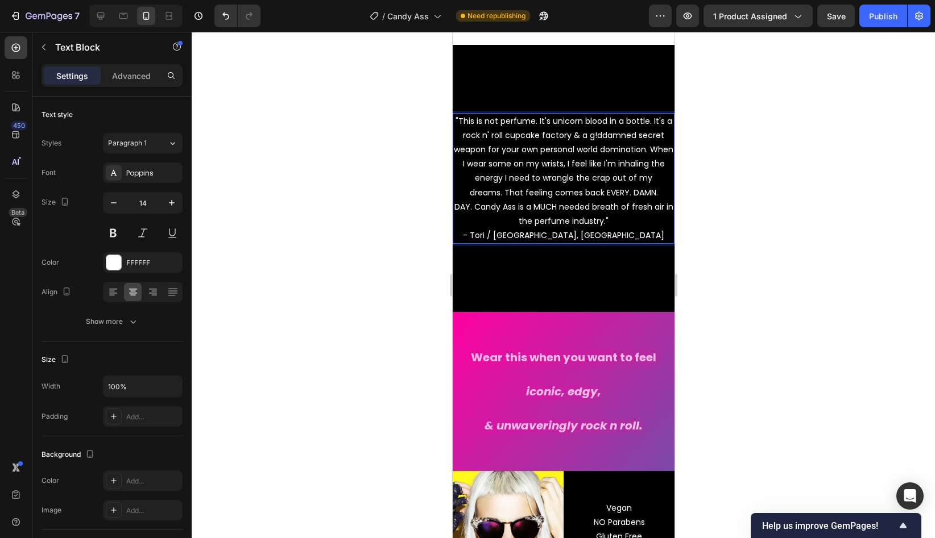
click at [457, 164] on p ""This is not perfume. It's unicorn blood in a bottle. It's a rock n' roll cupca…" at bounding box center [562, 178] width 219 height 129
click at [507, 167] on p ""This is not perfume. It's unicorn blood in a bottle. It's a rock n' roll cupca…" at bounding box center [562, 178] width 219 height 129
click at [103, 20] on icon at bounding box center [100, 15] width 11 height 11
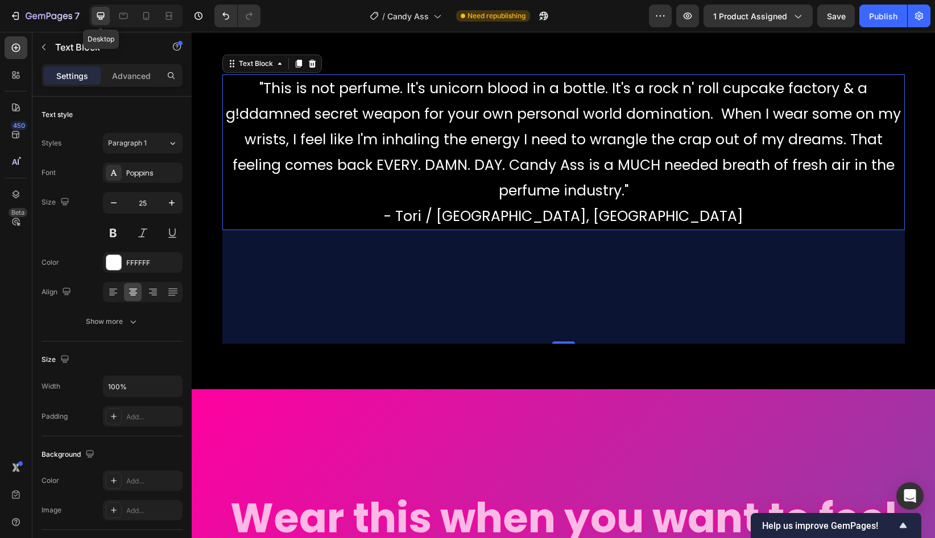
scroll to position [2352, 0]
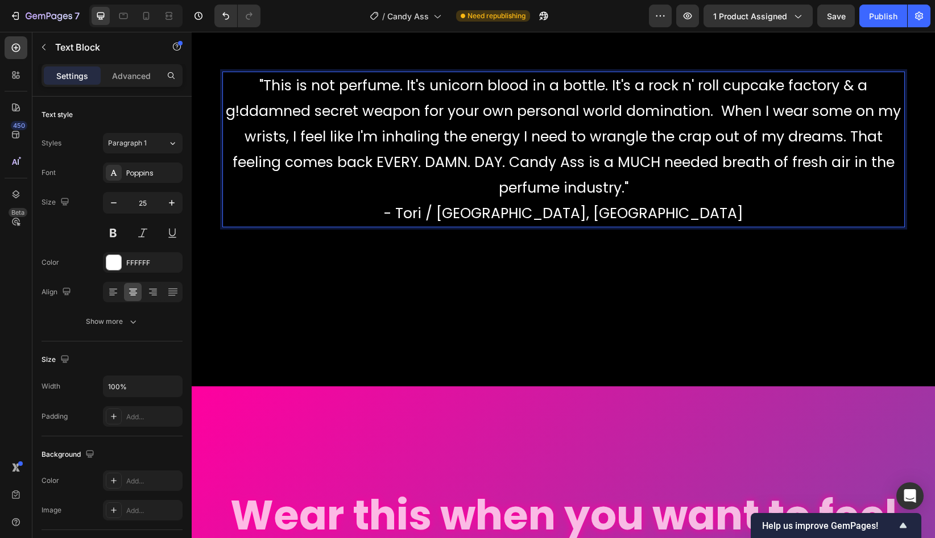
click at [714, 111] on p ""This is not perfume. It's unicorn blood in a bottle. It's a rock n' roll cupca…" at bounding box center [563, 149] width 680 height 153
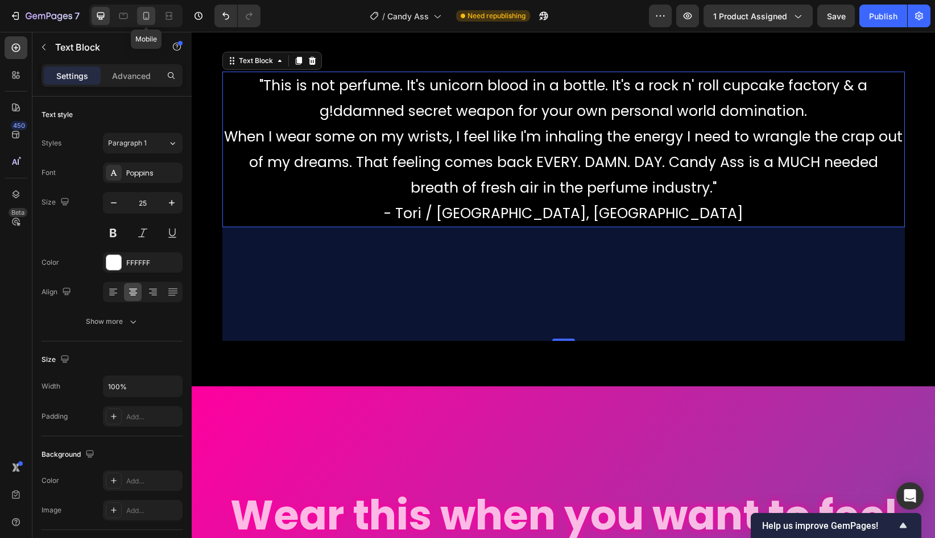
click at [153, 21] on div at bounding box center [146, 16] width 18 height 18
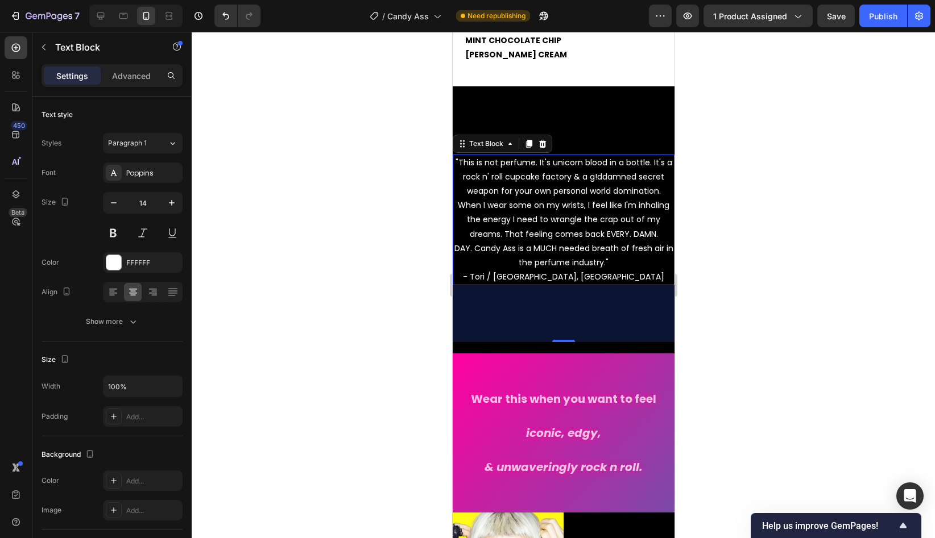
scroll to position [2111, 0]
click at [103, 14] on icon at bounding box center [100, 15] width 11 height 11
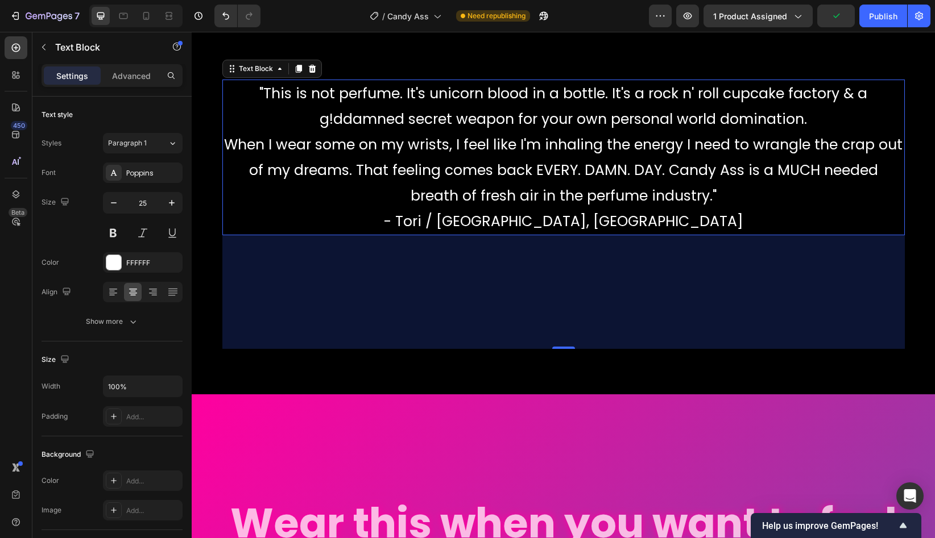
scroll to position [2352, 0]
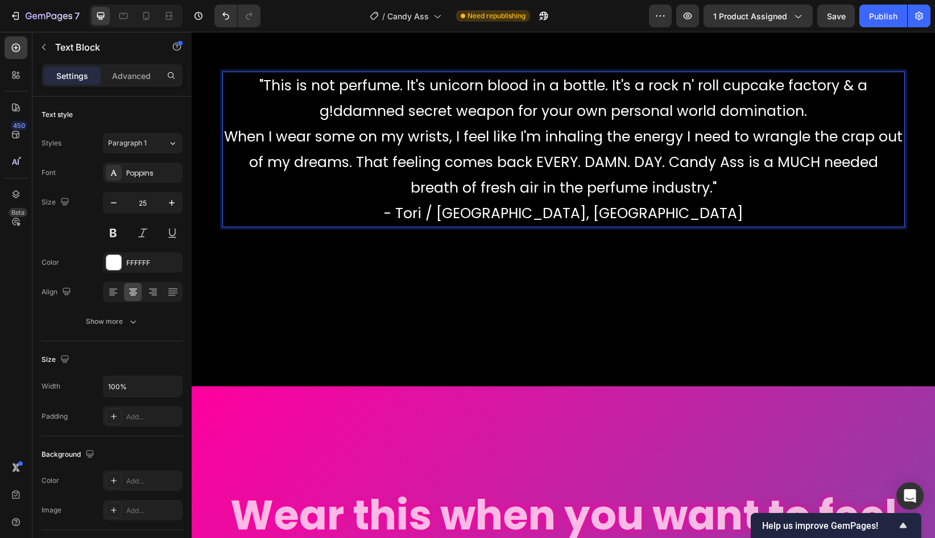
click at [510, 164] on p ""This is not perfume. It's unicorn blood in a bottle. It's a rock n' roll cupca…" at bounding box center [563, 149] width 680 height 153
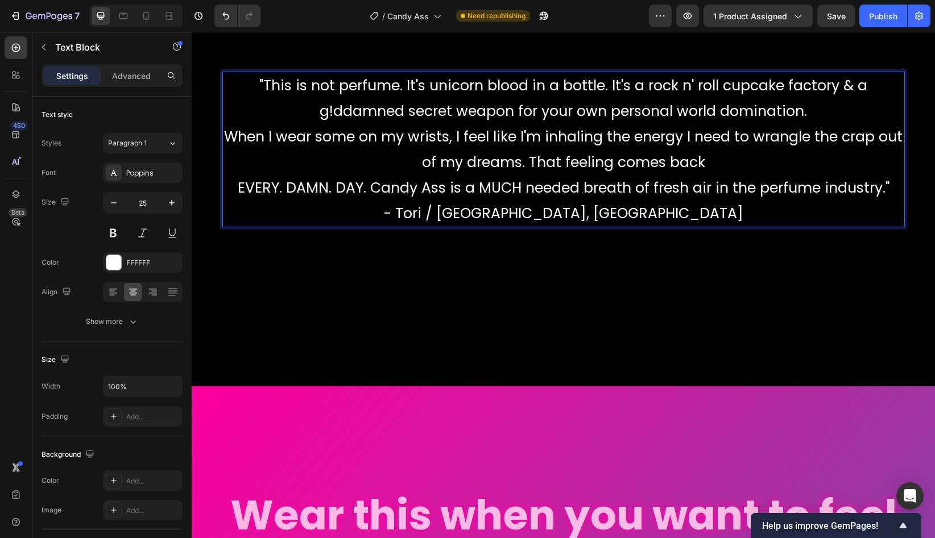
click at [372, 193] on p ""This is not perfume. It's unicorn blood in a bottle. It's a rock n' roll cupca…" at bounding box center [563, 149] width 680 height 153
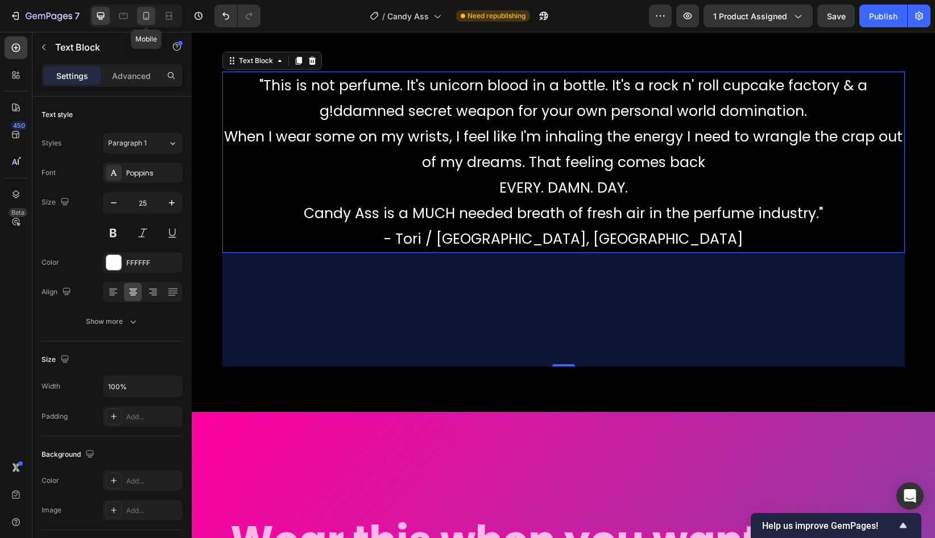
click at [148, 14] on icon at bounding box center [145, 15] width 11 height 11
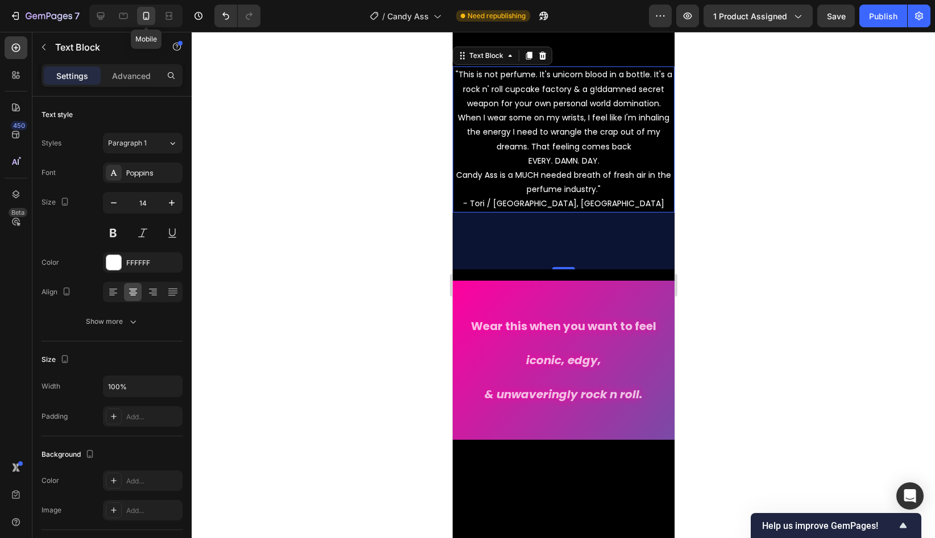
scroll to position [2261, 0]
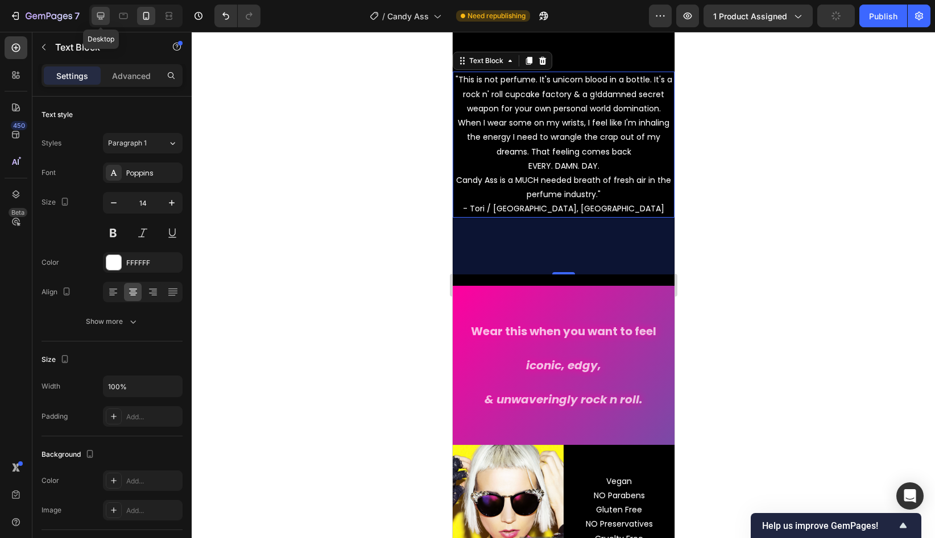
click at [101, 14] on icon at bounding box center [100, 15] width 11 height 11
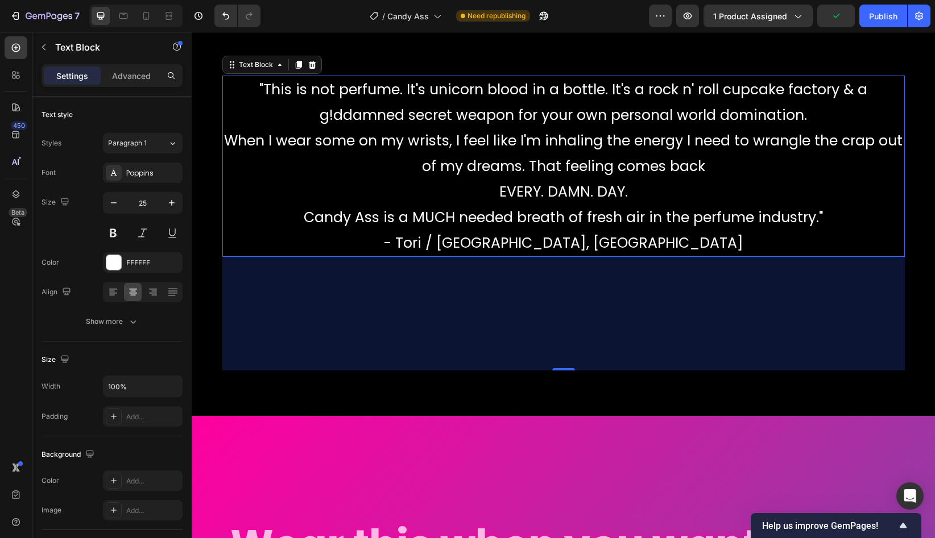
scroll to position [2352, 0]
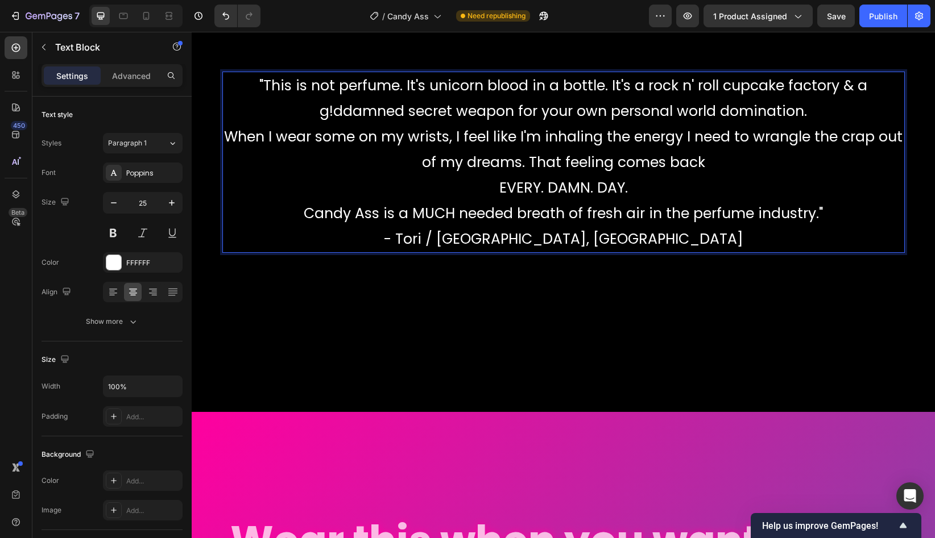
click at [649, 219] on p ""This is not perfume. It's unicorn blood in a bottle. It's a rock n' roll cupca…" at bounding box center [563, 162] width 680 height 179
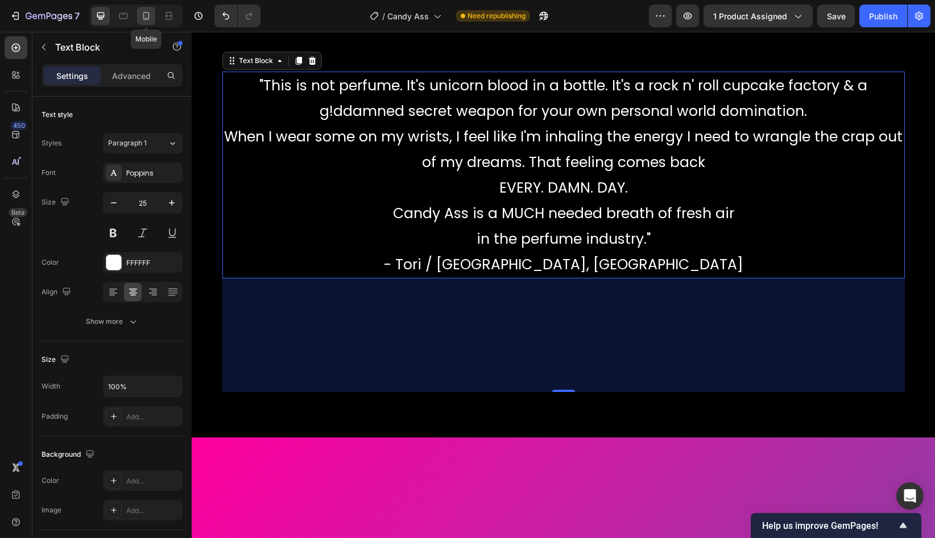
click at [147, 16] on icon at bounding box center [145, 15] width 11 height 11
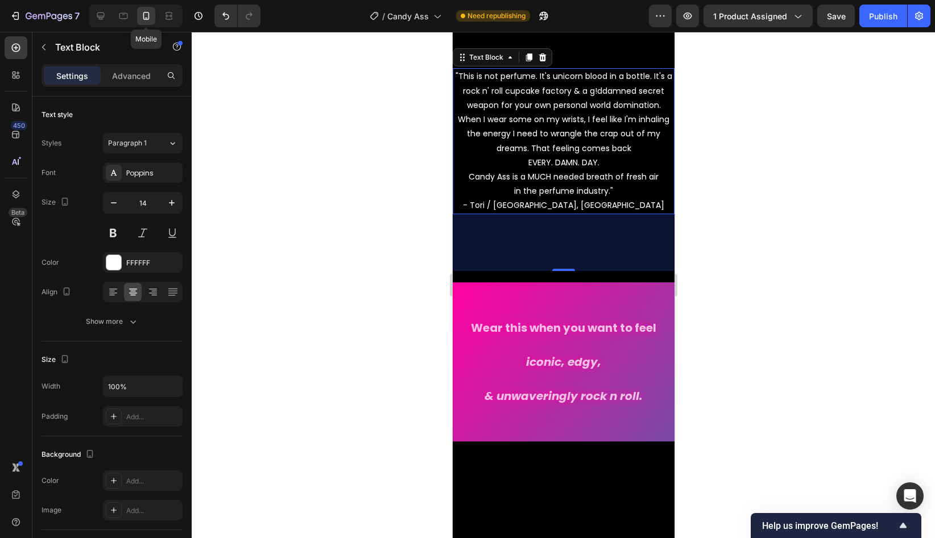
scroll to position [2261, 0]
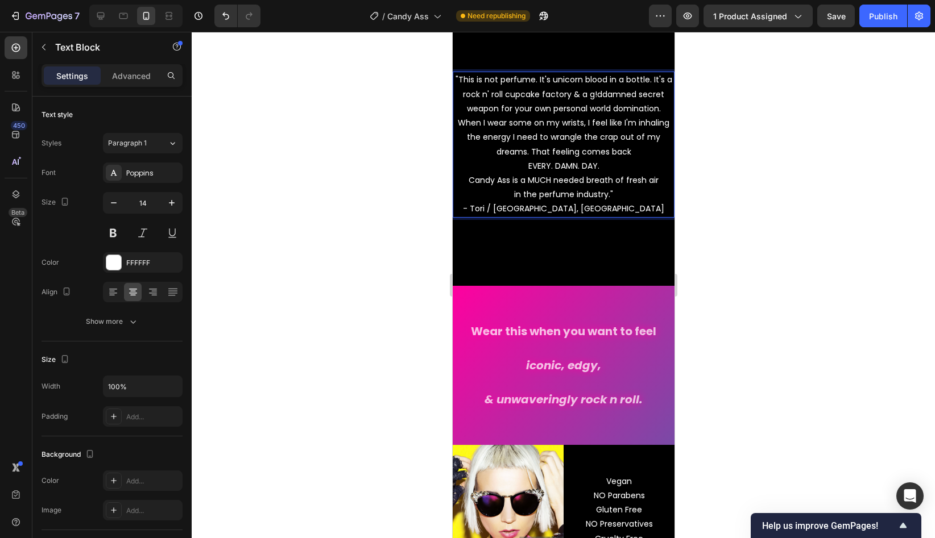
click at [532, 155] on p ""This is not perfume. It's unicorn blood in a bottle. It's a rock n' roll cupca…" at bounding box center [562, 144] width 219 height 143
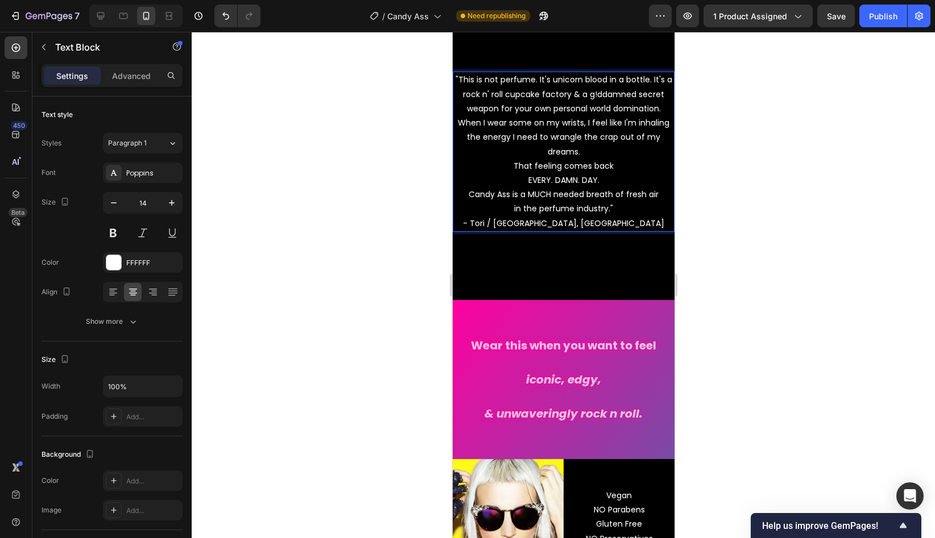
click at [521, 182] on p ""This is not perfume. It's unicorn blood in a bottle. It's a rock n' roll cupca…" at bounding box center [562, 151] width 219 height 157
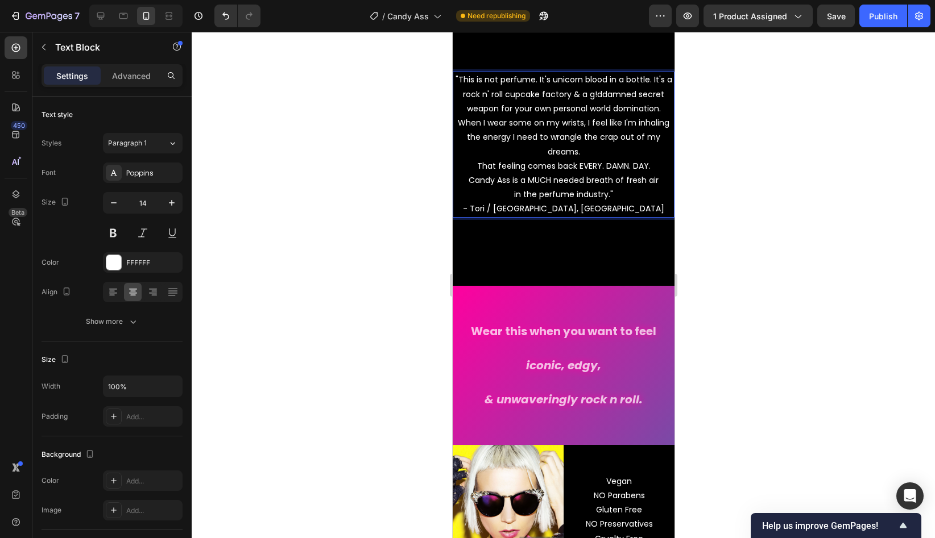
click at [621, 140] on p ""This is not perfume. It's unicorn blood in a bottle. It's a rock n' roll cupca…" at bounding box center [562, 144] width 219 height 143
click at [650, 84] on p ""This is not perfume. It's unicorn blood in a bottle. It's a rock n' roll cupca…" at bounding box center [562, 144] width 219 height 143
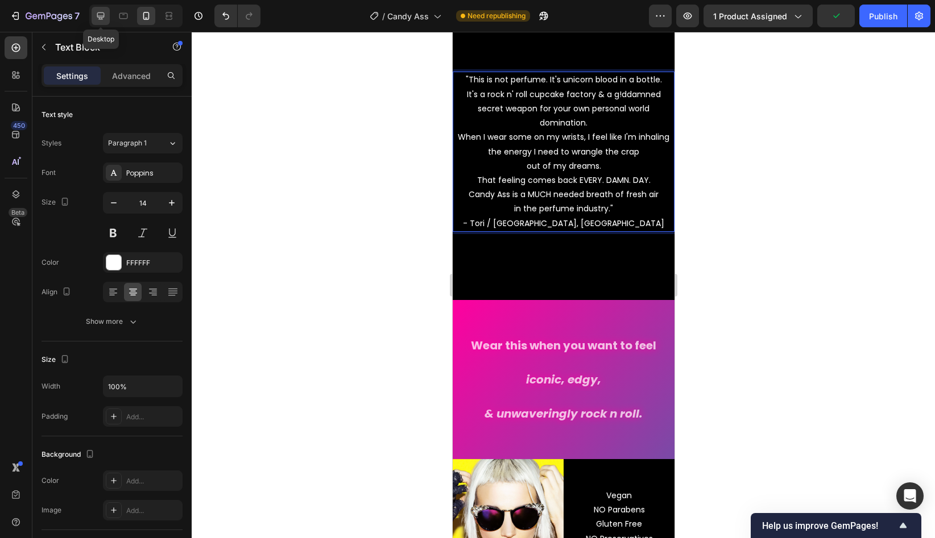
click at [99, 16] on icon at bounding box center [100, 16] width 7 height 7
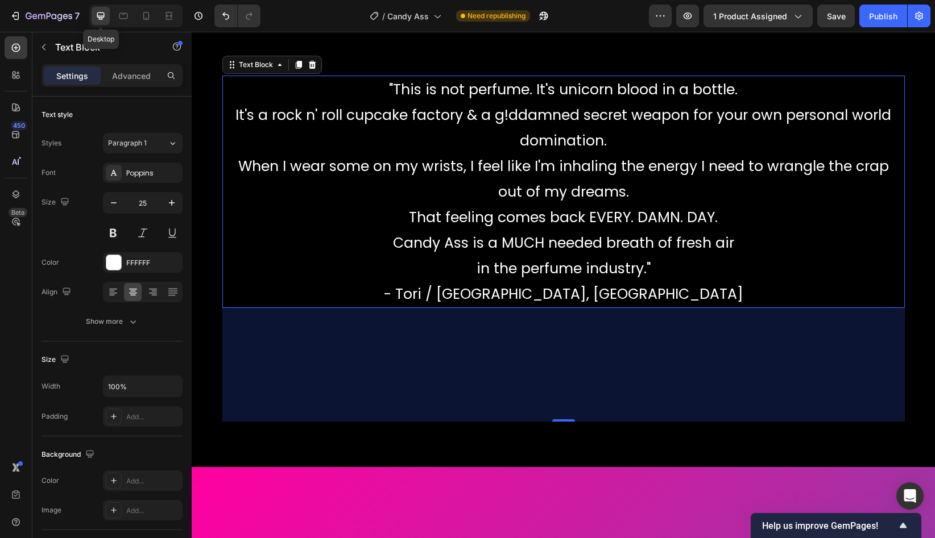
scroll to position [2352, 0]
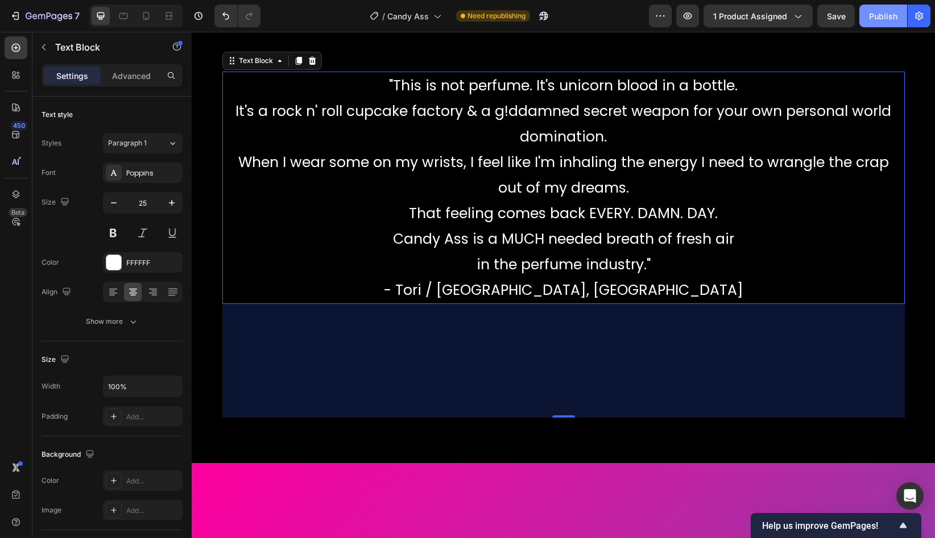
click at [854, 19] on div "Publish" at bounding box center [883, 16] width 28 height 12
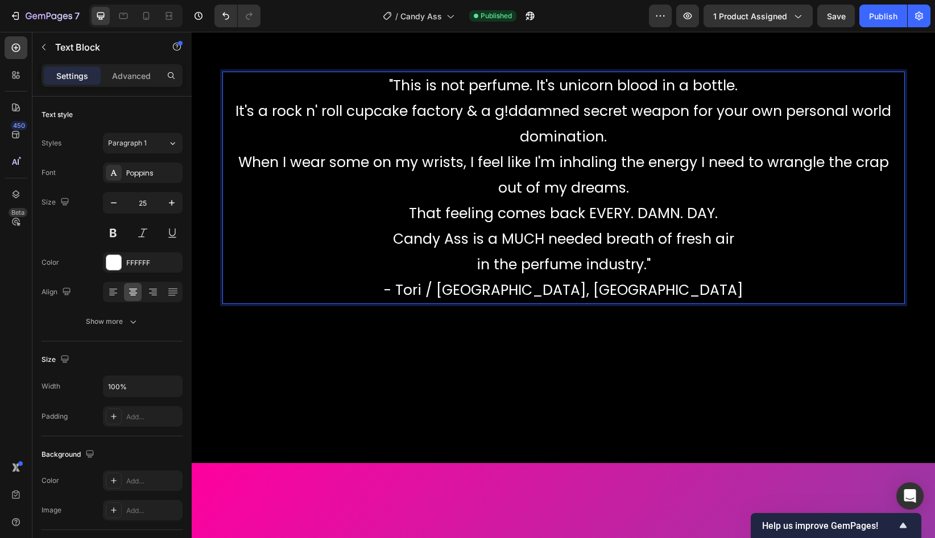
click at [238, 115] on p ""This is not perfume. It's unicorn blood in a bottle. It's a rock n' roll cupca…" at bounding box center [563, 188] width 680 height 230
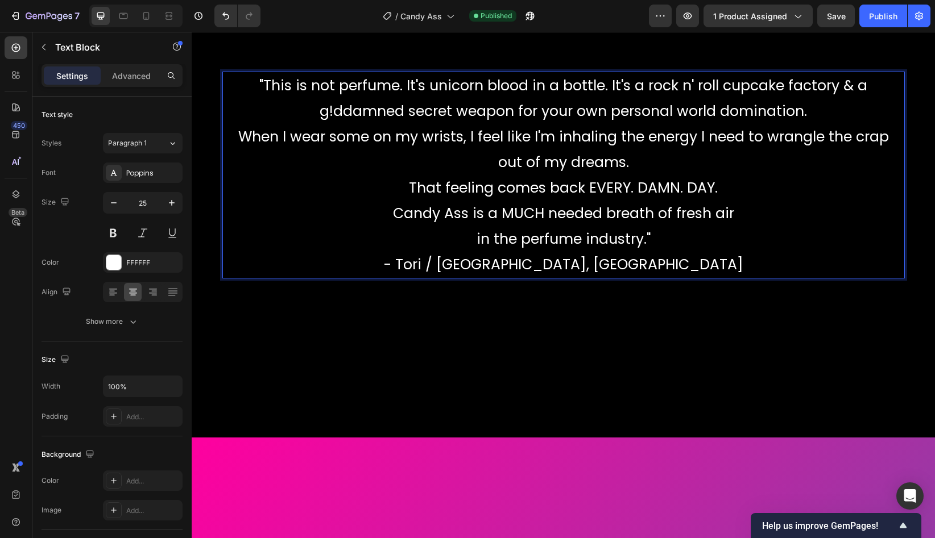
click at [276, 123] on p ""This is not perfume. It's unicorn blood in a bottle. It's a rock n' roll cupca…" at bounding box center [563, 175] width 680 height 205
click at [238, 138] on p ""This is not perfume. It's unicorn blood in a bottle. It's a rock n' roll cupca…" at bounding box center [563, 175] width 680 height 205
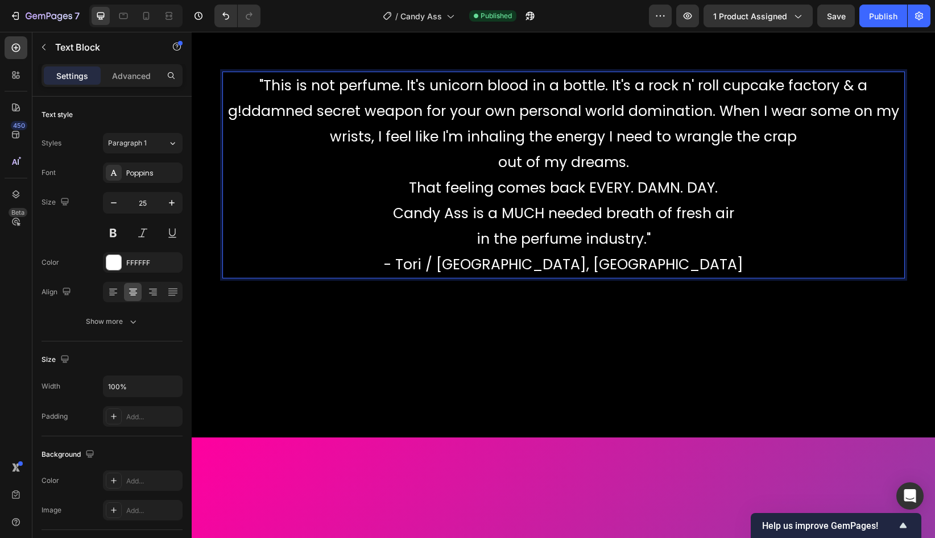
click at [321, 140] on p ""This is not perfume. It's unicorn blood in a bottle. It's a rock n' roll cupca…" at bounding box center [563, 175] width 680 height 205
click at [484, 167] on p ""This is not perfume. It's unicorn blood in a bottle. It's a rock n' roll cupca…" at bounding box center [563, 175] width 680 height 205
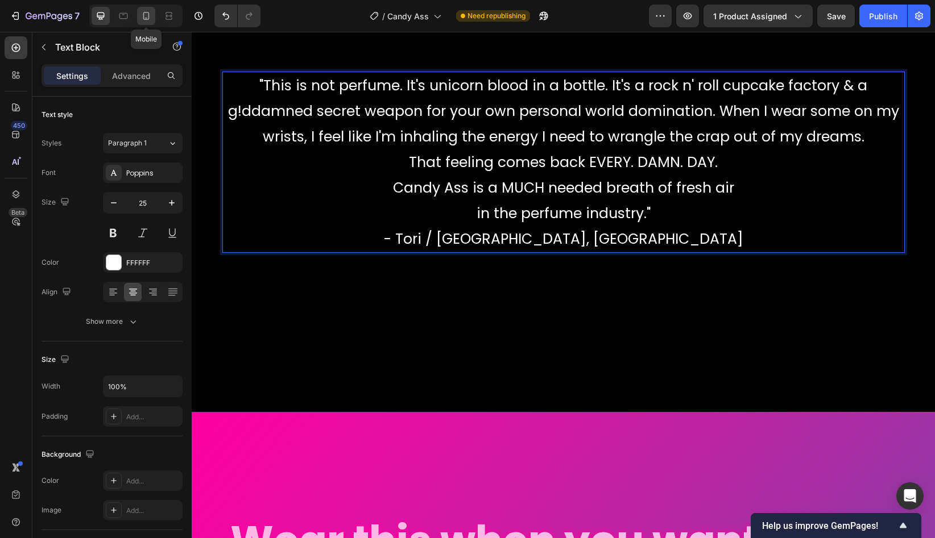
click at [148, 15] on icon at bounding box center [146, 16] width 6 height 8
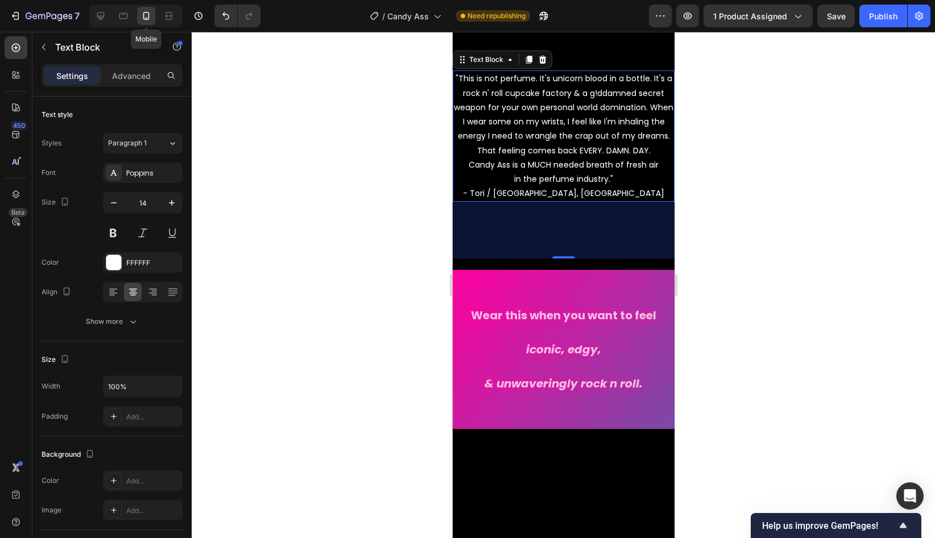
scroll to position [2261, 0]
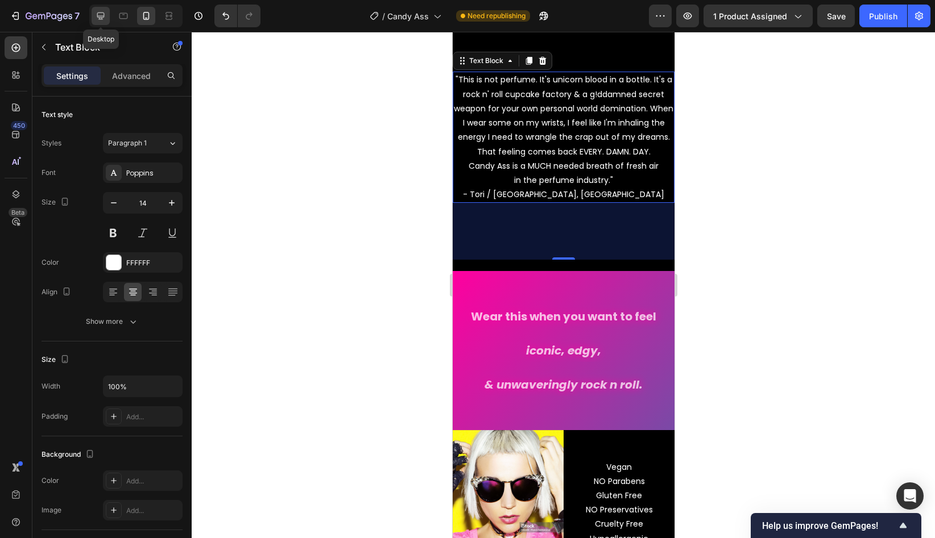
click at [102, 16] on icon at bounding box center [100, 15] width 11 height 11
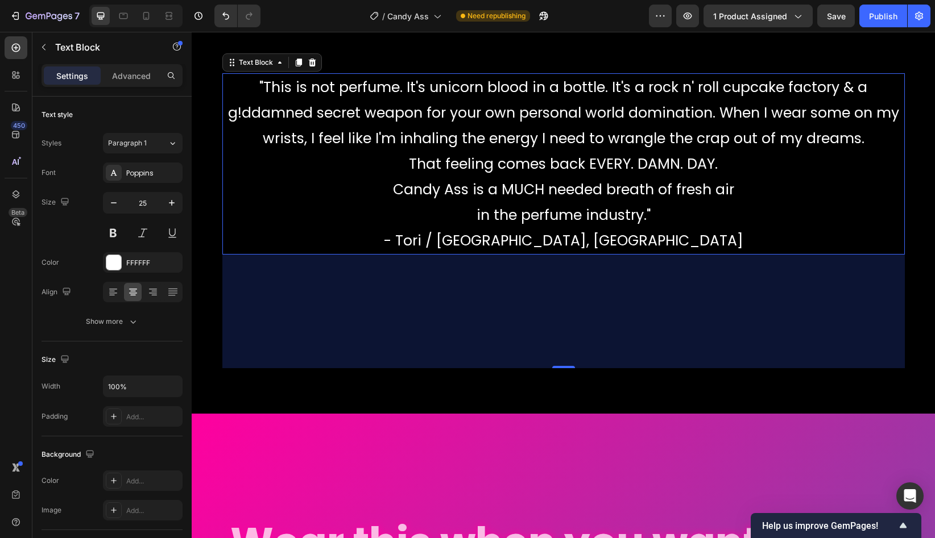
scroll to position [2352, 0]
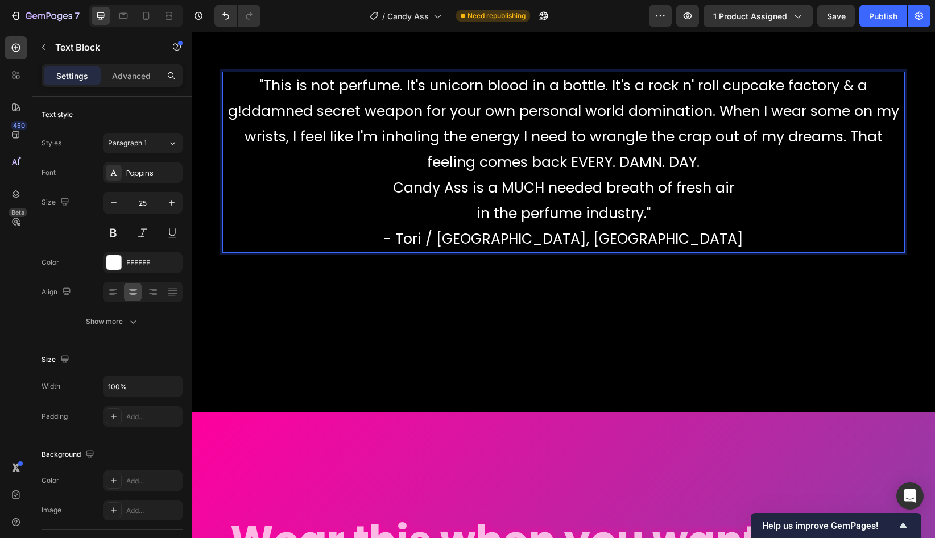
click at [397, 168] on p ""This is not perfume. It's unicorn blood in a bottle. It's a rock n' roll cupca…" at bounding box center [563, 162] width 680 height 179
click at [386, 186] on p ""This is not perfume. It's unicorn blood in a bottle. It's a rock n' roll cupca…" at bounding box center [563, 162] width 680 height 179
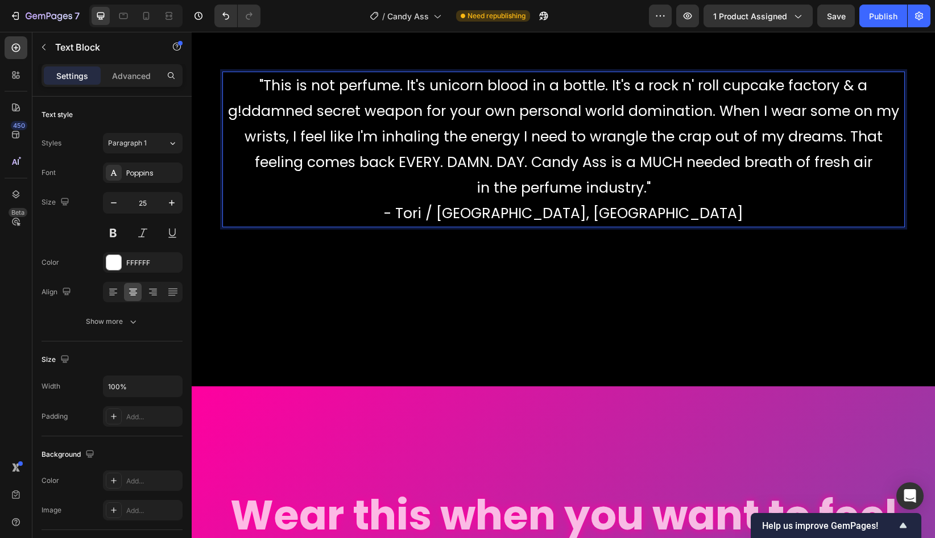
click at [478, 192] on p ""This is not perfume. It's unicorn blood in a bottle. It's a rock n' roll cupca…" at bounding box center [563, 149] width 680 height 153
click at [552, 215] on p ""This is not perfume. It's unicorn blood in a bottle. It's a rock n' roll cupca…" at bounding box center [563, 149] width 680 height 153
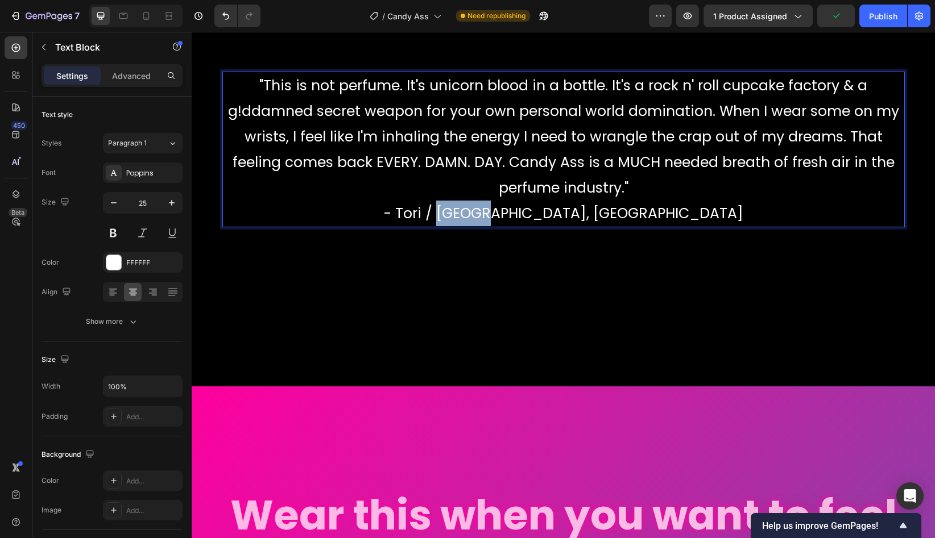
click at [552, 215] on p ""This is not perfume. It's unicorn blood in a bottle. It's a rock n' roll cupca…" at bounding box center [563, 149] width 680 height 153
click at [547, 215] on p ""This is not perfume. It's unicorn blood in a bottle. It's a rock n' roll cupca…" at bounding box center [563, 149] width 680 height 153
click at [147, 15] on icon at bounding box center [145, 15] width 11 height 11
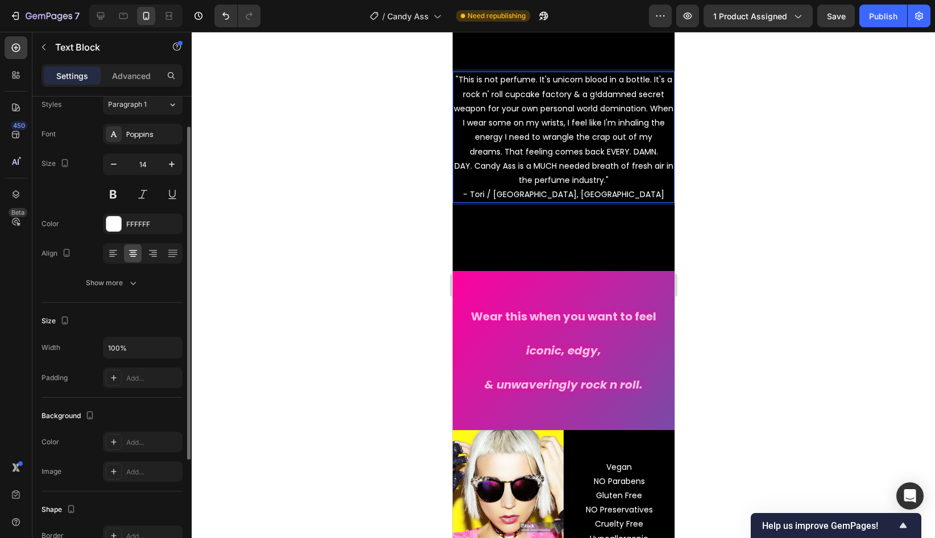
scroll to position [27, 0]
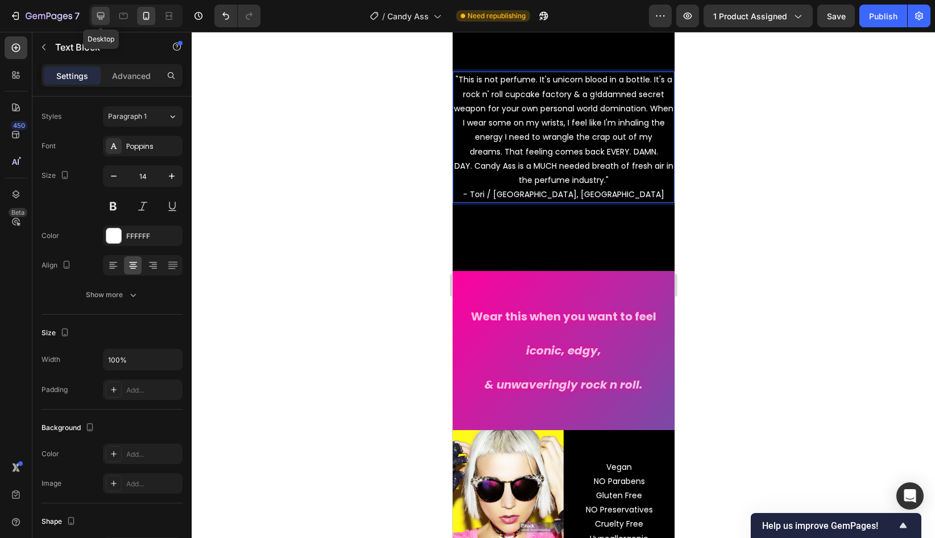
click at [99, 19] on icon at bounding box center [100, 16] width 7 height 7
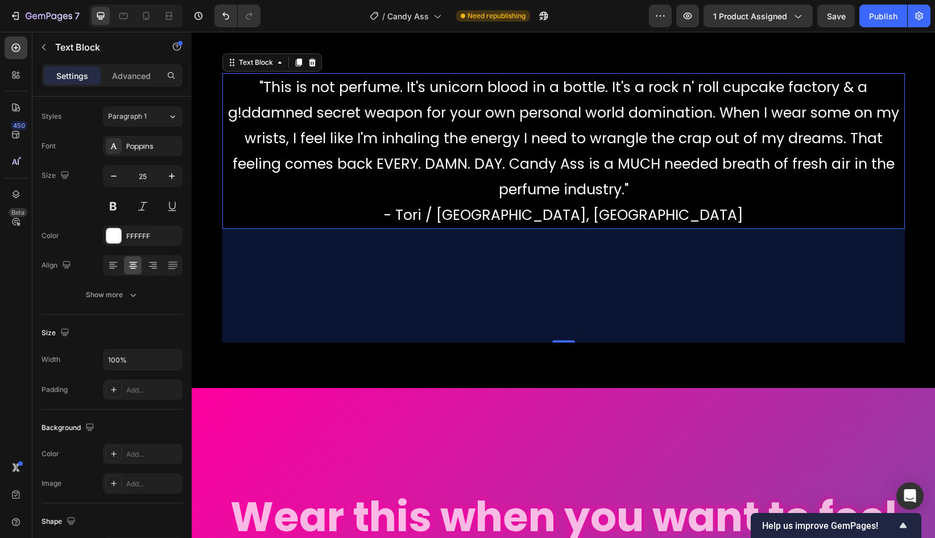
scroll to position [2352, 0]
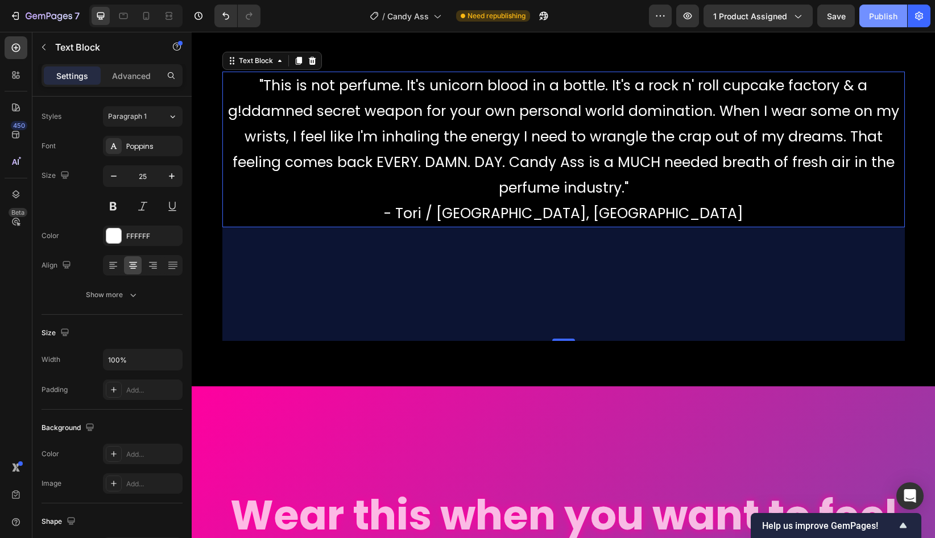
click at [854, 20] on div "Publish" at bounding box center [883, 16] width 28 height 12
click at [147, 13] on icon at bounding box center [146, 16] width 6 height 8
type input "14"
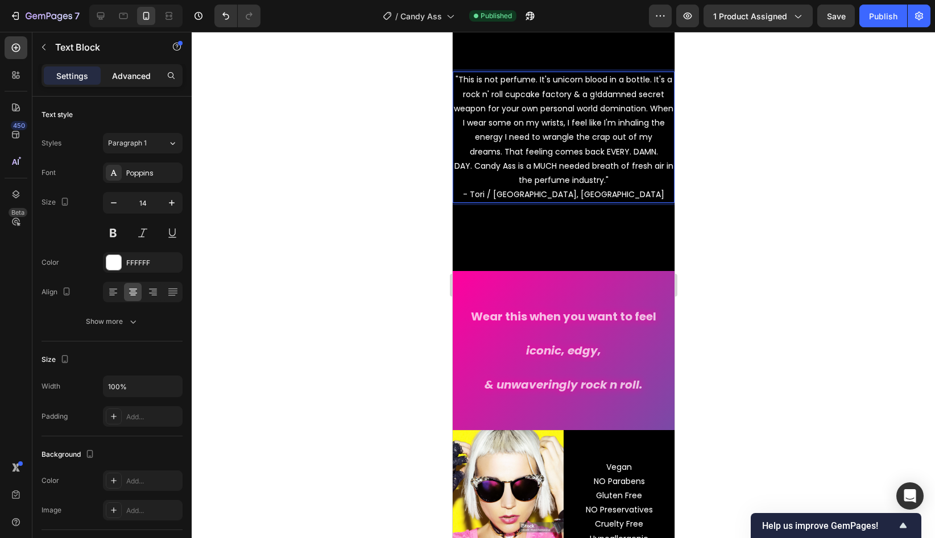
click at [126, 81] on p "Advanced" at bounding box center [131, 76] width 39 height 12
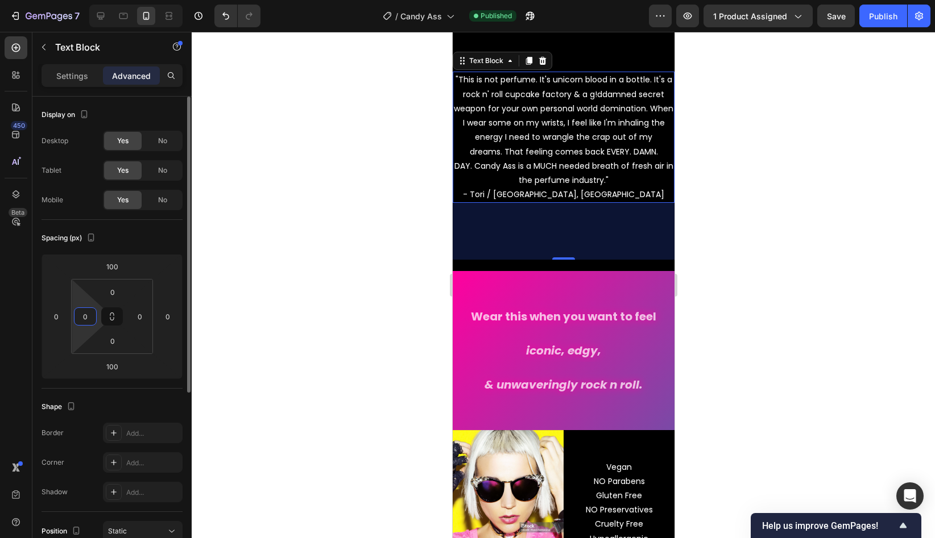
drag, startPoint x: 90, startPoint y: 319, endPoint x: 81, endPoint y: 319, distance: 8.5
click at [81, 319] on input "0" at bounding box center [85, 316] width 17 height 17
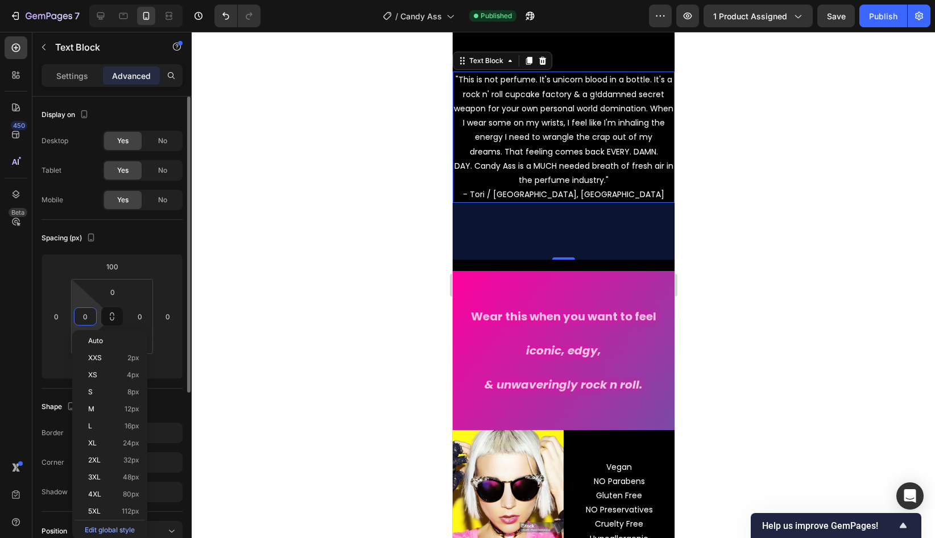
click at [89, 317] on input "0" at bounding box center [85, 316] width 17 height 17
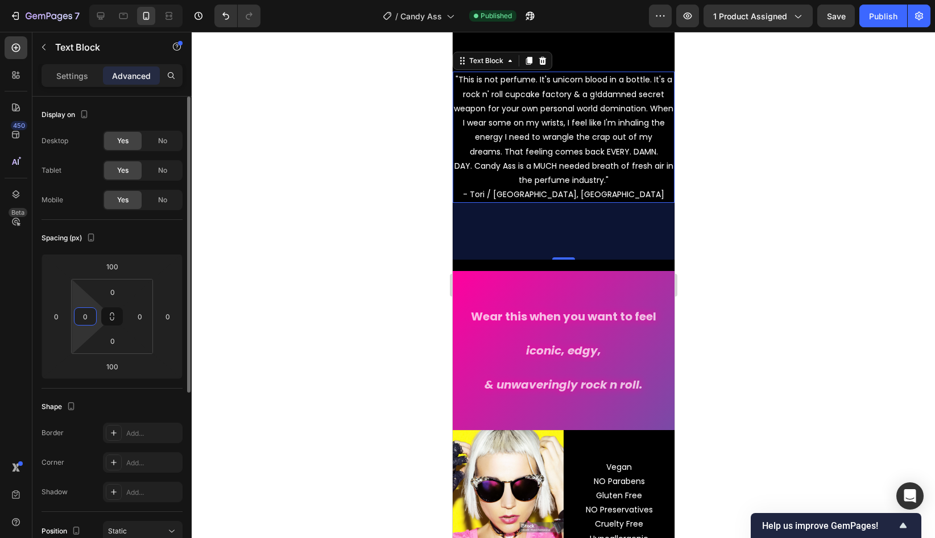
click at [89, 317] on input "0" at bounding box center [85, 316] width 17 height 17
type input "5"
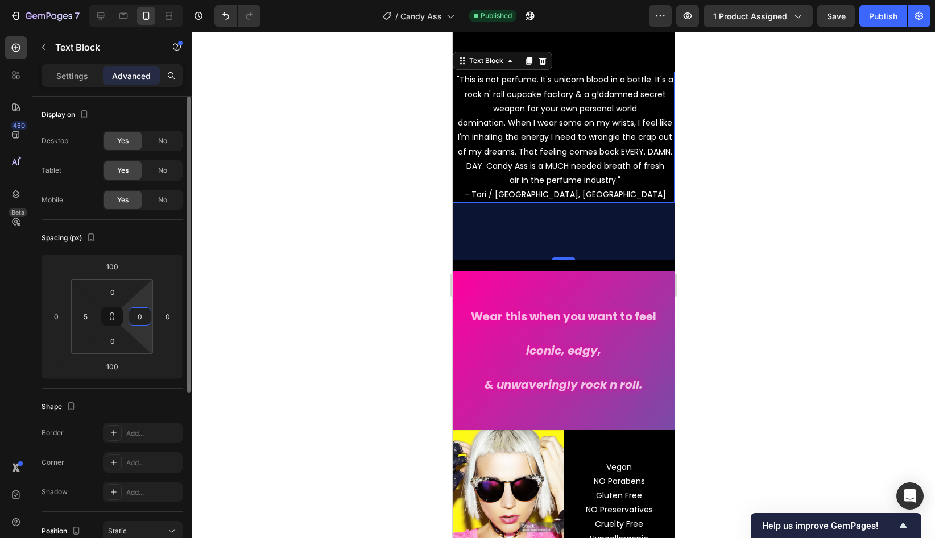
click at [141, 318] on input "0" at bounding box center [139, 316] width 17 height 17
type input "5"
click at [86, 317] on input "5" at bounding box center [85, 316] width 17 height 17
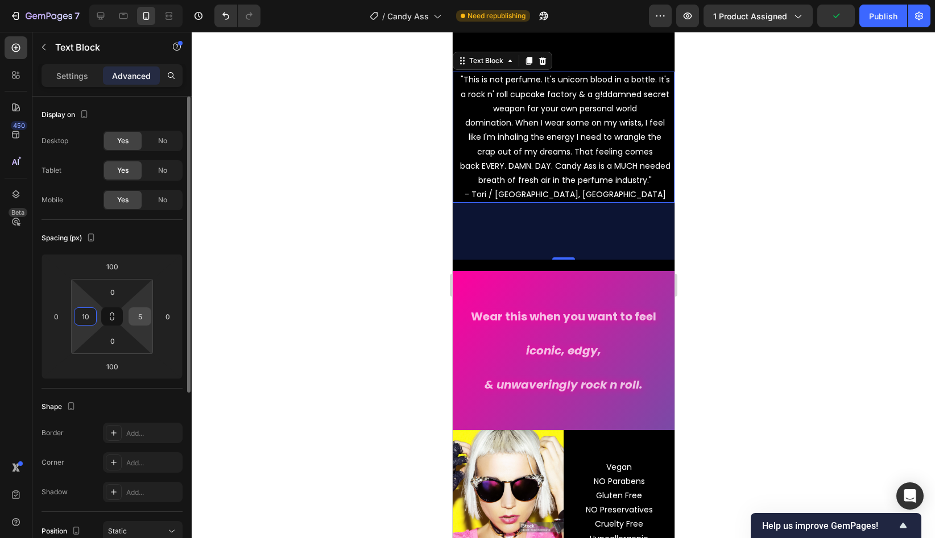
type input "10"
click at [138, 315] on input "5" at bounding box center [139, 316] width 17 height 17
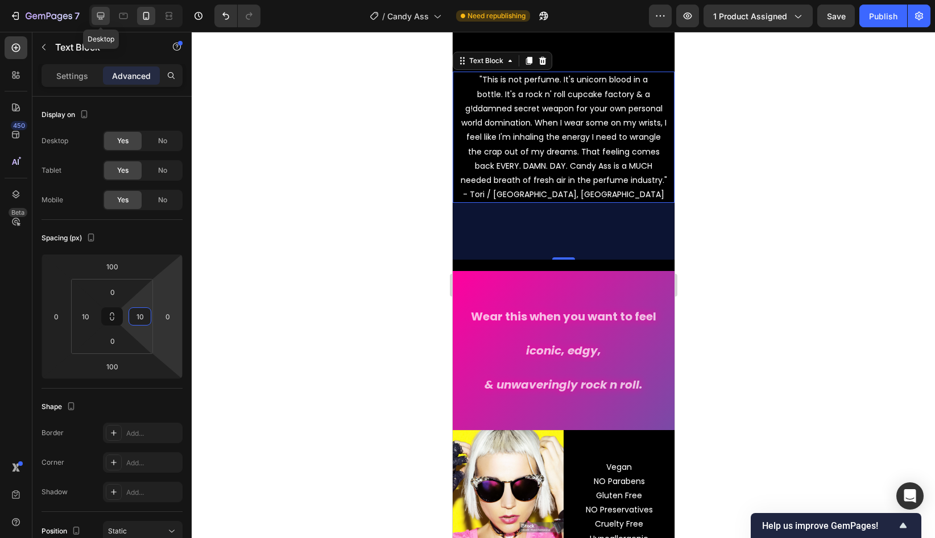
type input "10"
click at [97, 20] on icon at bounding box center [100, 15] width 11 height 11
type input "200"
type input "0"
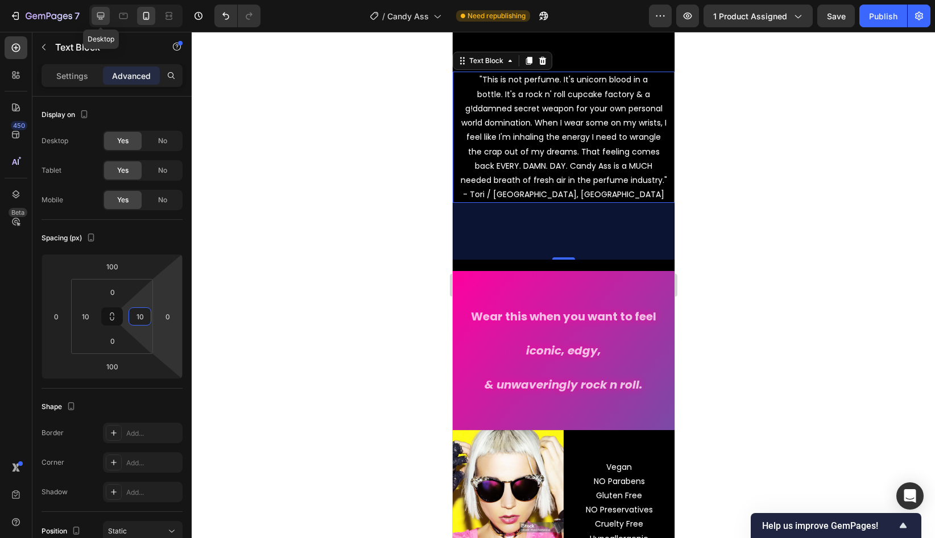
type input "0"
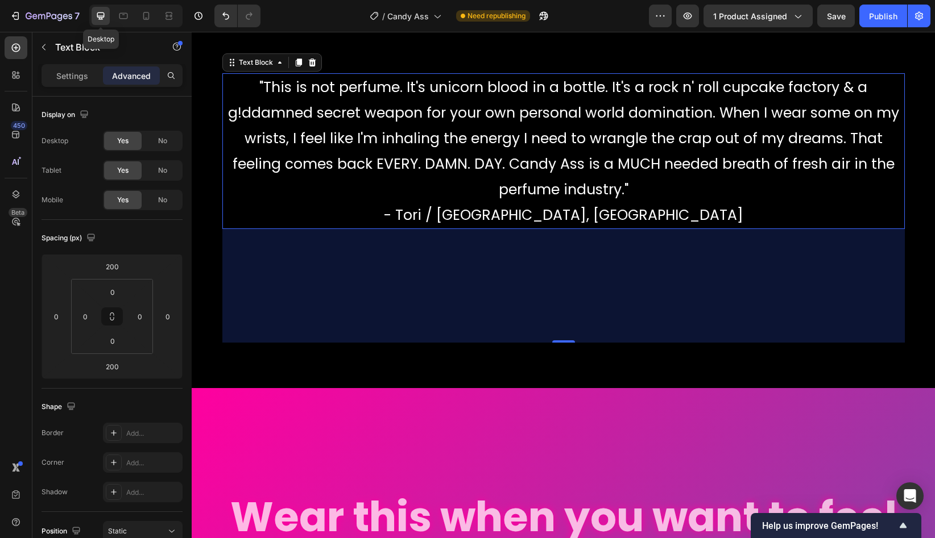
scroll to position [2352, 0]
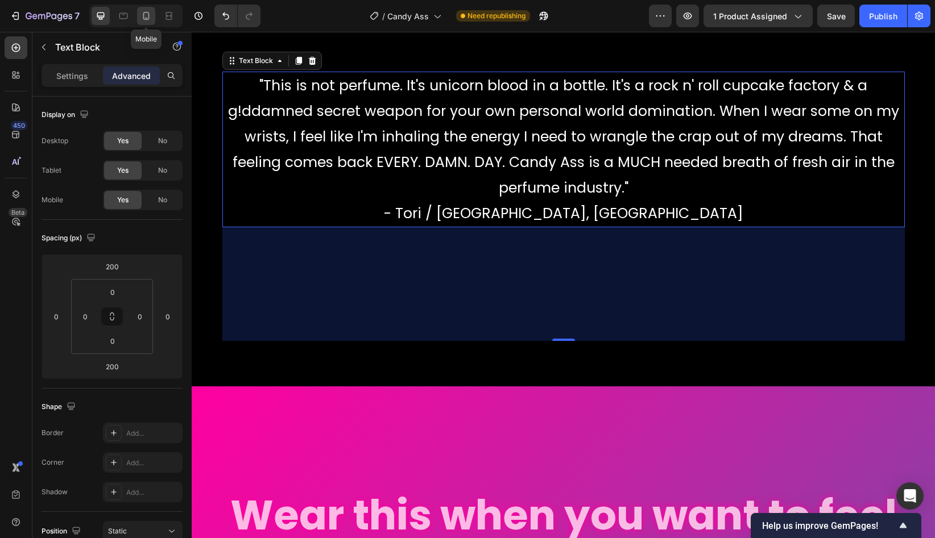
click at [144, 21] on icon at bounding box center [145, 15] width 11 height 11
type input "100"
type input "10"
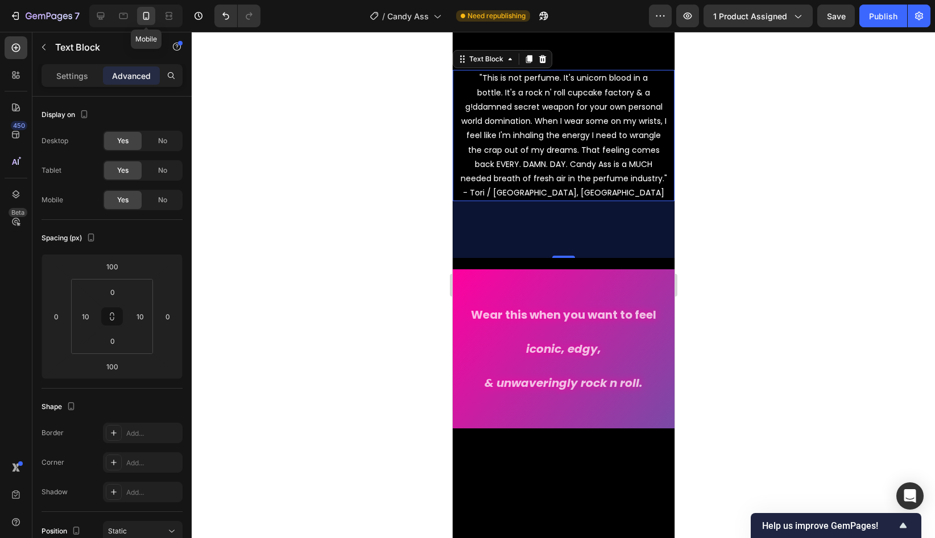
scroll to position [2261, 0]
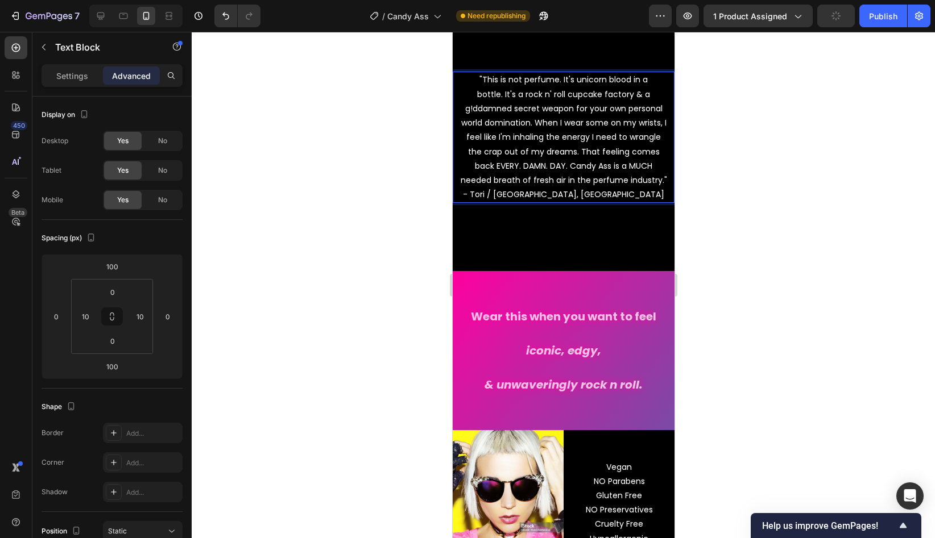
click at [655, 82] on p ""This is not perfume. It's unicorn blood in a bottle. It's a rock n' roll cupca…" at bounding box center [563, 137] width 208 height 129
click at [105, 18] on icon at bounding box center [100, 15] width 11 height 11
type input "200"
type input "0"
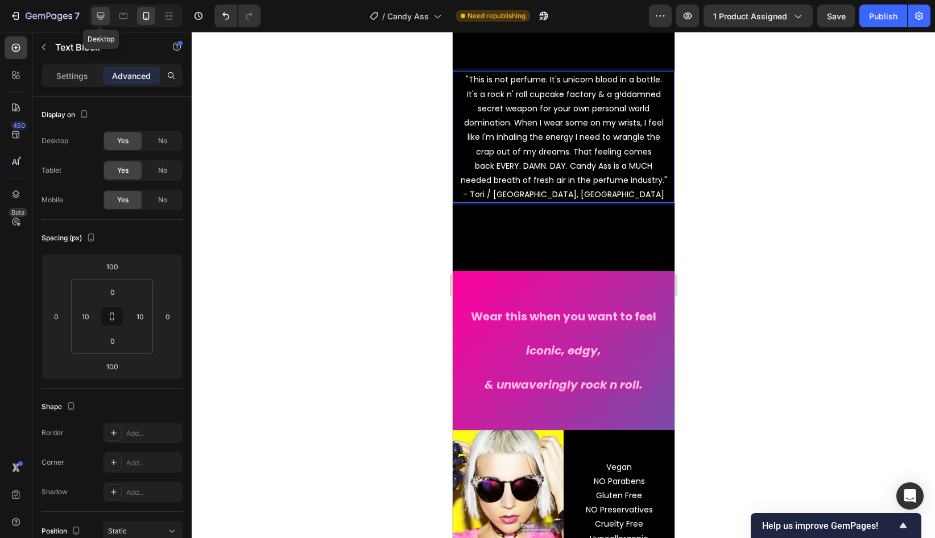
type input "0"
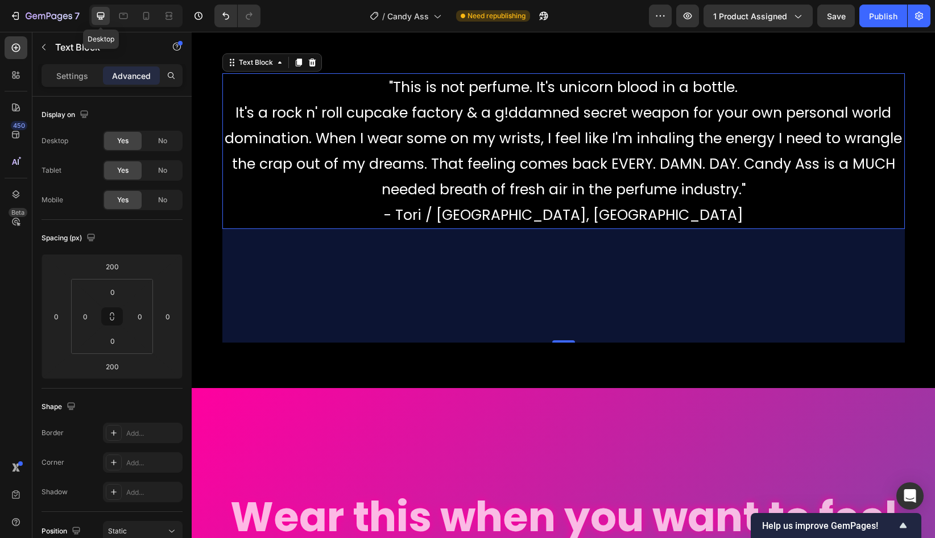
scroll to position [2352, 0]
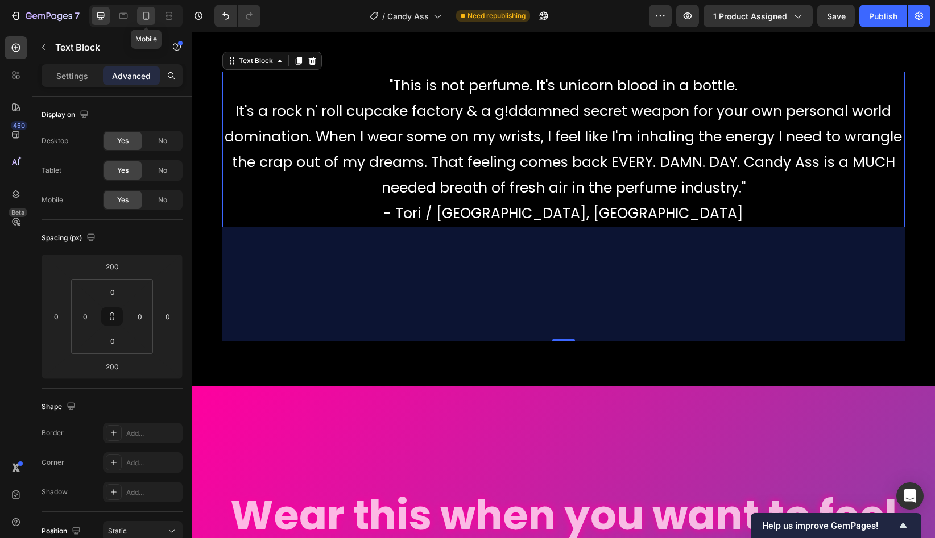
click at [148, 20] on icon at bounding box center [145, 15] width 11 height 11
type input "100"
type input "10"
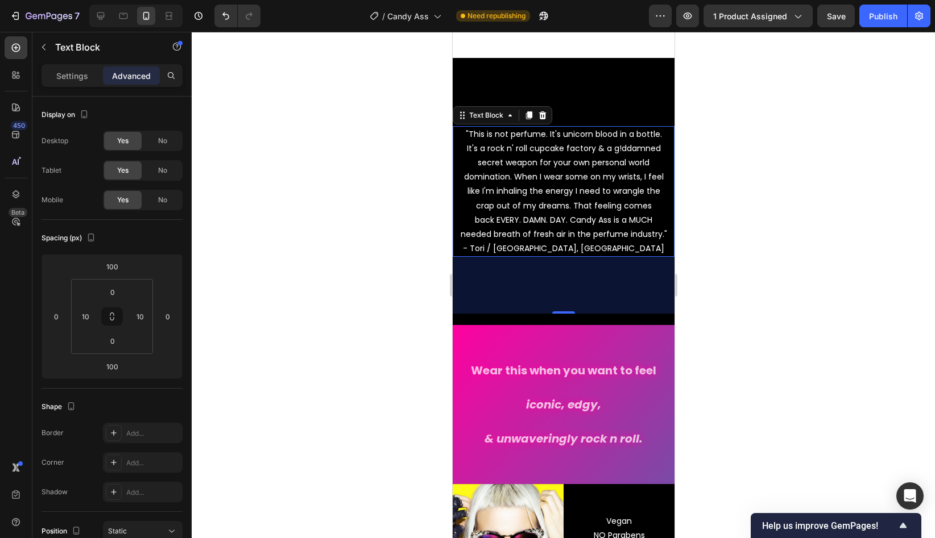
scroll to position [2136, 0]
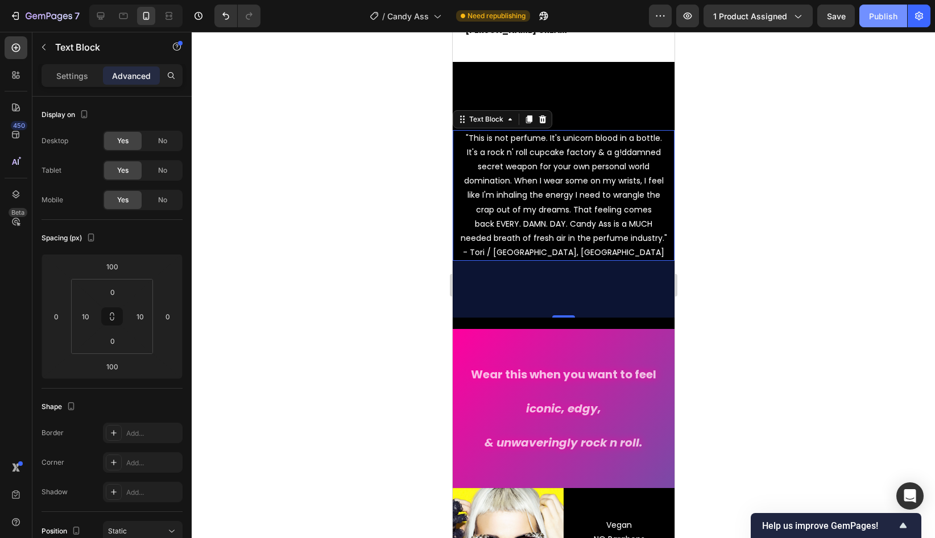
click at [854, 26] on button "Publish" at bounding box center [883, 16] width 48 height 23
